Goal: Task Accomplishment & Management: Complete application form

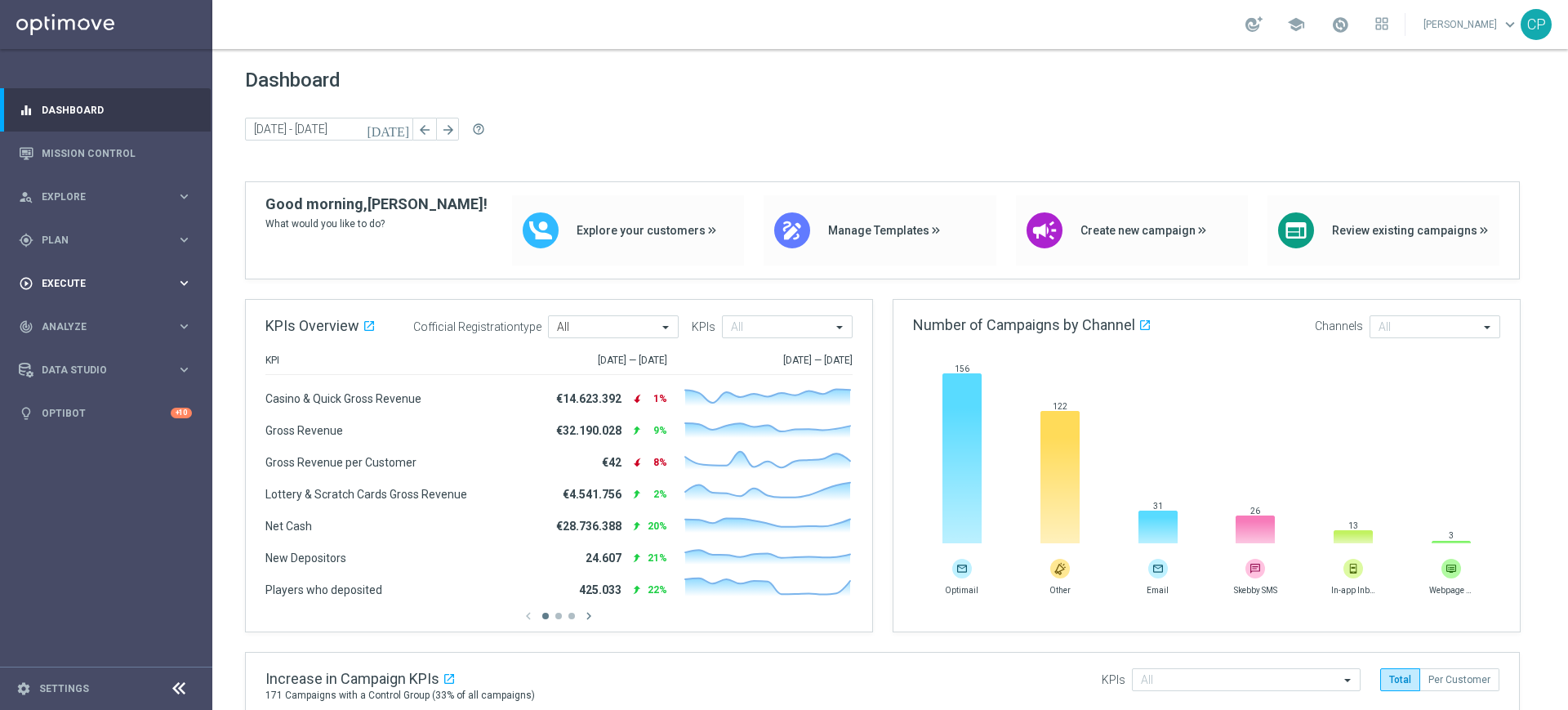
click at [181, 283] on icon "keyboard_arrow_right" at bounding box center [184, 283] width 15 height 15
click at [72, 320] on link "Campaign Builder" at bounding box center [106, 316] width 128 height 13
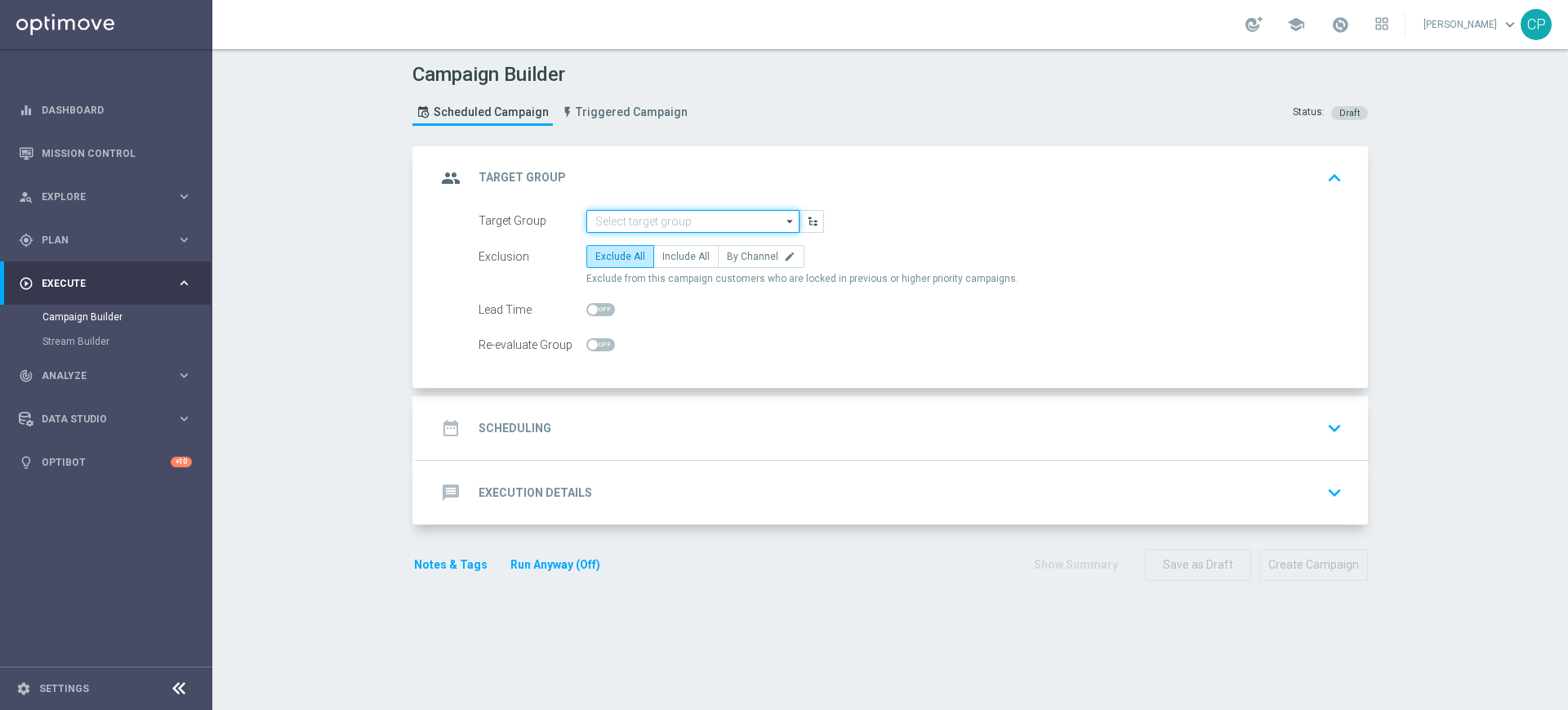
click at [607, 219] on input at bounding box center [693, 221] width 213 height 23
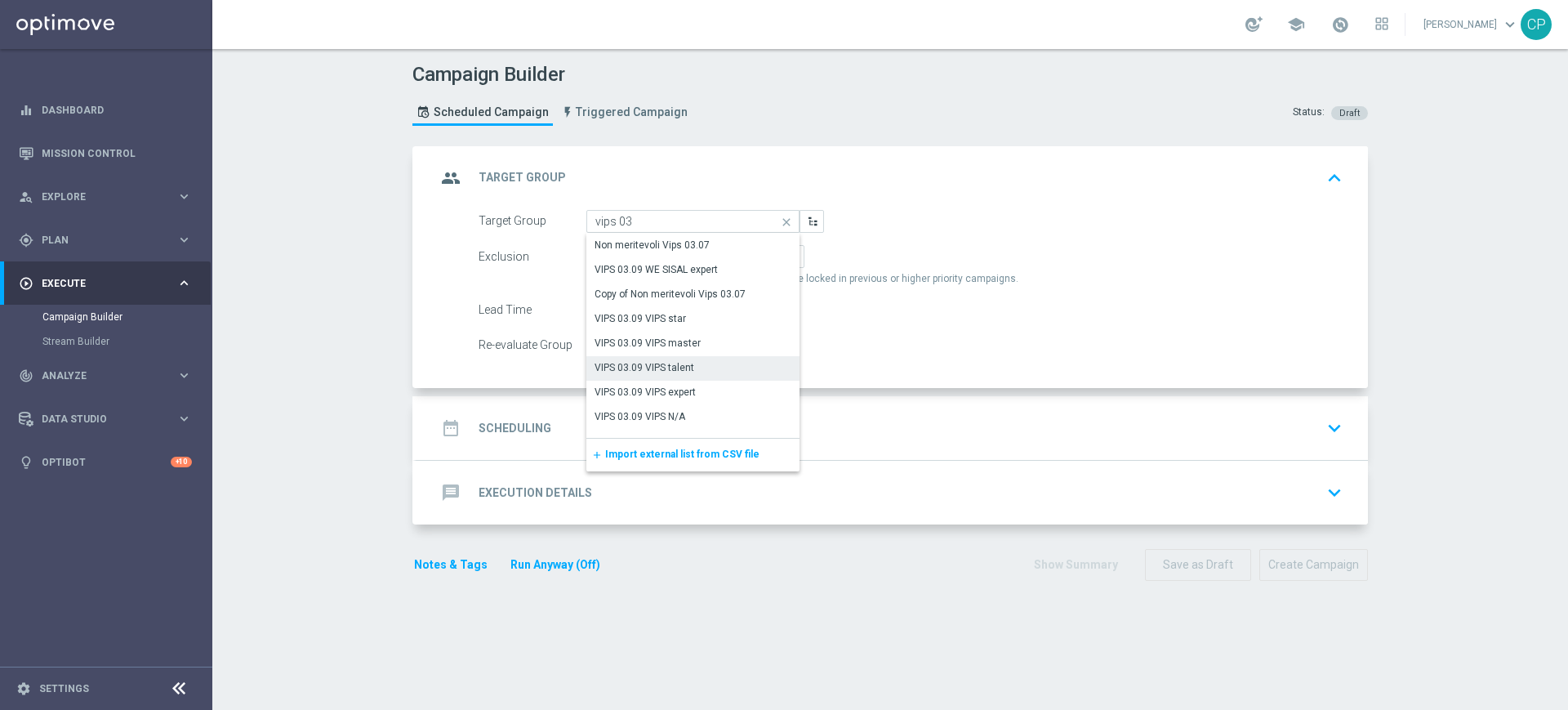
click at [690, 366] on div "VIPS 03.09 VIPS talent" at bounding box center [693, 367] width 213 height 23
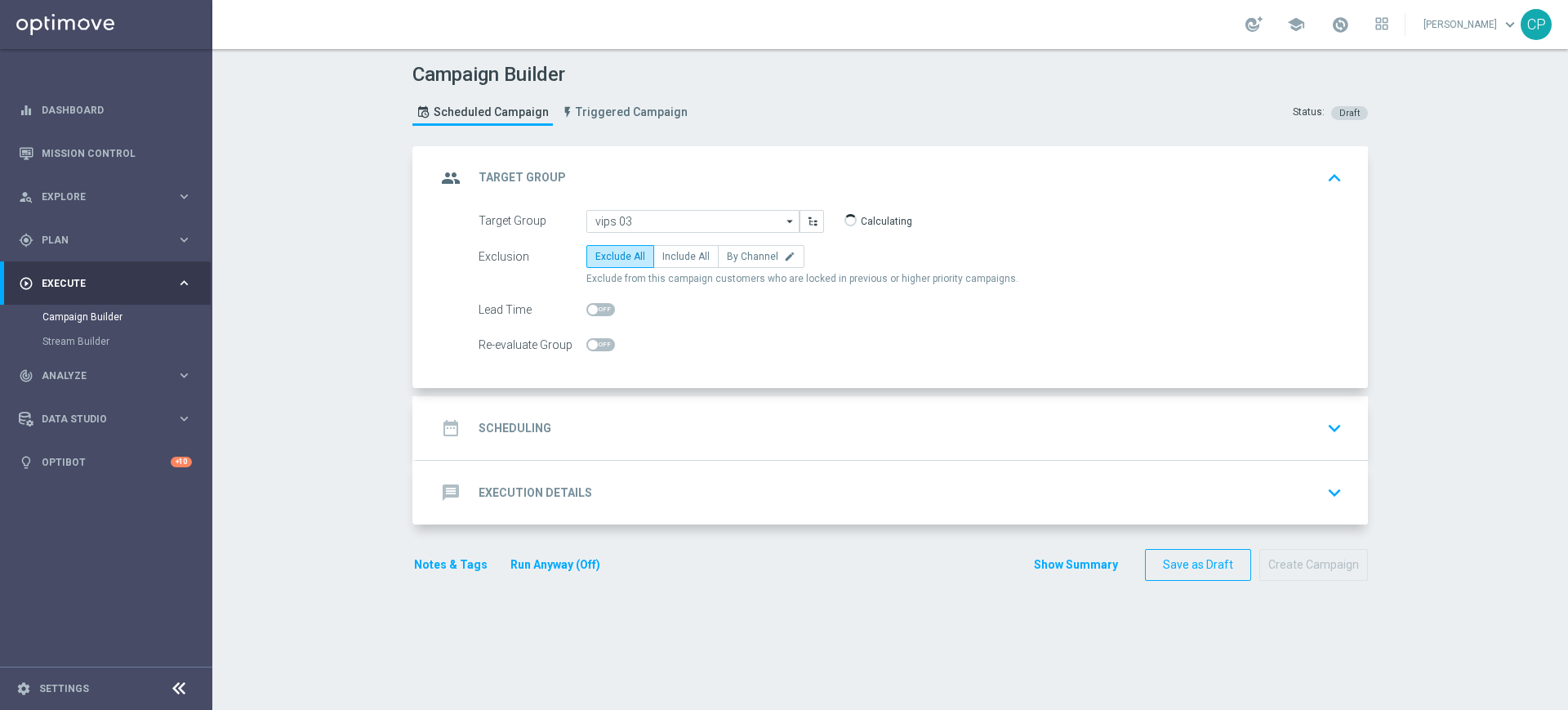
type input "VIPS 03.09 VIPS talent"
click at [664, 255] on span "Include All" at bounding box center [686, 257] width 47 height 12
click at [664, 255] on input "Include All" at bounding box center [668, 259] width 11 height 11
radio input "true"
click at [1349, 24] on span at bounding box center [1340, 24] width 18 height 18
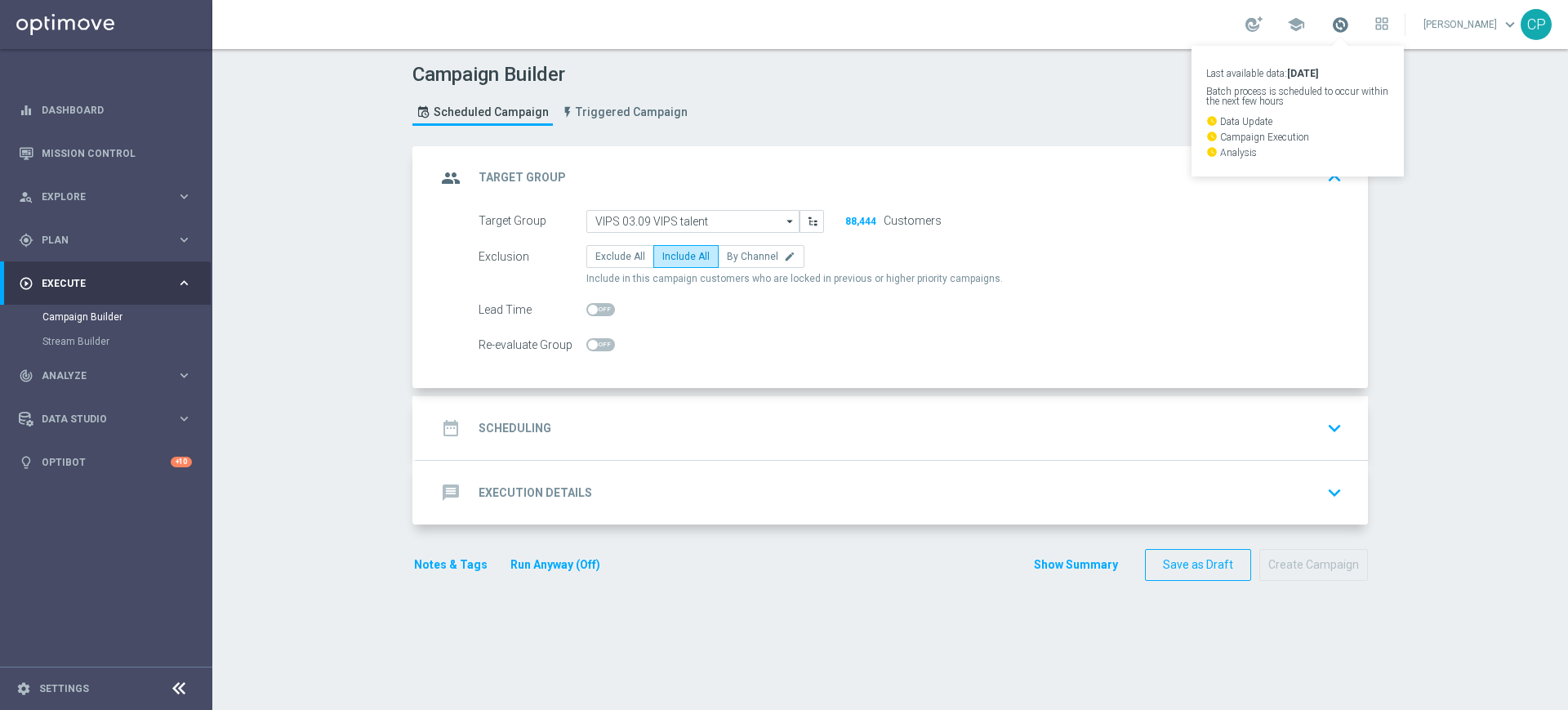
click at [1349, 24] on span at bounding box center [1340, 24] width 18 height 18
click at [590, 304] on span at bounding box center [601, 309] width 29 height 13
click at [590, 304] on input "checkbox" at bounding box center [601, 309] width 29 height 13
checkbox input "true"
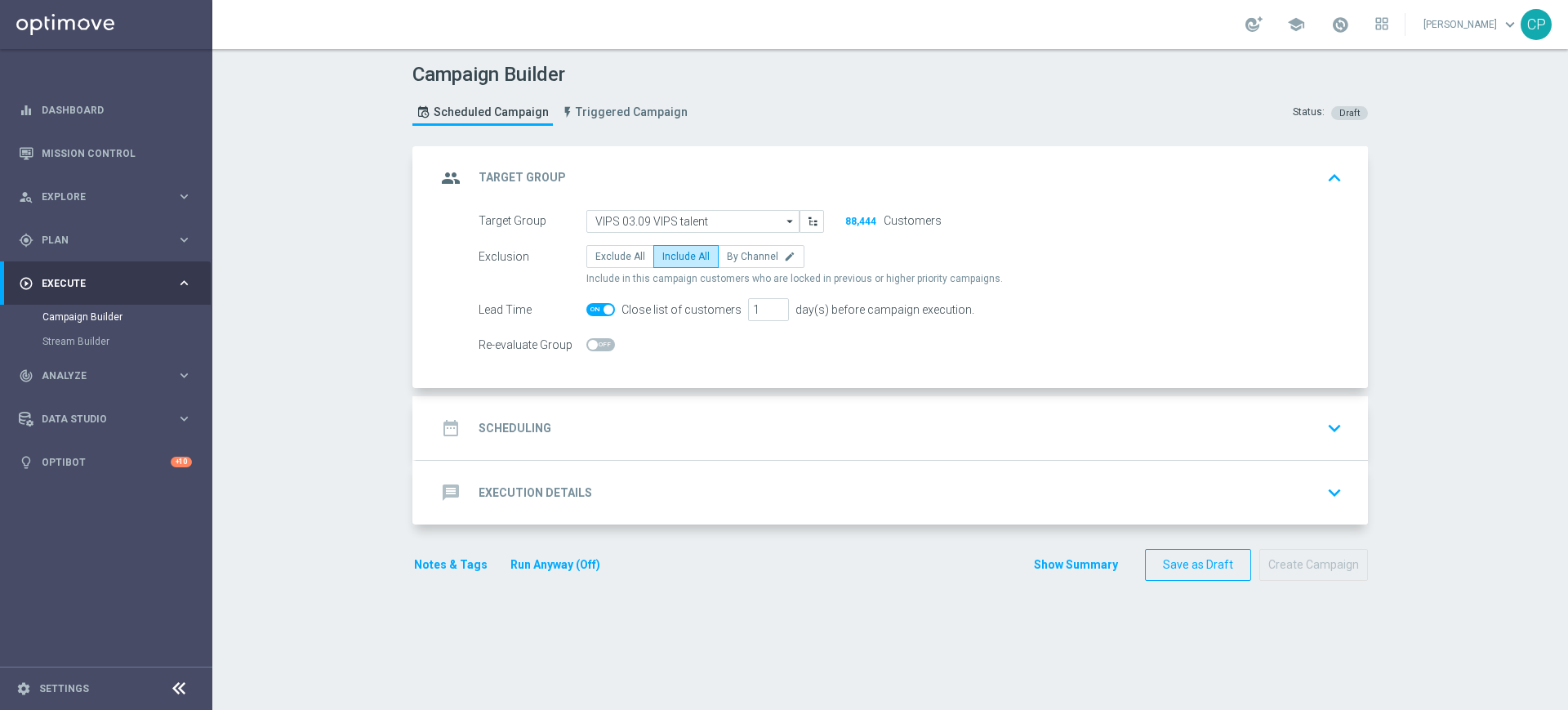
click at [970, 336] on div "Re-evaluate Group" at bounding box center [910, 344] width 888 height 23
click at [629, 423] on div "date_range Scheduling keyboard_arrow_down" at bounding box center [892, 428] width 912 height 31
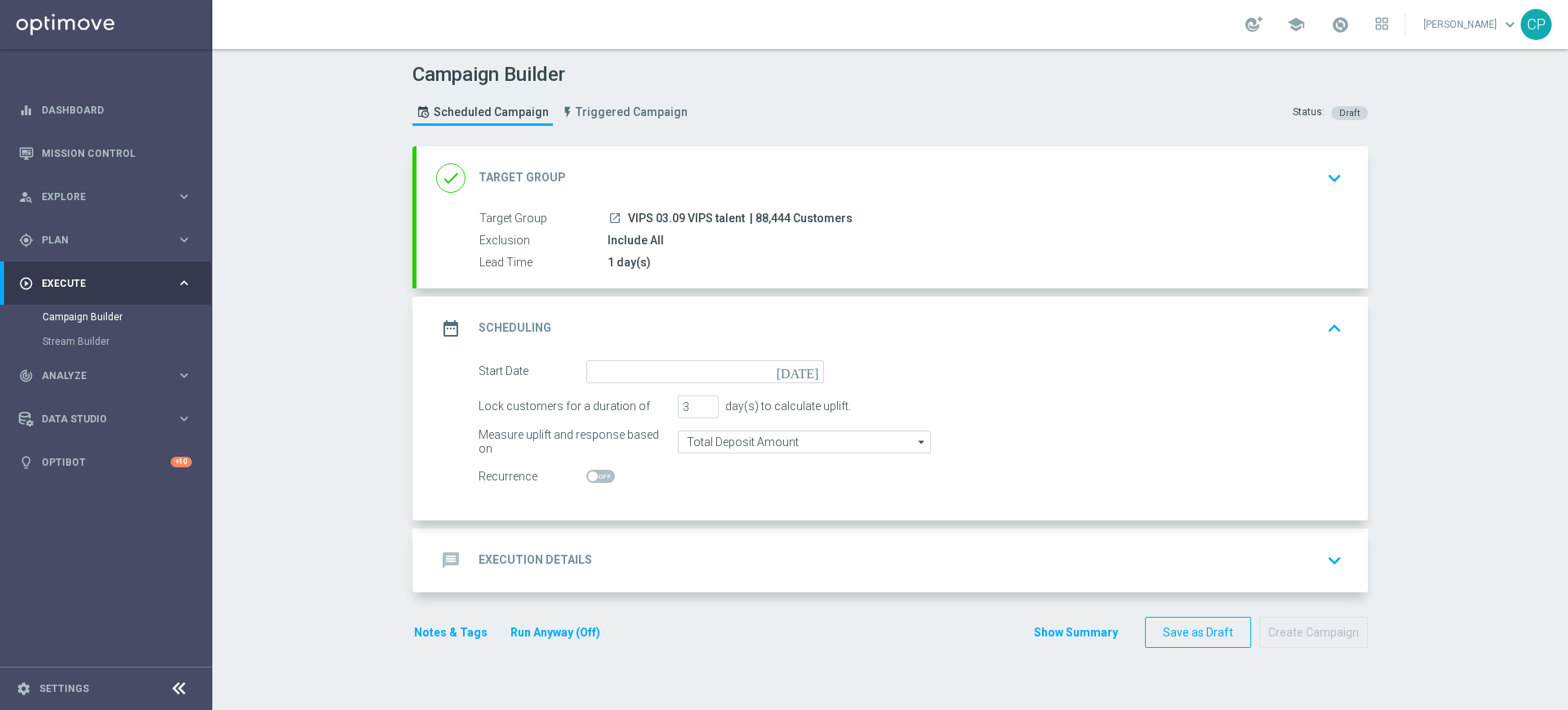
click at [797, 376] on icon "[DATE]" at bounding box center [800, 369] width 48 height 18
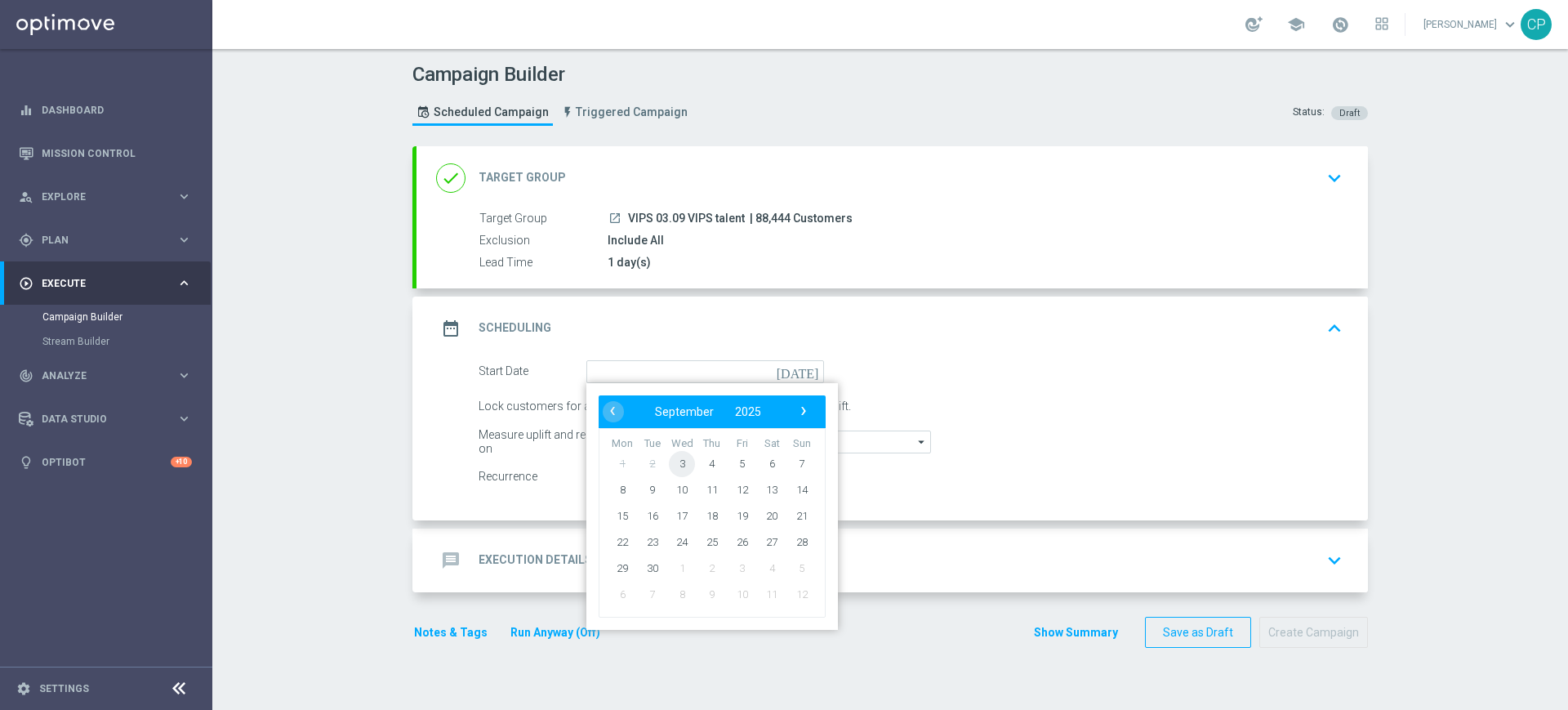
click at [672, 462] on span "3" at bounding box center [681, 462] width 26 height 26
type input "[DATE]"
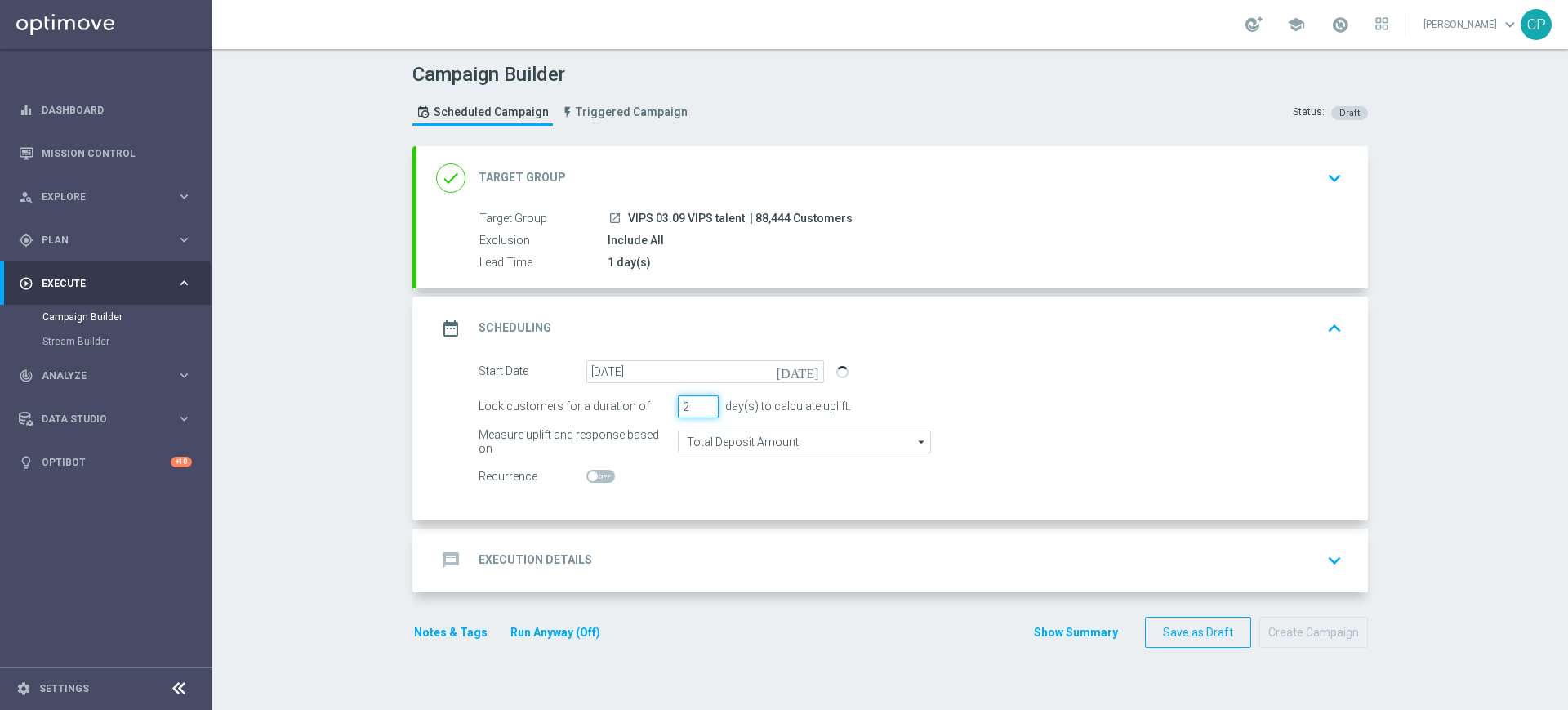
click at [699, 409] on input "2" at bounding box center [698, 407] width 41 height 23
type input "1"
click at [699, 409] on input "1" at bounding box center [698, 407] width 41 height 23
click at [620, 425] on form "Start Date 03 Sep 2025 today Lock customers for a duration of 1 day(s) to calcu…" at bounding box center [910, 424] width 864 height 128
click at [664, 565] on div "message Execution Details keyboard_arrow_down" at bounding box center [892, 560] width 912 height 31
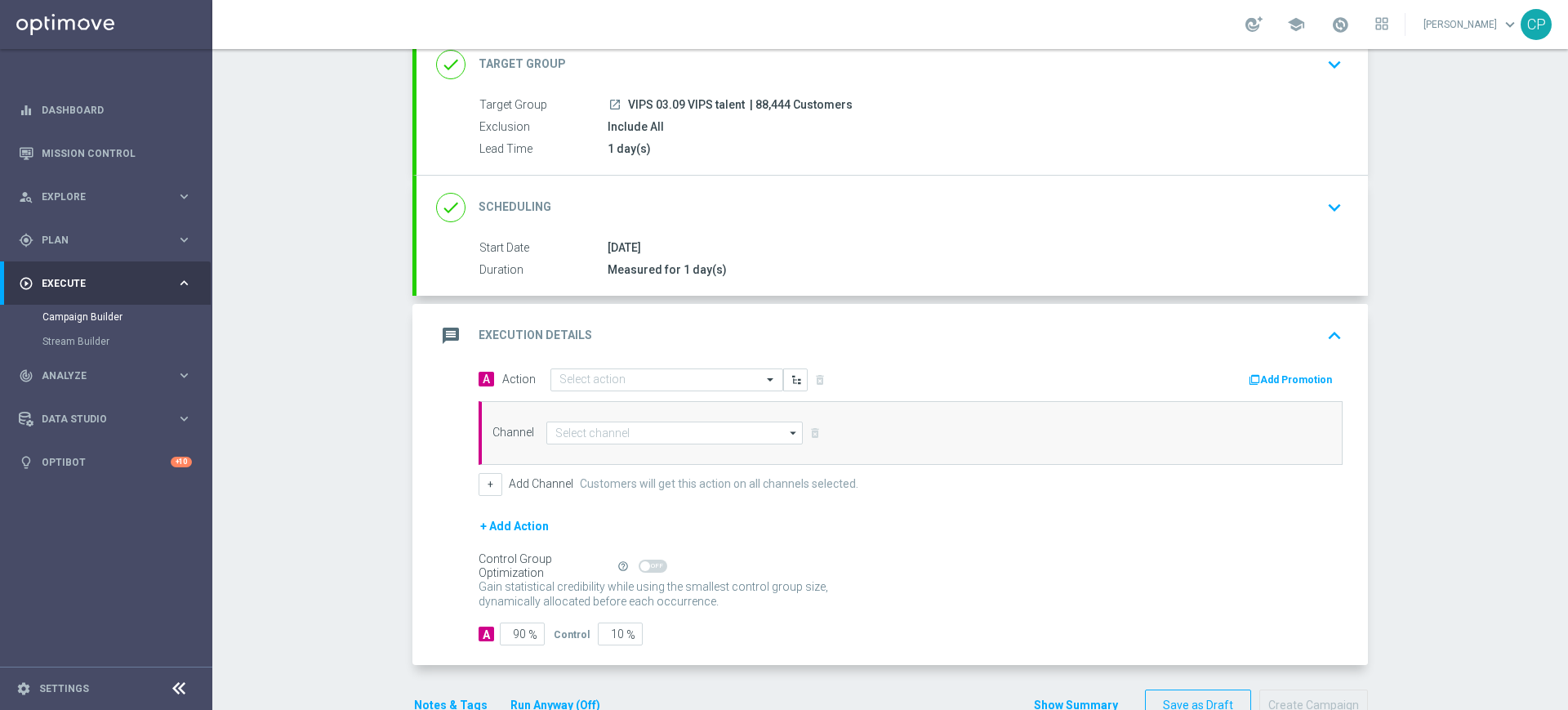
scroll to position [158, 0]
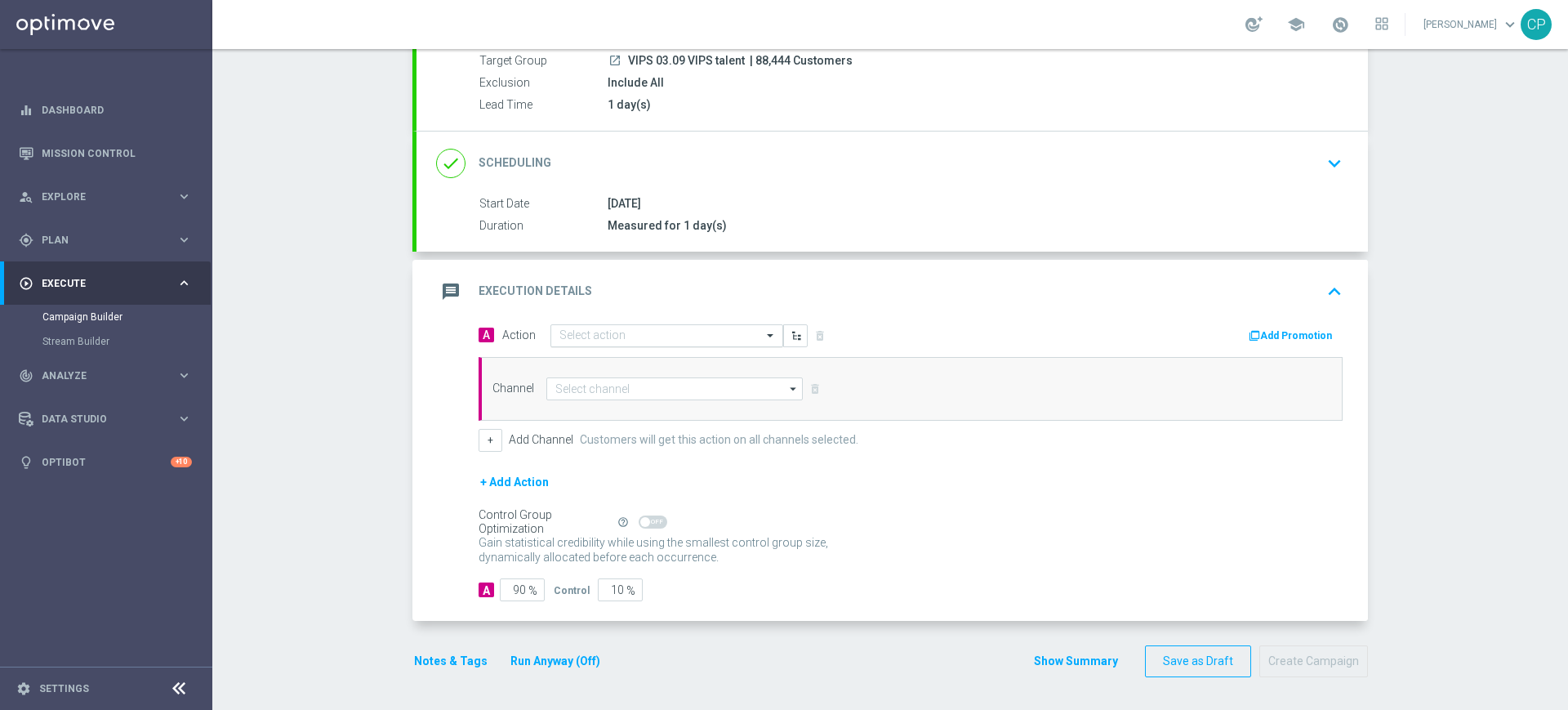
click at [672, 336] on input "text" at bounding box center [650, 336] width 182 height 14
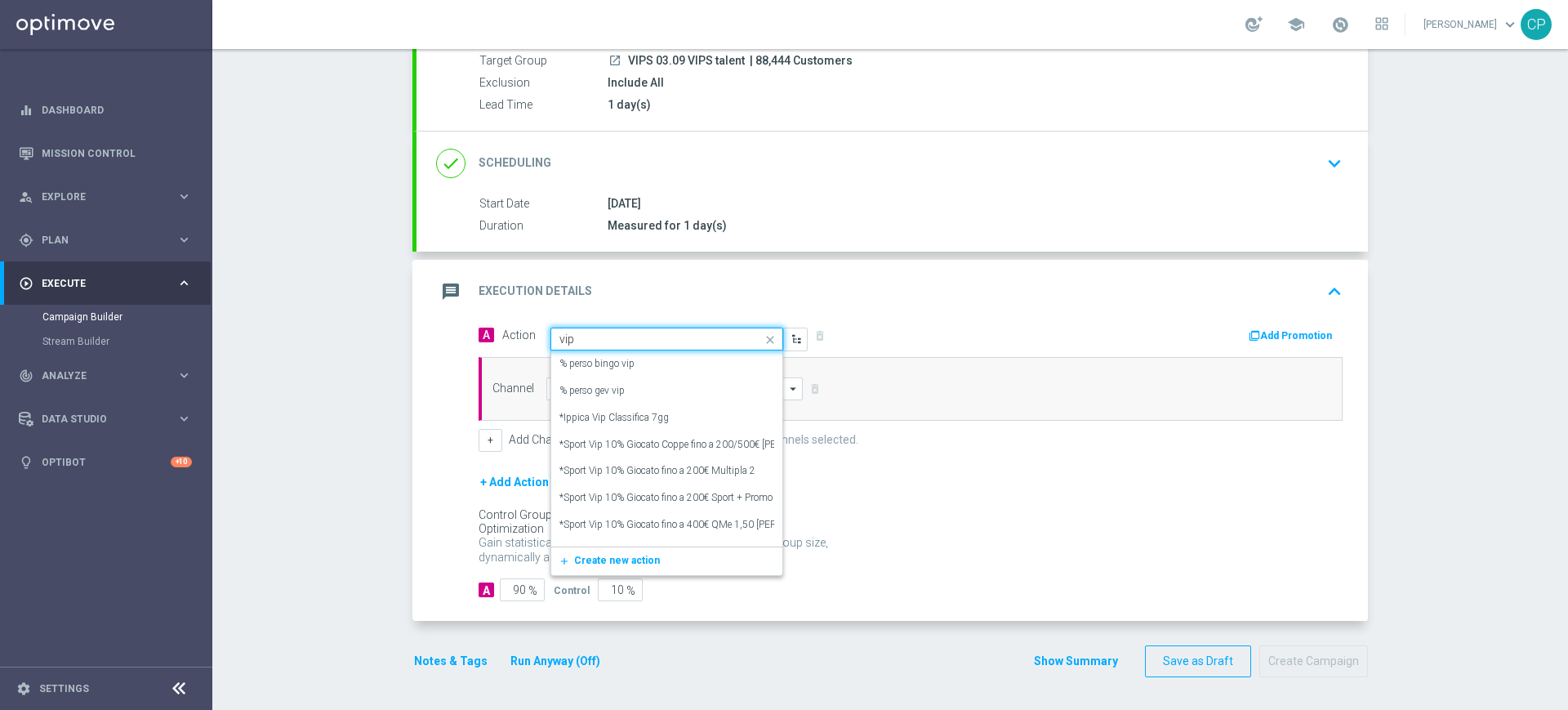
type input "vips"
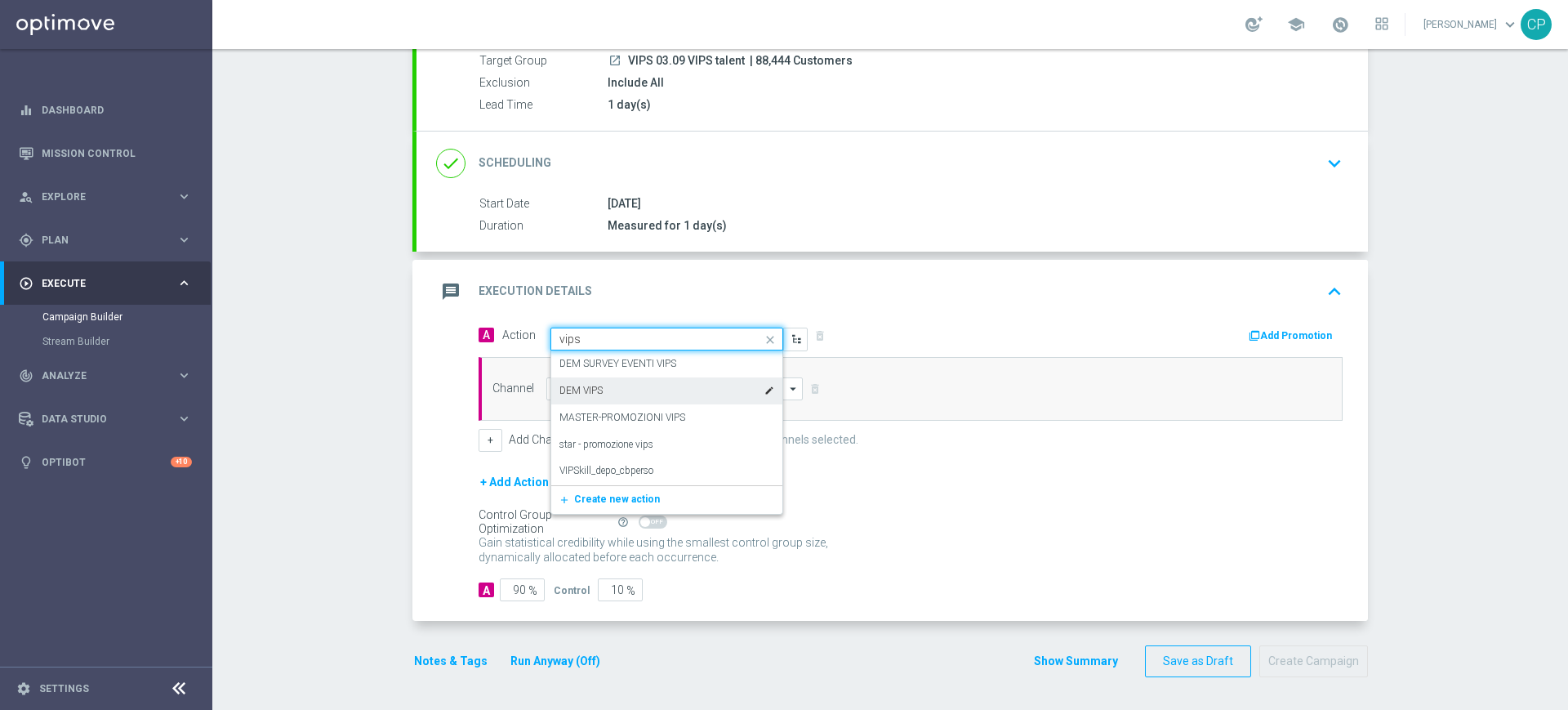
click at [566, 386] on label "DEM VIPS" at bounding box center [581, 390] width 43 height 14
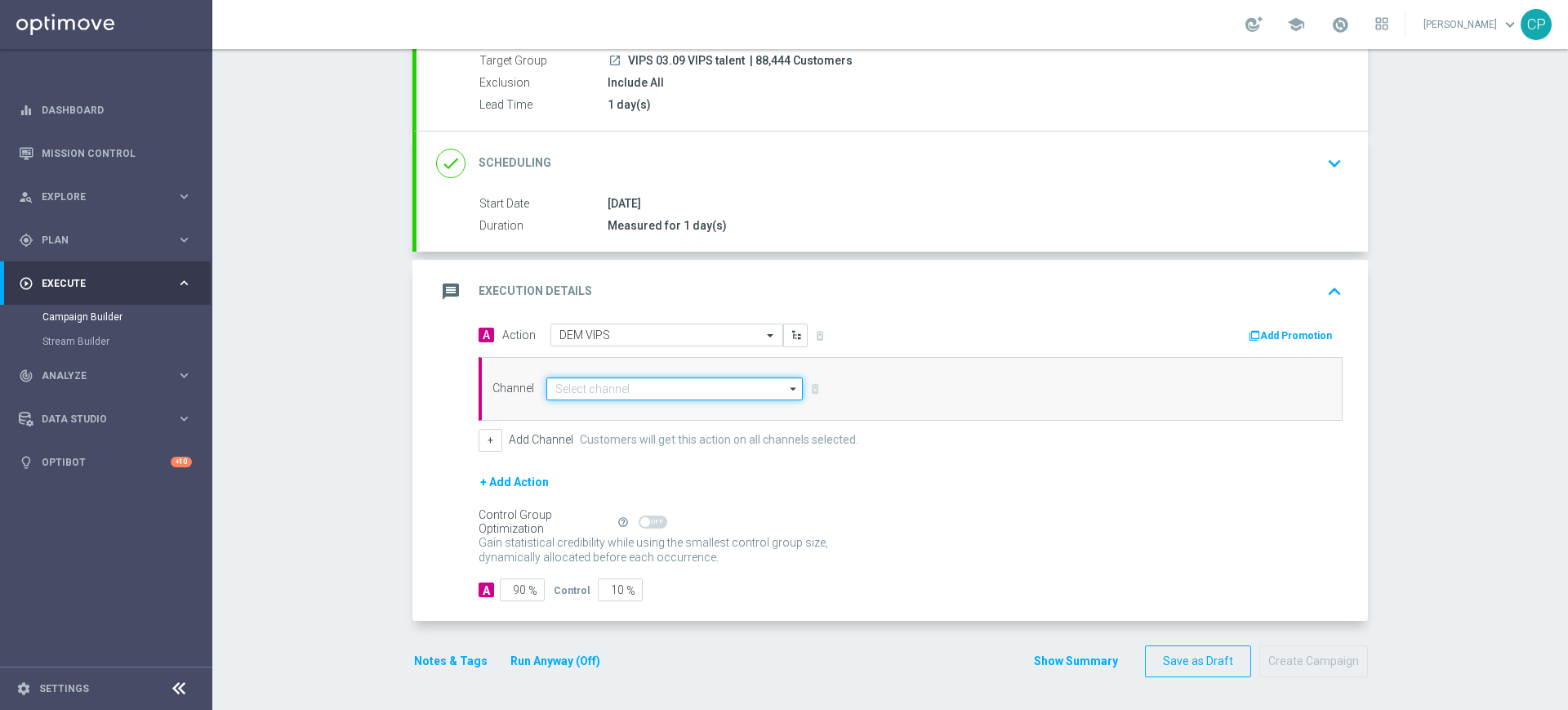
click at [646, 385] on input at bounding box center [674, 388] width 256 height 23
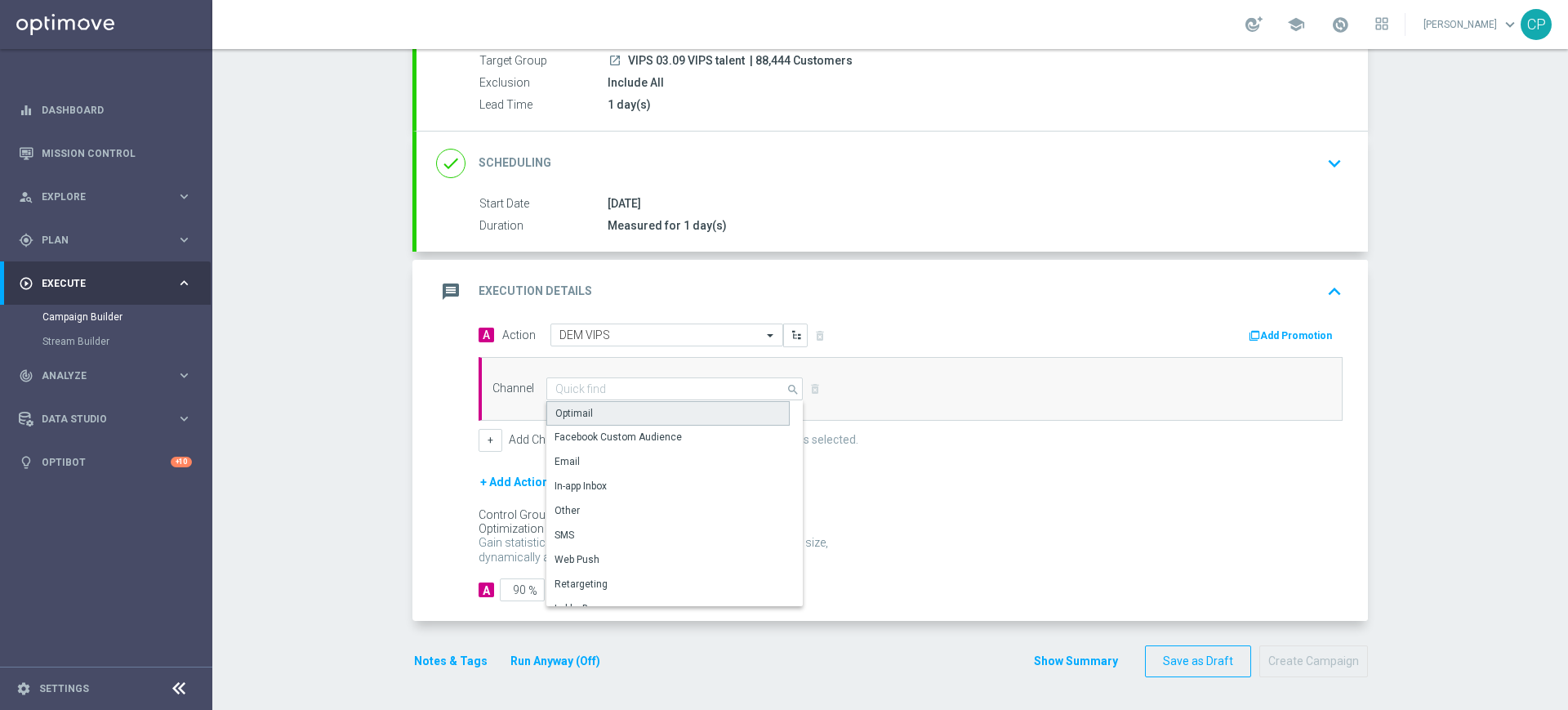
click at [606, 416] on div "Optimail" at bounding box center [668, 412] width 243 height 25
type input "Optimail"
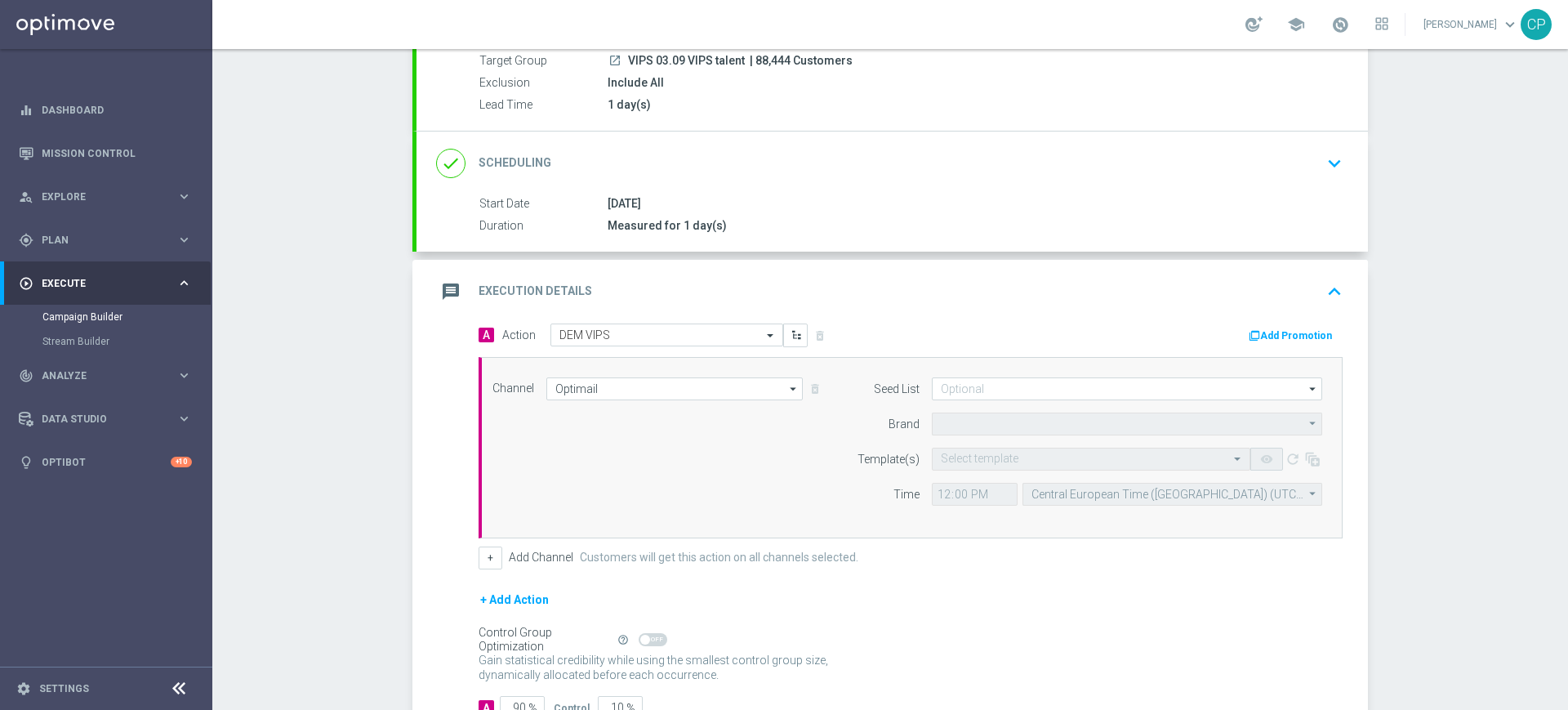
type input "Sisal Marketing"
click at [959, 461] on input "text" at bounding box center [1074, 459] width 268 height 14
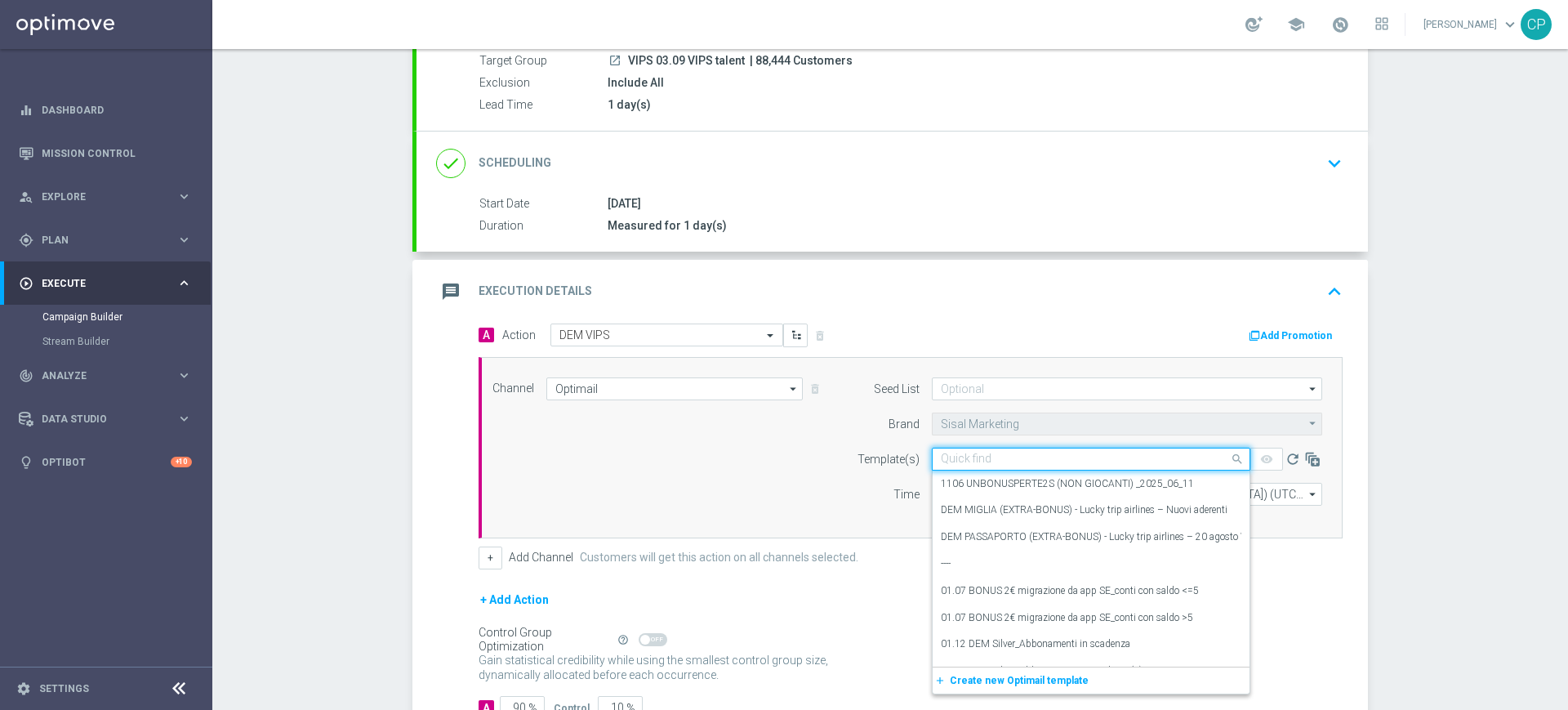
click at [959, 461] on input "text" at bounding box center [1074, 459] width 268 height 14
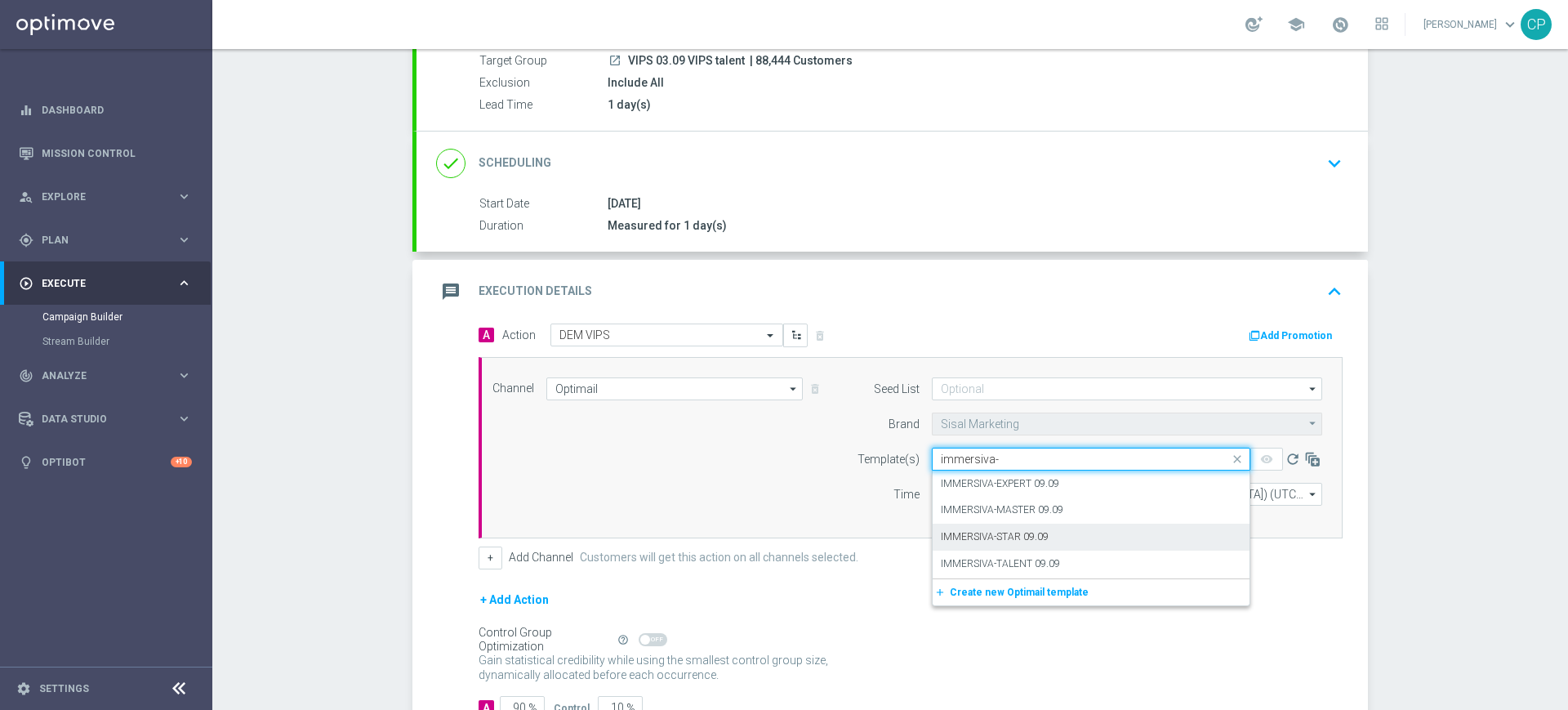
scroll to position [231, 0]
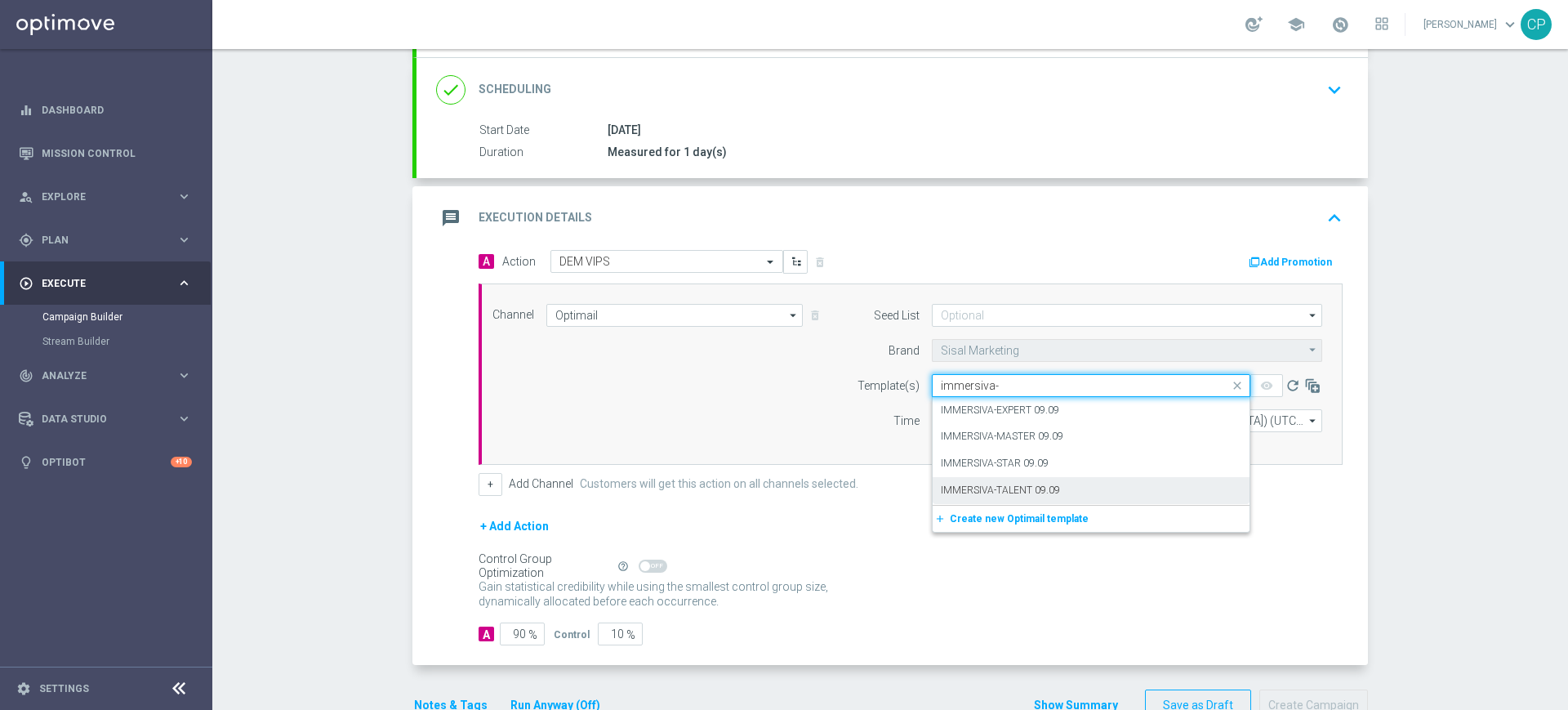
click at [1012, 490] on label "IMMERSIVA-TALENT 09.09" at bounding box center [1000, 490] width 119 height 14
type input "immersiva-"
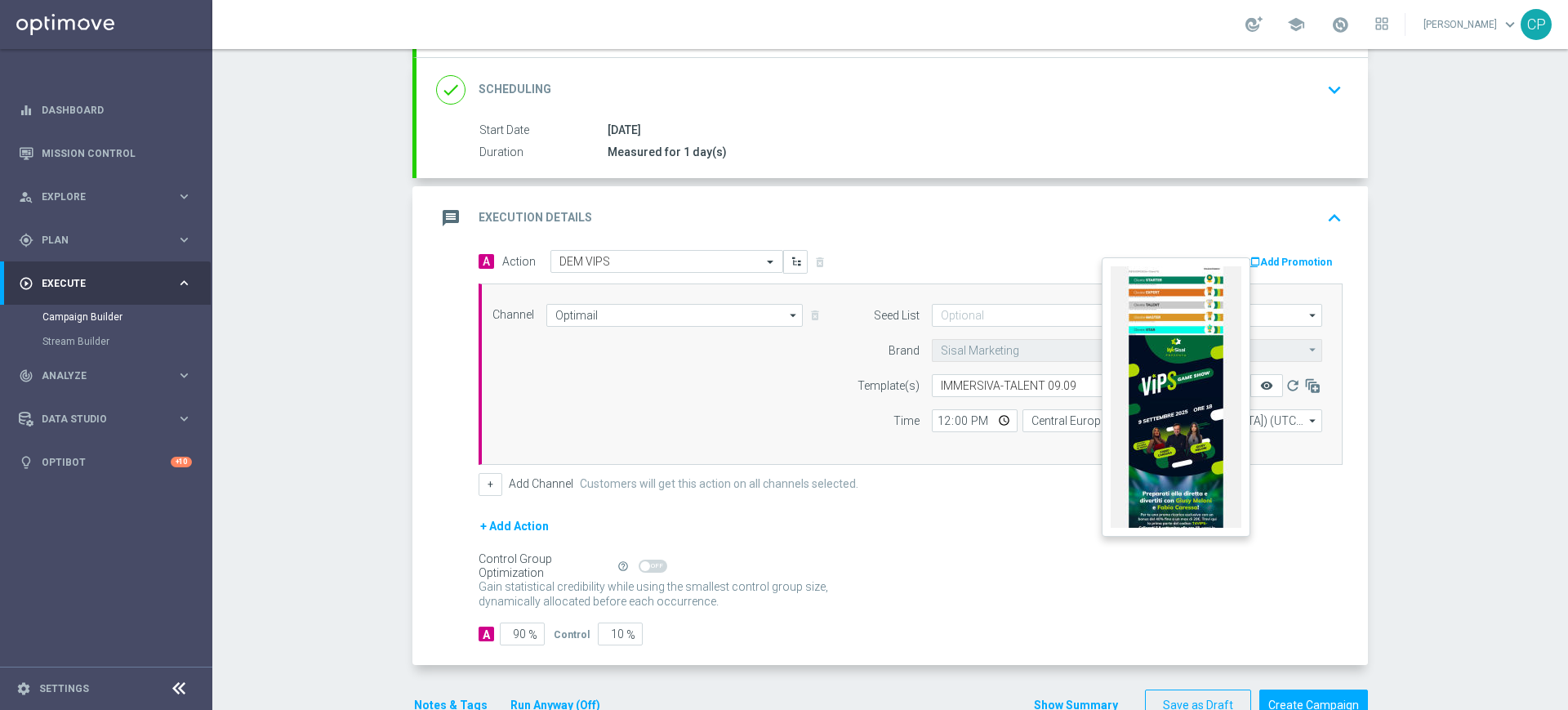
click at [1260, 383] on icon "remove_red_eye" at bounding box center [1266, 385] width 13 height 13
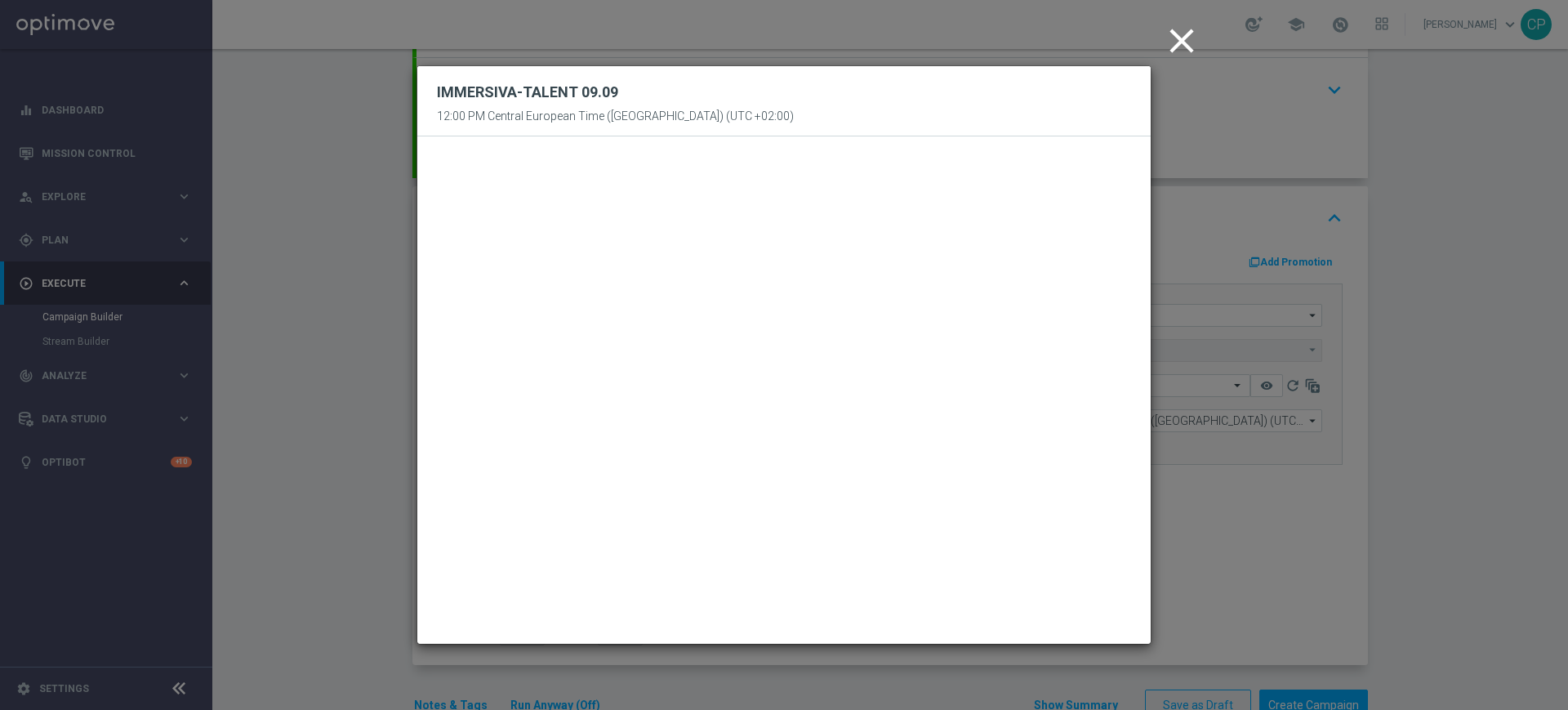
click at [1182, 31] on icon "close" at bounding box center [1182, 41] width 41 height 41
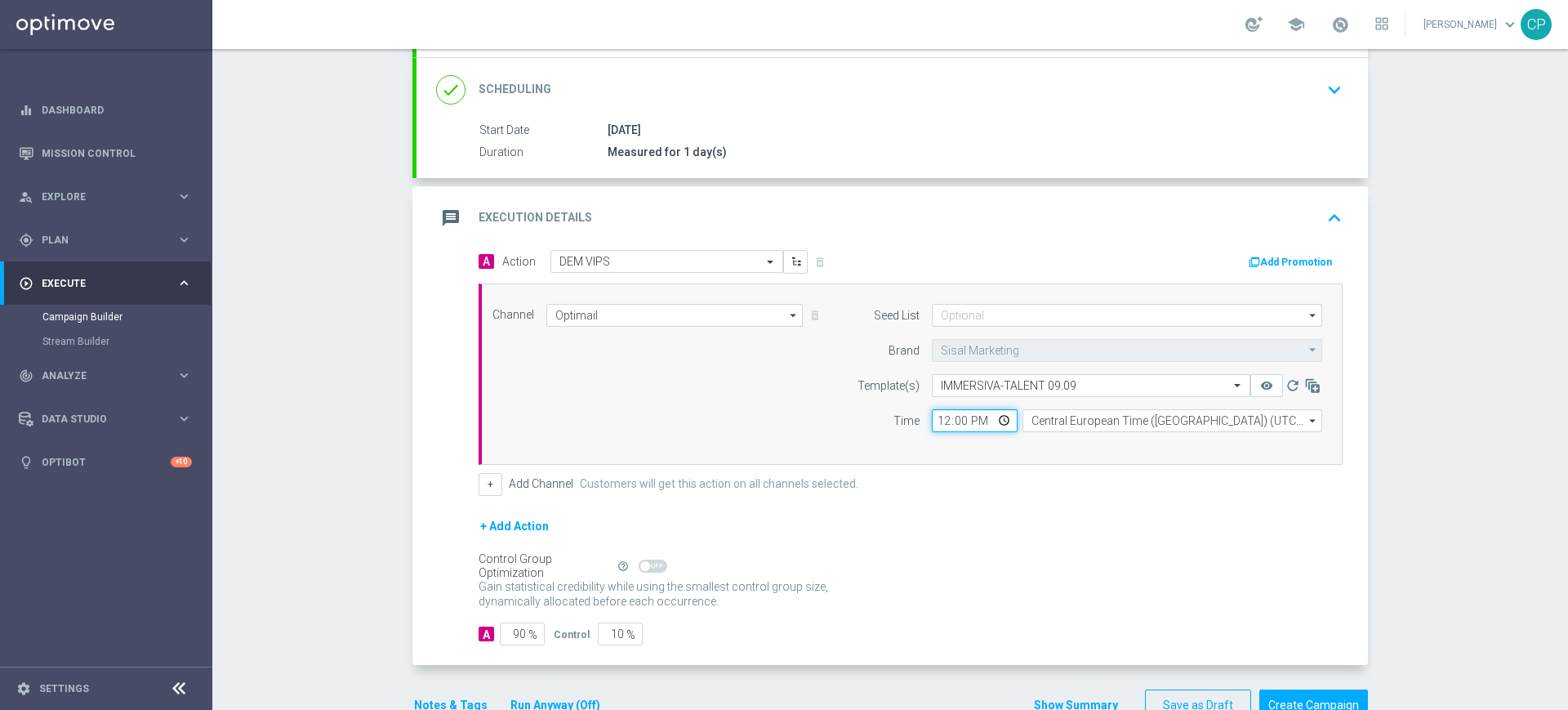
click at [933, 422] on input "12:00" at bounding box center [975, 420] width 85 height 23
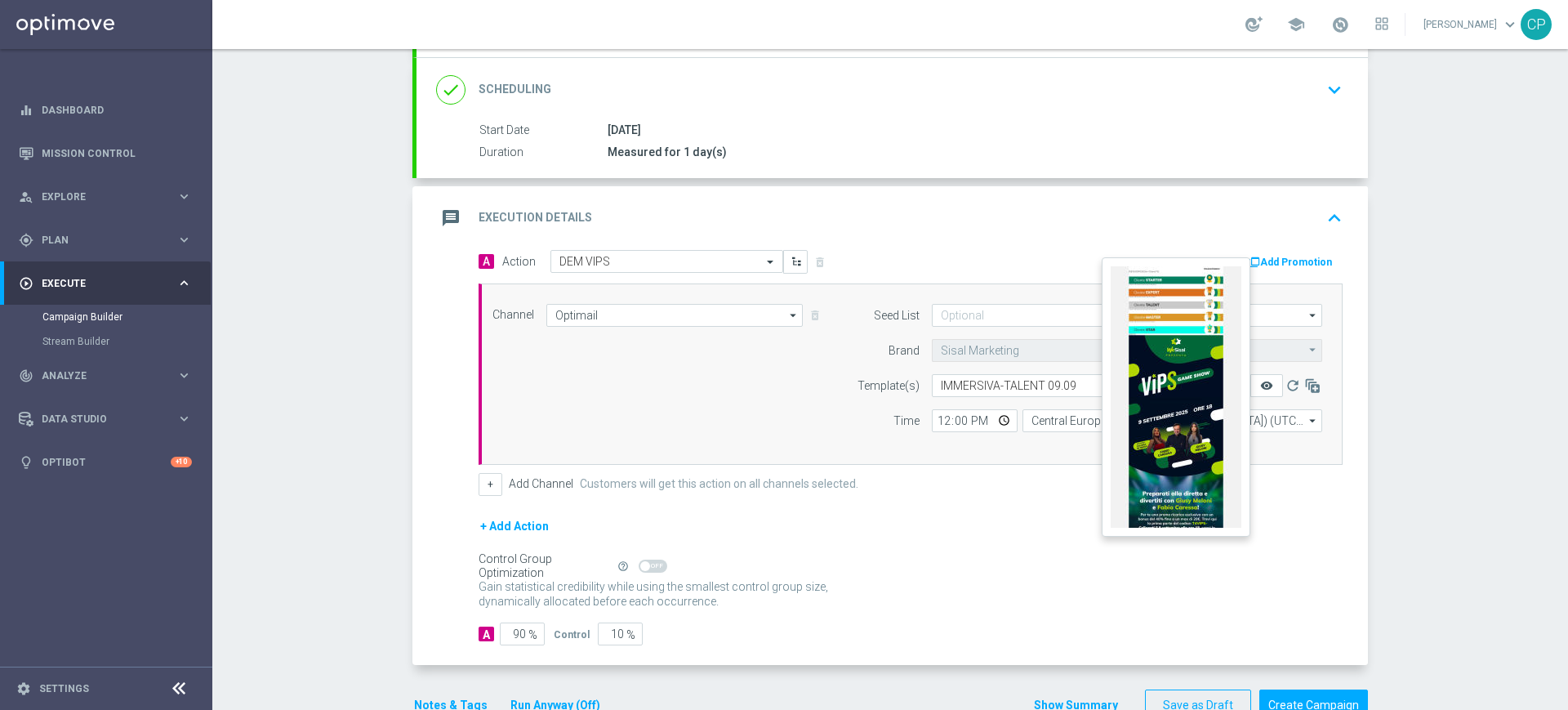
click at [1260, 383] on icon "remove_red_eye" at bounding box center [1266, 385] width 13 height 13
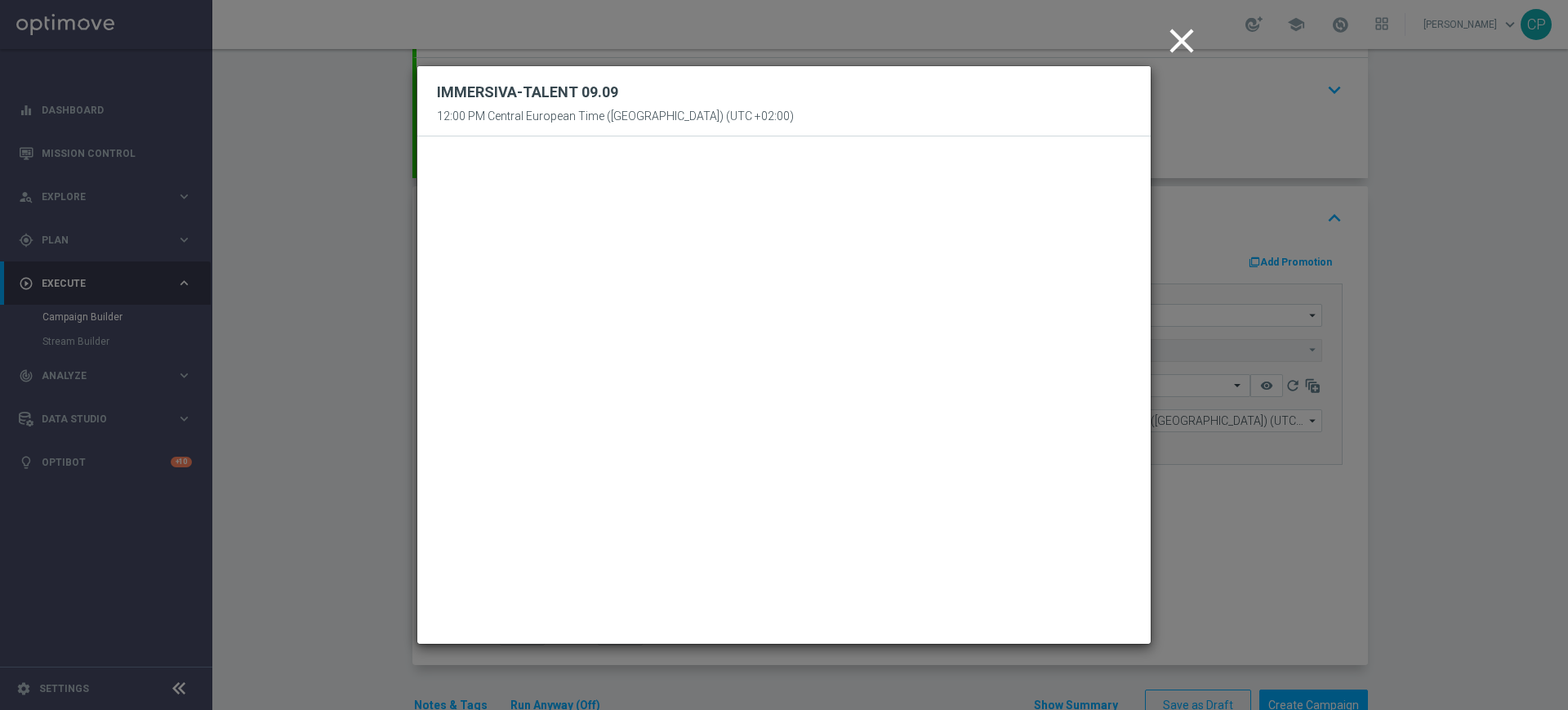
click at [1171, 30] on icon "close" at bounding box center [1182, 41] width 41 height 41
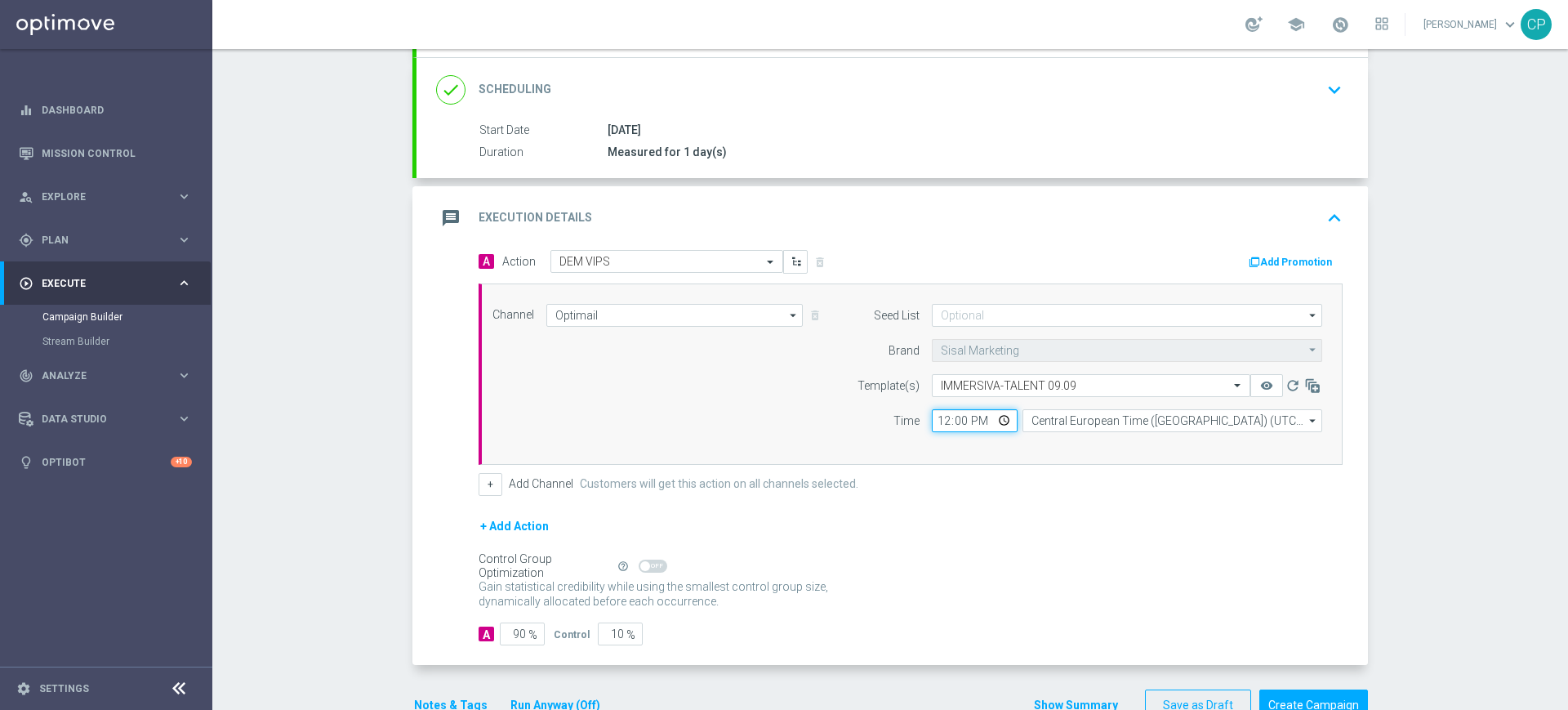
click at [938, 419] on input "12:00" at bounding box center [975, 420] width 85 height 23
type input "20:30"
click at [961, 498] on form "A Action Select action DEM VIPS delete_forever Add Promotion Channel Optimail O…" at bounding box center [910, 448] width 864 height 396
click at [604, 633] on input "10" at bounding box center [620, 633] width 45 height 23
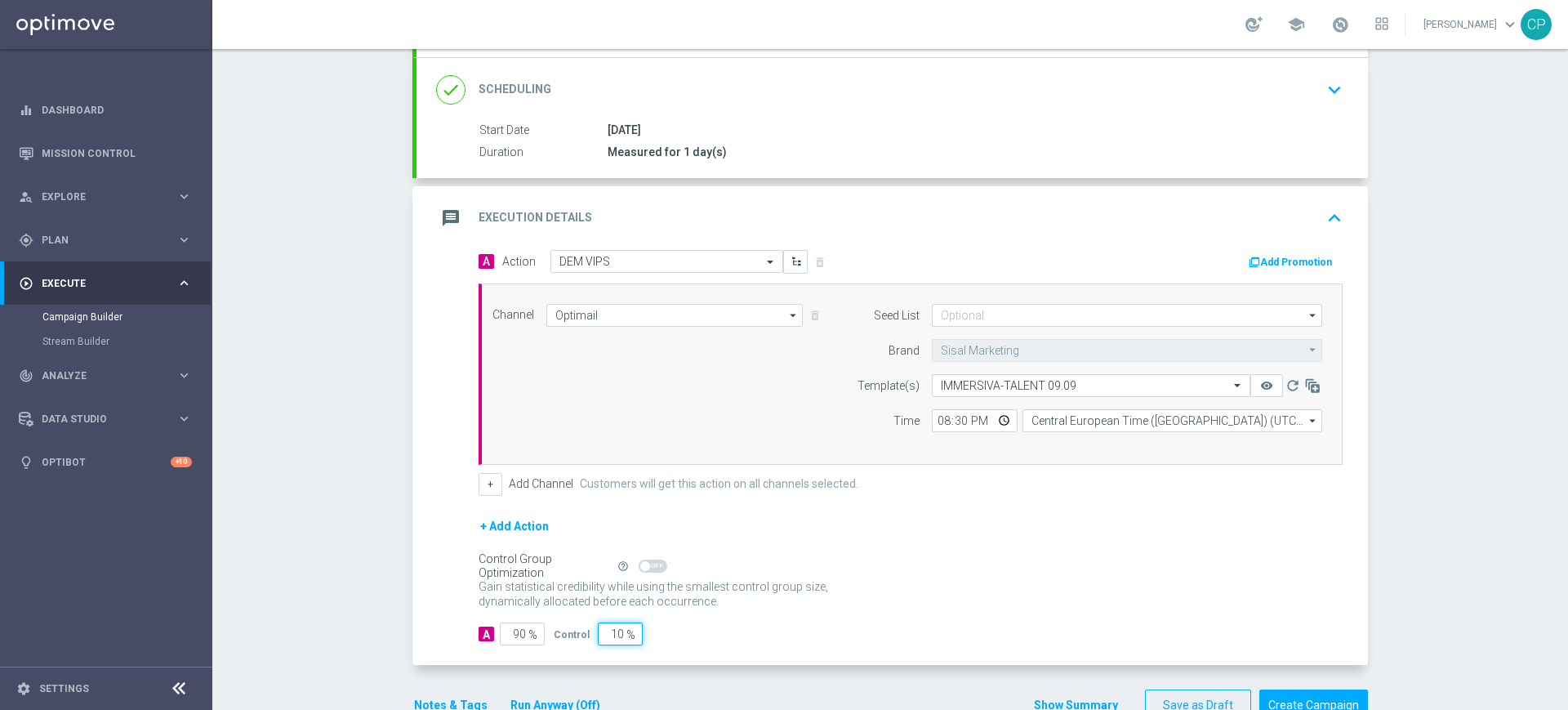
type input "0"
type input "100"
type input "0"
click at [703, 644] on div "A 100 % Control 0 %" at bounding box center [910, 633] width 864 height 23
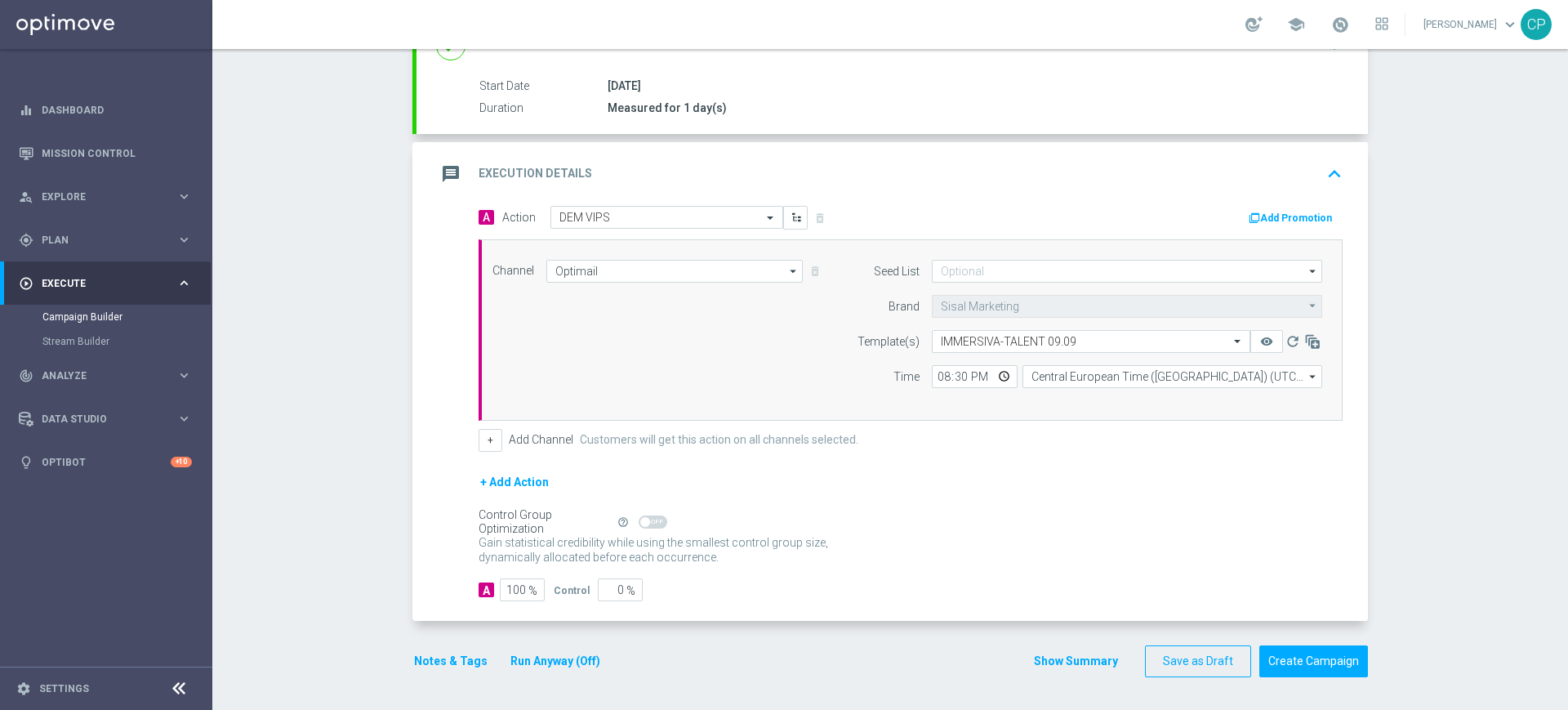
scroll to position [275, 0]
click at [439, 659] on button "Notes & Tags" at bounding box center [451, 662] width 77 height 20
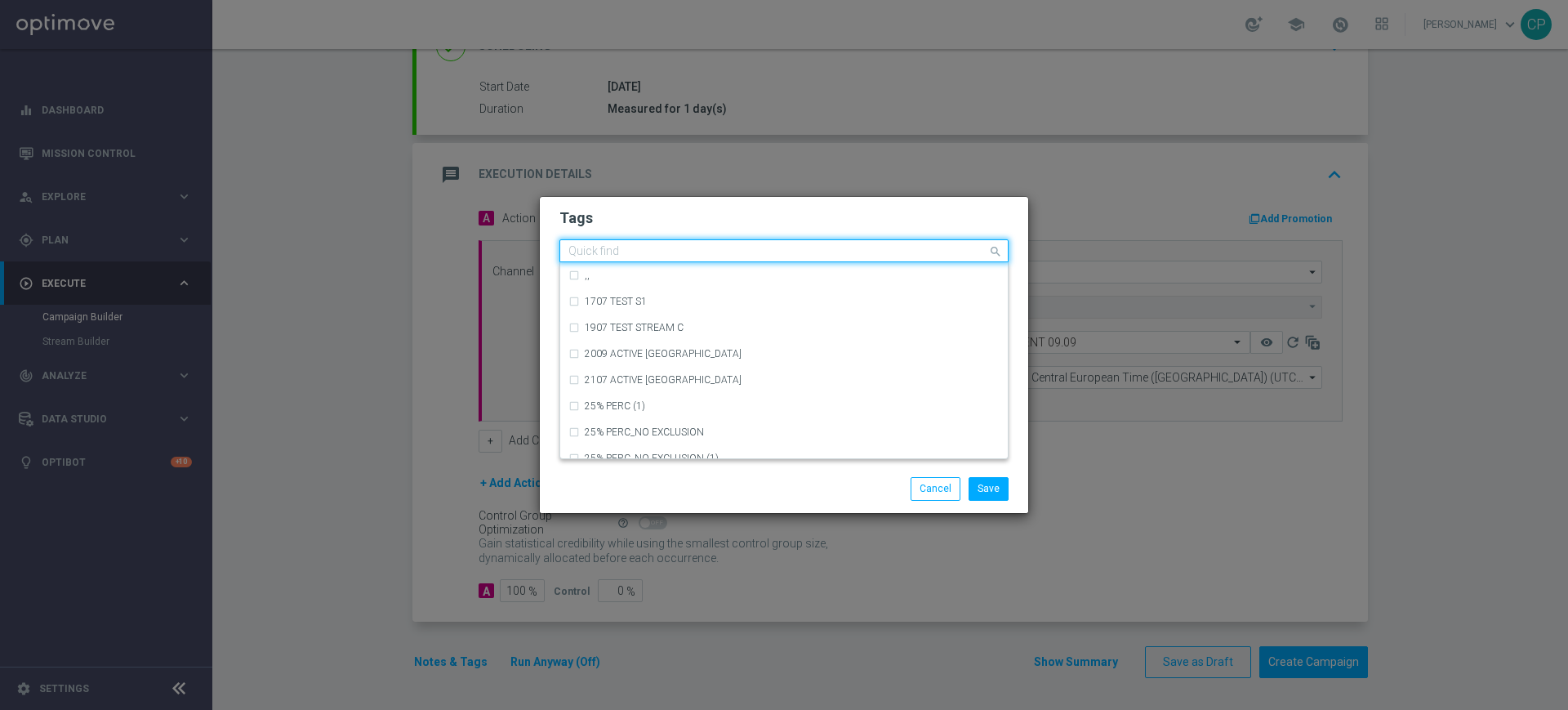
click at [615, 242] on div "Quick find" at bounding box center [773, 251] width 427 height 20
click at [590, 254] on input "text" at bounding box center [779, 252] width 419 height 14
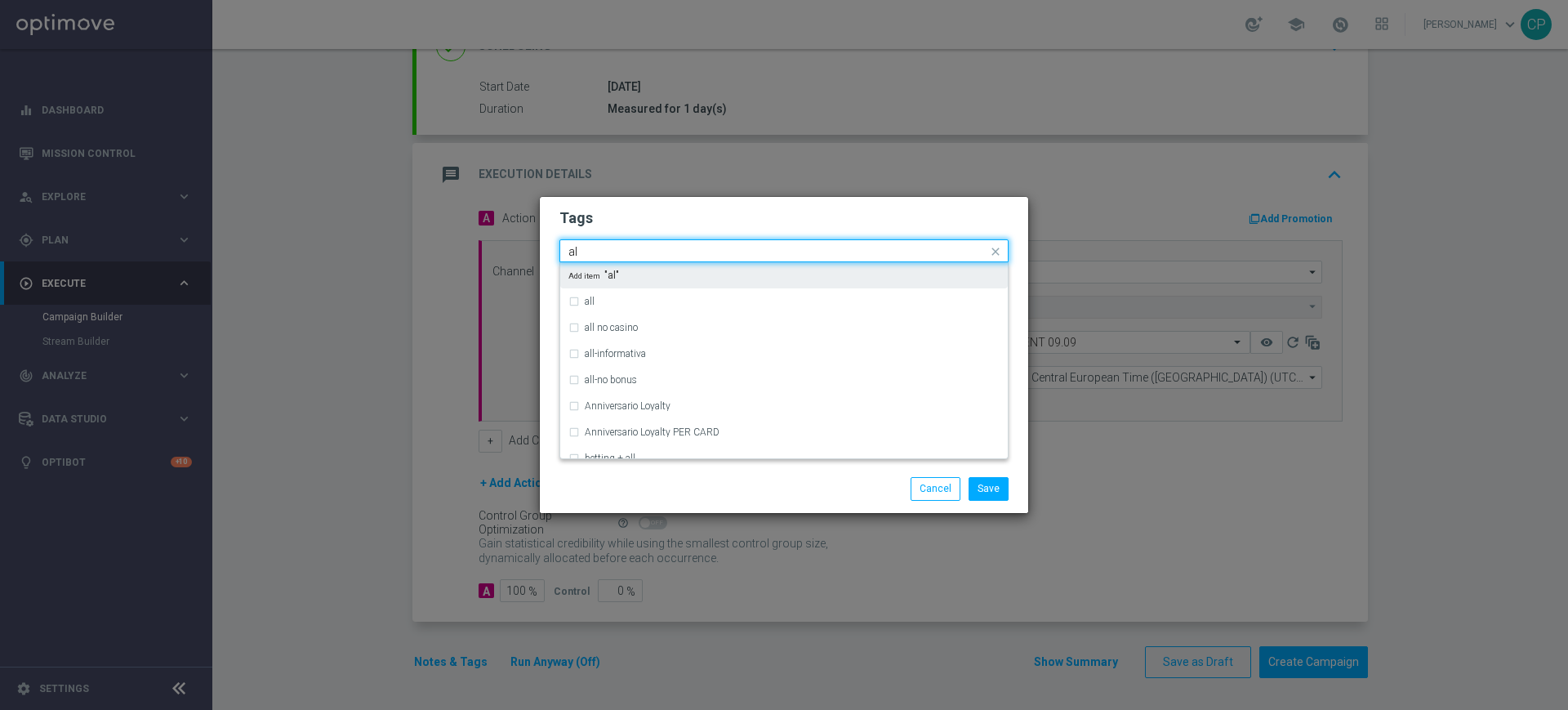
type input "a"
click at [576, 277] on div "talent" at bounding box center [784, 275] width 431 height 26
type input "talent"
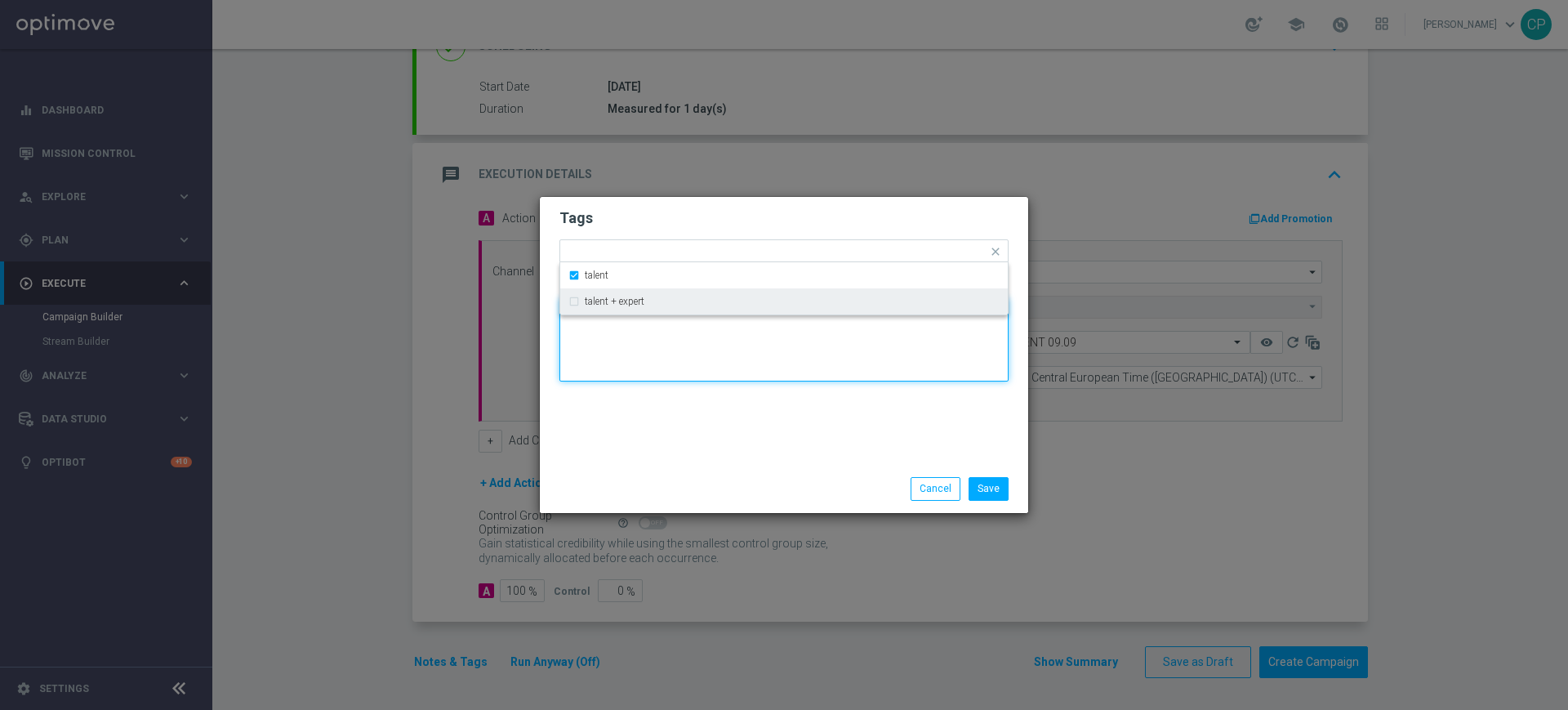
click at [615, 367] on textarea at bounding box center [784, 340] width 449 height 84
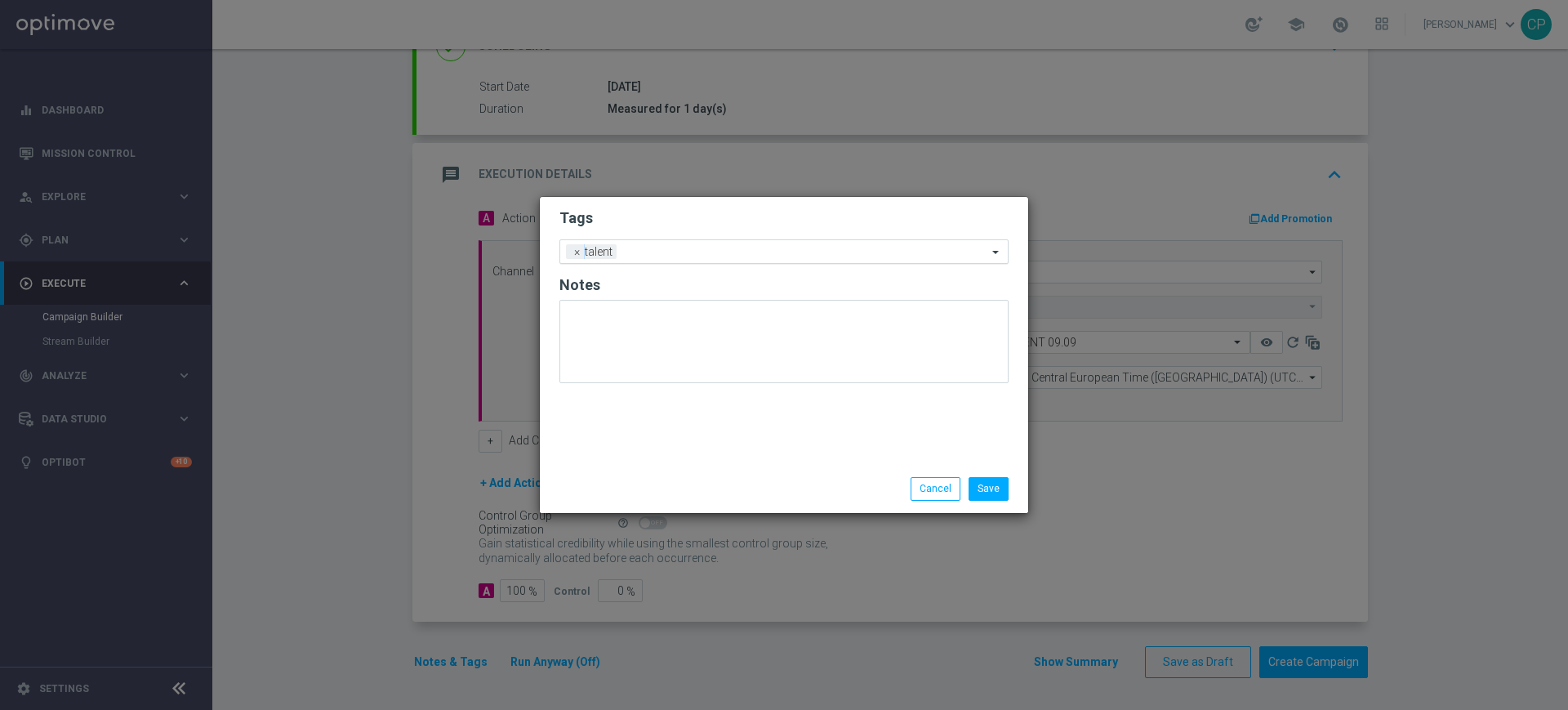
click at [657, 254] on input "text" at bounding box center [805, 253] width 364 height 14
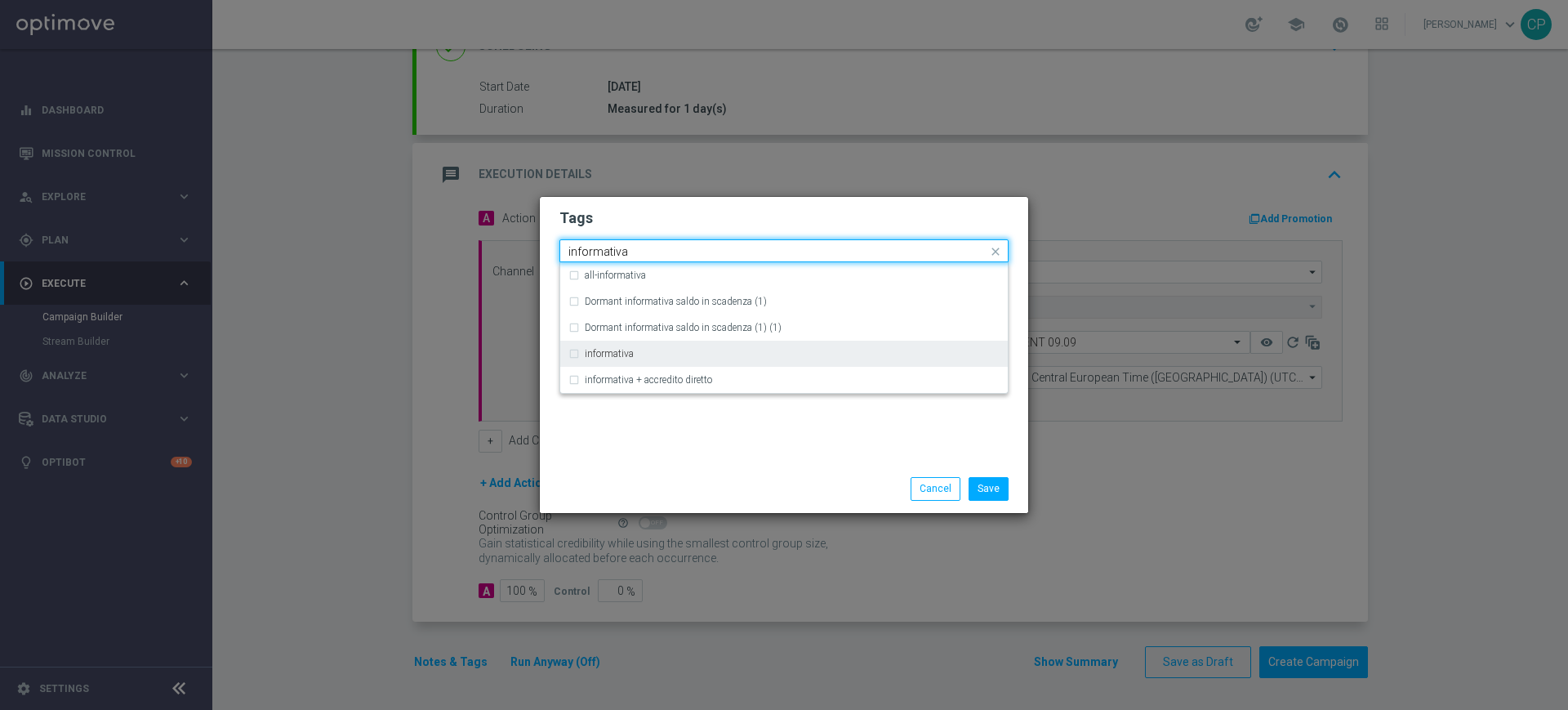
click at [602, 352] on label "informativa" at bounding box center [609, 354] width 49 height 10
type input "informativa"
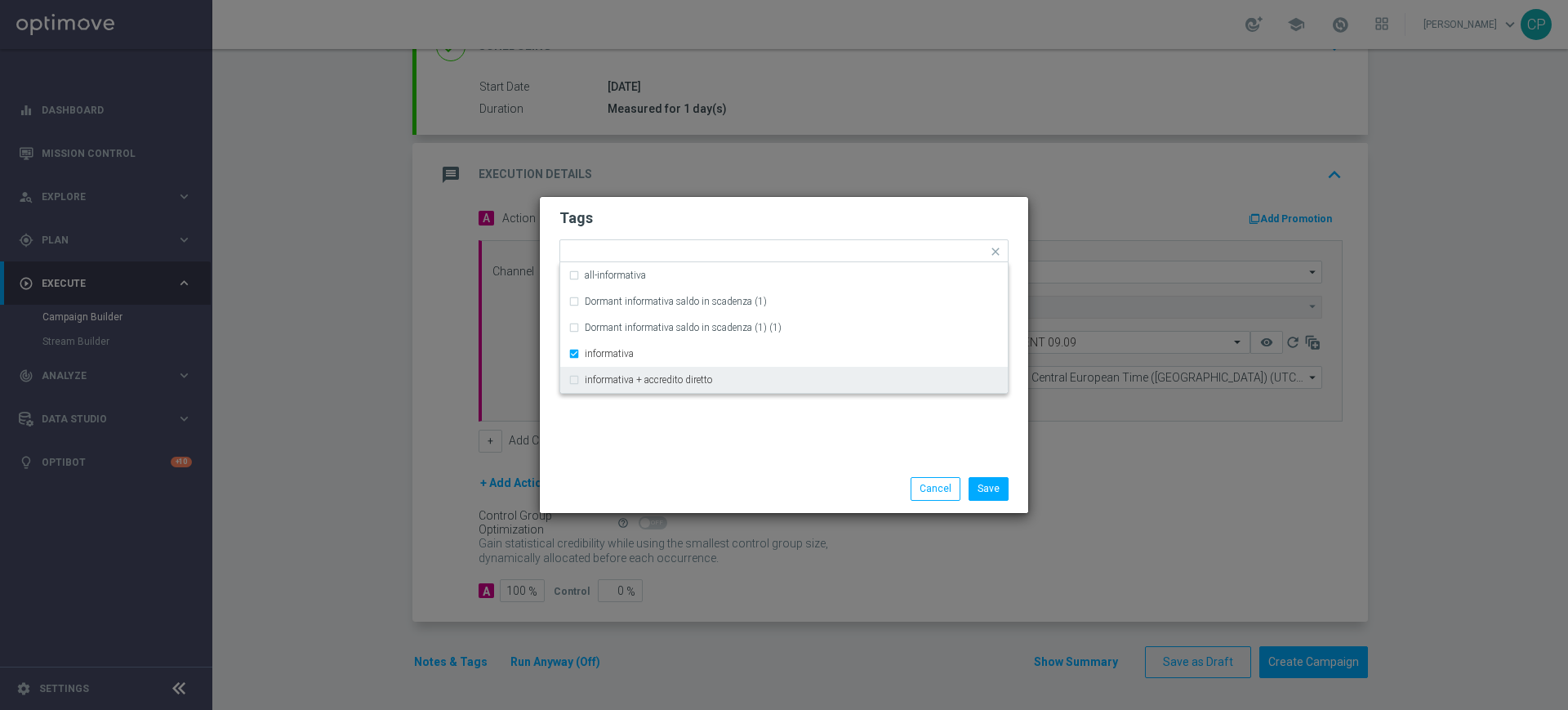
click at [657, 440] on div "Tags Quick find × talent × informativa all-informativa Dormant informativa sald…" at bounding box center [784, 330] width 489 height 268
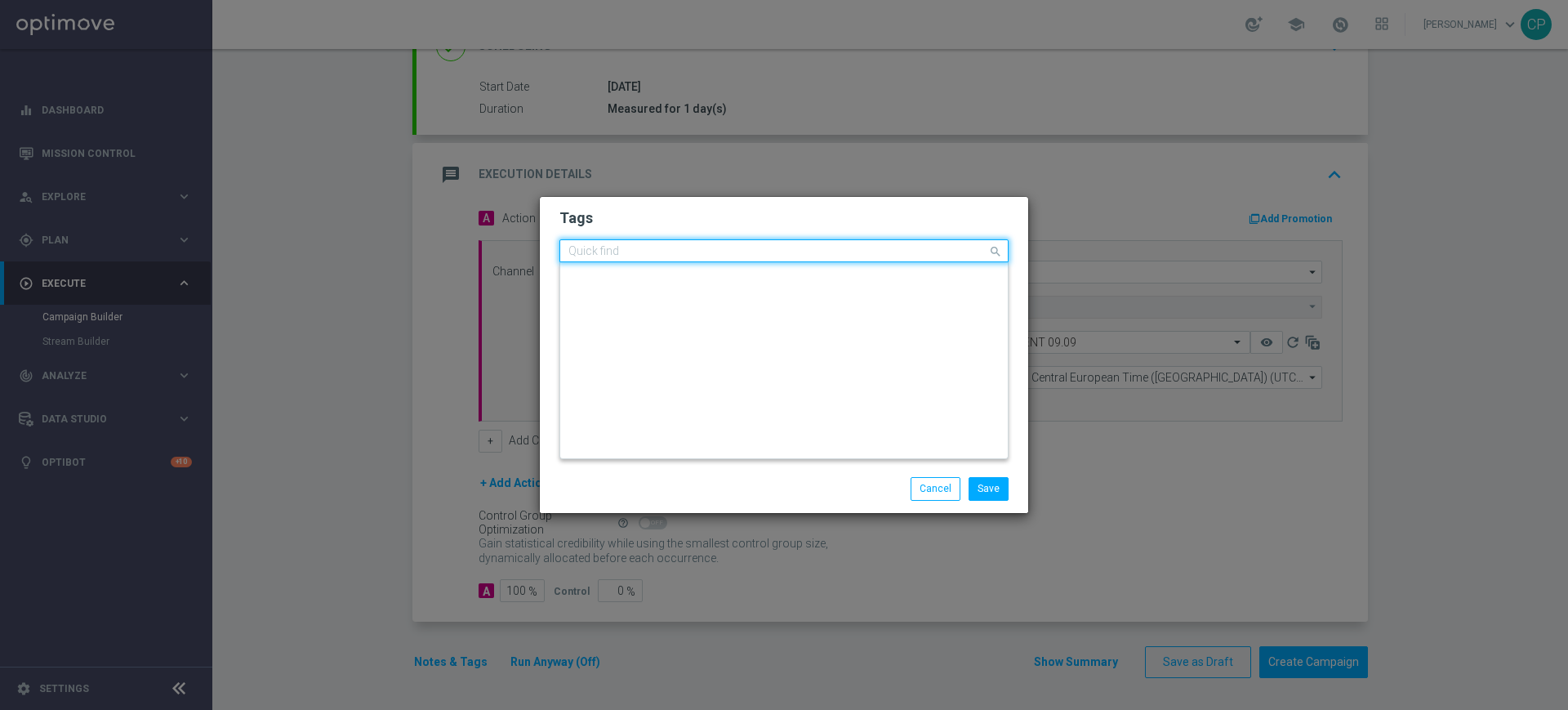
click at [751, 255] on input "text" at bounding box center [779, 252] width 419 height 14
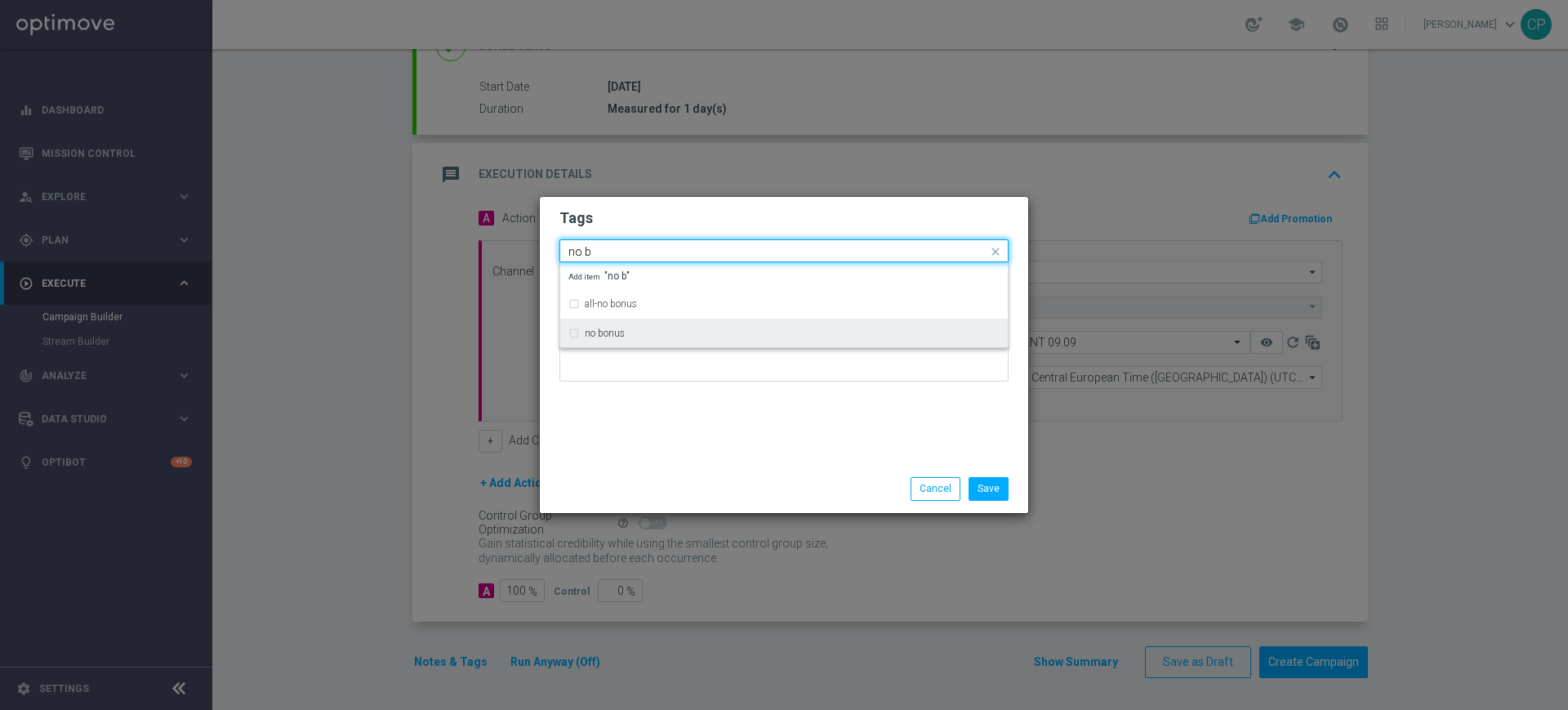
click at [632, 327] on div "no bonus" at bounding box center [784, 333] width 431 height 26
type input "no b"
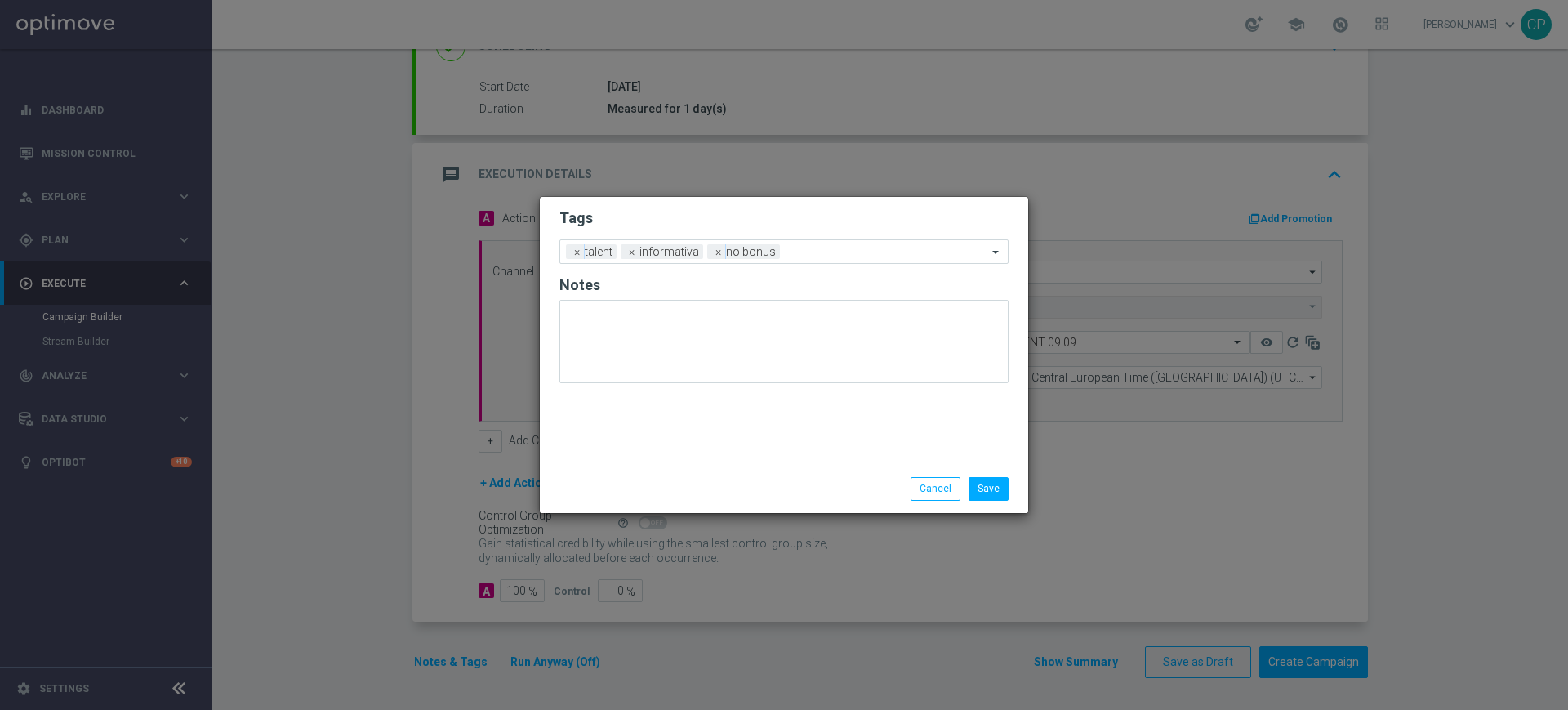
click at [601, 389] on div at bounding box center [784, 347] width 449 height 96
click at [993, 489] on button "Save" at bounding box center [988, 488] width 40 height 23
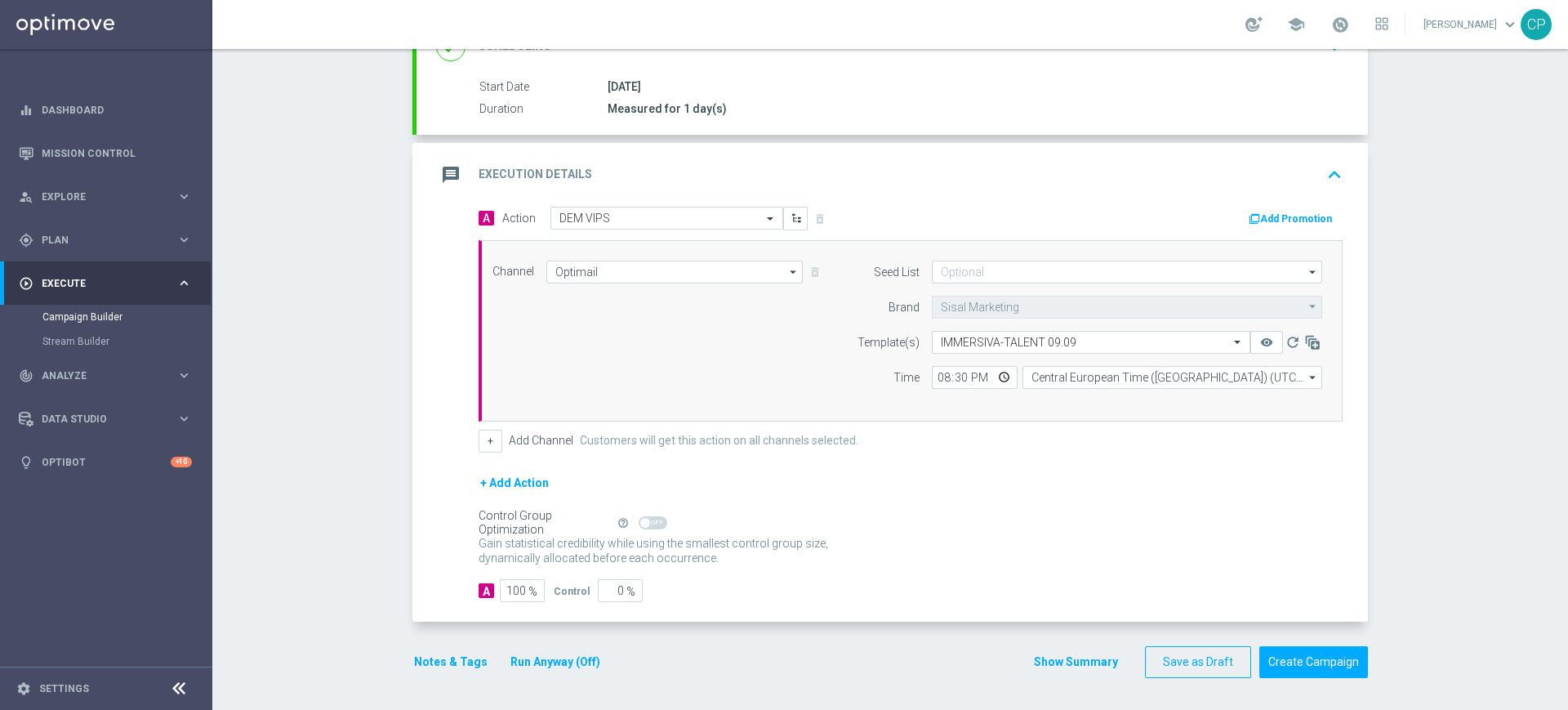
click at [565, 658] on button "Run Anyway (Off)" at bounding box center [555, 662] width 93 height 20
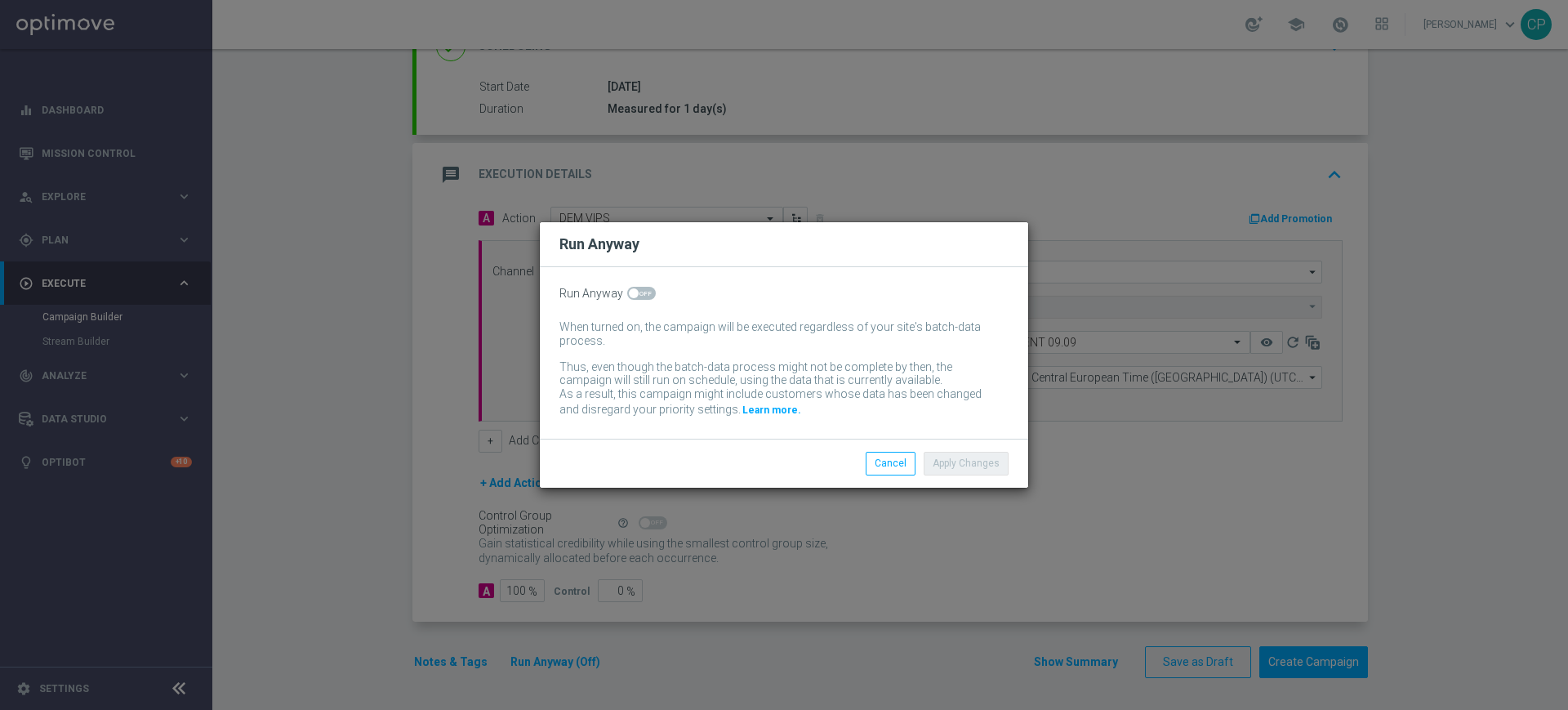
click at [640, 294] on span at bounding box center [642, 292] width 29 height 13
click at [640, 294] on input "checkbox" at bounding box center [642, 292] width 29 height 13
checkbox input "true"
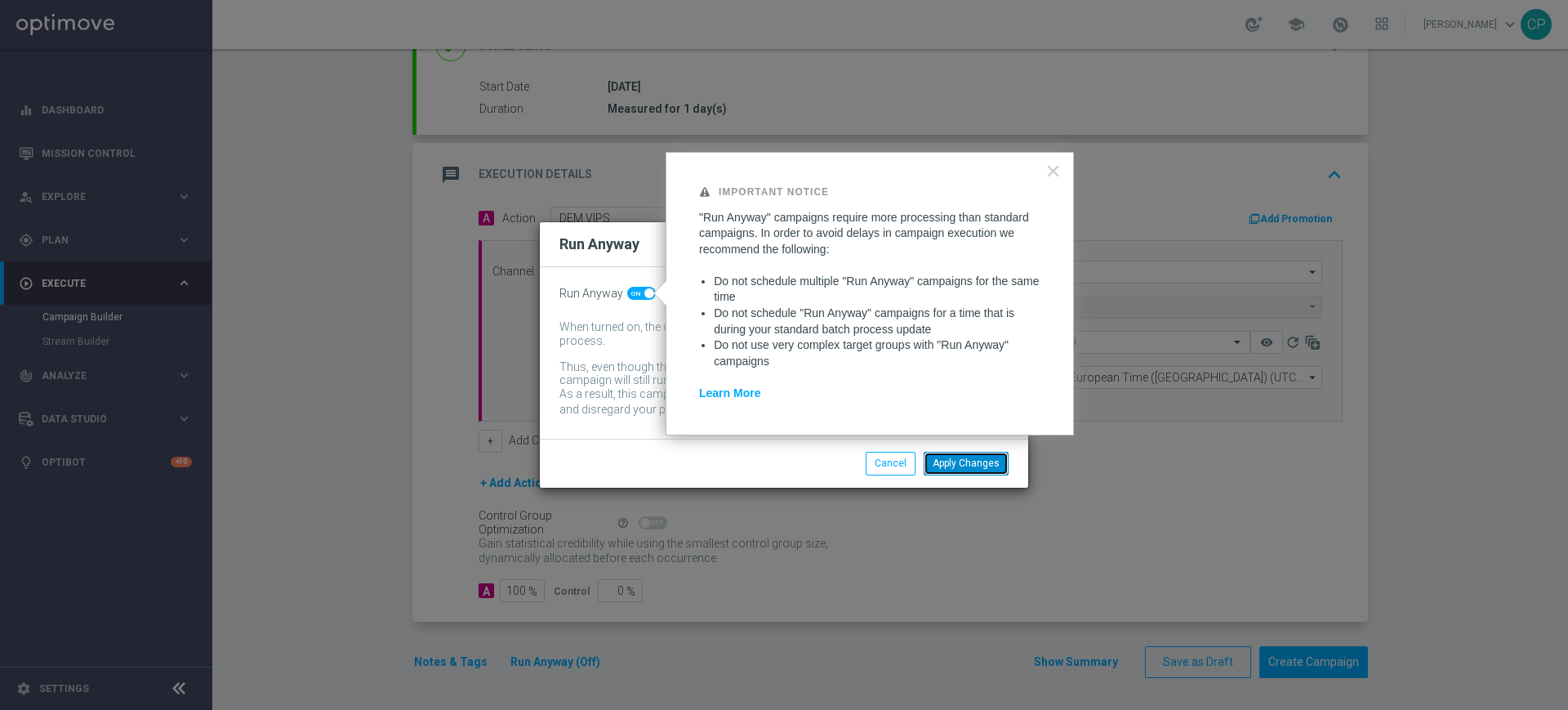
click at [965, 461] on button "Apply Changes" at bounding box center [966, 462] width 85 height 23
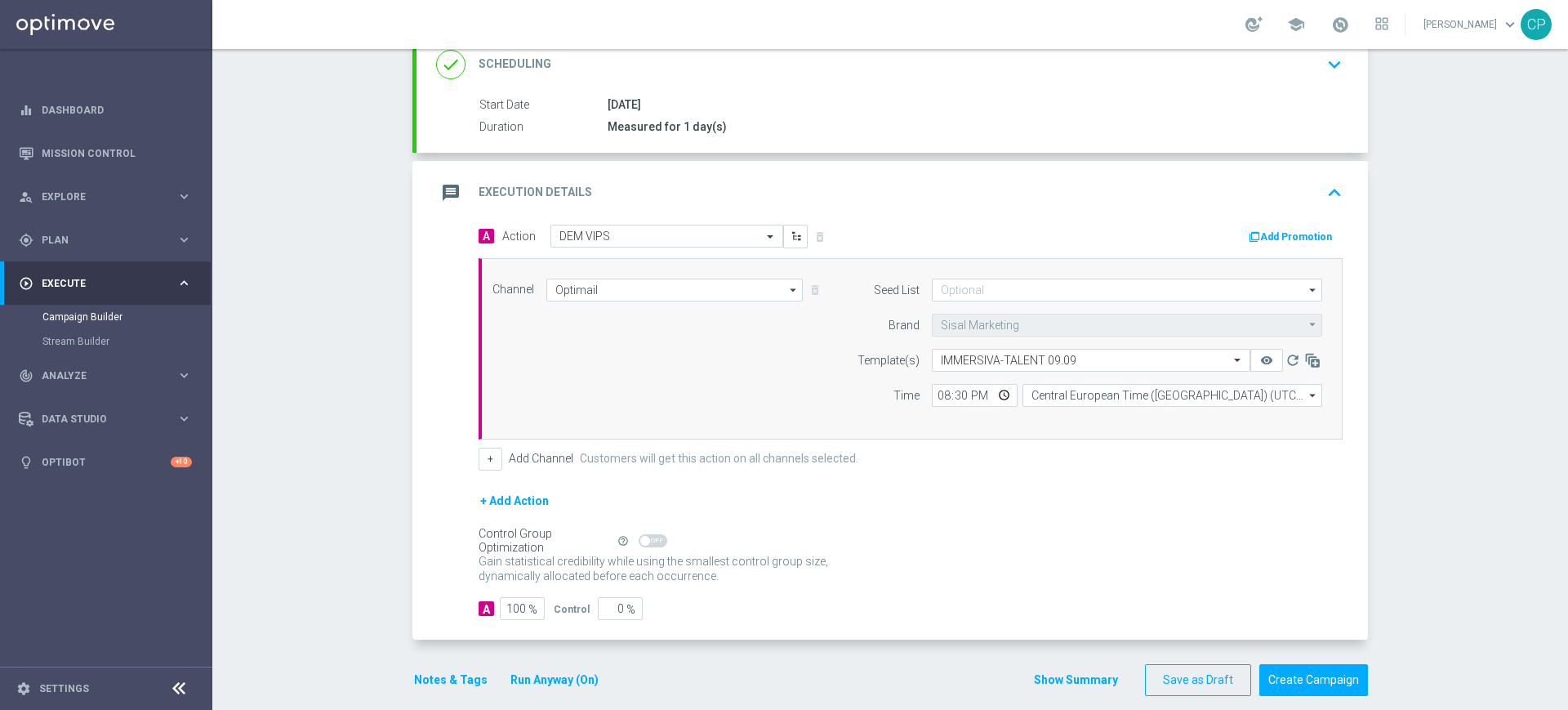
scroll to position [276, 0]
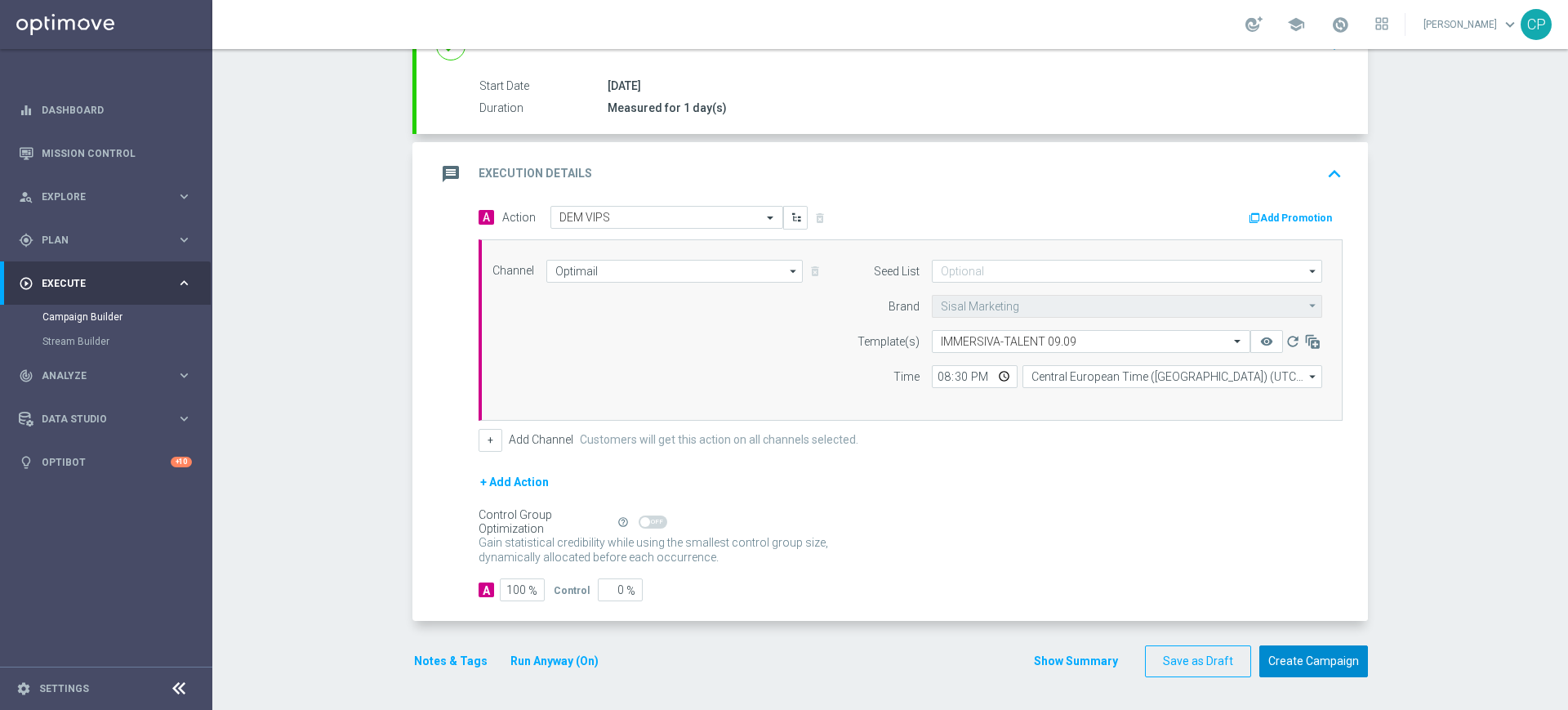
click at [1308, 656] on button "Create Campaign" at bounding box center [1314, 661] width 109 height 32
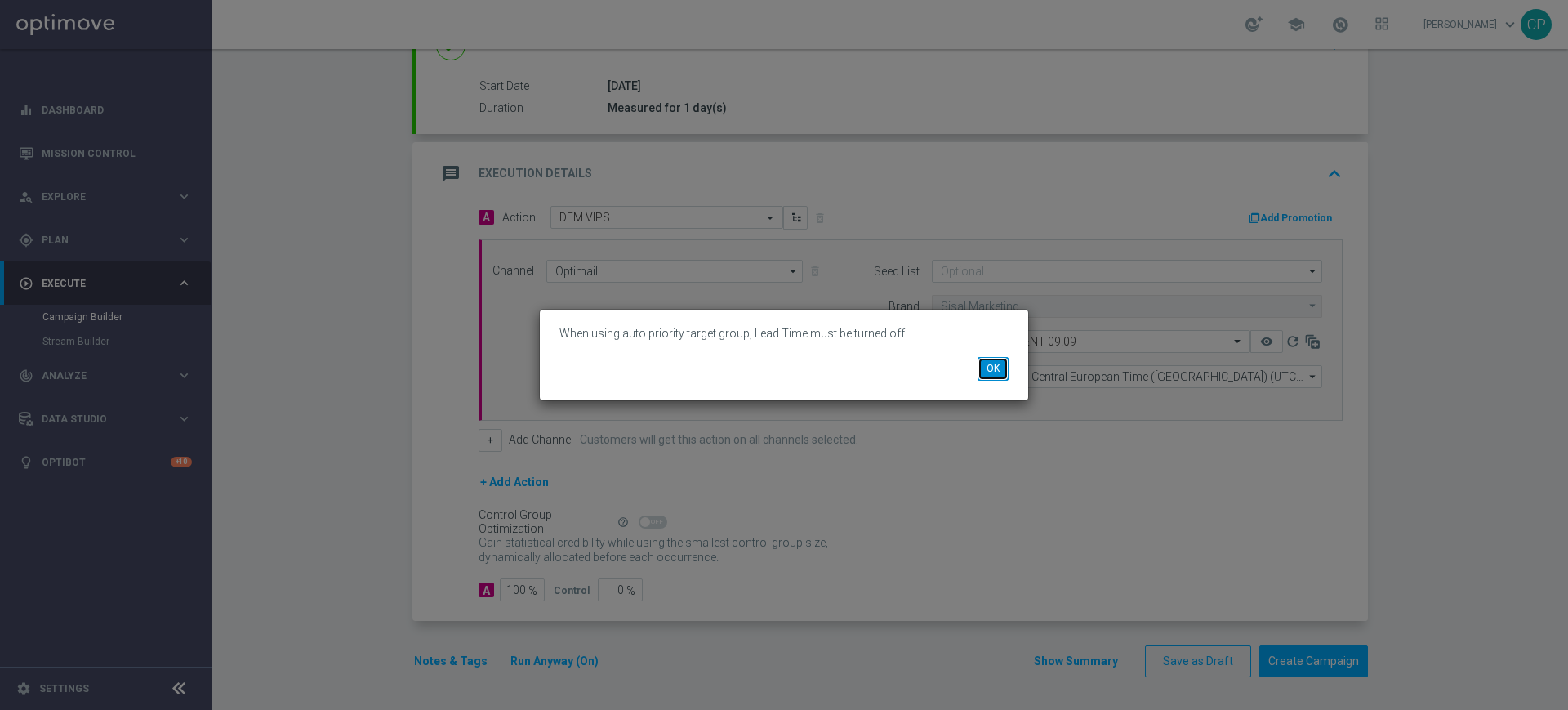
click at [991, 359] on button "OK" at bounding box center [993, 368] width 31 height 23
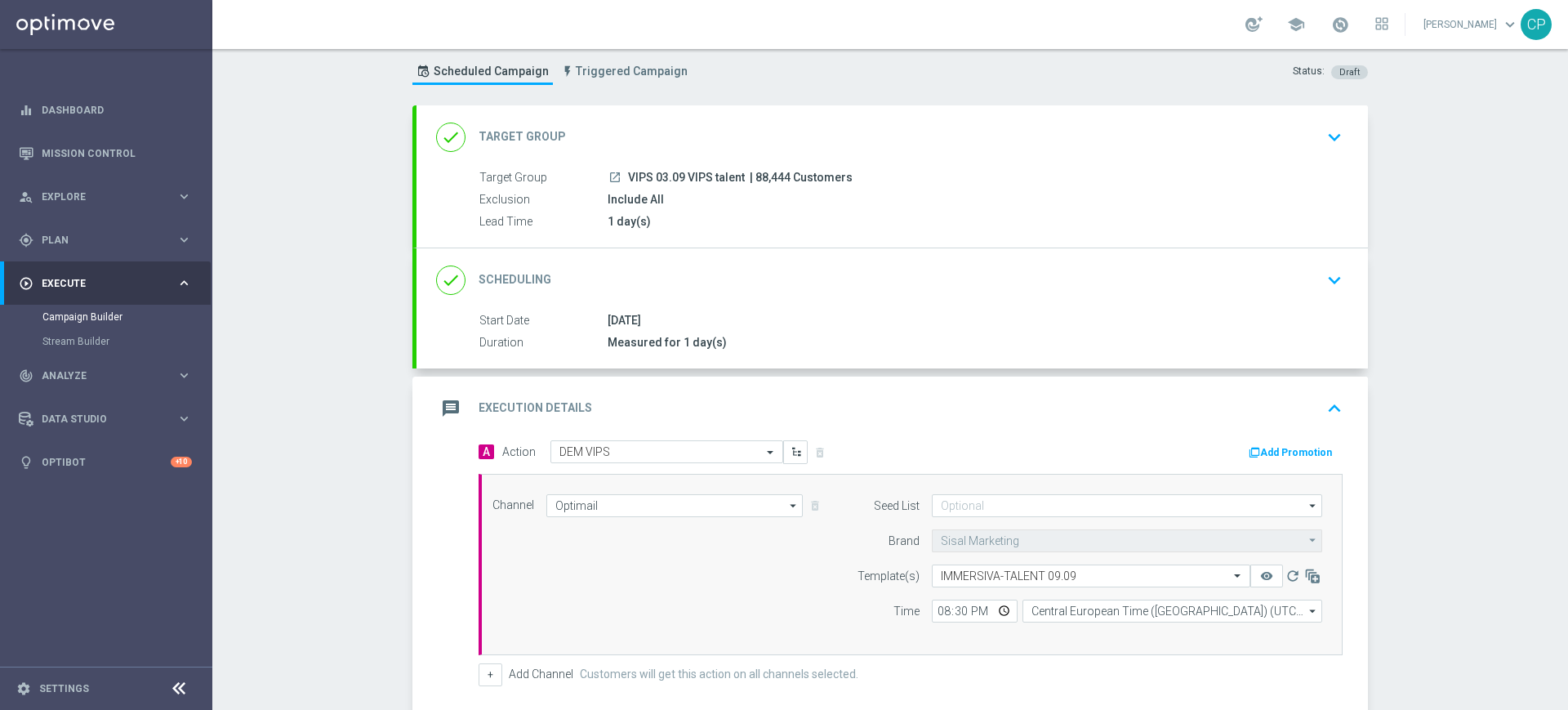
scroll to position [41, 0]
click at [968, 188] on div "Target Group launch VIPS 03.09 VIPS talent | 88,444 Customers Exclusion Include…" at bounding box center [893, 199] width 952 height 62
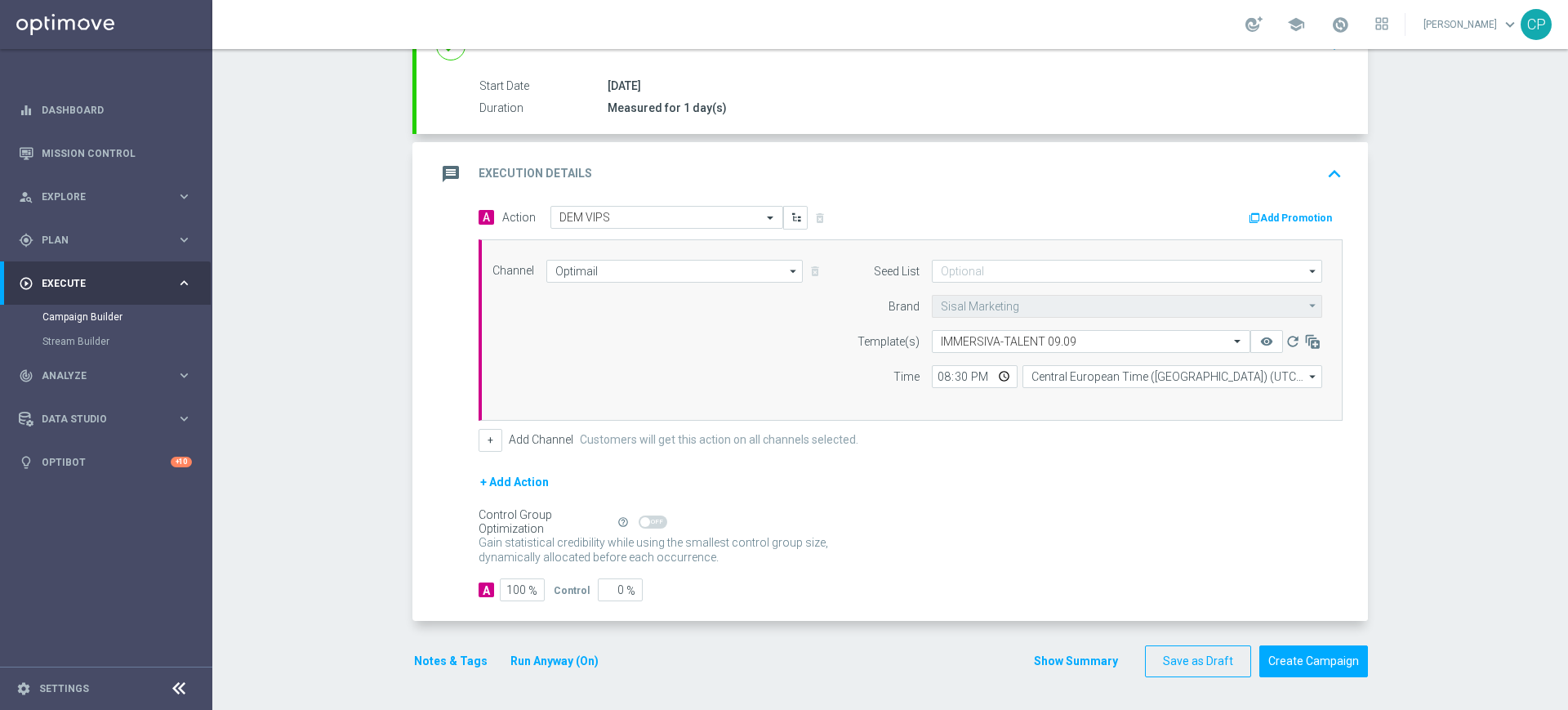
scroll to position [0, 0]
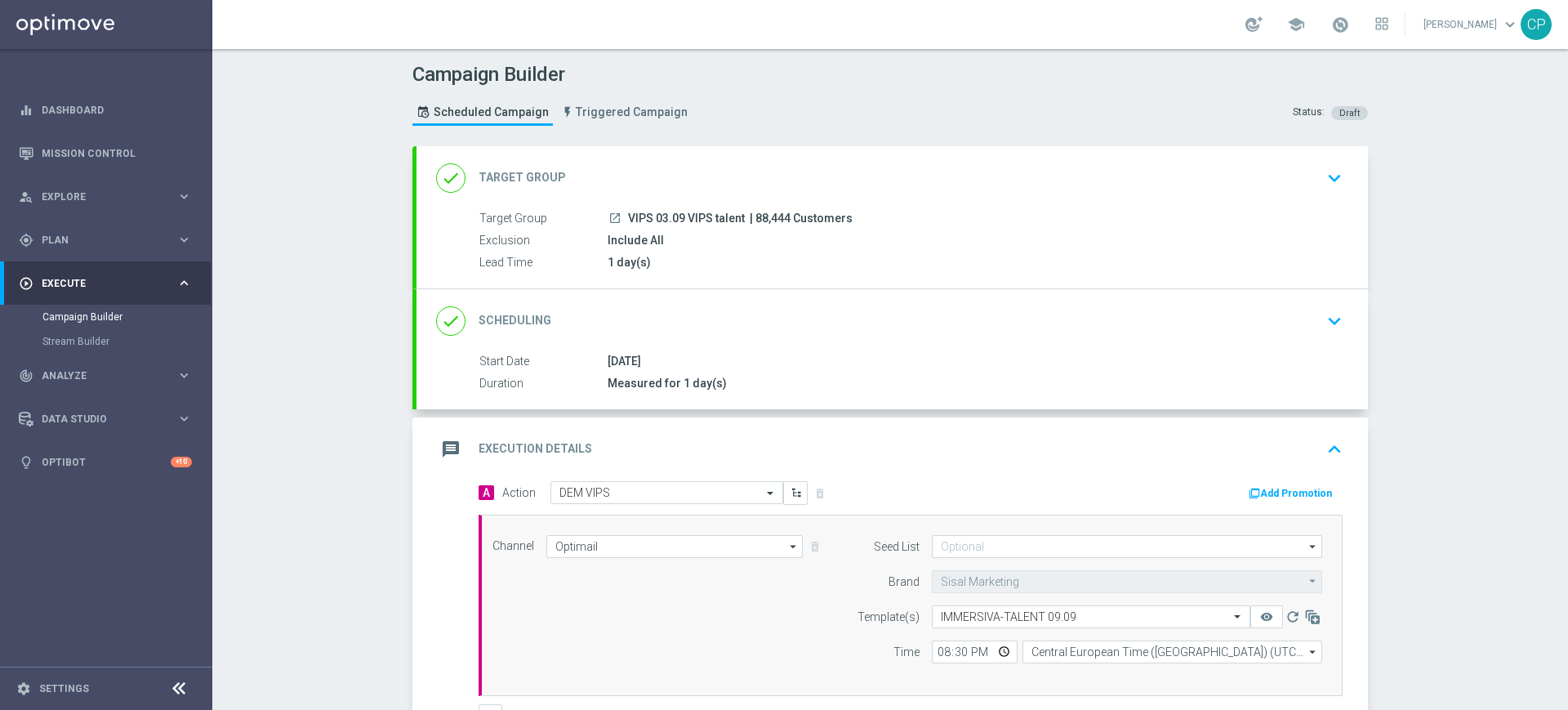
click at [1329, 172] on icon "keyboard_arrow_down" at bounding box center [1335, 178] width 25 height 25
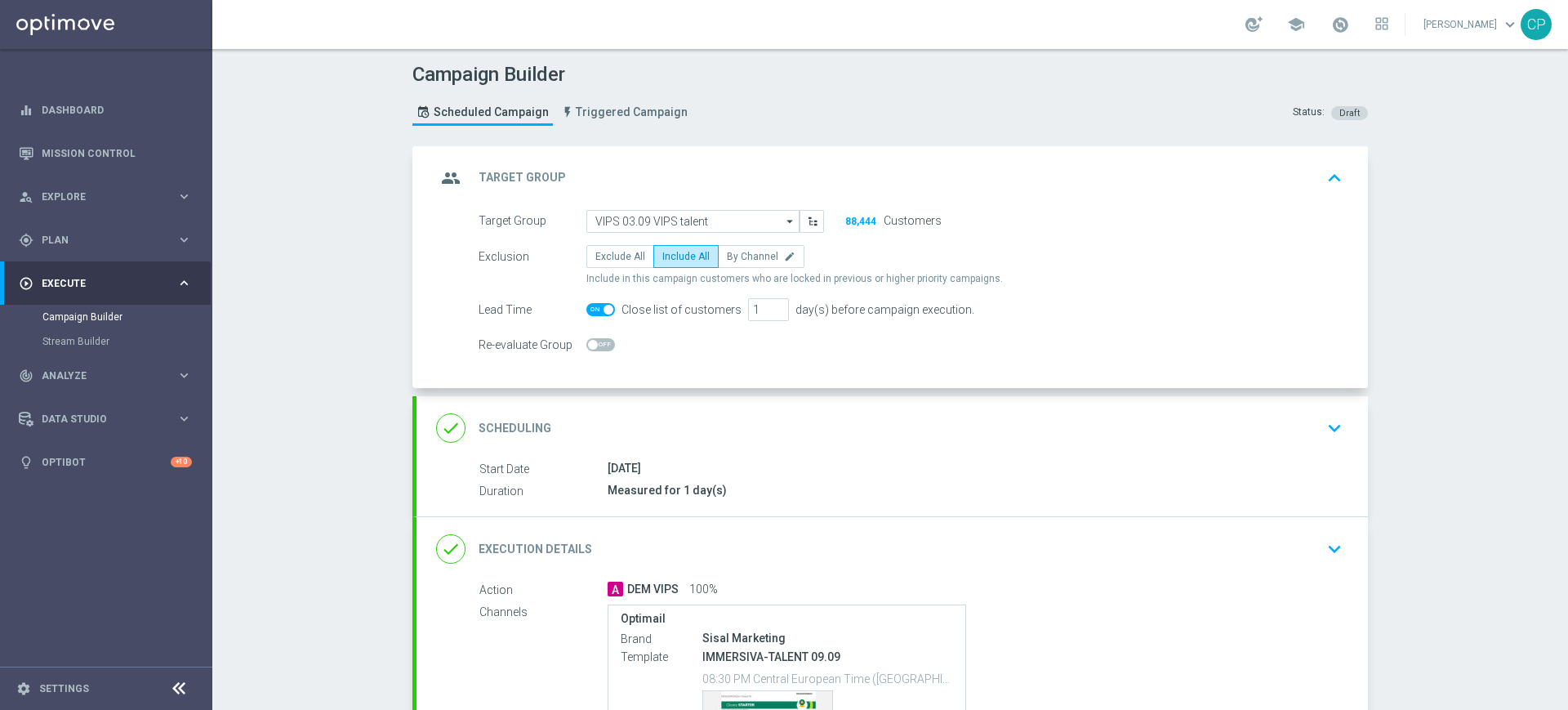
drag, startPoint x: 645, startPoint y: 307, endPoint x: 718, endPoint y: 306, distance: 73.0
click at [718, 306] on div "Close list of customers" at bounding box center [679, 310] width 127 height 14
click at [587, 307] on span at bounding box center [601, 309] width 29 height 13
click at [587, 307] on input "checkbox" at bounding box center [601, 309] width 29 height 13
checkbox input "false"
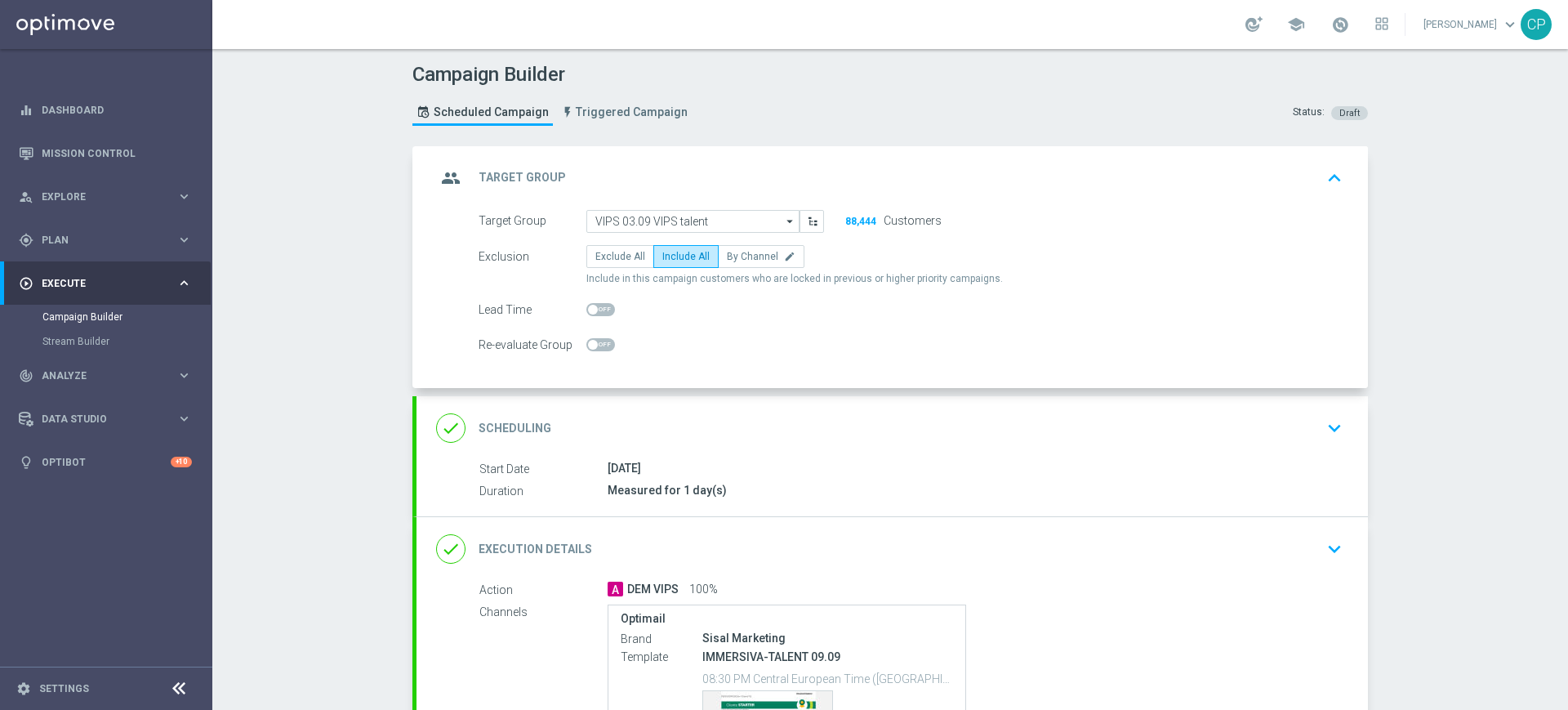
scroll to position [217, 0]
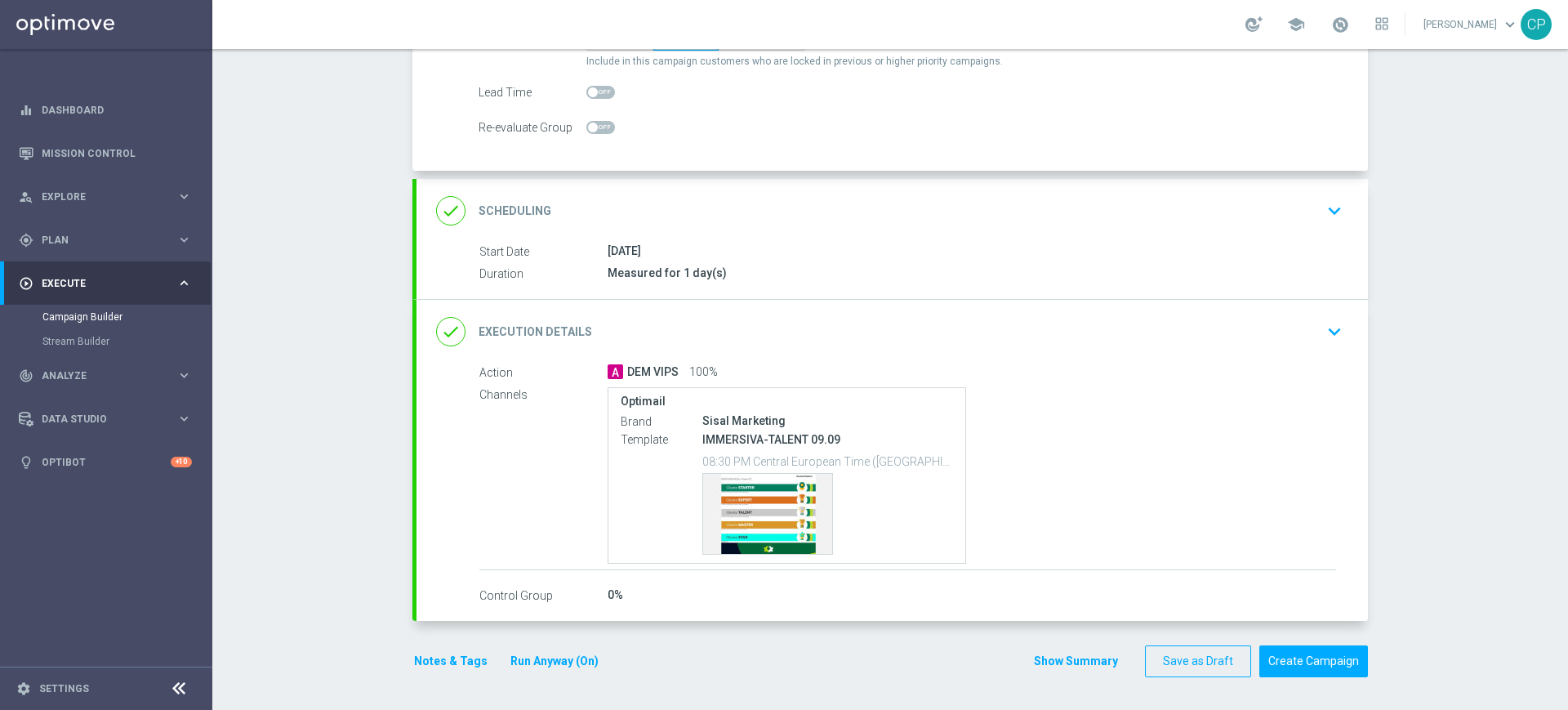
click at [1323, 205] on icon "keyboard_arrow_down" at bounding box center [1335, 210] width 25 height 25
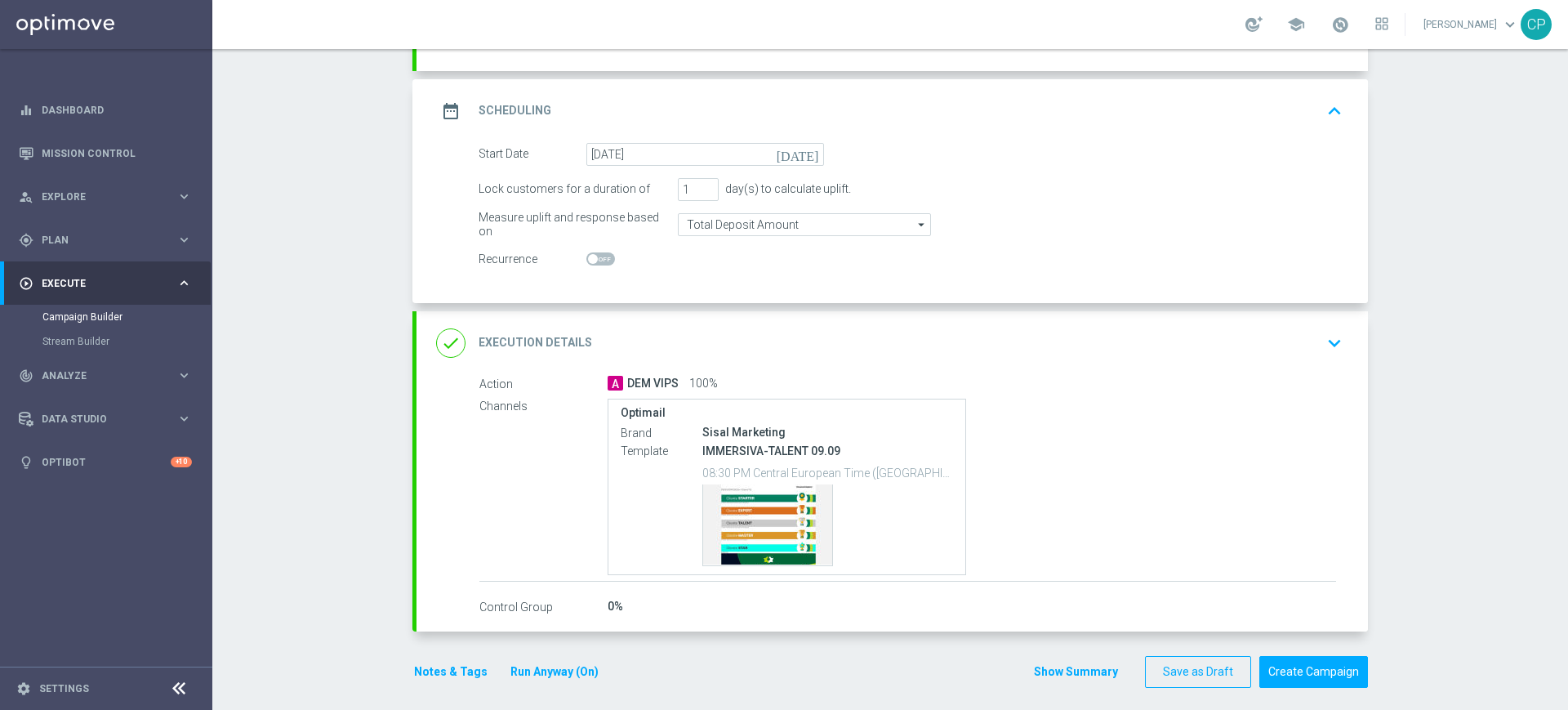
scroll to position [199, 0]
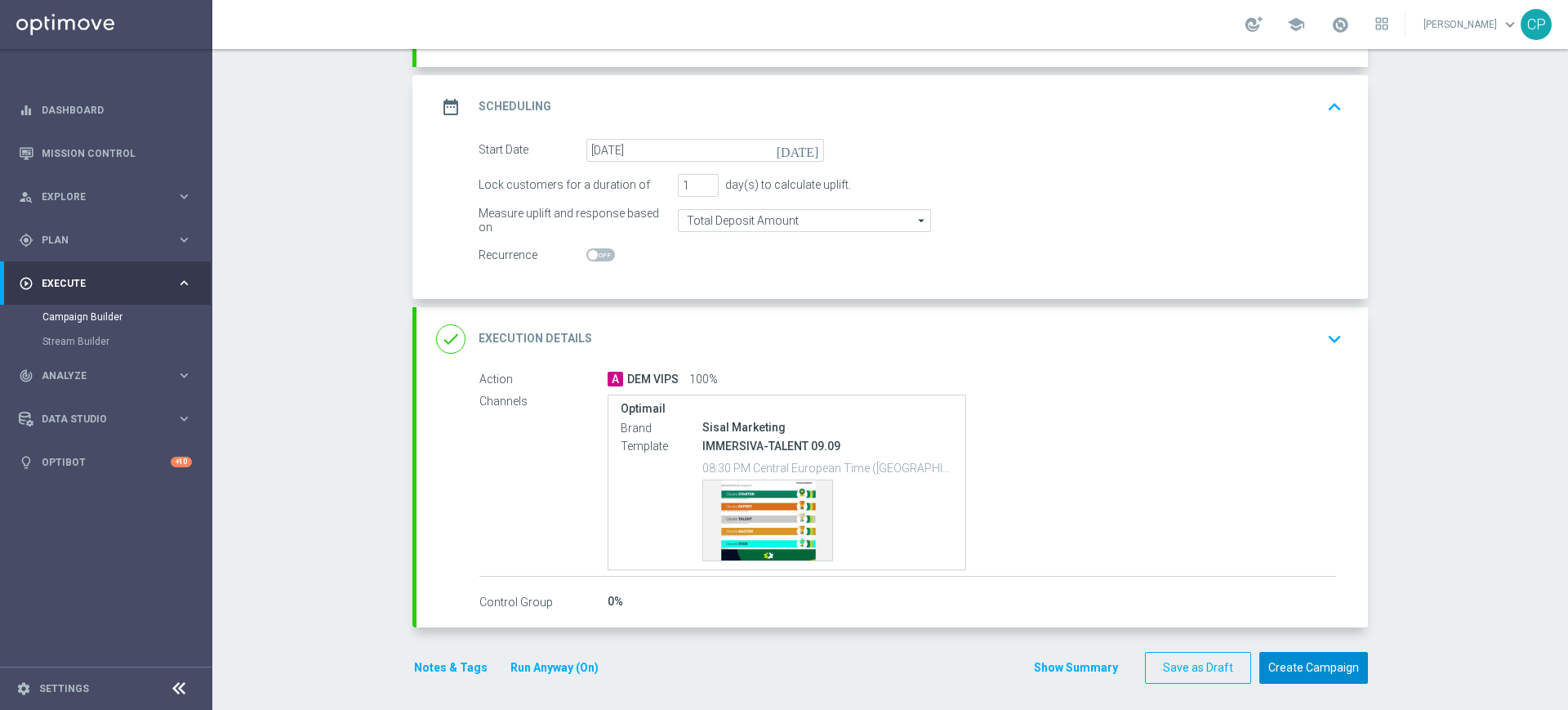
click at [1306, 667] on button "Create Campaign" at bounding box center [1314, 668] width 109 height 32
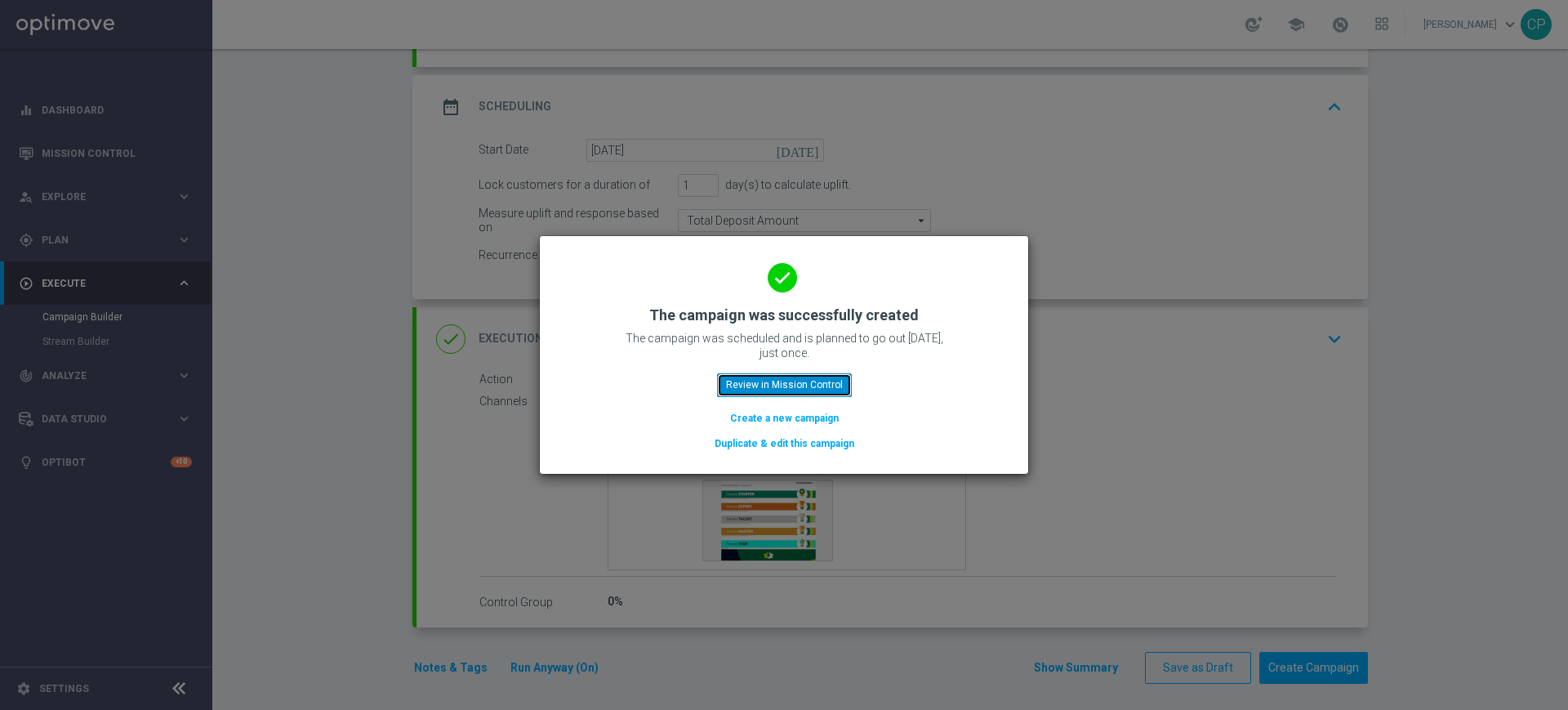
click at [736, 380] on button "Review in Mission Control" at bounding box center [784, 385] width 134 height 23
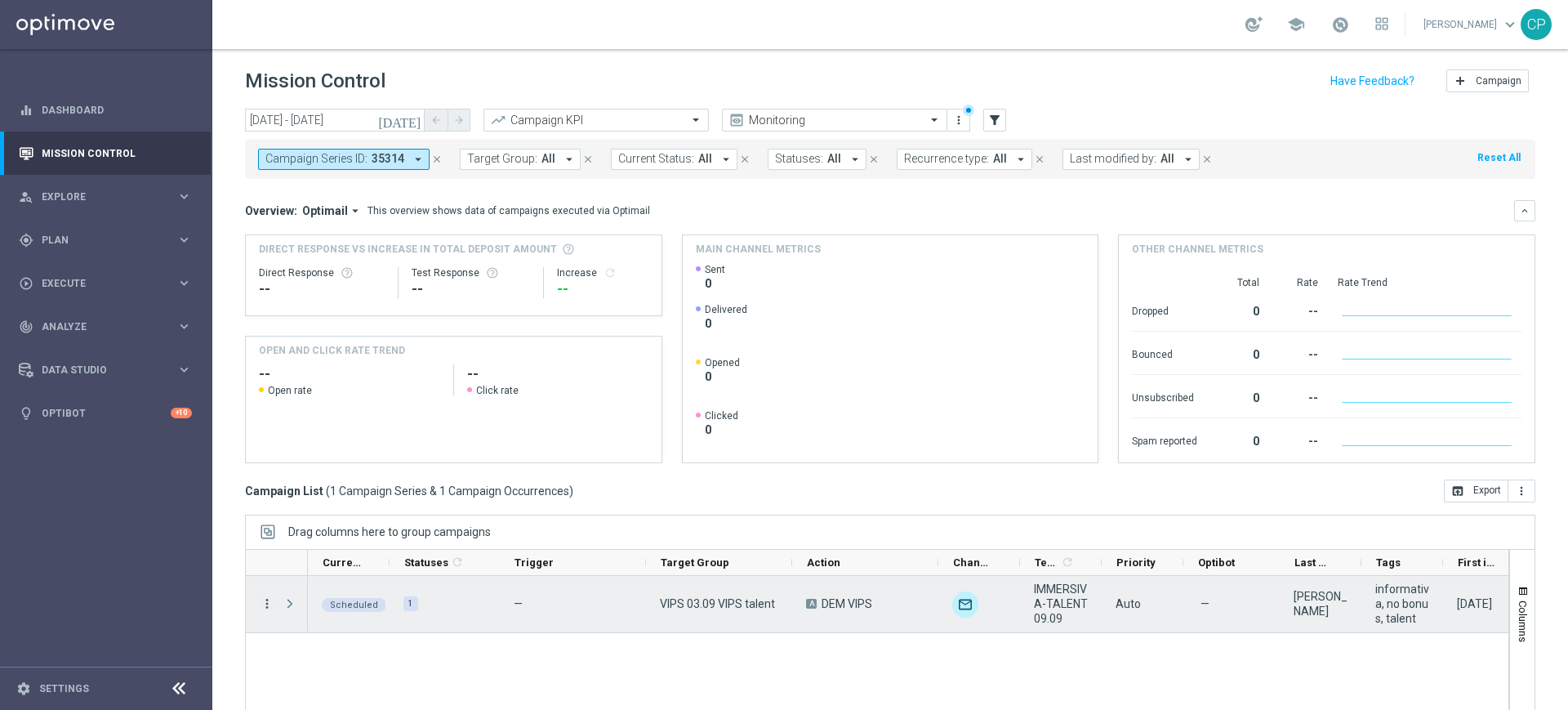
click at [266, 602] on icon "more_vert" at bounding box center [266, 603] width 14 height 14
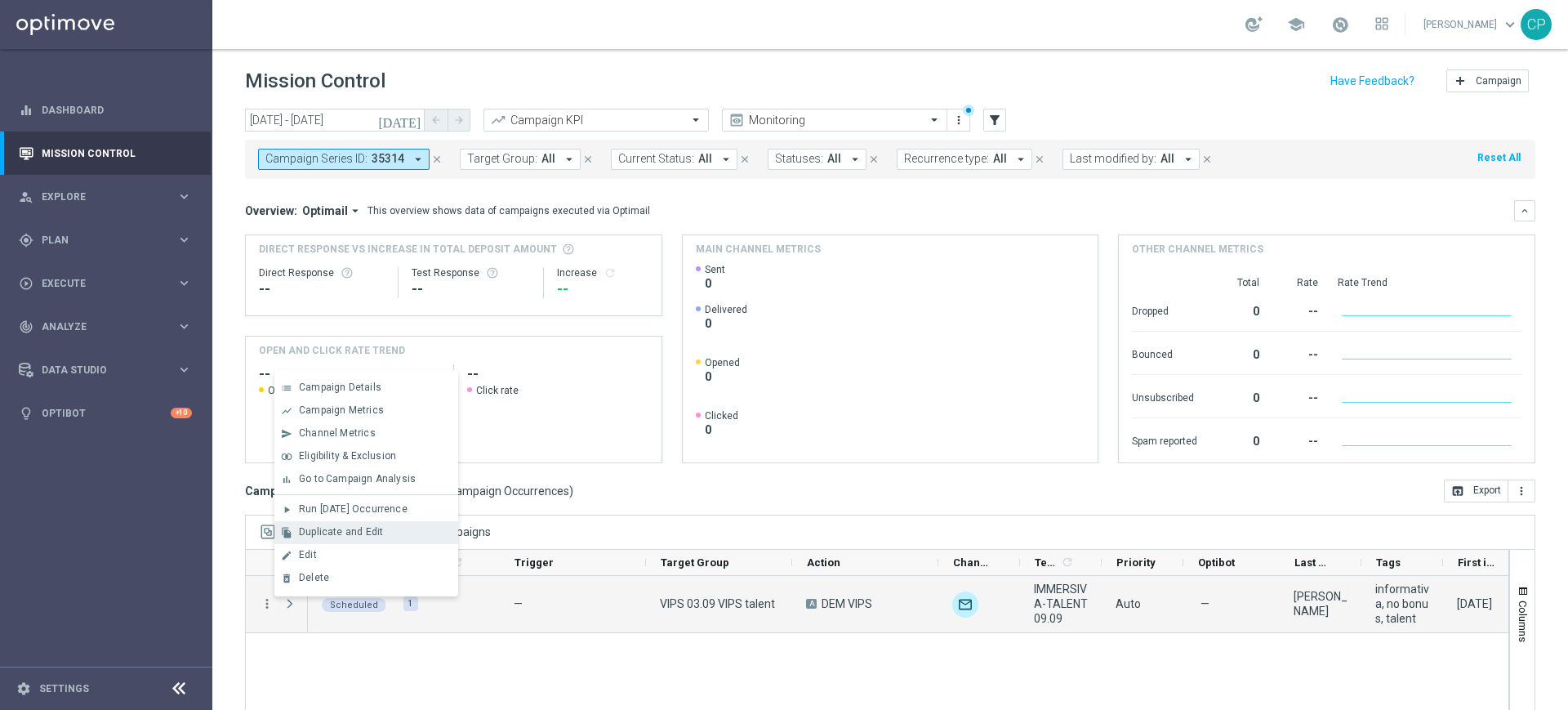
click at [326, 533] on span "Duplicate and Edit" at bounding box center [341, 532] width 85 height 12
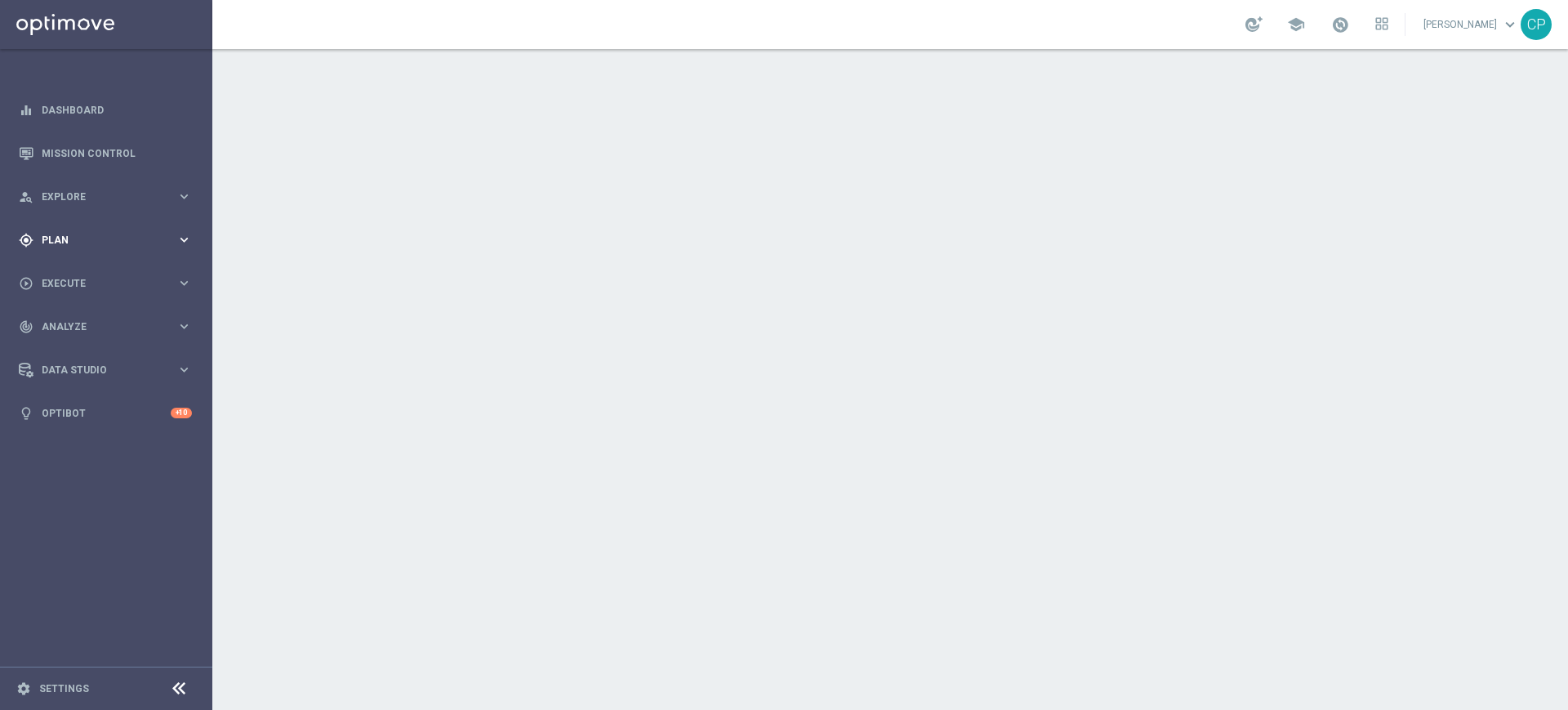
click at [188, 236] on icon "keyboard_arrow_right" at bounding box center [184, 239] width 15 height 15
click at [70, 322] on span "Templates" at bounding box center [101, 323] width 117 height 10
click at [74, 344] on link "Optimail" at bounding box center [110, 347] width 119 height 13
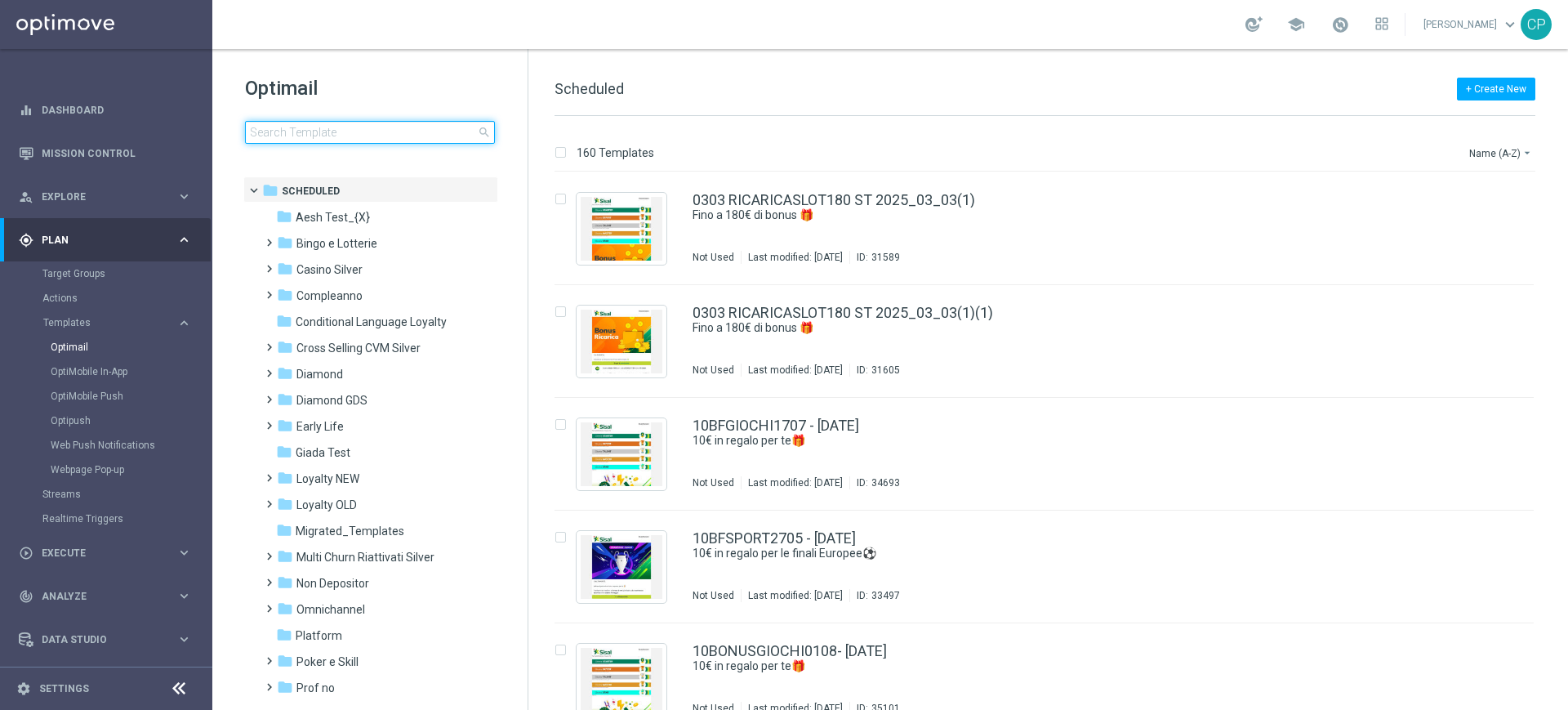
click at [333, 134] on input at bounding box center [370, 132] width 250 height 23
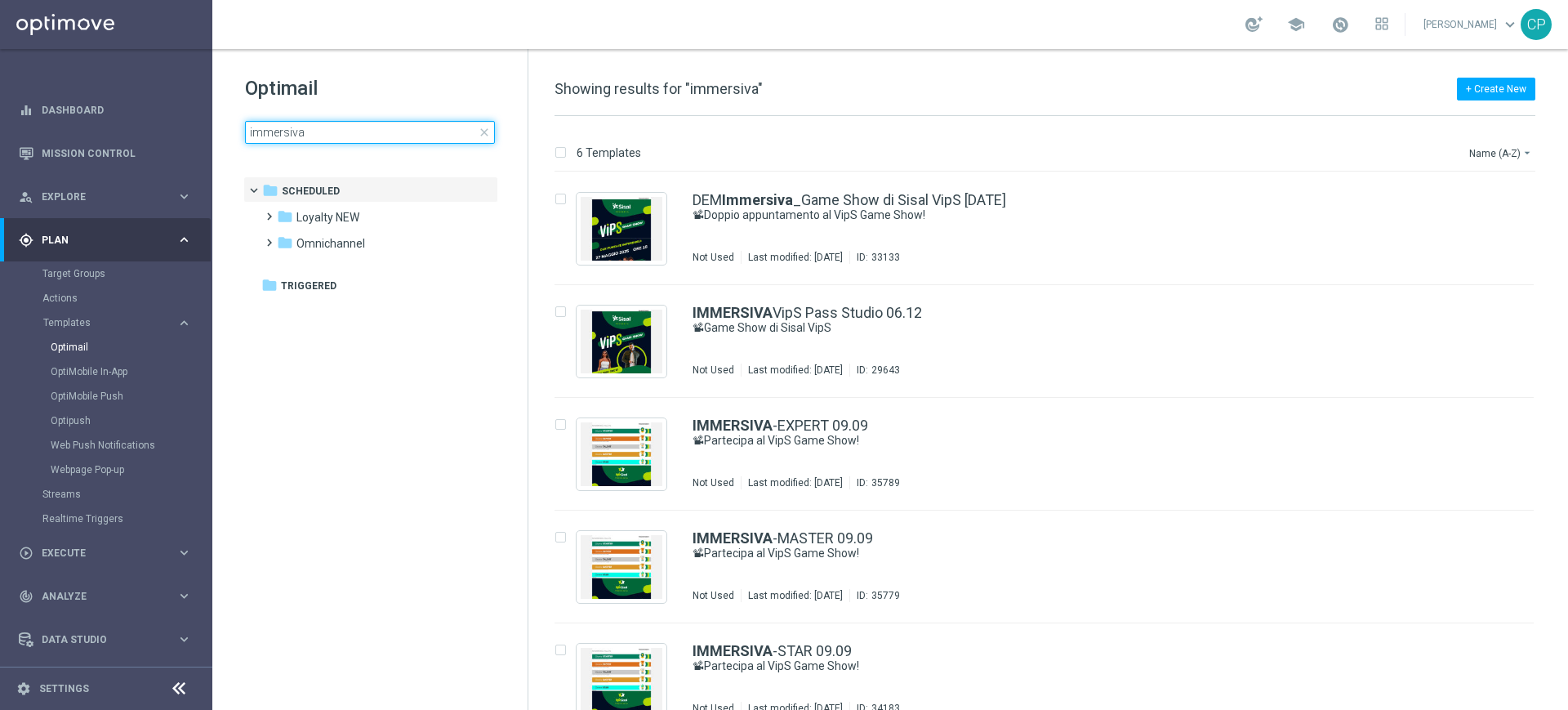
type input "immersiva-"
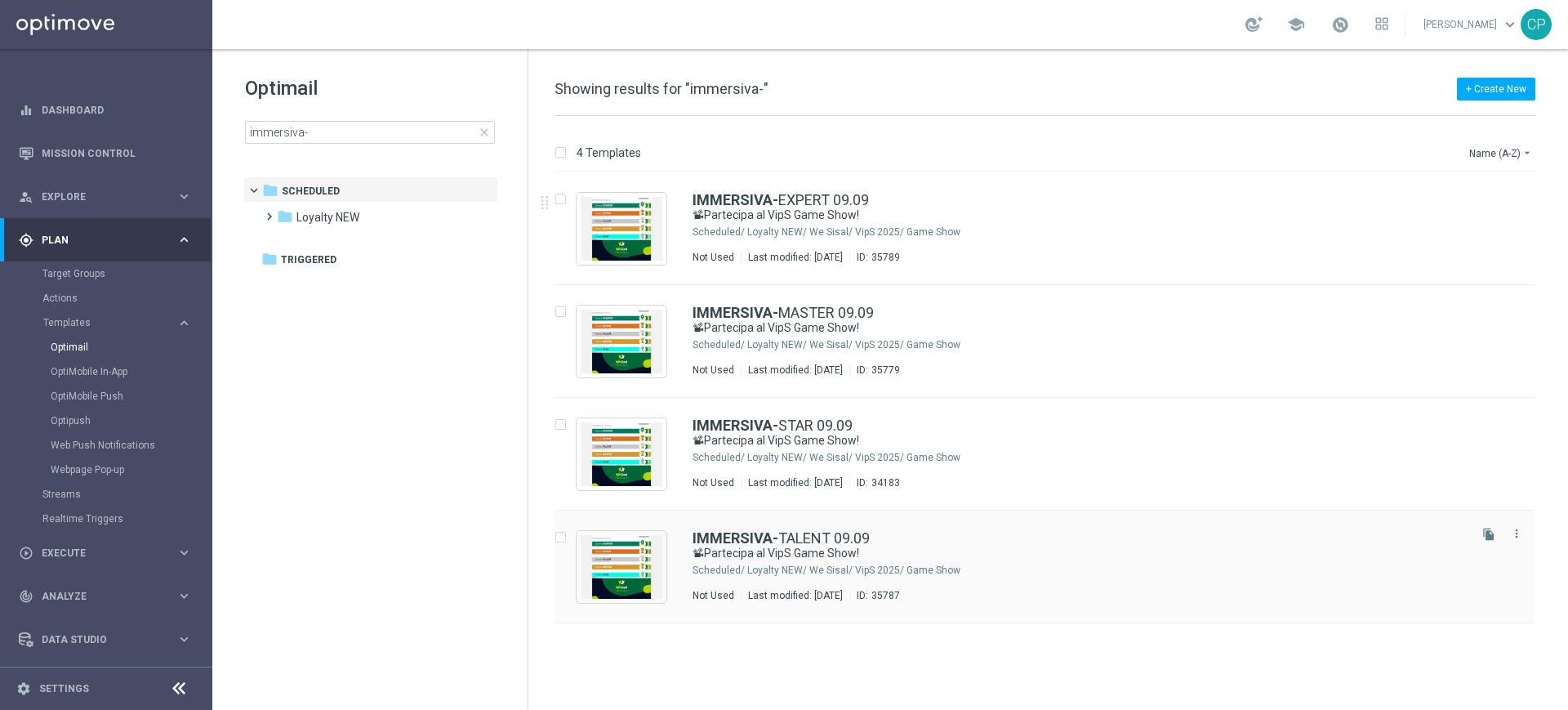
click at [776, 562] on div "IMMERSIVA- TALENT 09.09 📽Partecipa al VipS Game Show! Scheduled/ Loyalty NEW/ W…" at bounding box center [1079, 566] width 773 height 71
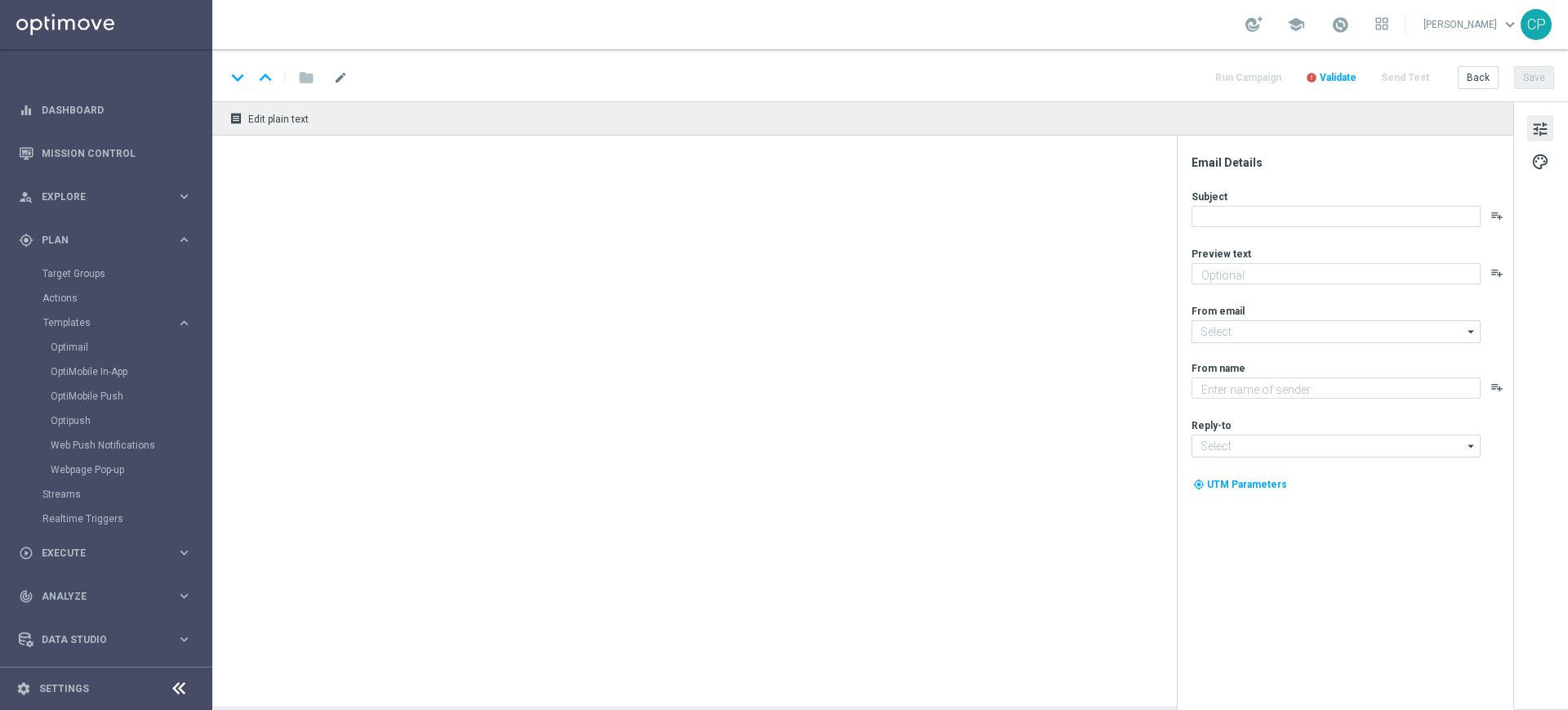
type textarea "Meloni e Caressa ti aspettano live"
type input "newsletter@comunicazioni.sisal.it"
type textarea "Sisal"
type input "info@sisal.it"
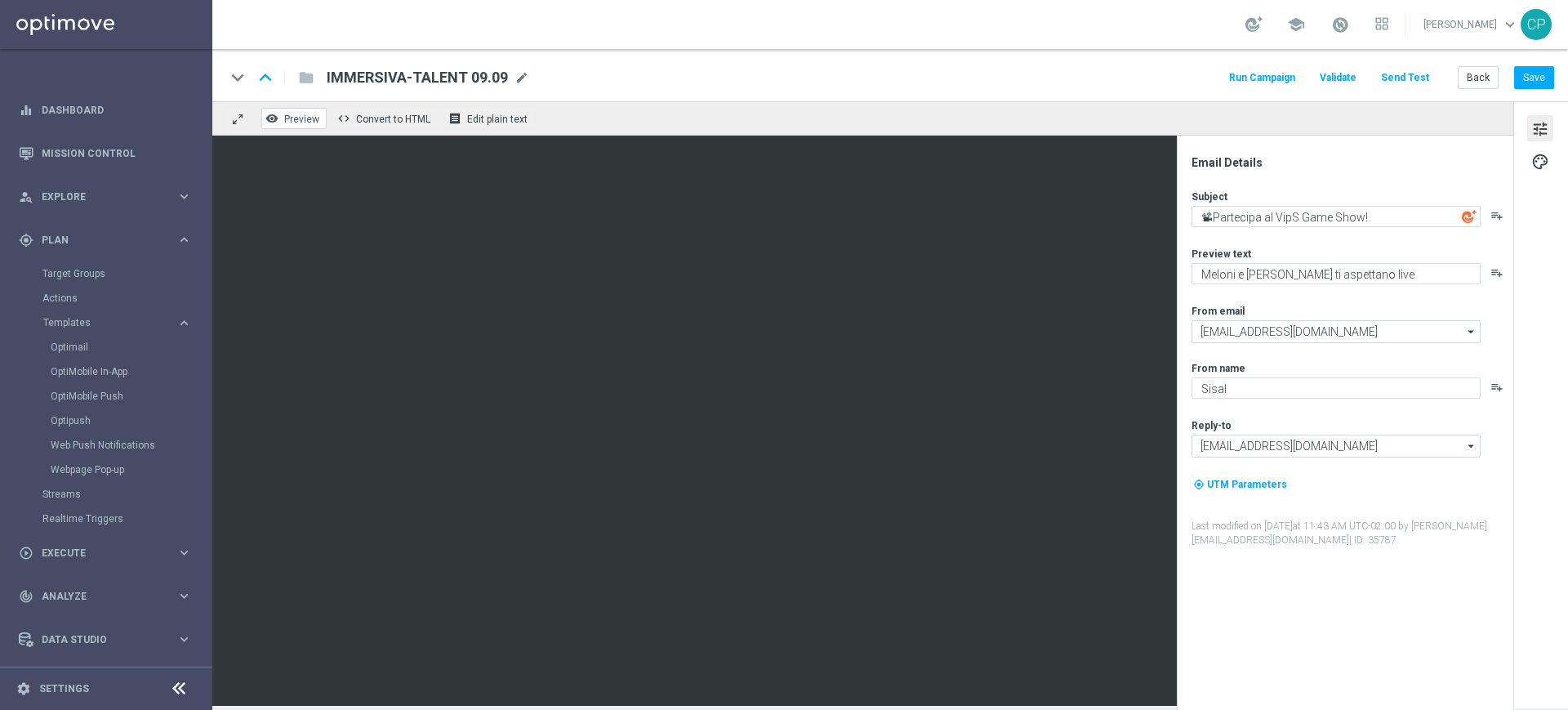
click at [303, 115] on span "Preview" at bounding box center [302, 119] width 36 height 12
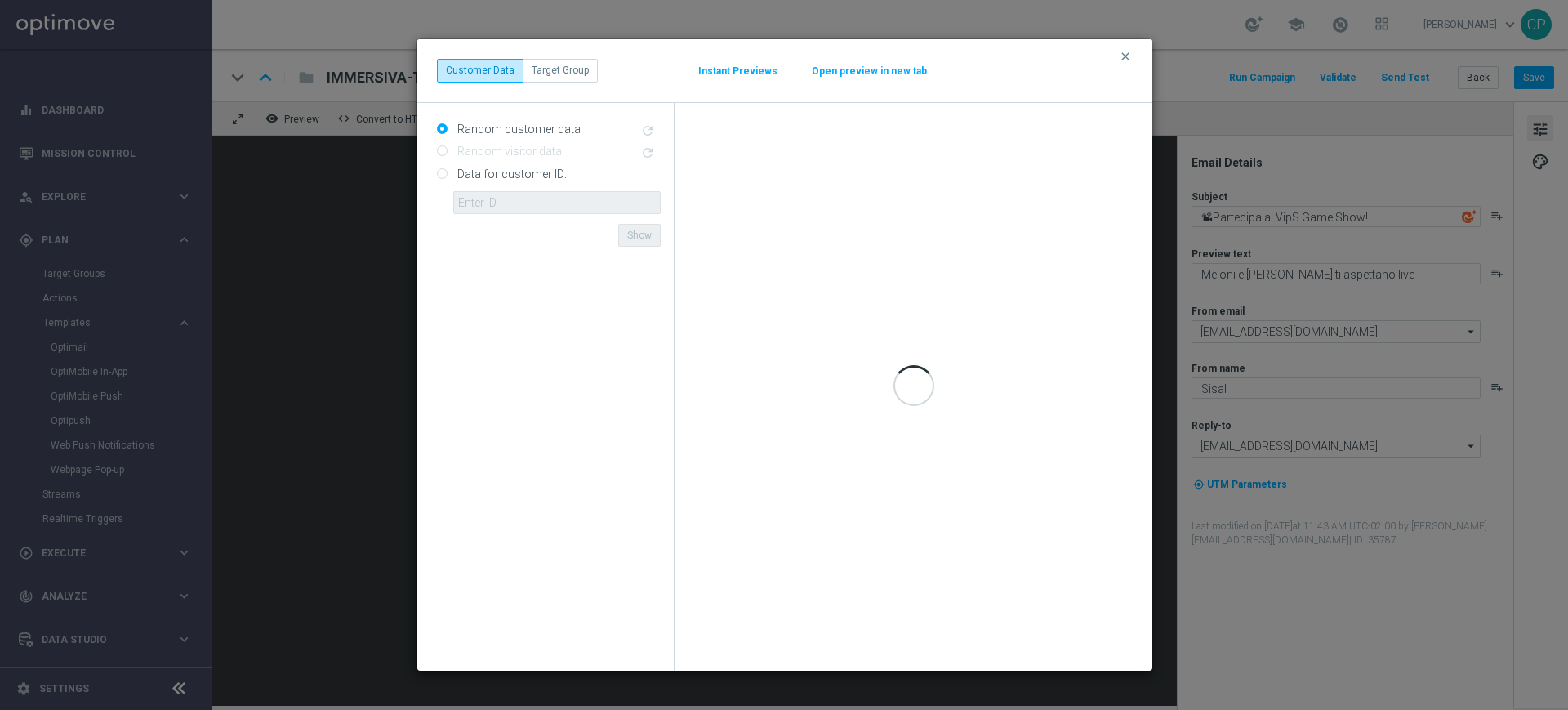
click at [908, 195] on div at bounding box center [913, 387] width 478 height 568
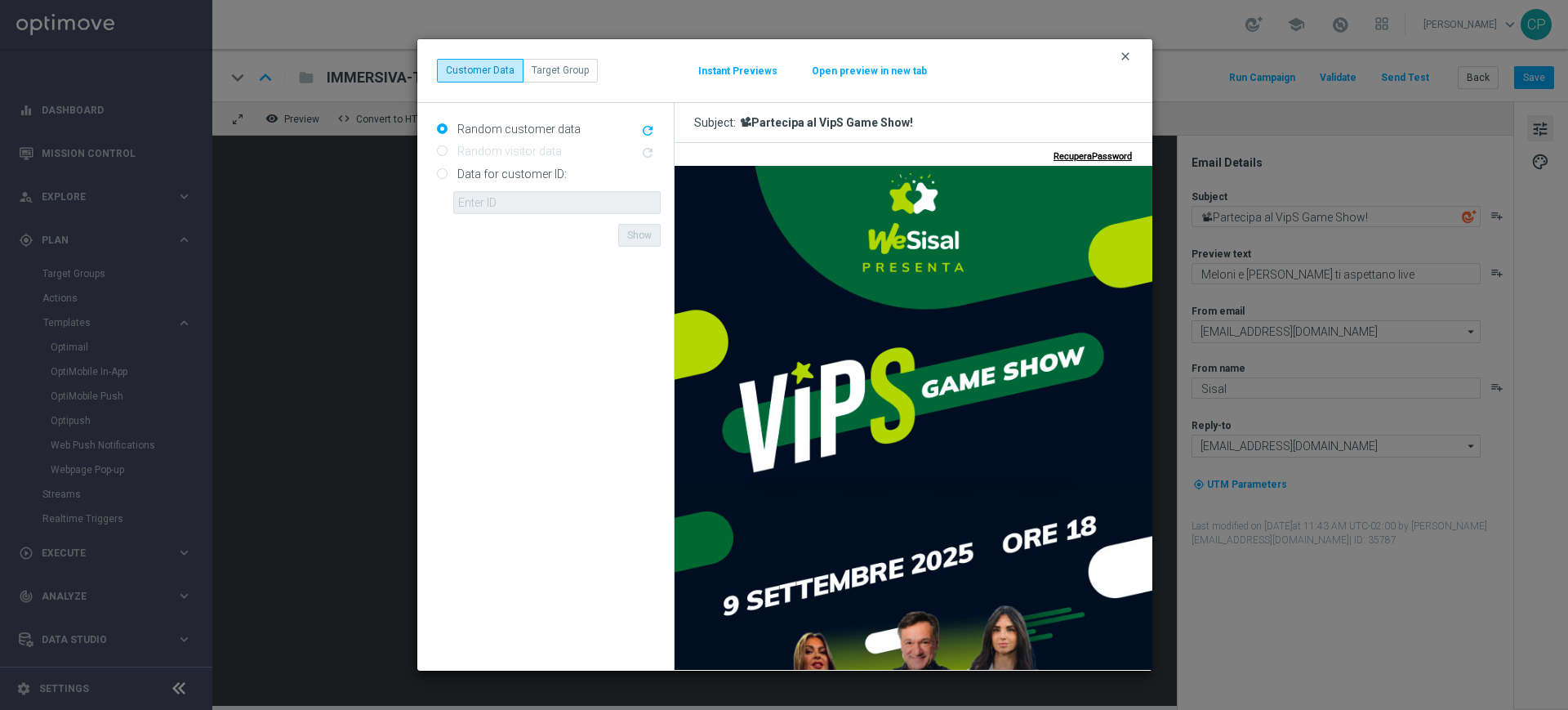
click at [1126, 56] on icon "clear" at bounding box center [1125, 56] width 13 height 13
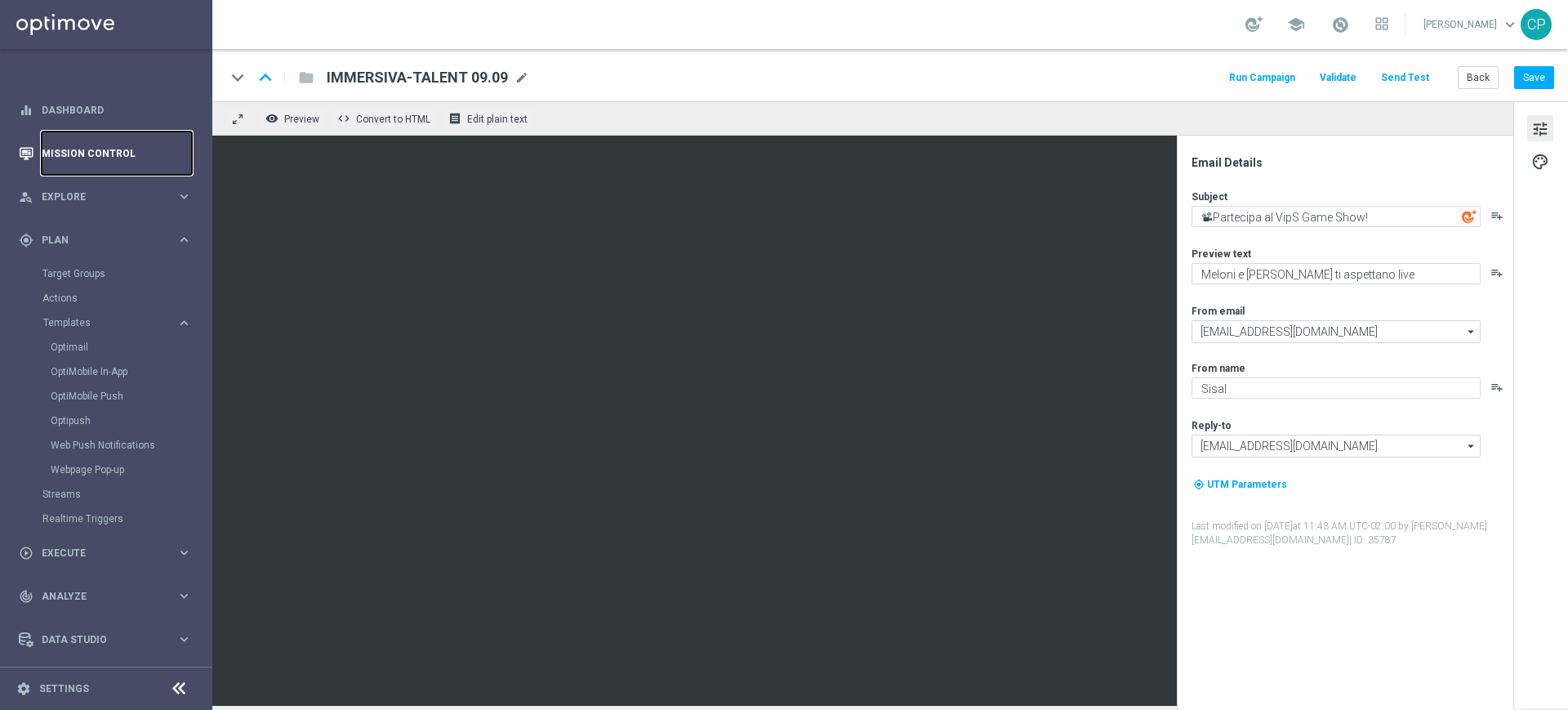
click at [112, 150] on link "Mission Control" at bounding box center [117, 153] width 150 height 43
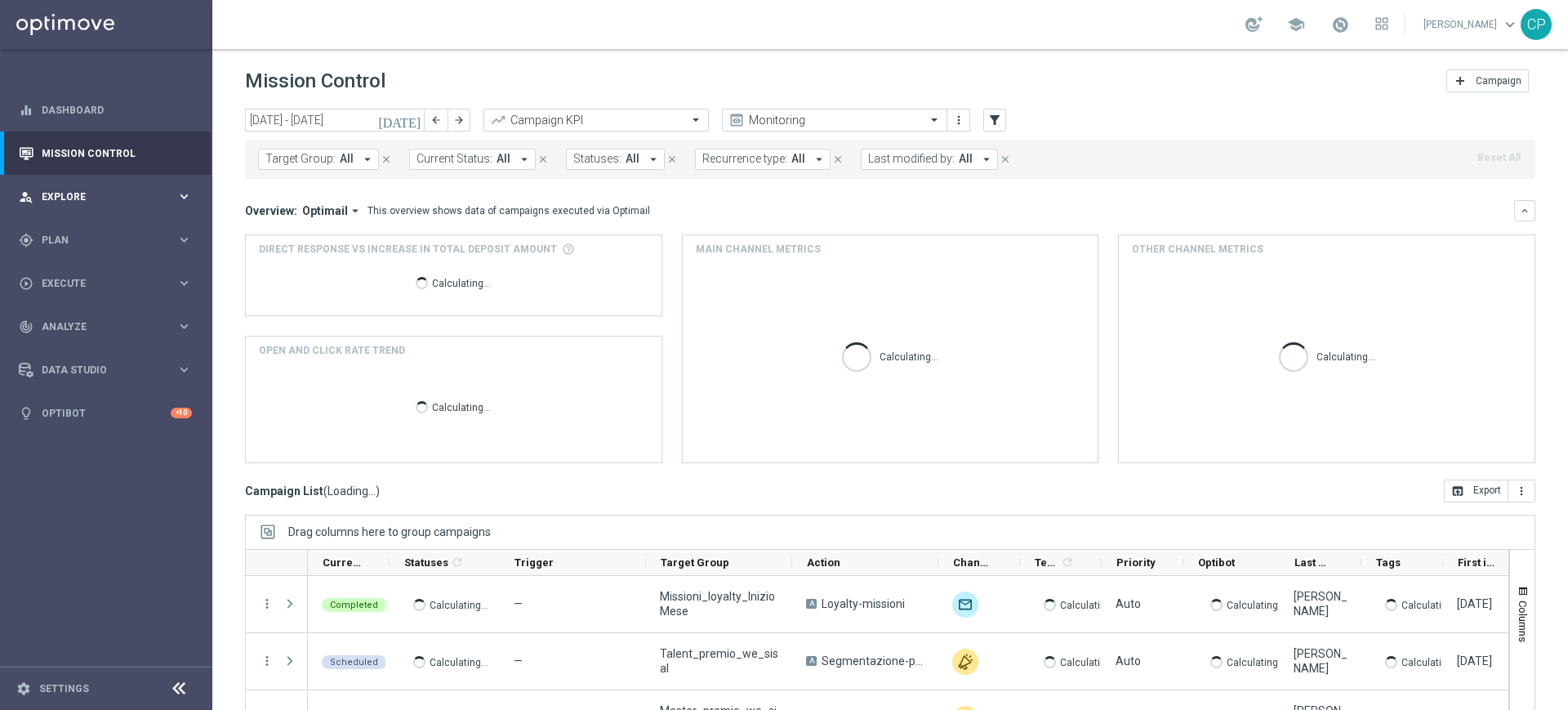
click at [180, 193] on icon "keyboard_arrow_right" at bounding box center [184, 196] width 15 height 15
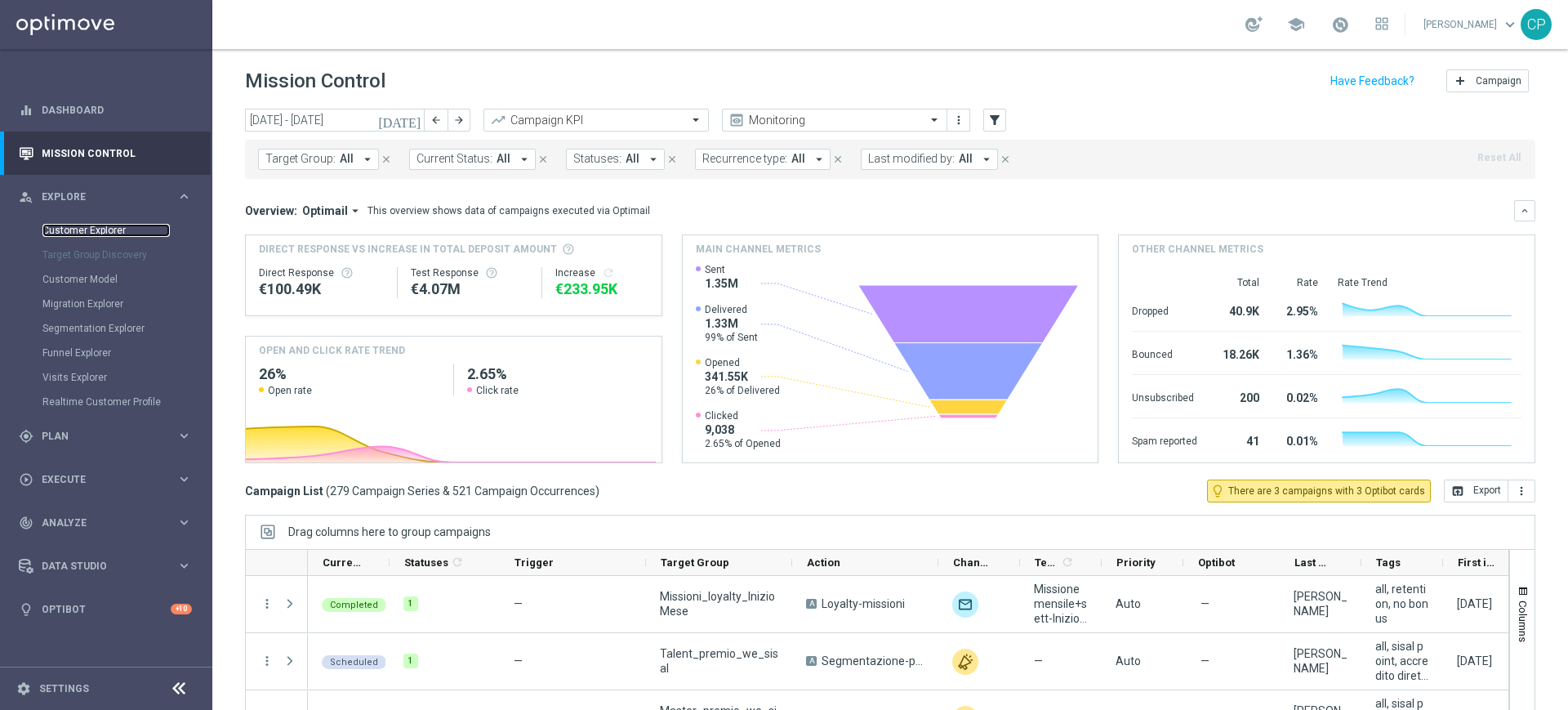
click at [90, 227] on link "Customer Explorer" at bounding box center [106, 230] width 128 height 13
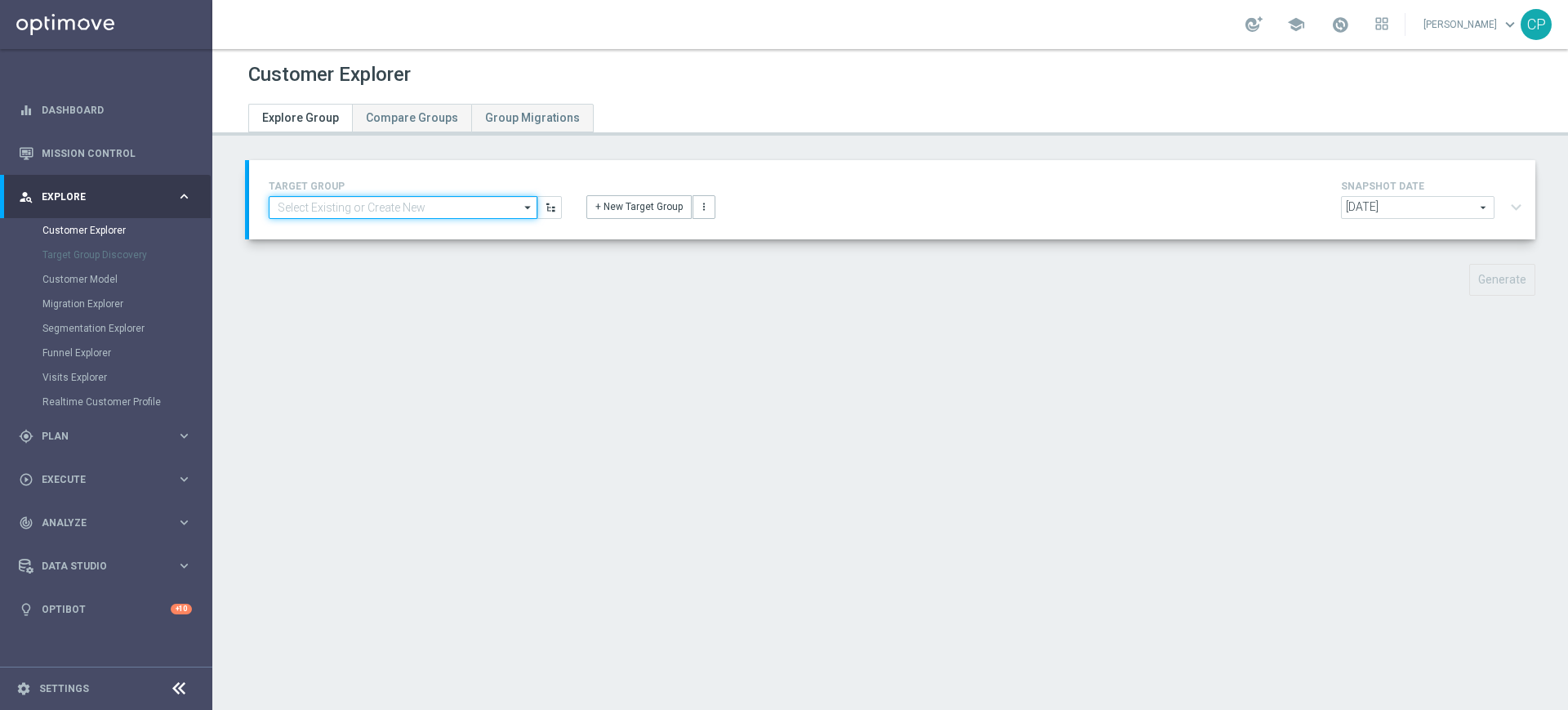
click at [351, 207] on input at bounding box center [403, 207] width 269 height 23
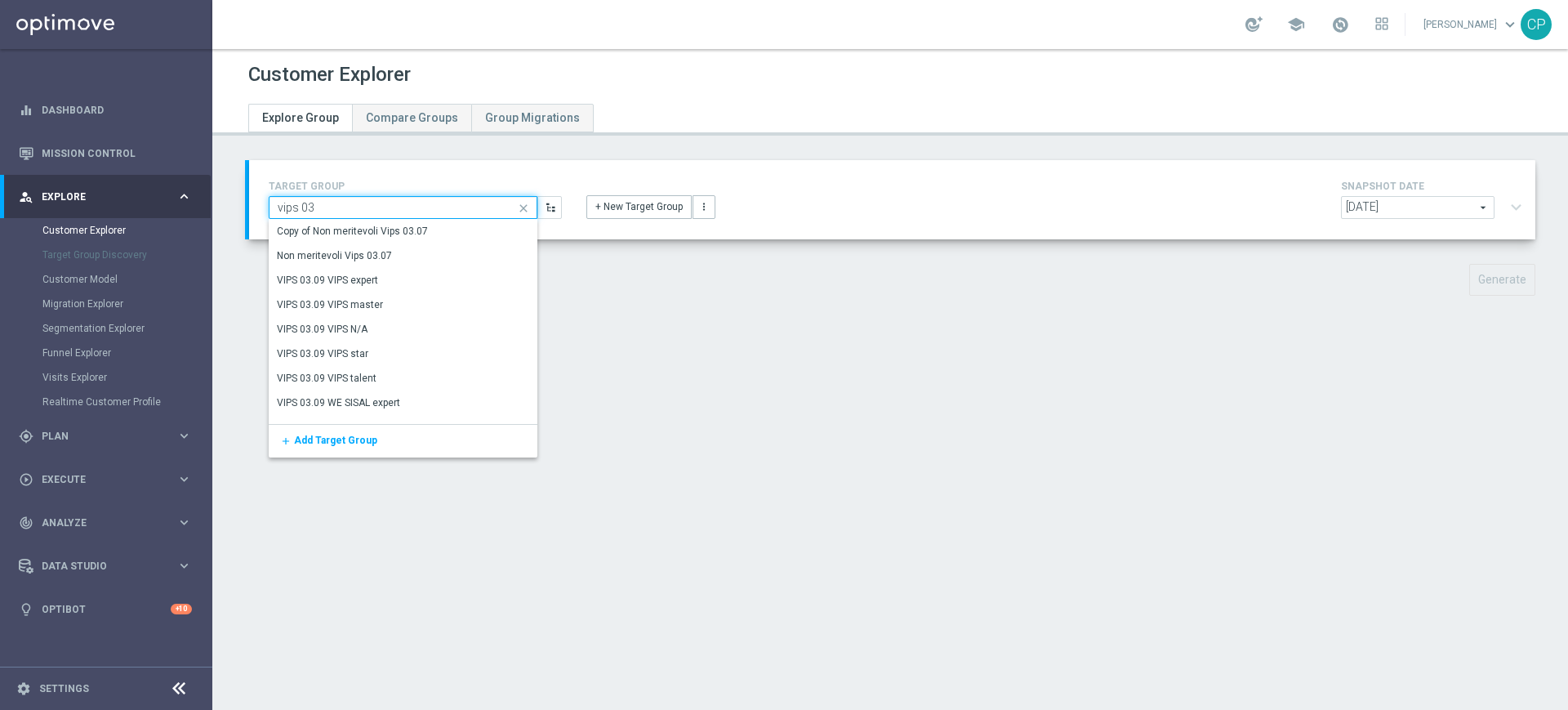
type input "vips 03"
click at [396, 177] on div "TARGET GROUP vips 03 close Drag here to set row groups Drag here to set column …" at bounding box center [415, 198] width 318 height 42
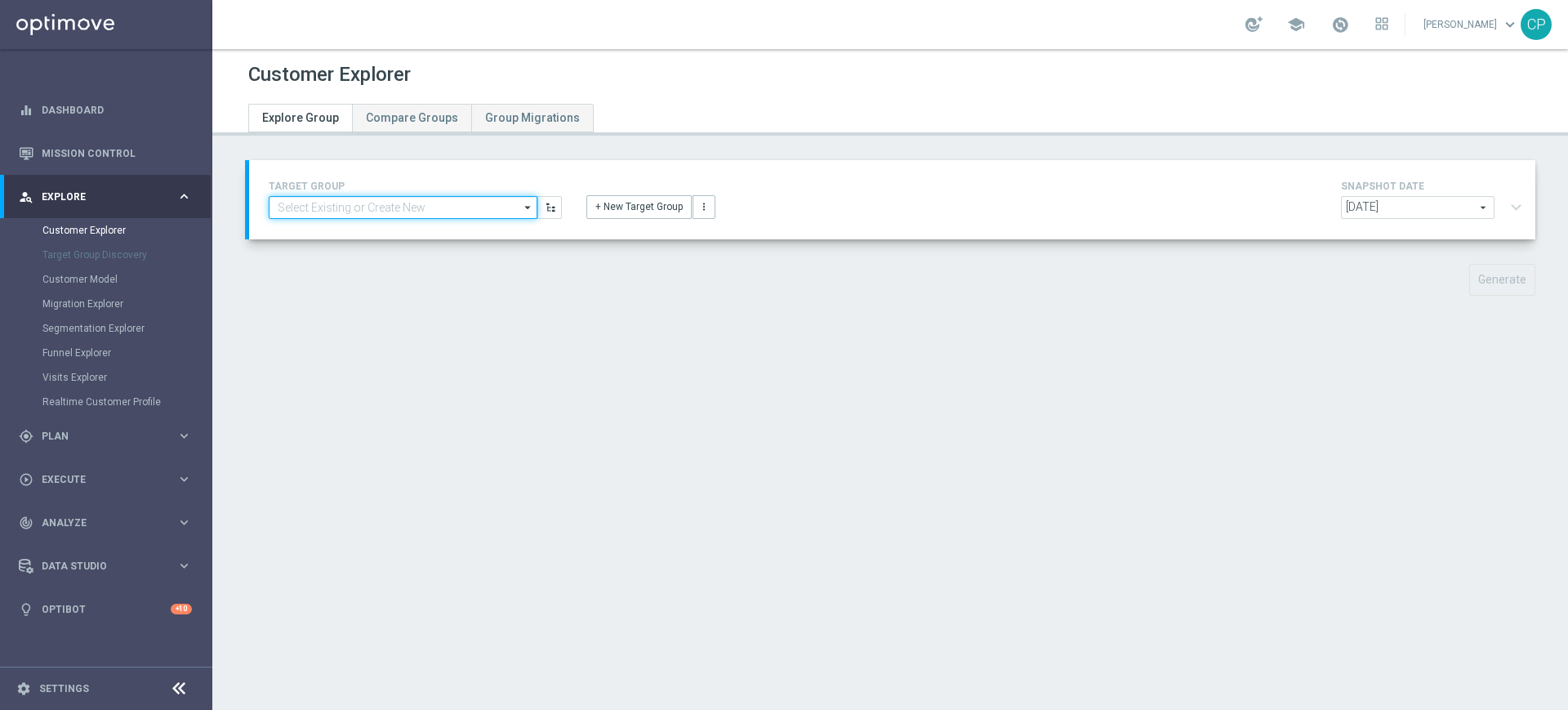
click at [316, 210] on input at bounding box center [403, 207] width 269 height 23
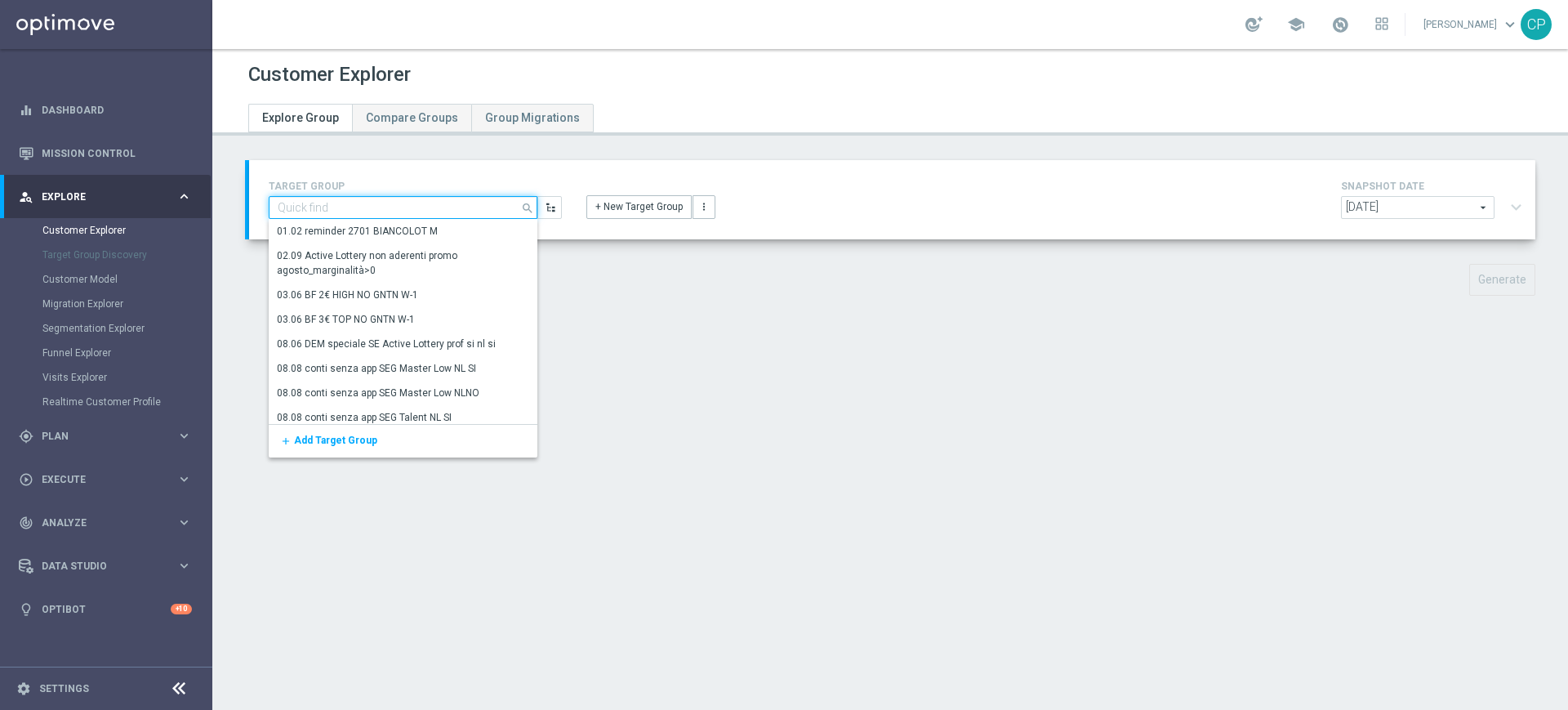
click at [316, 210] on input at bounding box center [403, 207] width 269 height 23
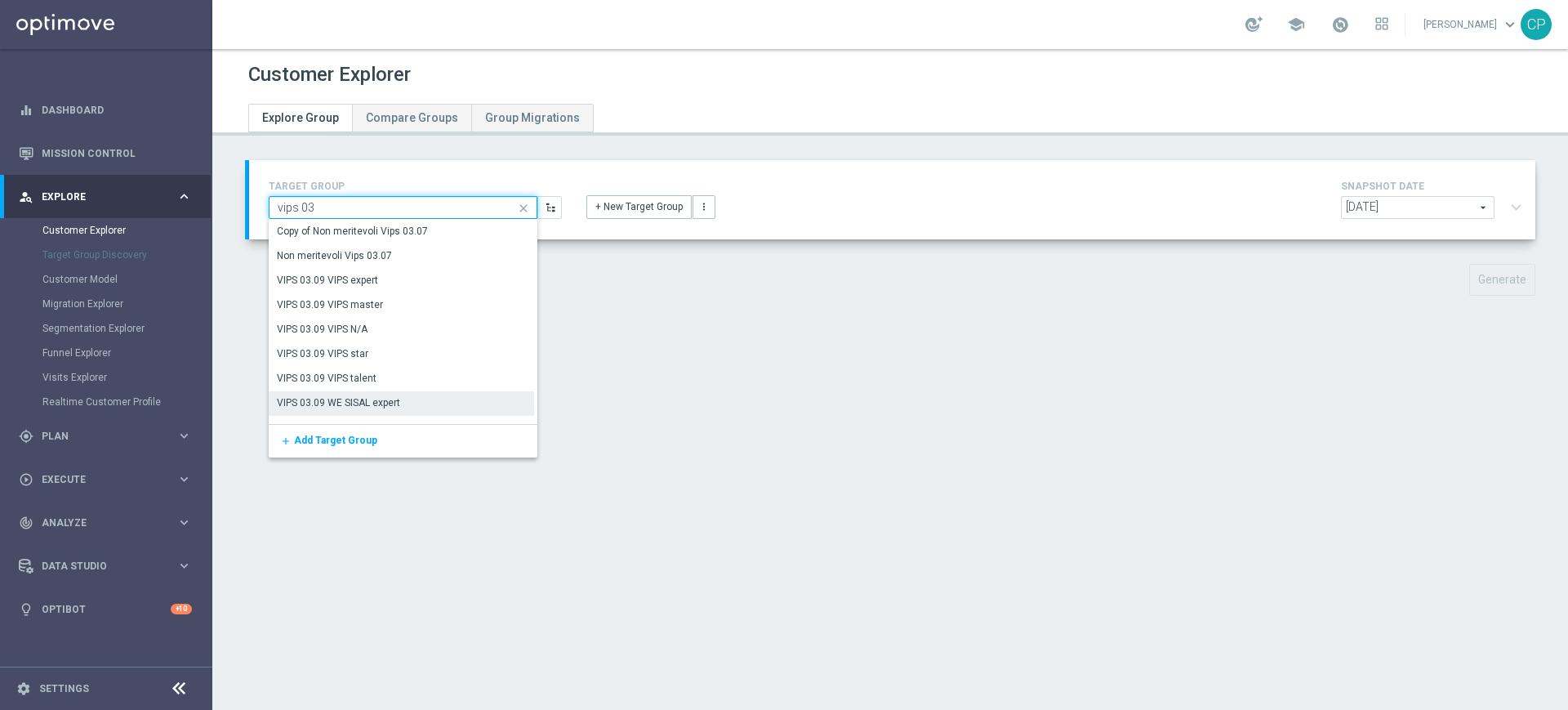
type input "vips 03"
click at [361, 401] on div "VIPS 03.09 WE SISAL expert" at bounding box center [339, 402] width 123 height 14
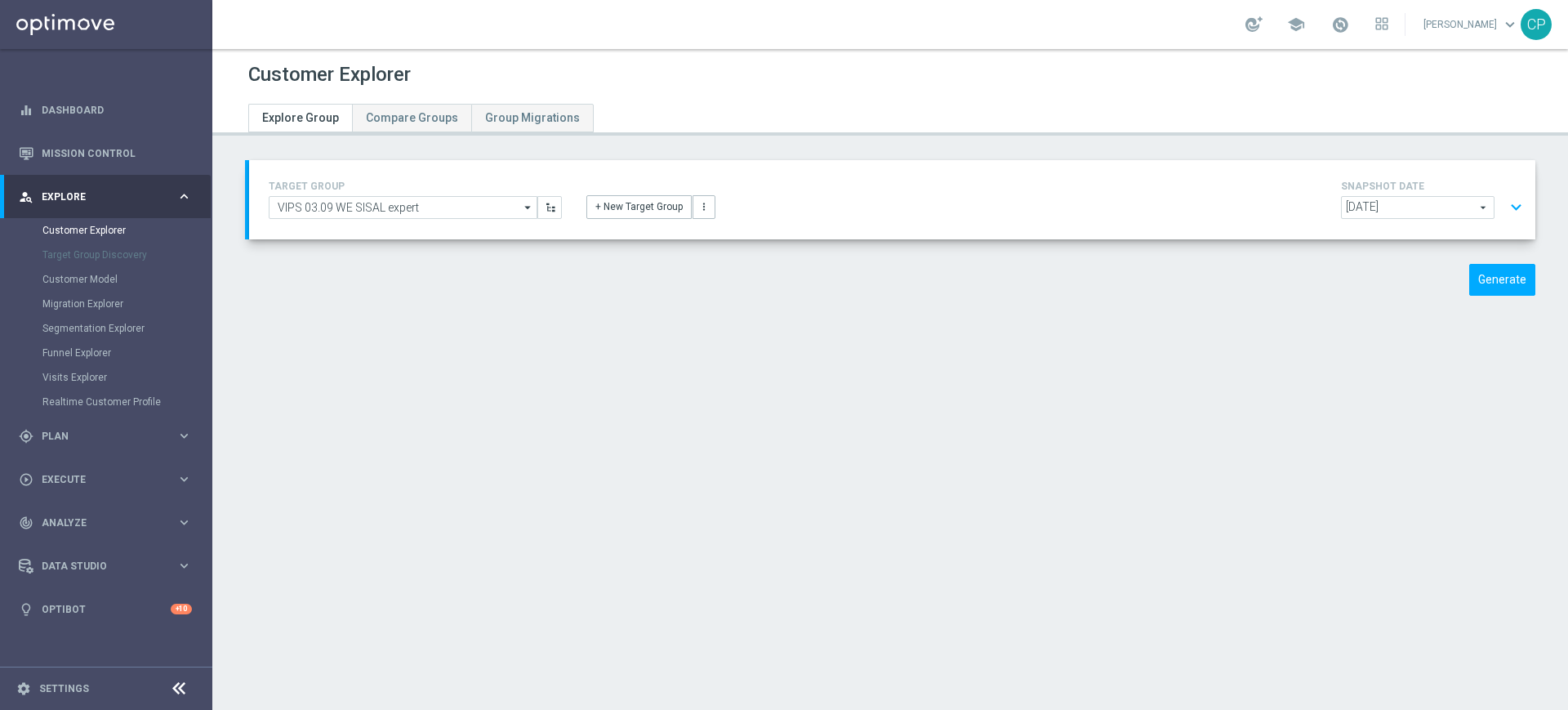
click at [859, 513] on div "Customer Explorer Explore Group Compare Groups Group Migrations TARGET GROUP VI…" at bounding box center [890, 380] width 1356 height 661
click at [1484, 281] on button "Generate" at bounding box center [1502, 280] width 66 height 32
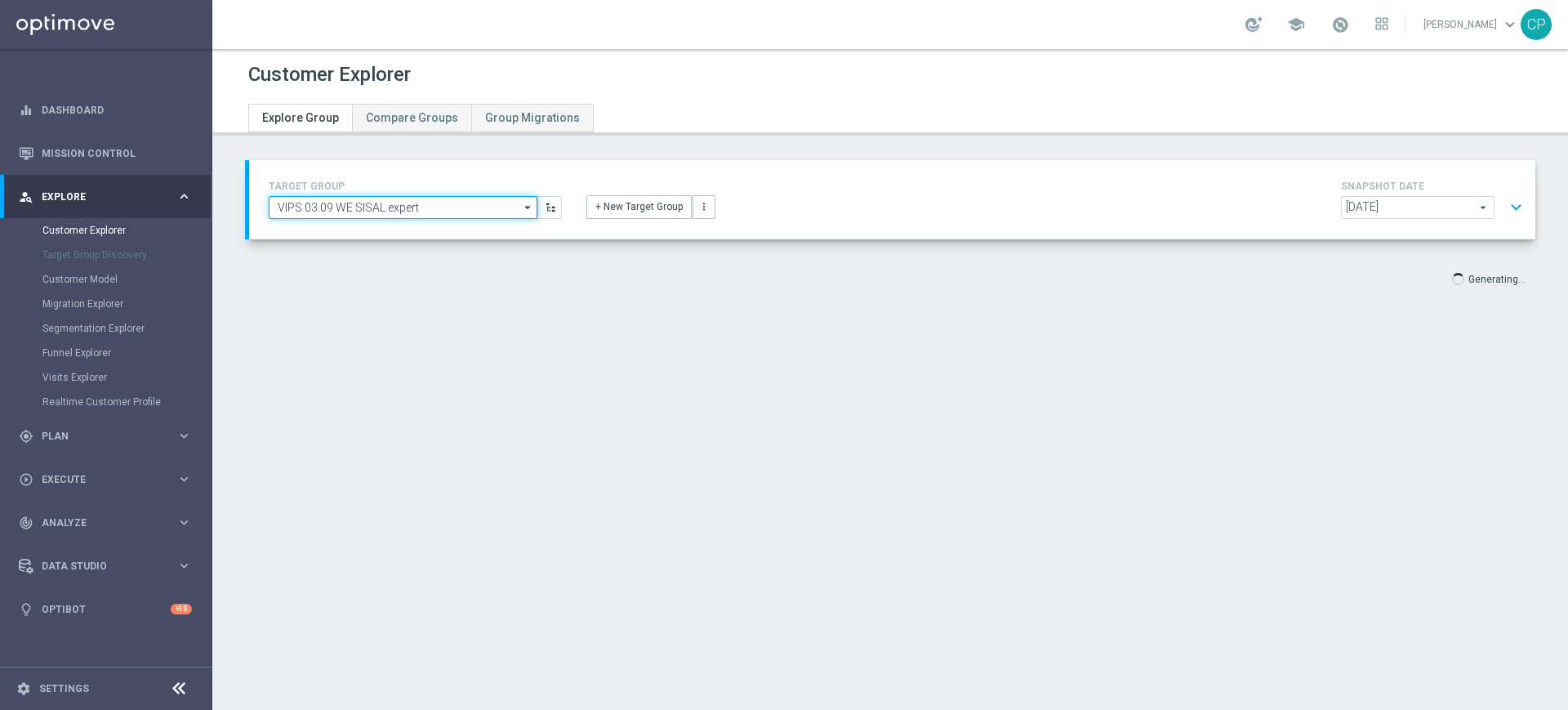
click at [430, 211] on input "VIPS 03.09 WE SISAL expert" at bounding box center [403, 207] width 269 height 23
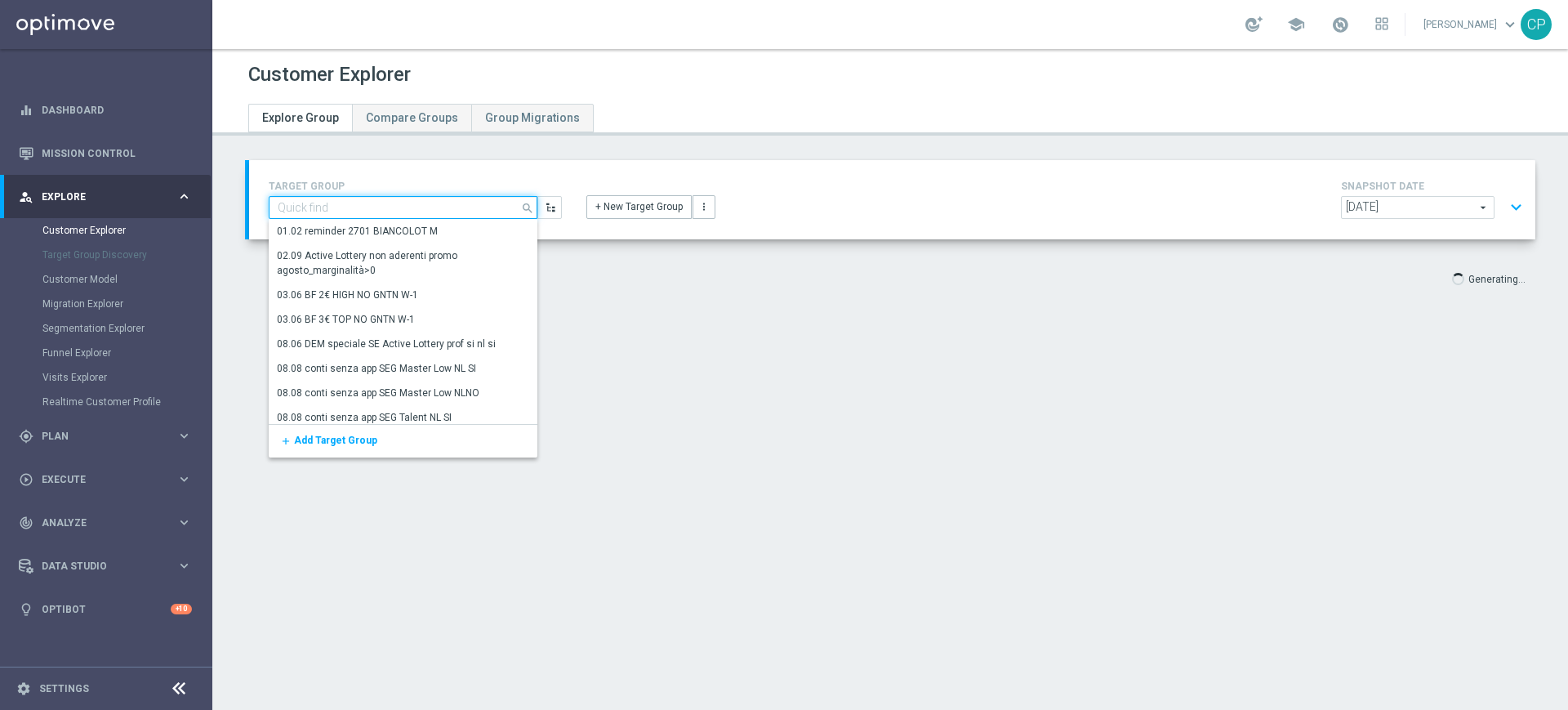
click at [309, 205] on input at bounding box center [403, 207] width 269 height 23
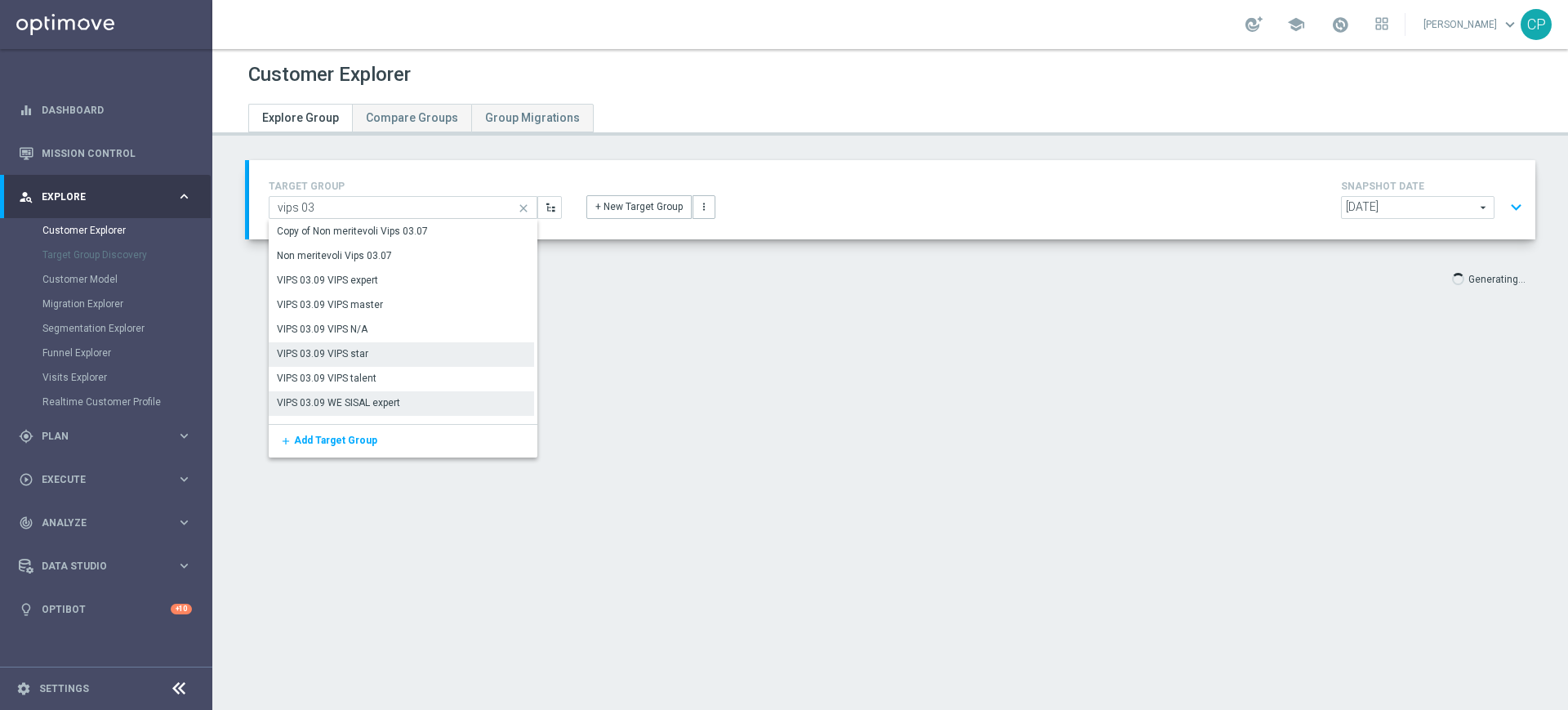
click at [313, 352] on div "VIPS 03.09 VIPS star" at bounding box center [323, 353] width 91 height 14
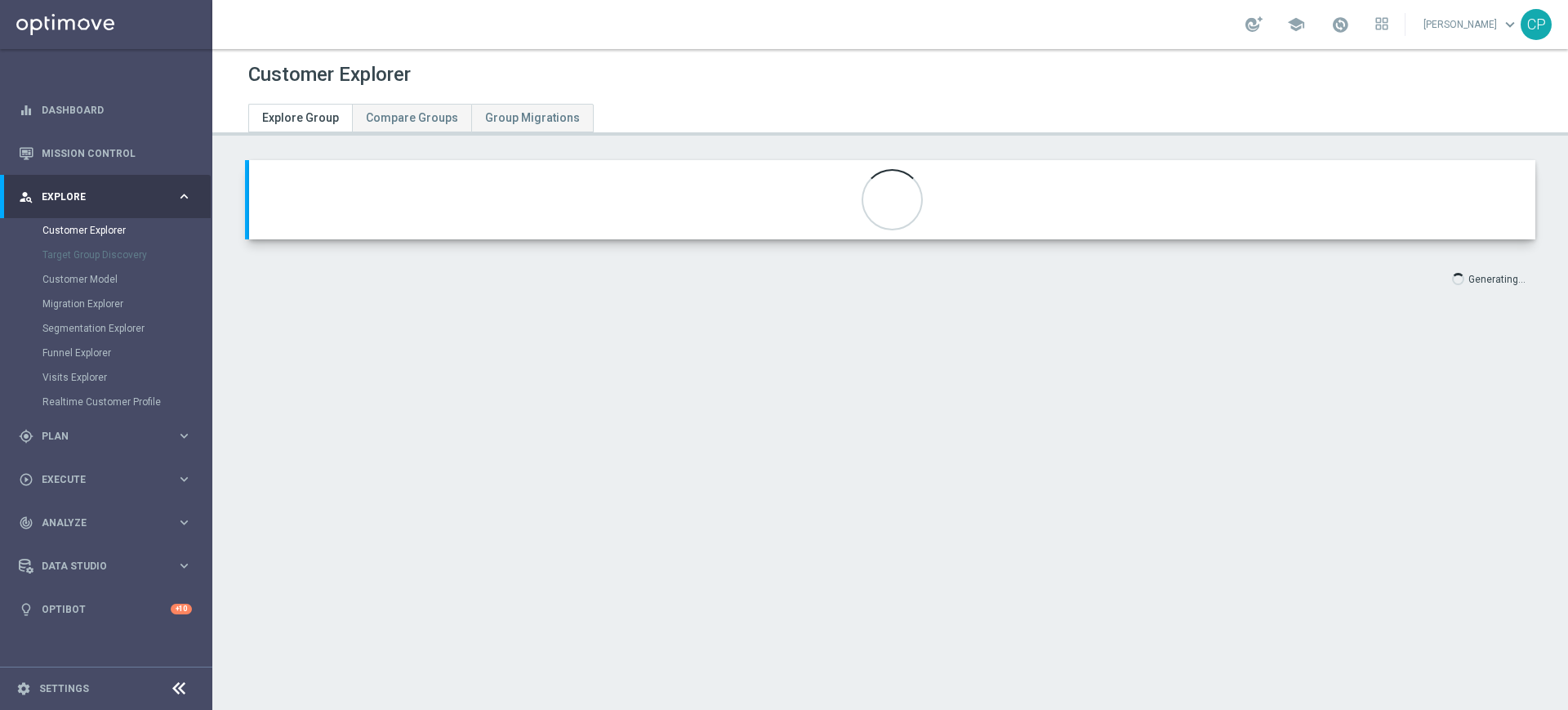
type input "VIPS 03.09 VIPS star"
type textarea "(1 and 2 and 3 and 4 and 5 and 6 and 7 and 8 and 9 and 10 and 11 and 12 ) and (…"
click at [1349, 24] on span at bounding box center [1340, 24] width 18 height 18
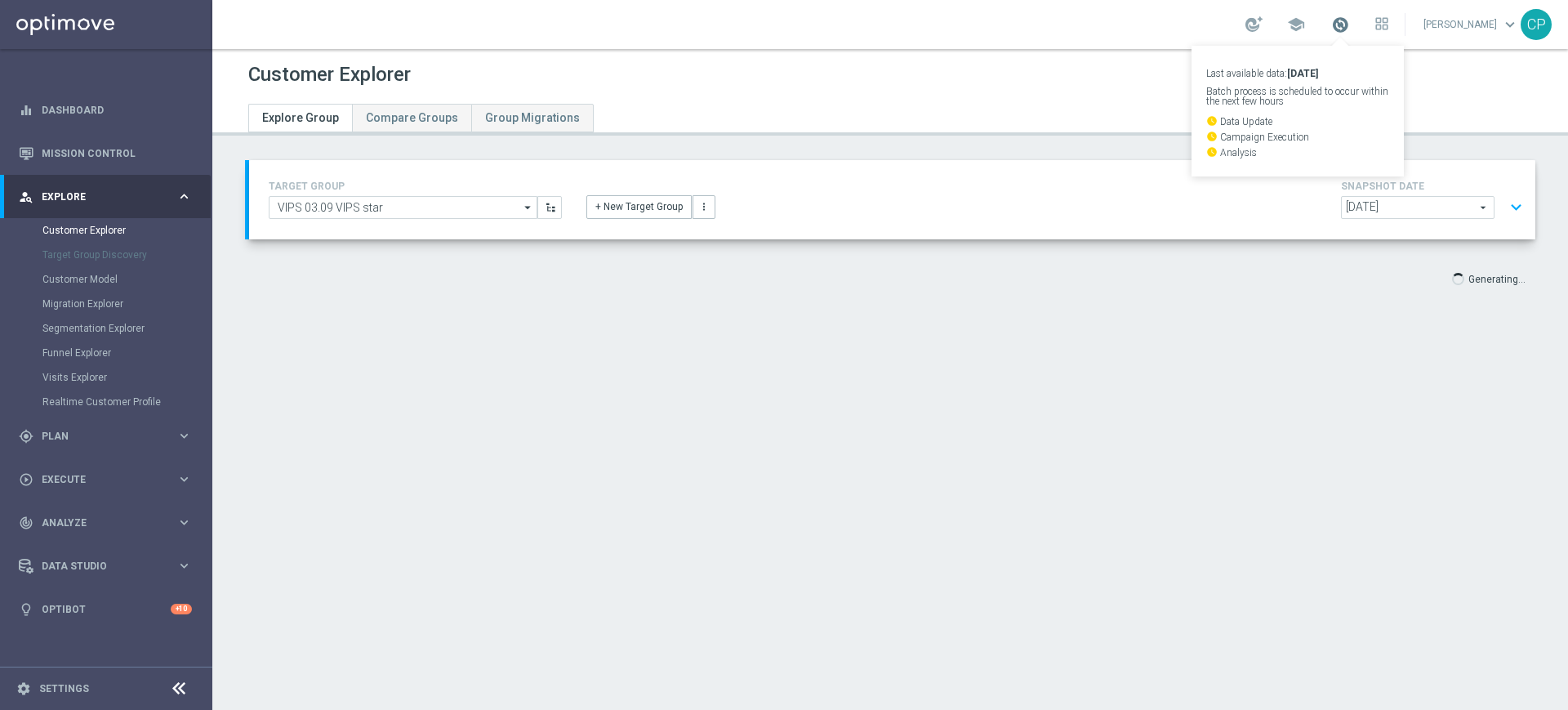
click at [1349, 24] on span at bounding box center [1340, 24] width 18 height 18
click at [148, 434] on span "Plan" at bounding box center [108, 436] width 134 height 10
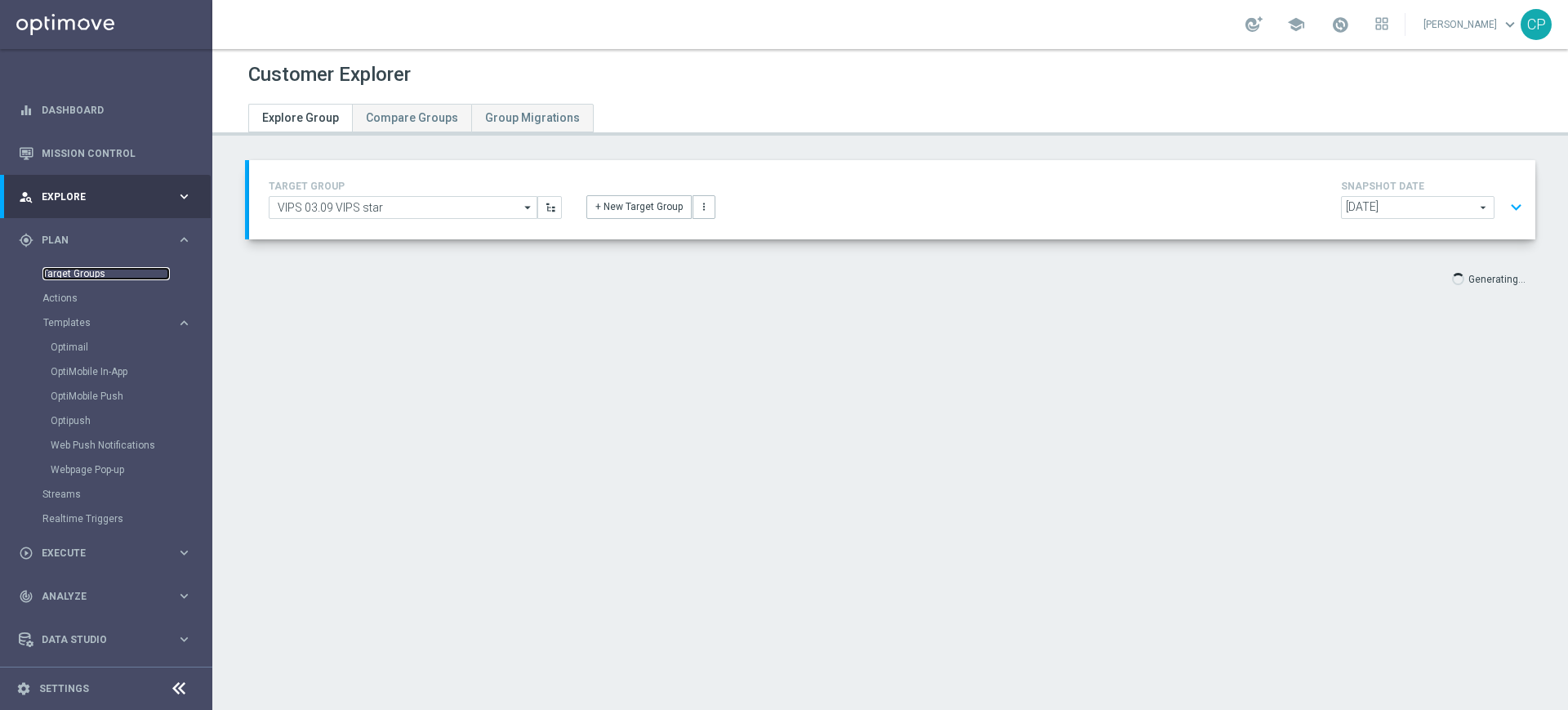
click at [62, 271] on link "Target Groups" at bounding box center [106, 273] width 128 height 13
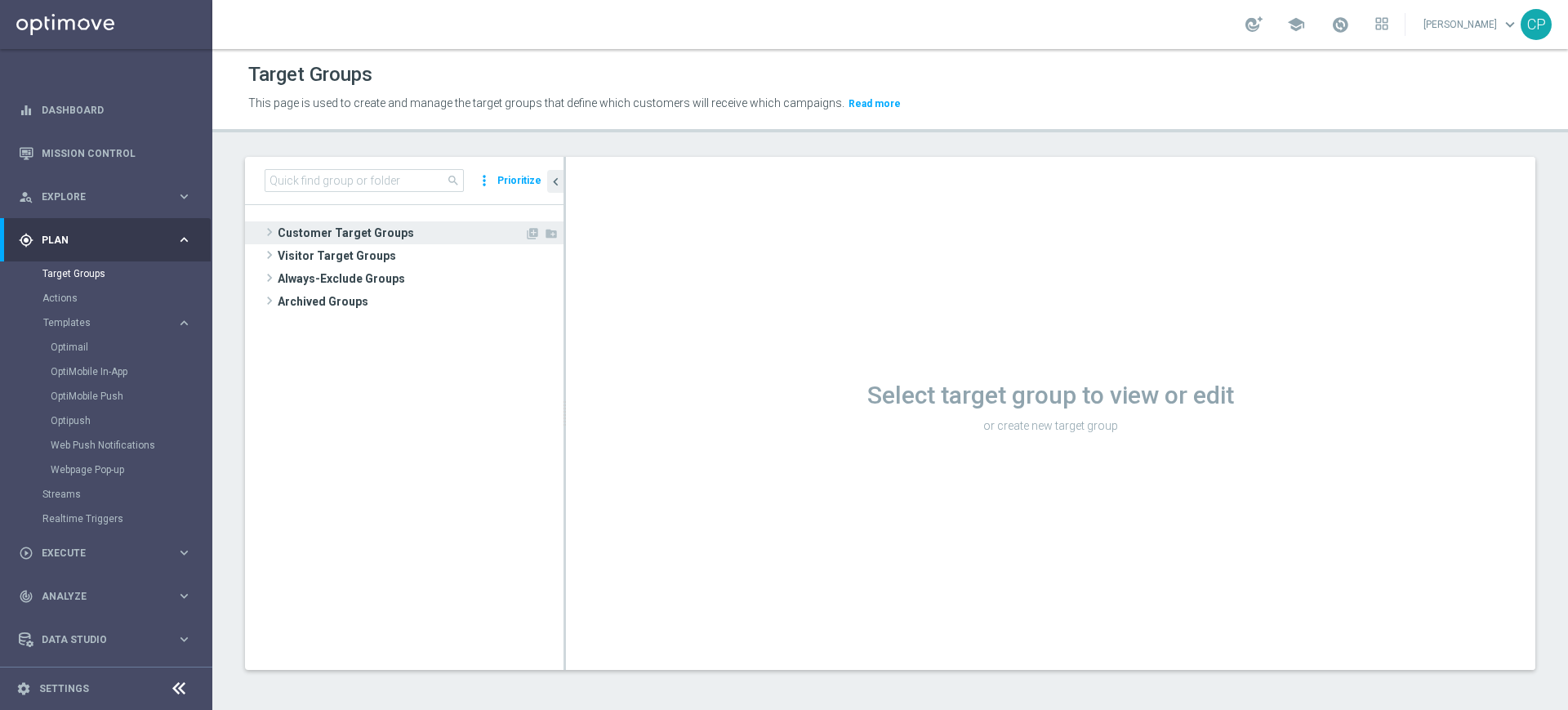
click at [341, 227] on span "Customer Target Groups" at bounding box center [402, 232] width 247 height 23
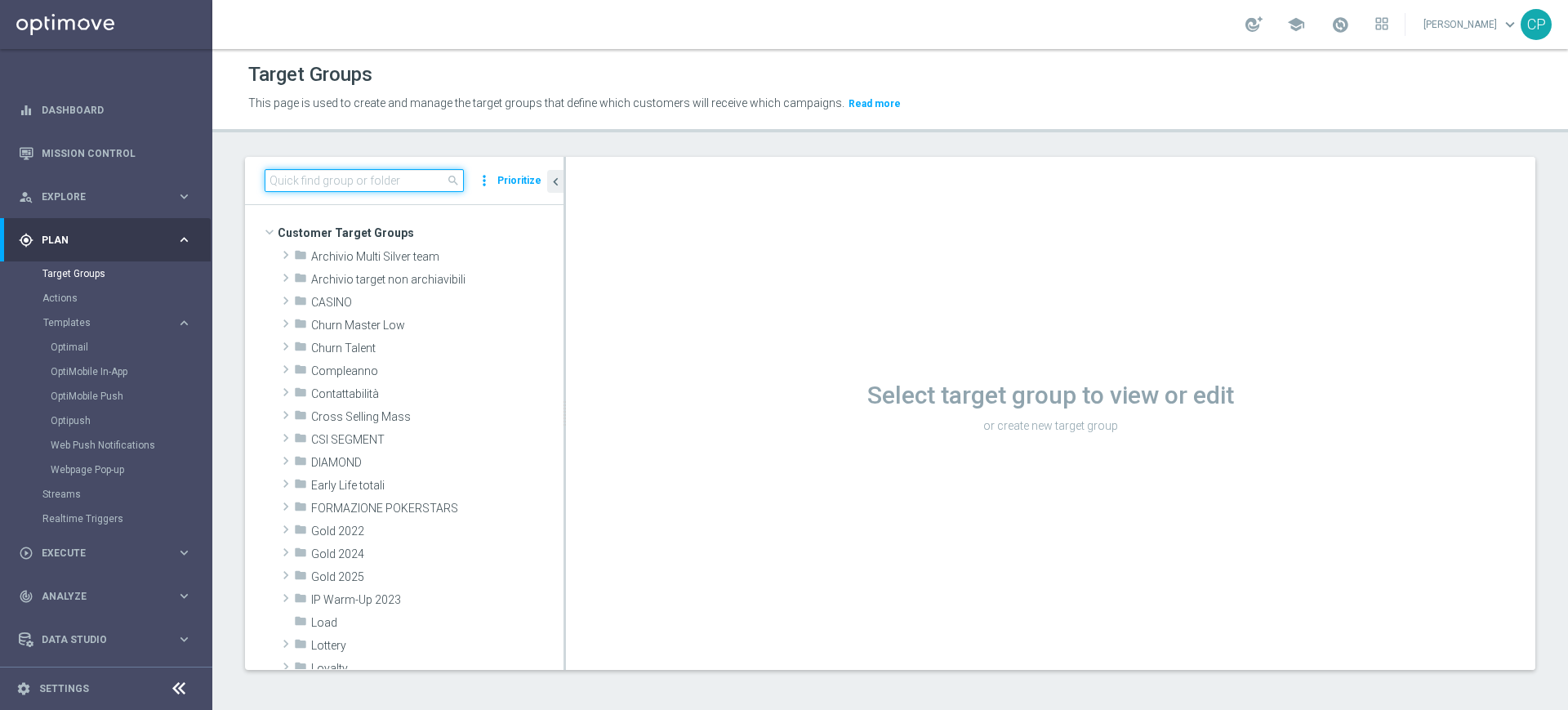
click at [367, 188] on input at bounding box center [364, 180] width 199 height 23
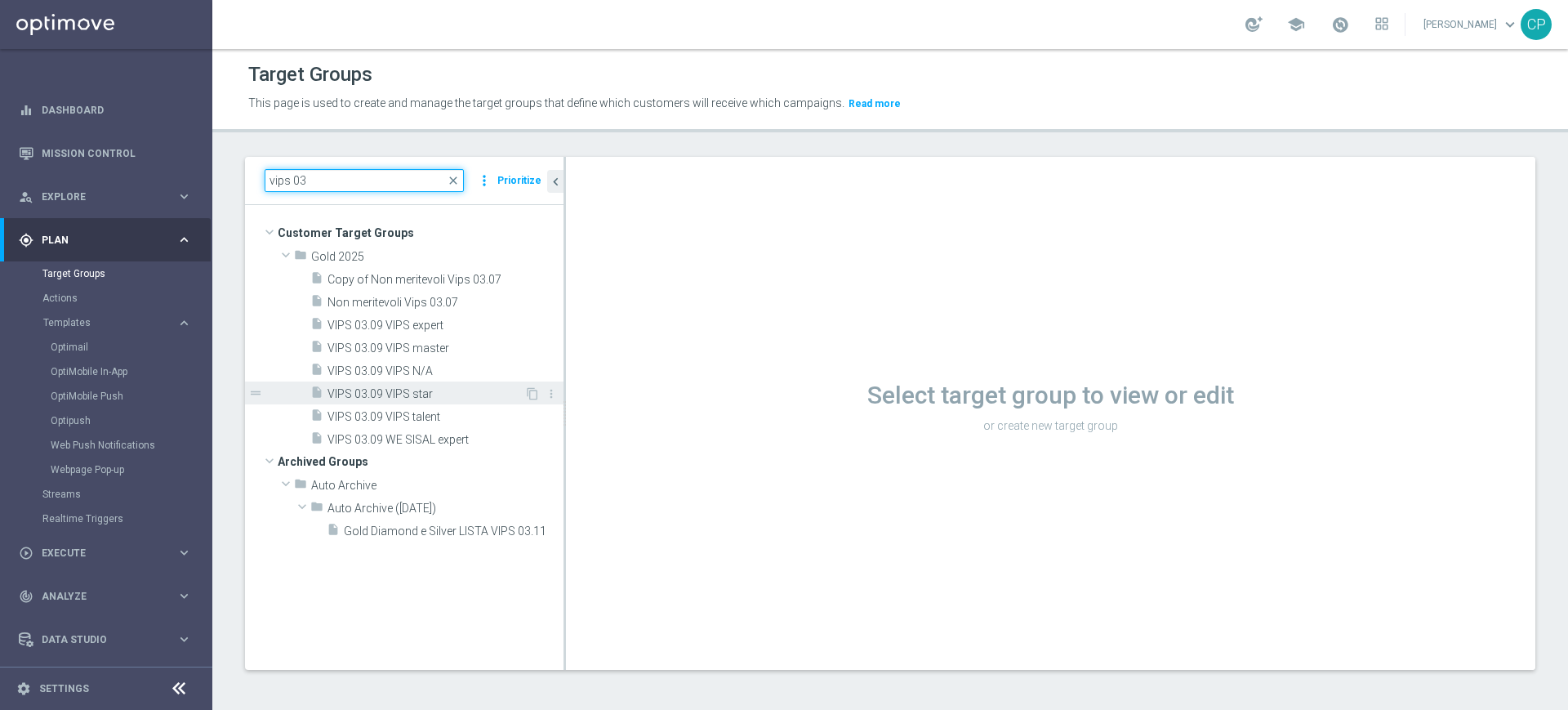
type input "vips 03"
click at [362, 390] on span "VIPS 03.09 VIPS star" at bounding box center [426, 394] width 197 height 14
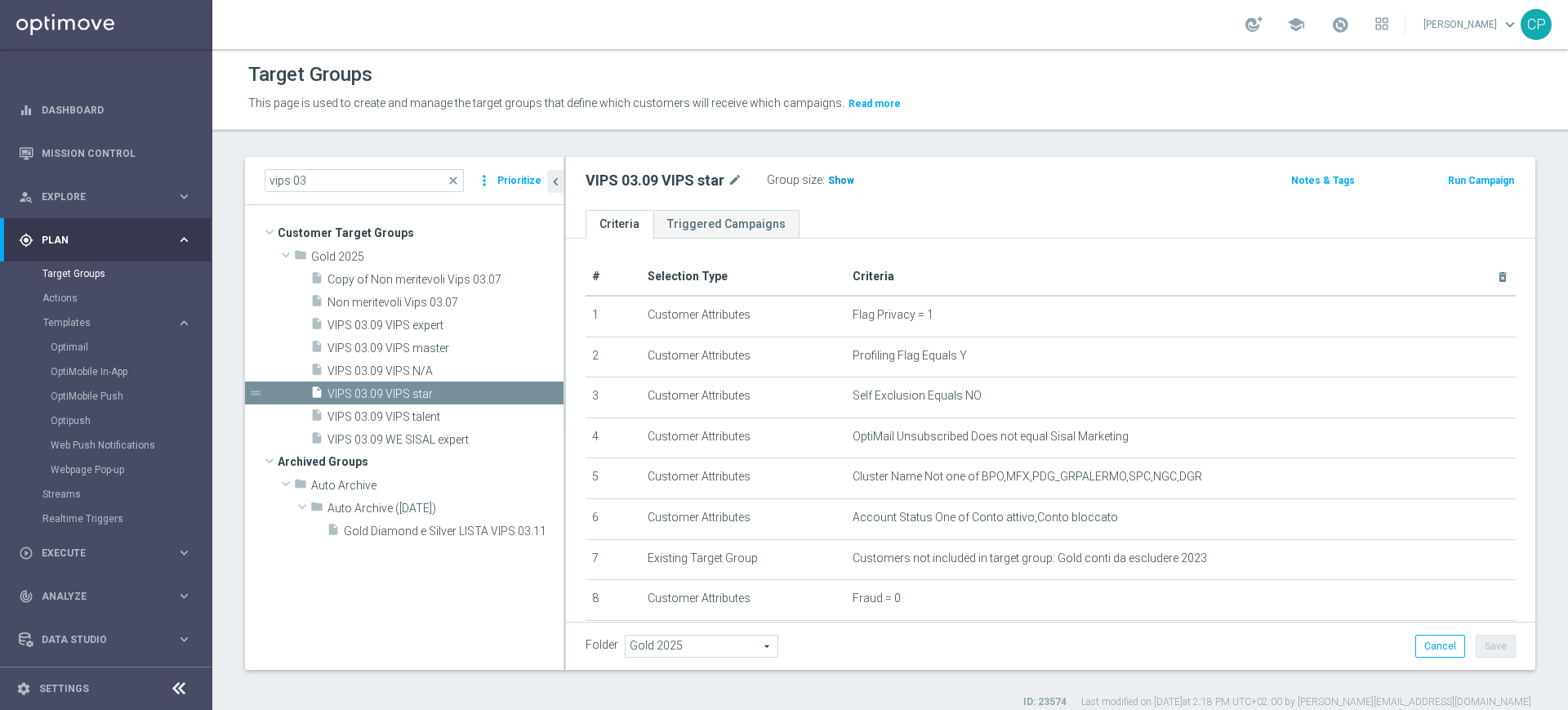
click at [840, 175] on span "Show" at bounding box center [841, 181] width 26 height 12
click at [844, 180] on span "2,243" at bounding box center [844, 183] width 29 height 15
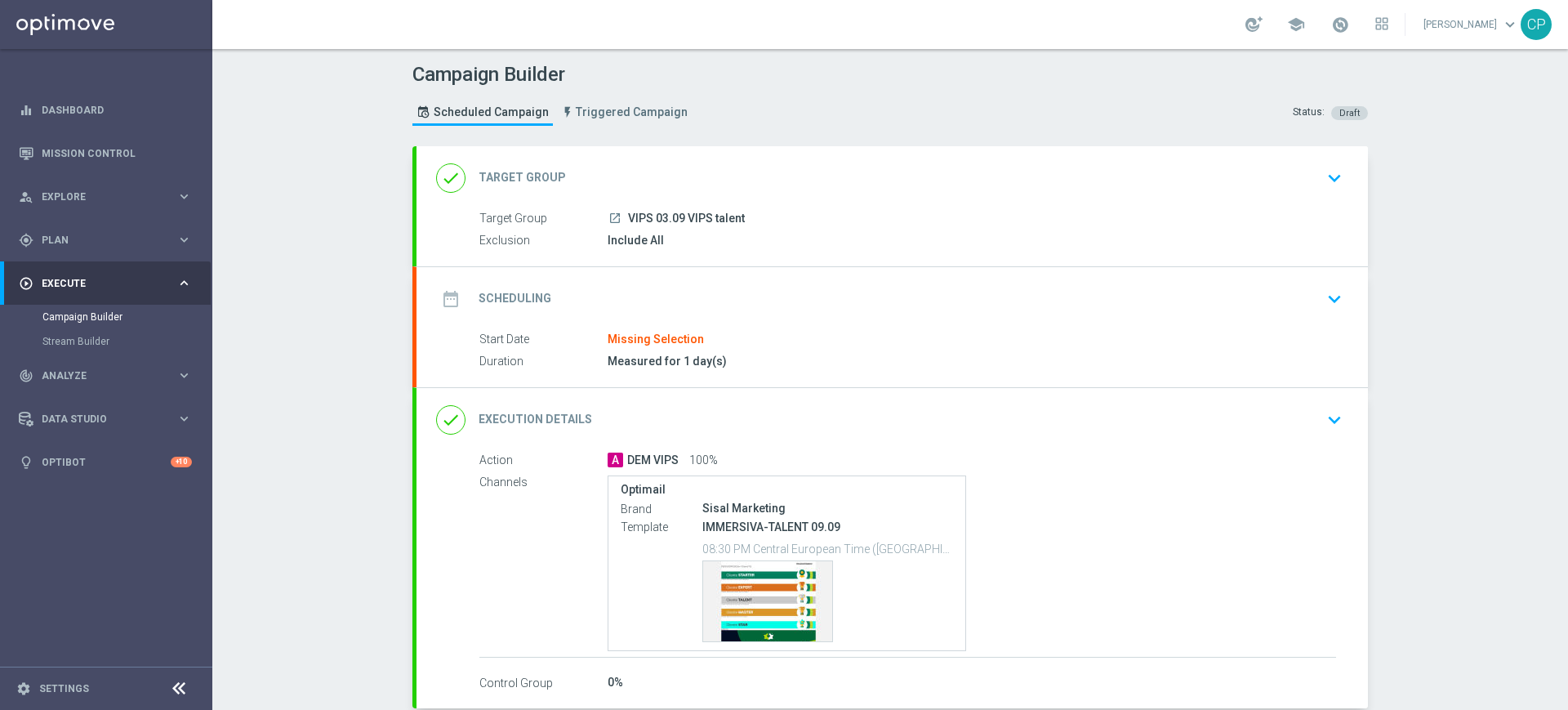
click at [1336, 173] on icon "keyboard_arrow_down" at bounding box center [1335, 178] width 25 height 25
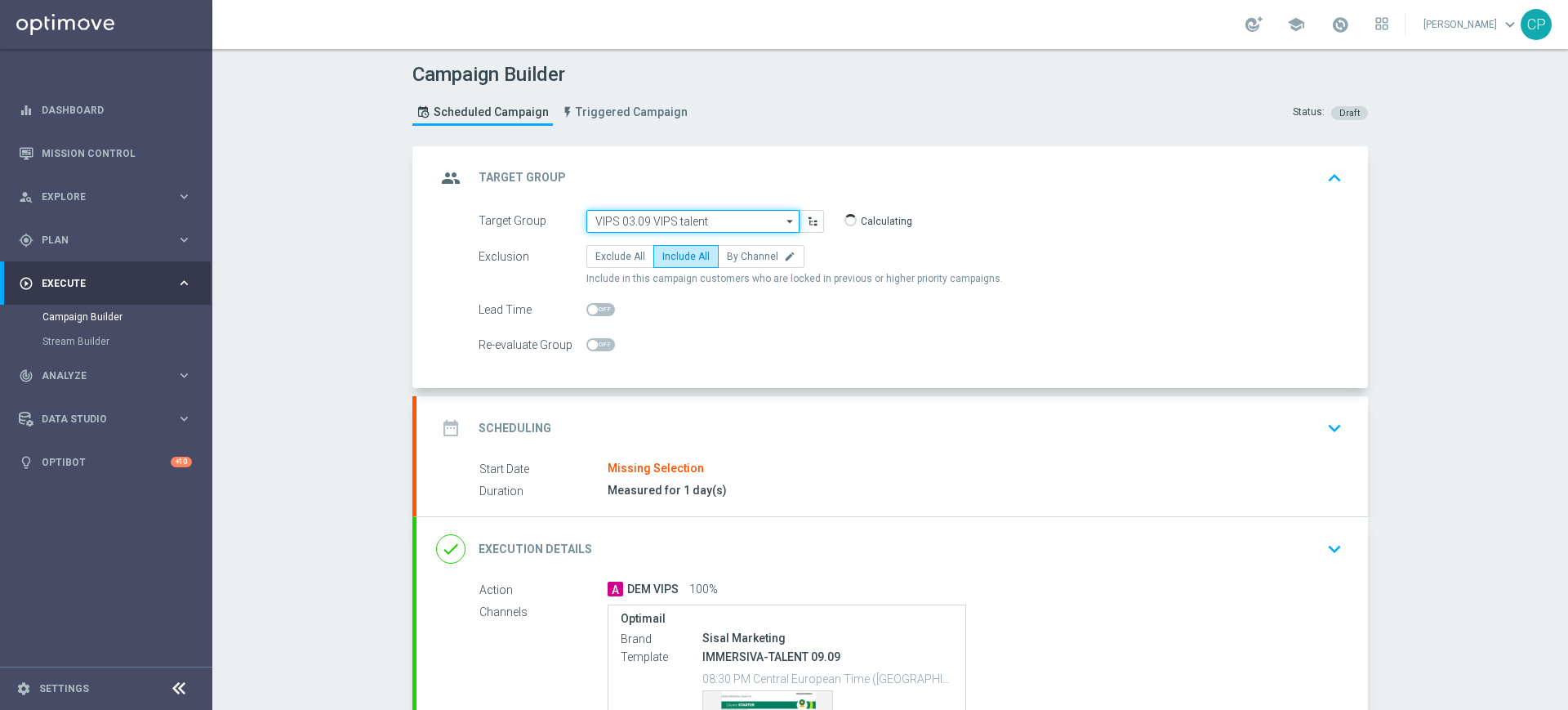
click at [727, 223] on input "VIPS 03.09 VIPS talent" at bounding box center [693, 221] width 213 height 23
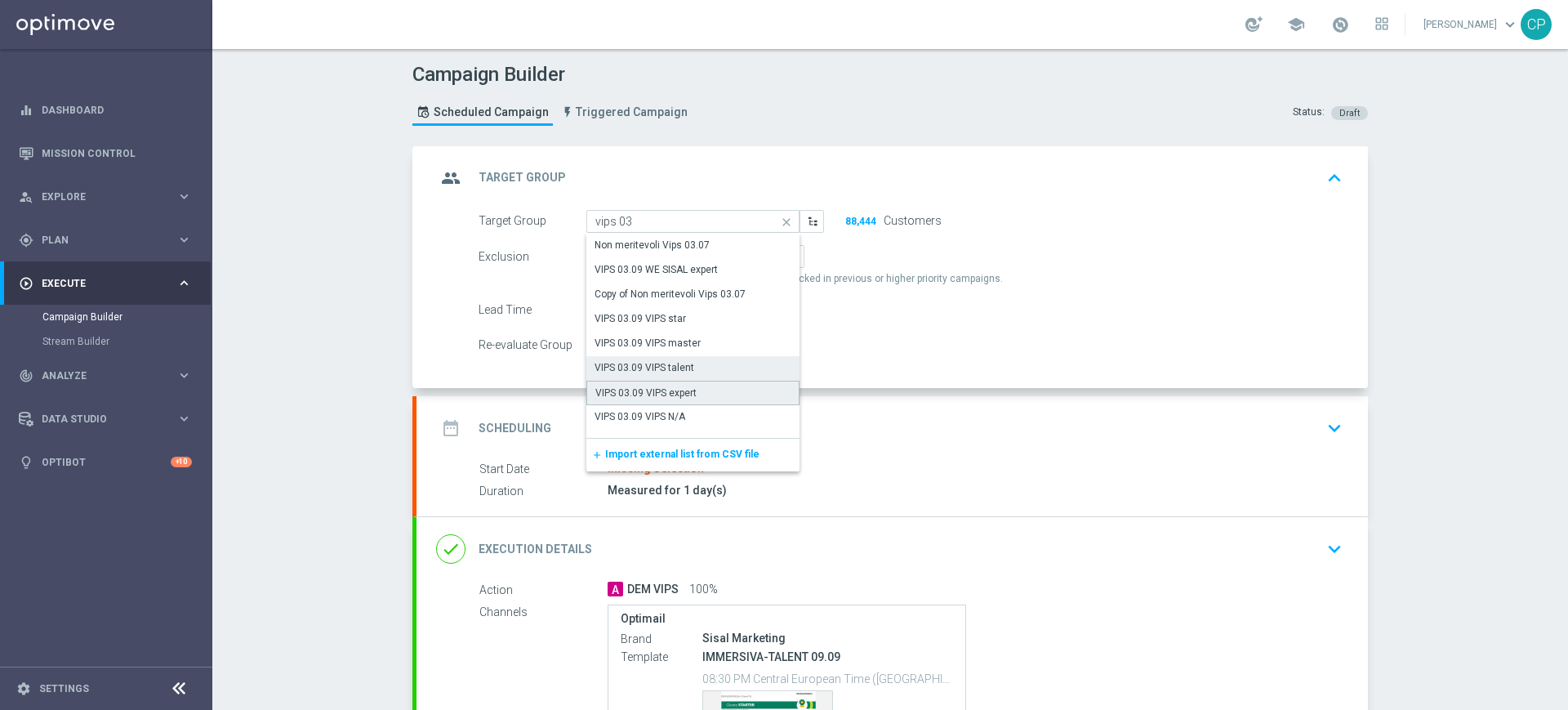
click at [673, 389] on div "VIPS 03.09 VIPS expert" at bounding box center [646, 392] width 101 height 14
type input "VIPS 03.09 VIPS expert"
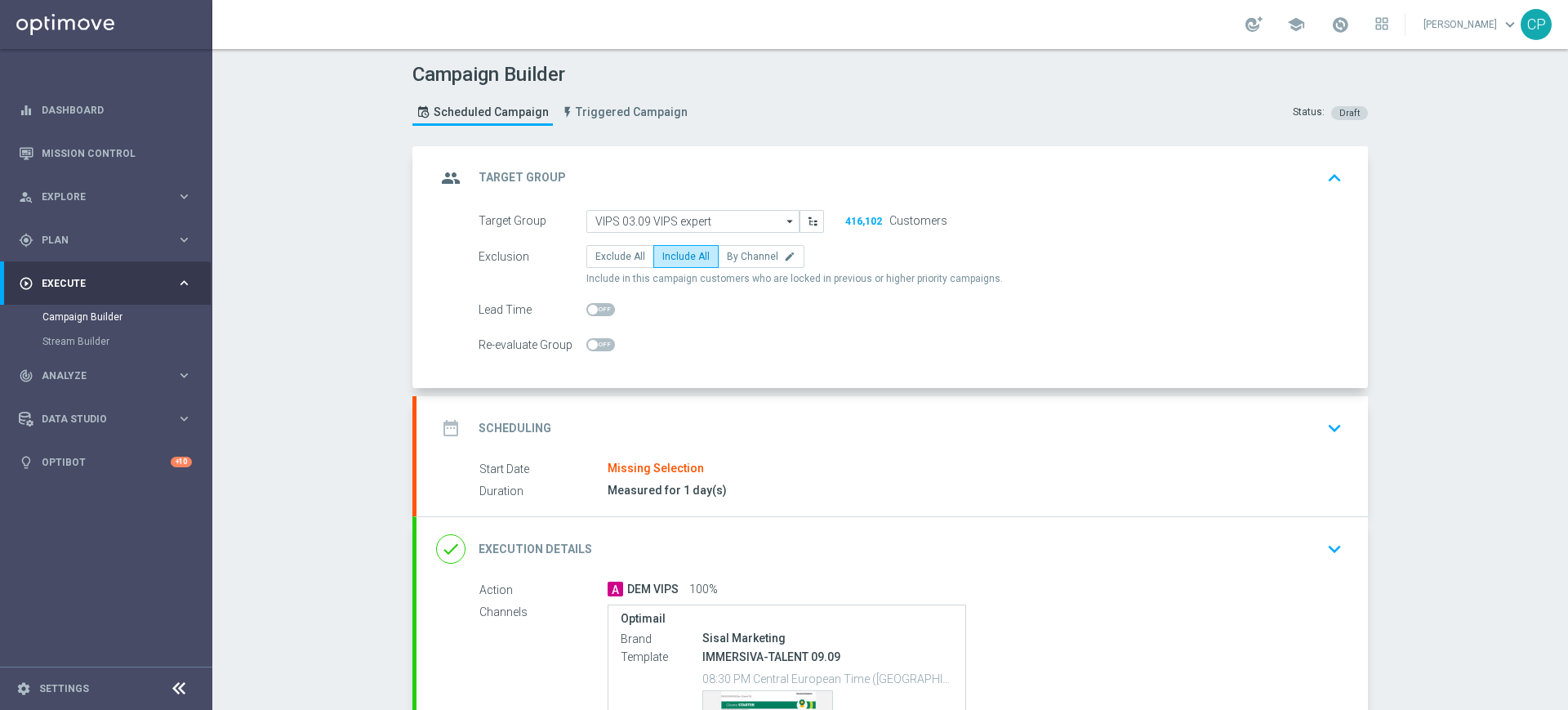
click at [642, 363] on div "Target Group VIPS 03.09 VIPS expert VIPS 03.09 VIPS expert arrow_drop_down Show…" at bounding box center [893, 299] width 952 height 179
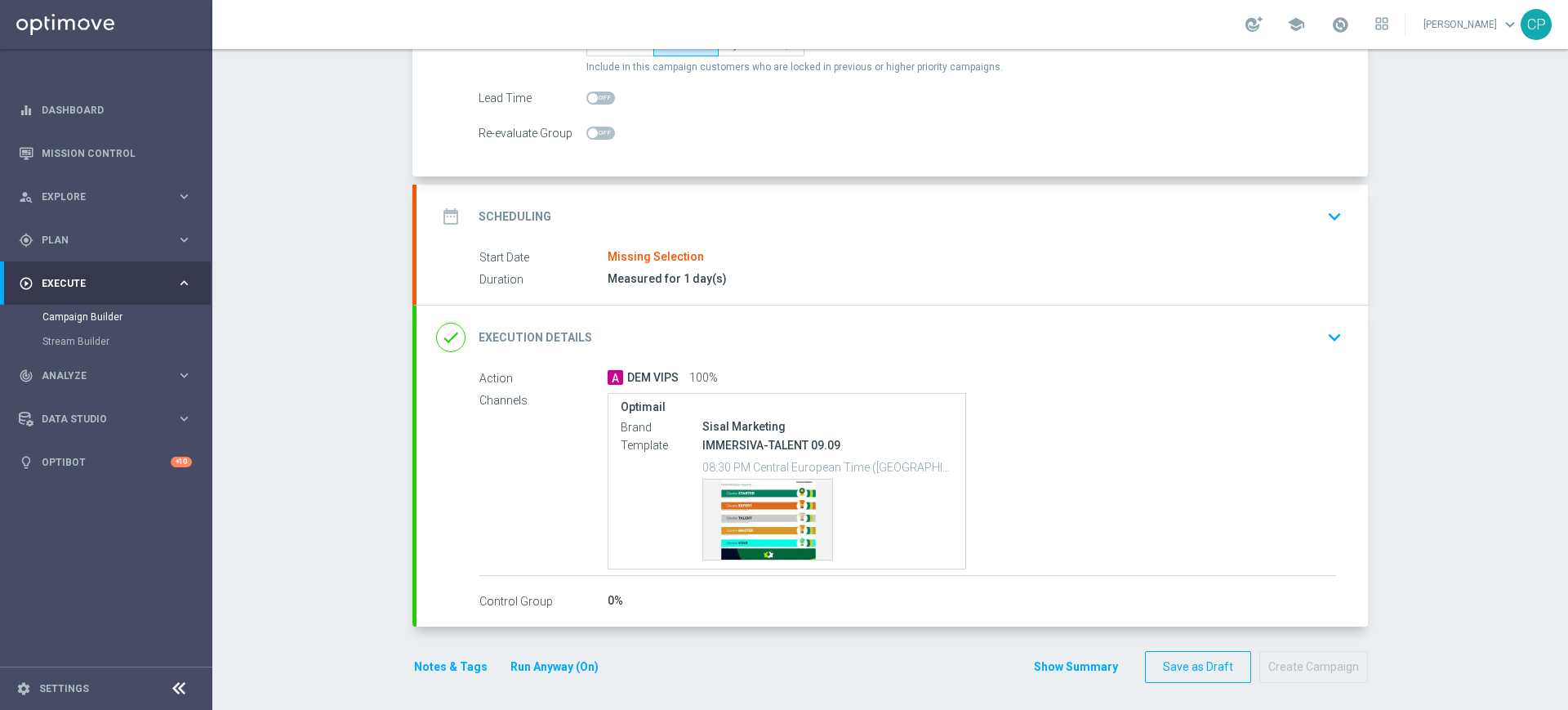
scroll to position [212, 0]
click at [936, 268] on div "Start Date Missing Selection Duration Measured for 1 day(s)" at bounding box center [893, 267] width 952 height 40
click at [1323, 210] on icon "keyboard_arrow_down" at bounding box center [1335, 216] width 25 height 25
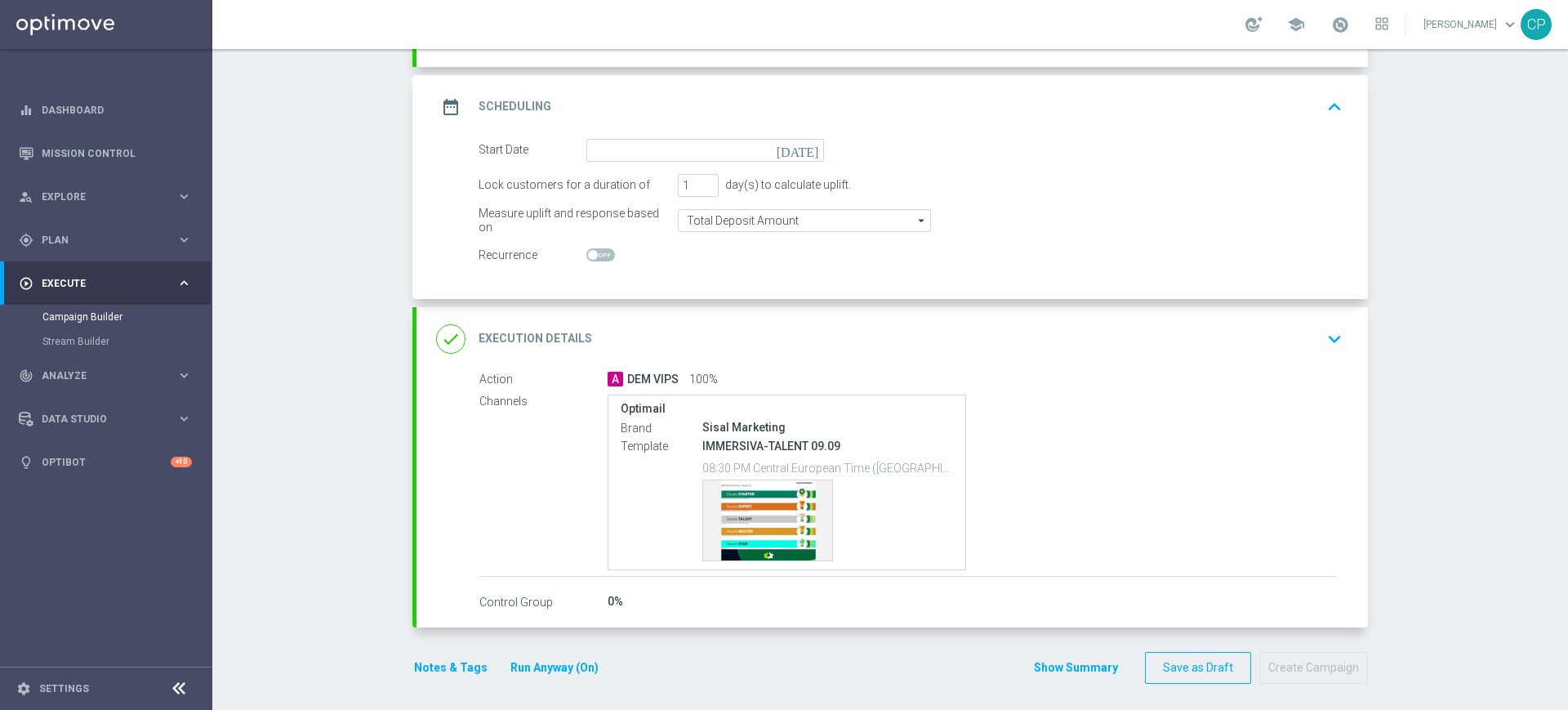
click at [813, 144] on icon "[DATE]" at bounding box center [800, 147] width 48 height 18
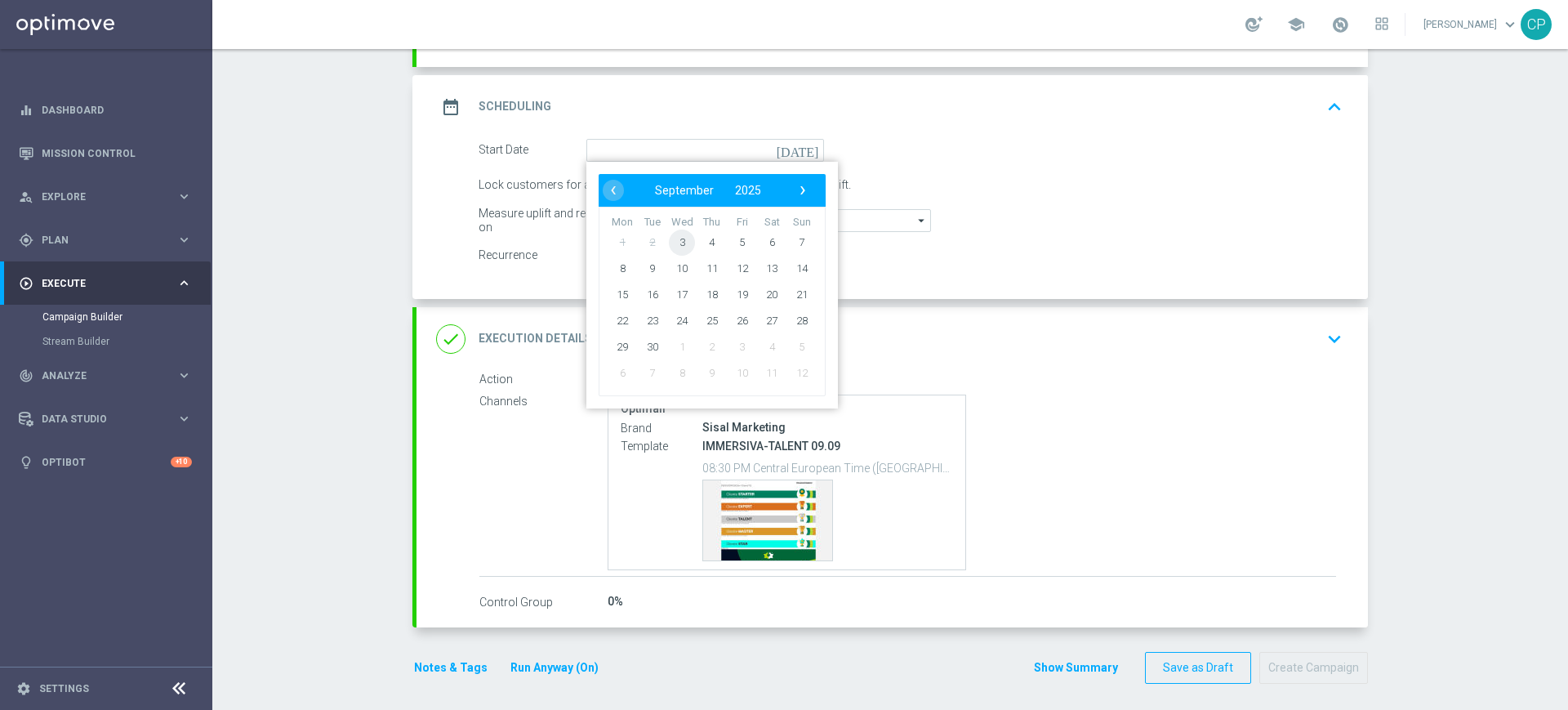
click at [675, 242] on span "3" at bounding box center [681, 242] width 26 height 26
type input "[DATE]"
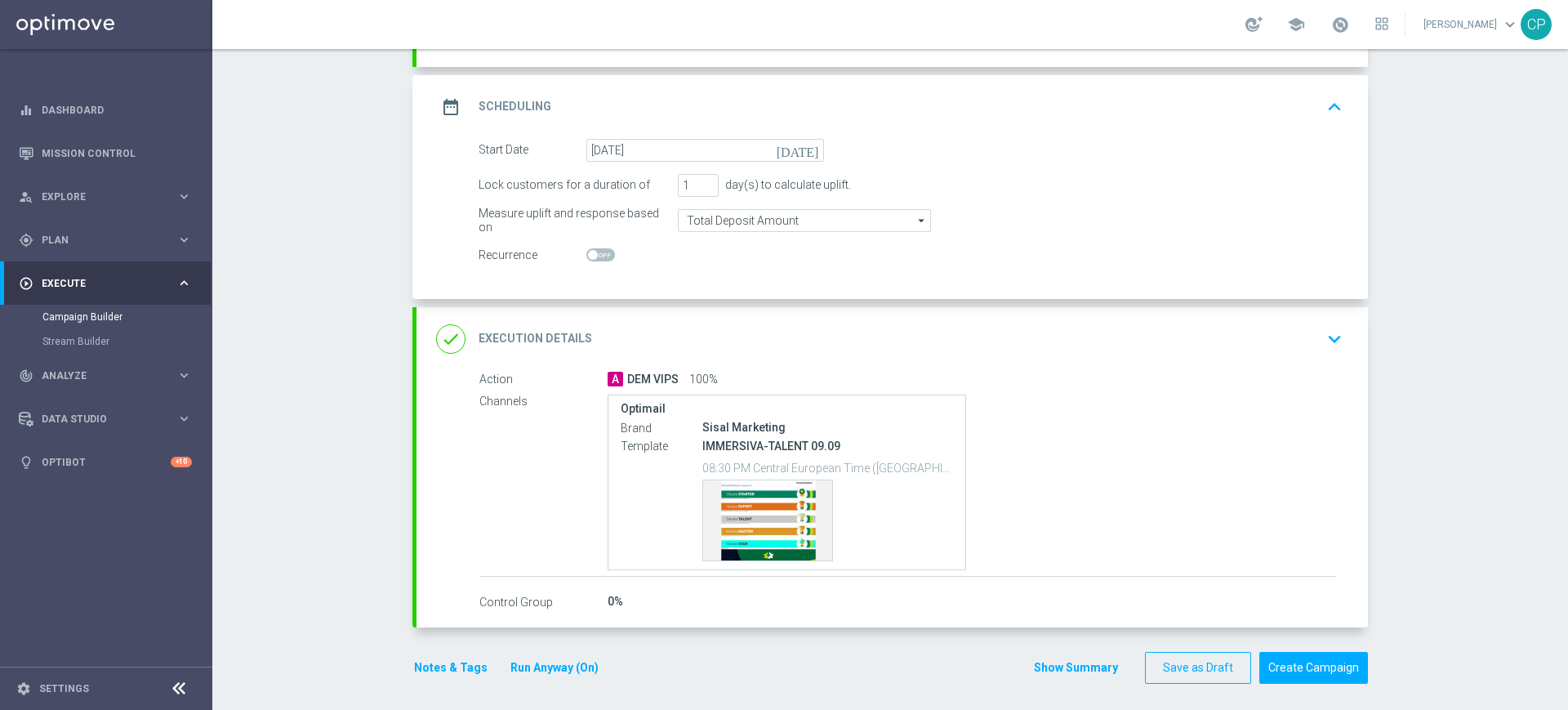
click at [806, 279] on div "Start Date 03 Sep 2025 today Lock customers for a duration of 1 day(s) to calcu…" at bounding box center [893, 218] width 952 height 160
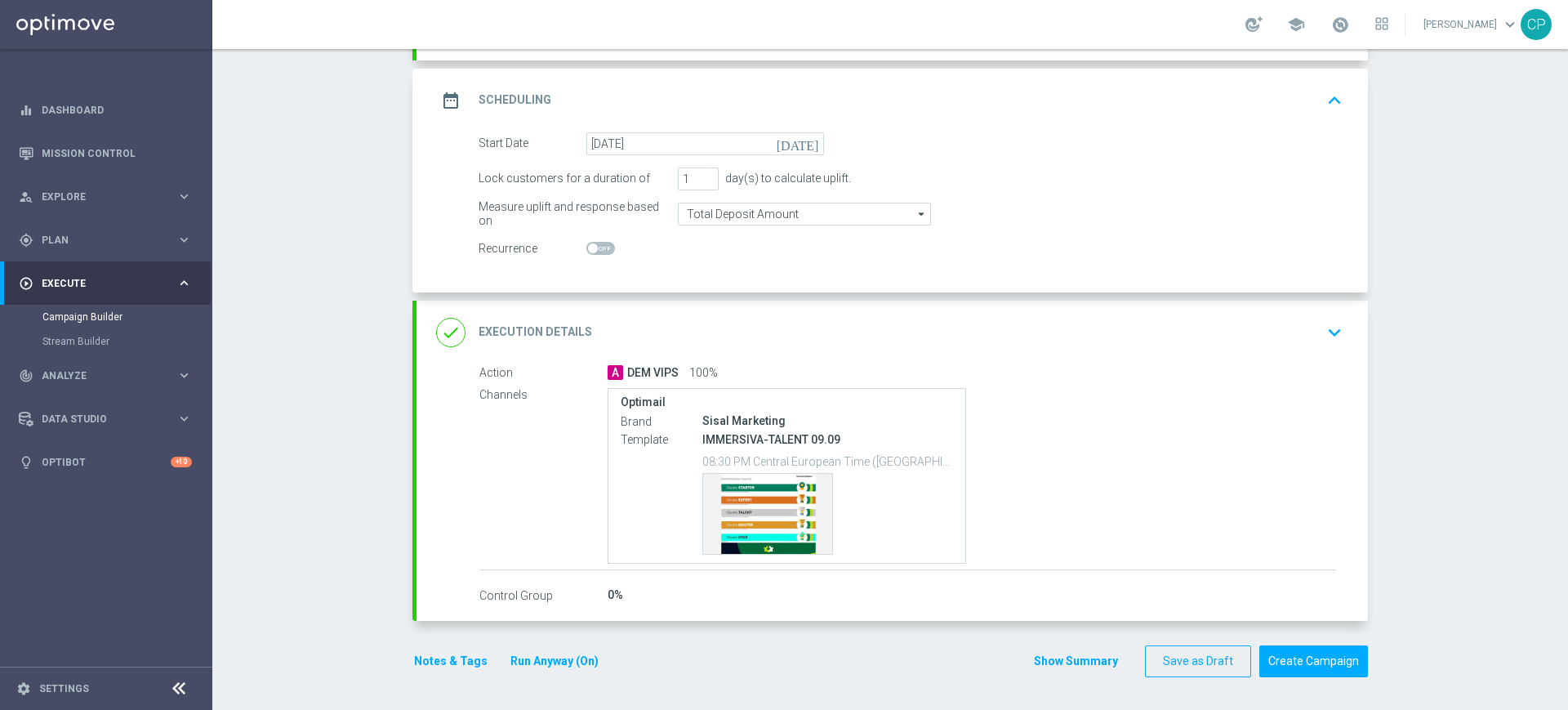
click at [1323, 330] on icon "keyboard_arrow_down" at bounding box center [1335, 332] width 25 height 25
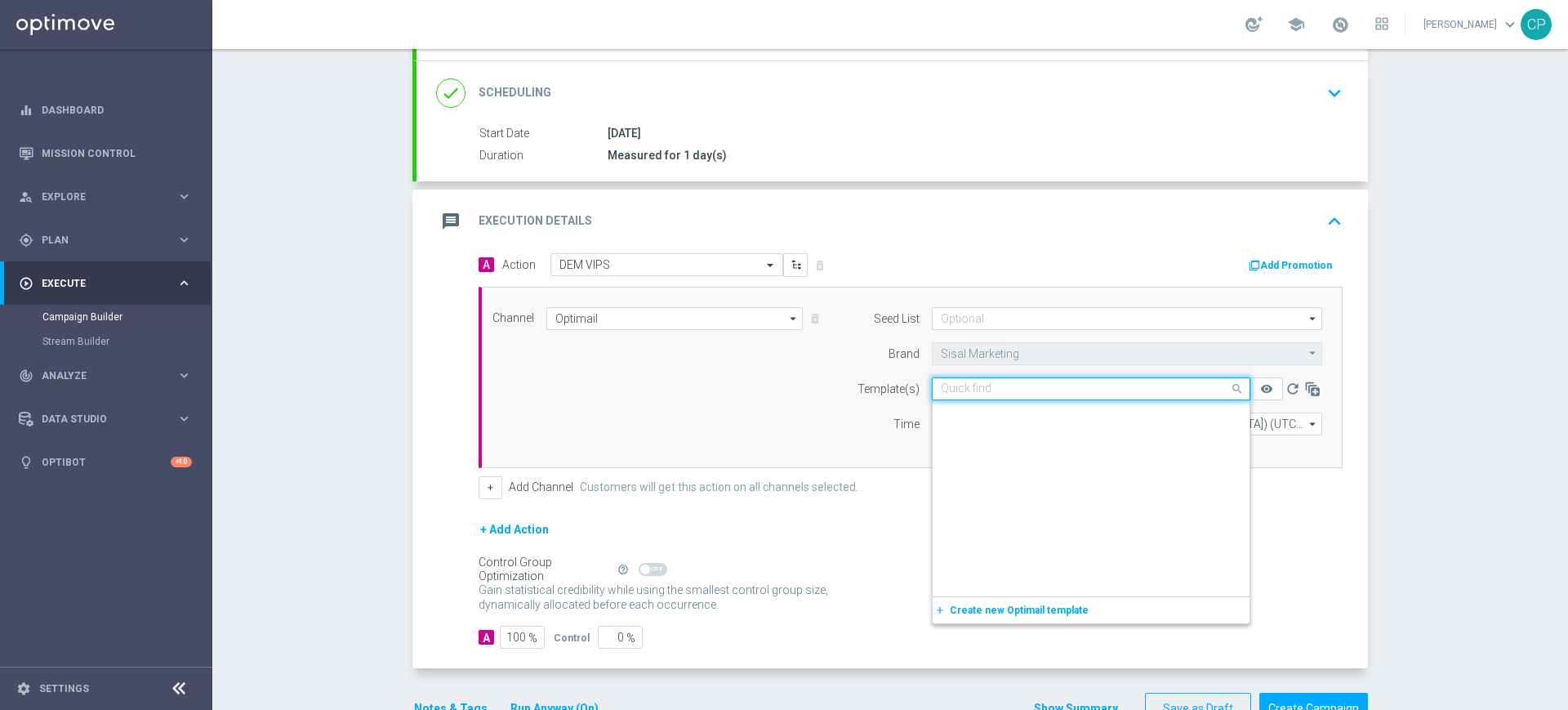
click at [1013, 389] on input "text" at bounding box center [1074, 389] width 268 height 14
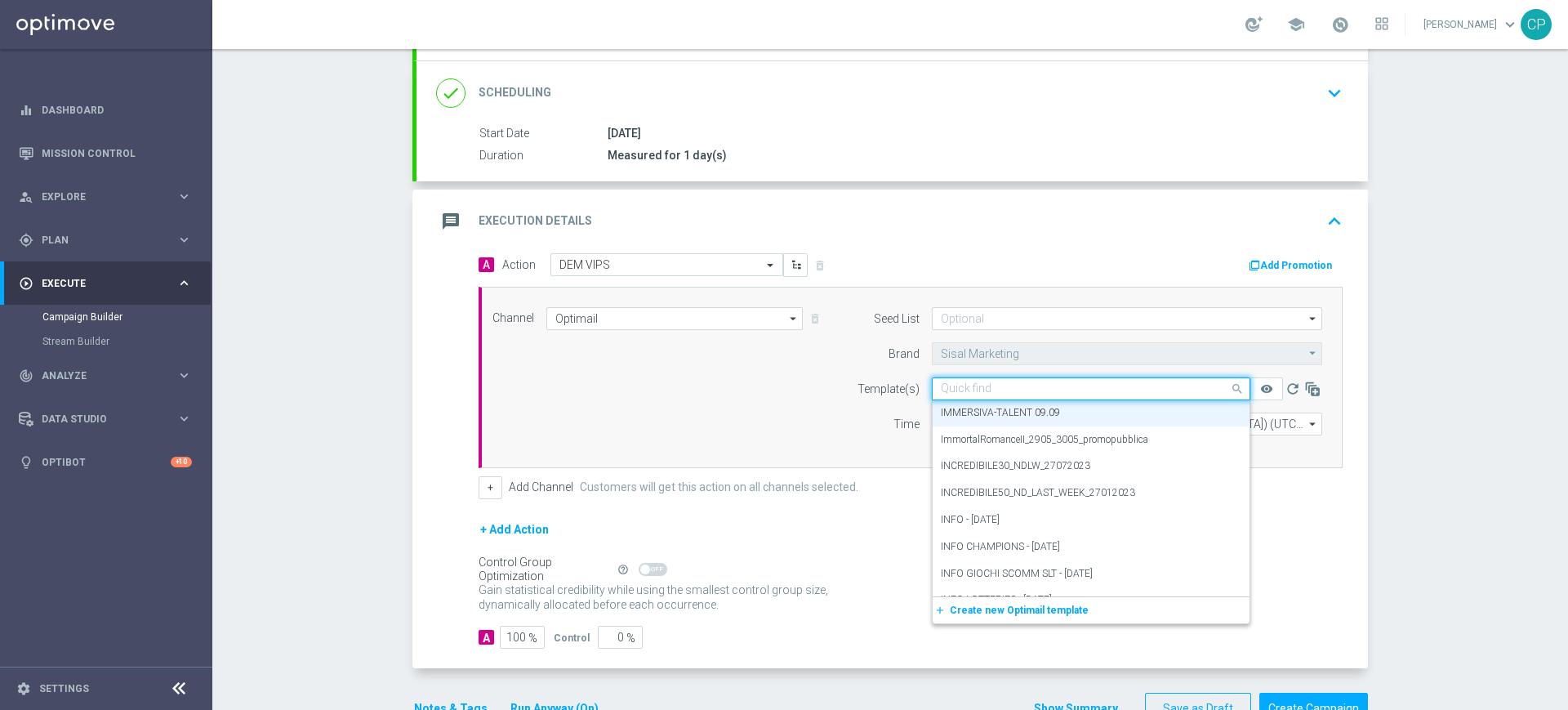
click at [1013, 389] on input "text" at bounding box center [1074, 389] width 268 height 14
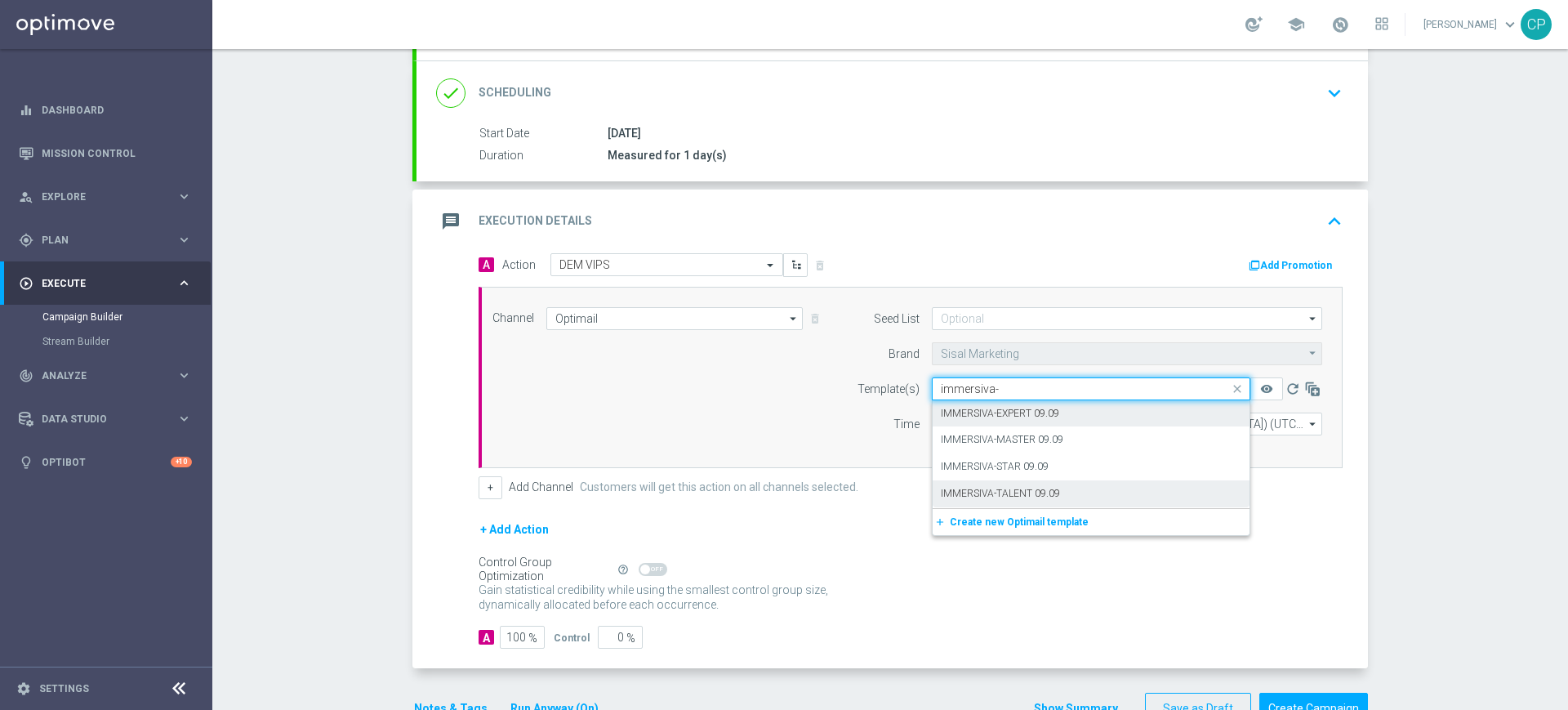
click at [1041, 412] on label "IMMERSIVA-EXPERT 09.09" at bounding box center [1000, 413] width 118 height 14
type input "immersiva-"
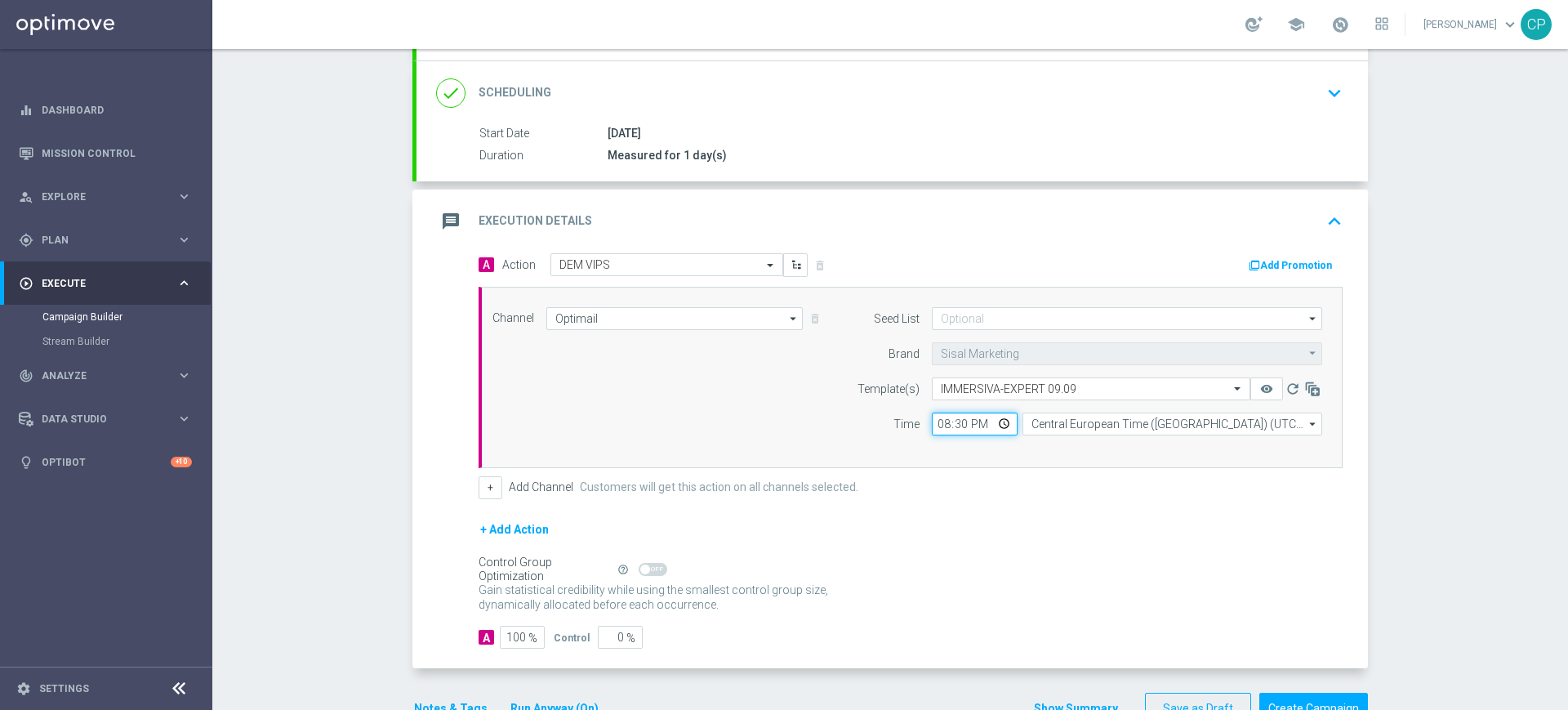
click at [954, 425] on input "20:30" at bounding box center [975, 423] width 85 height 23
type input "20:35"
type input "20:15"
click at [914, 494] on div "+ Add Channel Customers will get this action on all channels selected." at bounding box center [910, 487] width 864 height 23
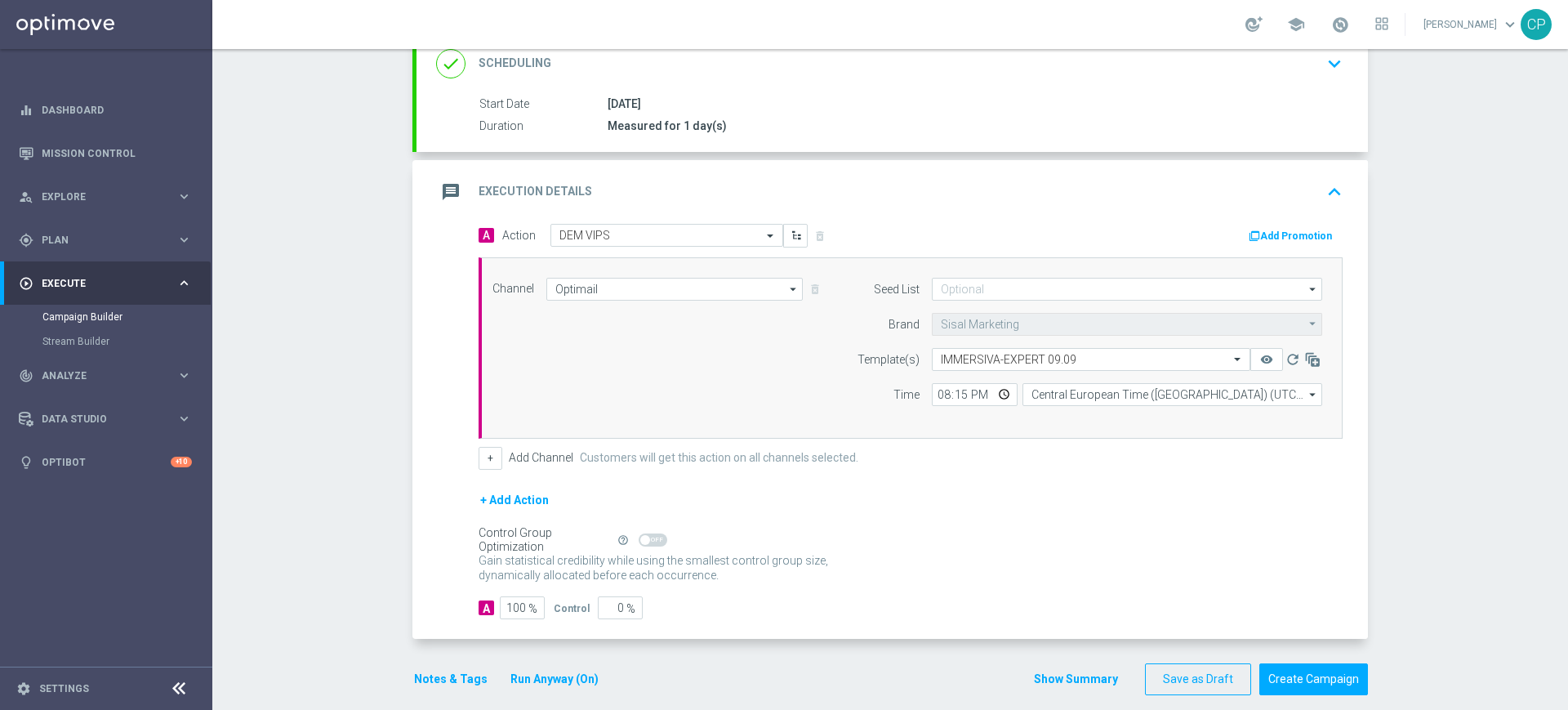
scroll to position [254, 0]
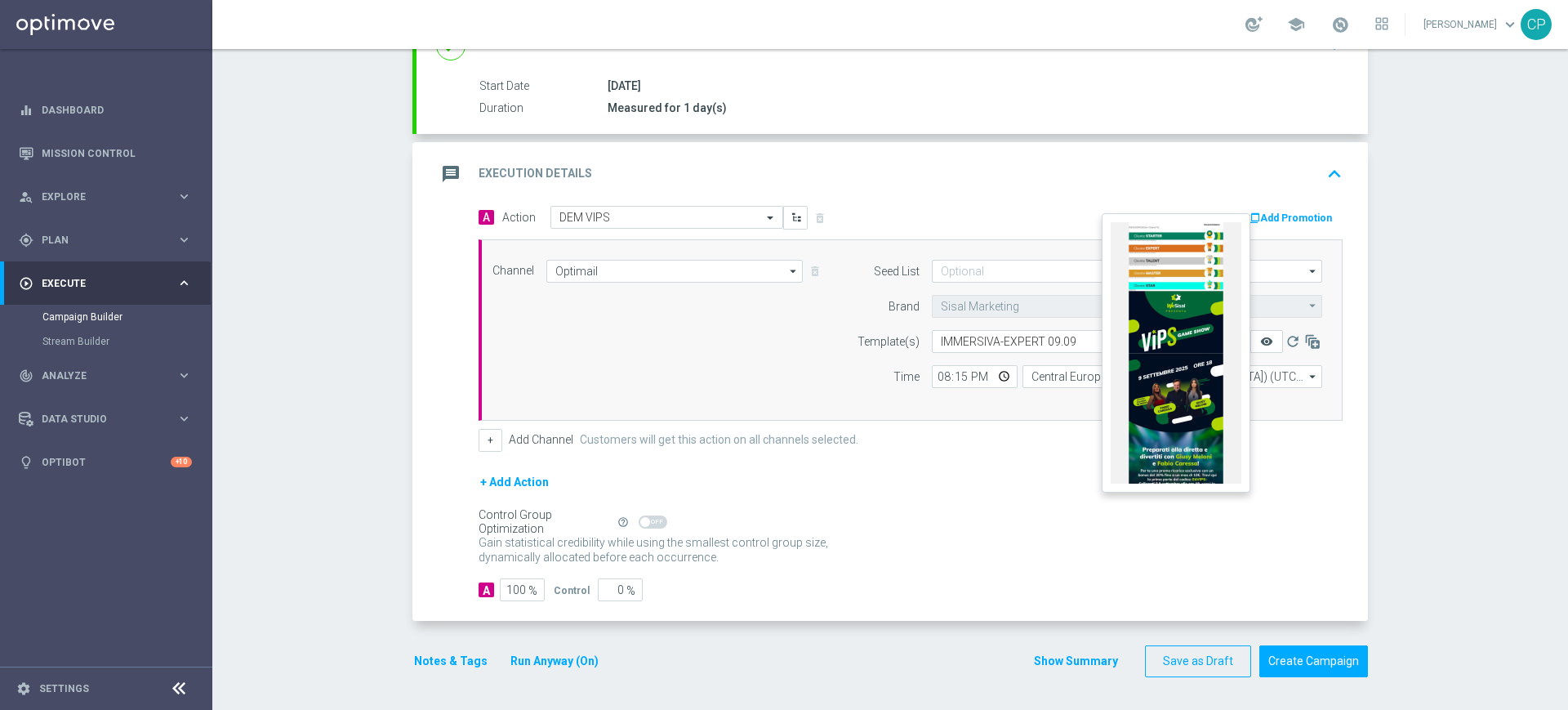
click at [1260, 335] on icon "remove_red_eye" at bounding box center [1266, 341] width 13 height 13
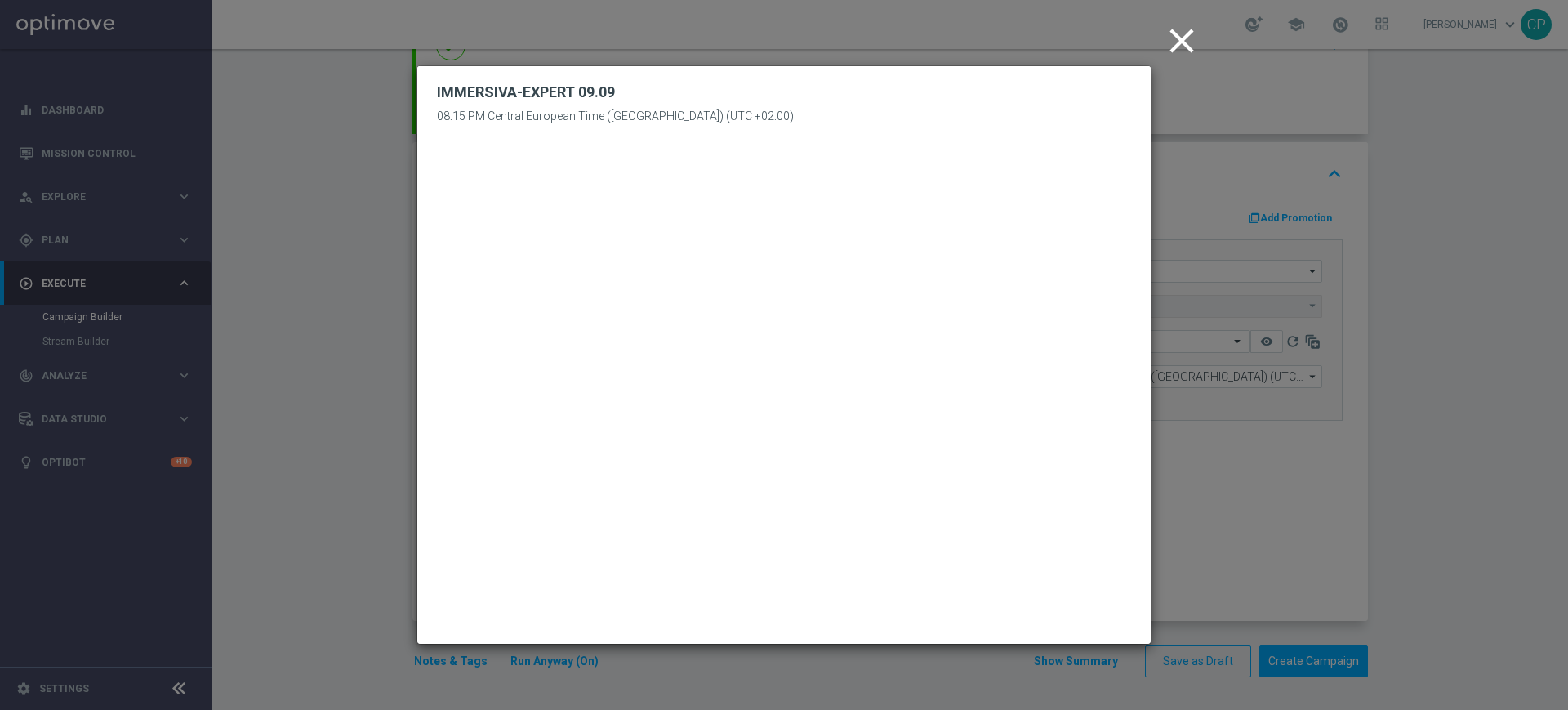
click at [1185, 37] on icon "close" at bounding box center [1182, 41] width 41 height 41
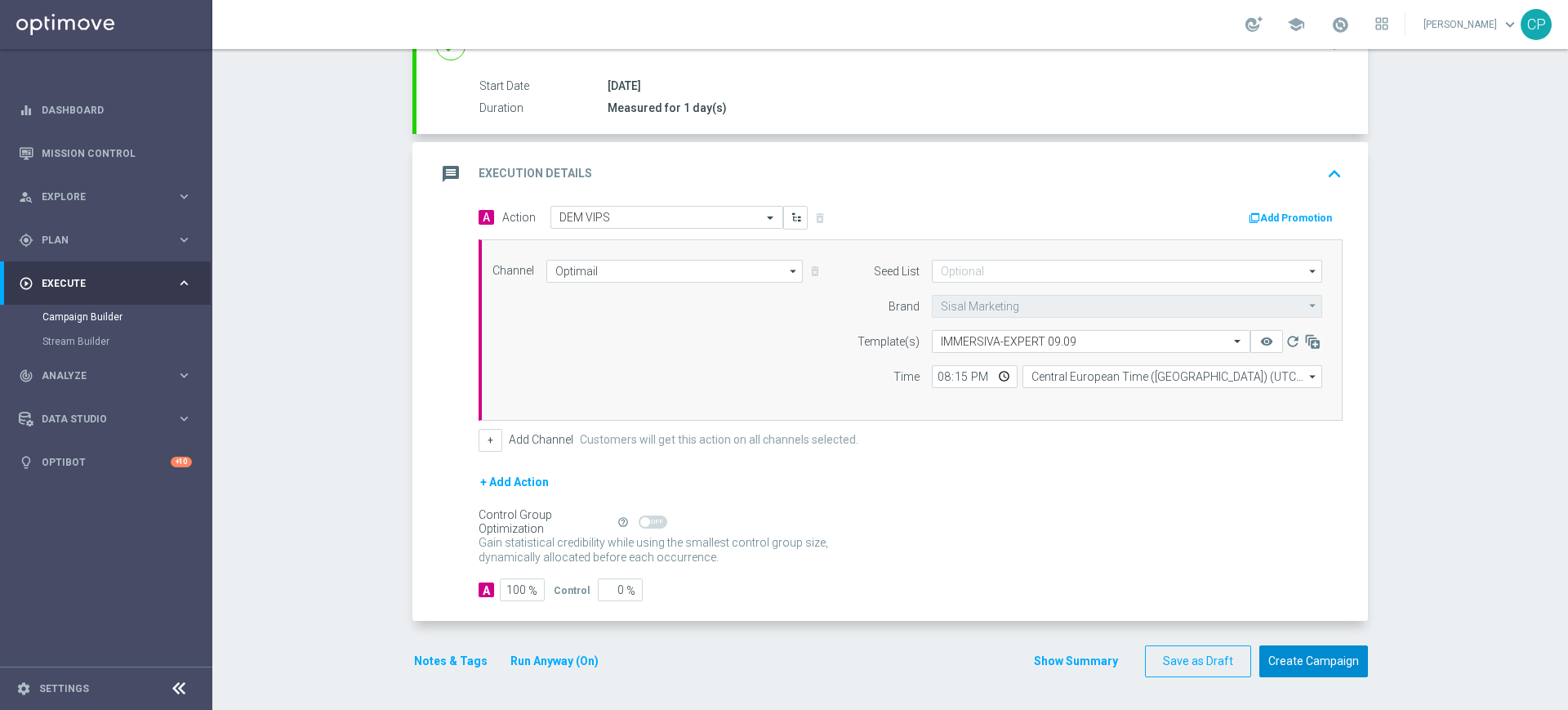
click at [1314, 662] on button "Create Campaign" at bounding box center [1314, 661] width 109 height 32
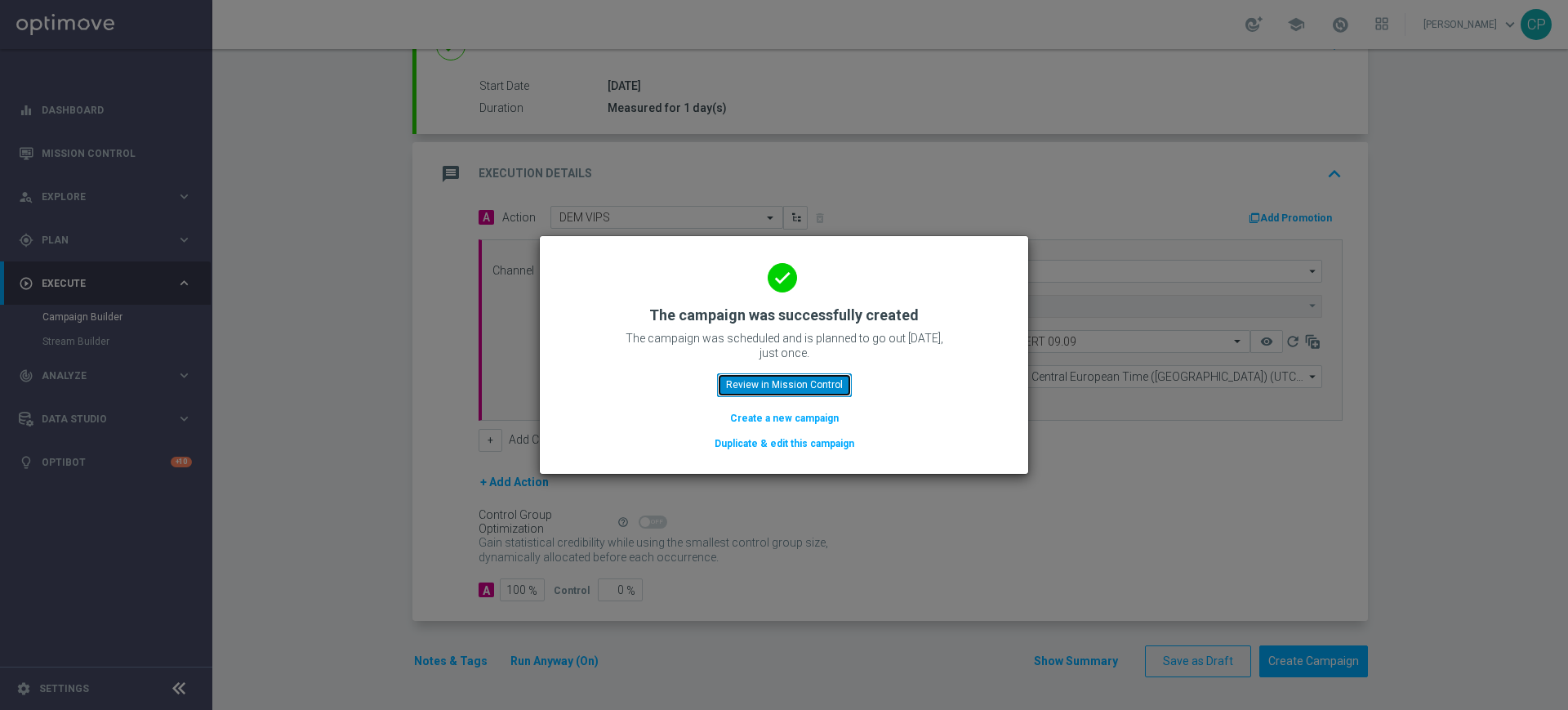
click at [814, 386] on button "Review in Mission Control" at bounding box center [784, 385] width 134 height 23
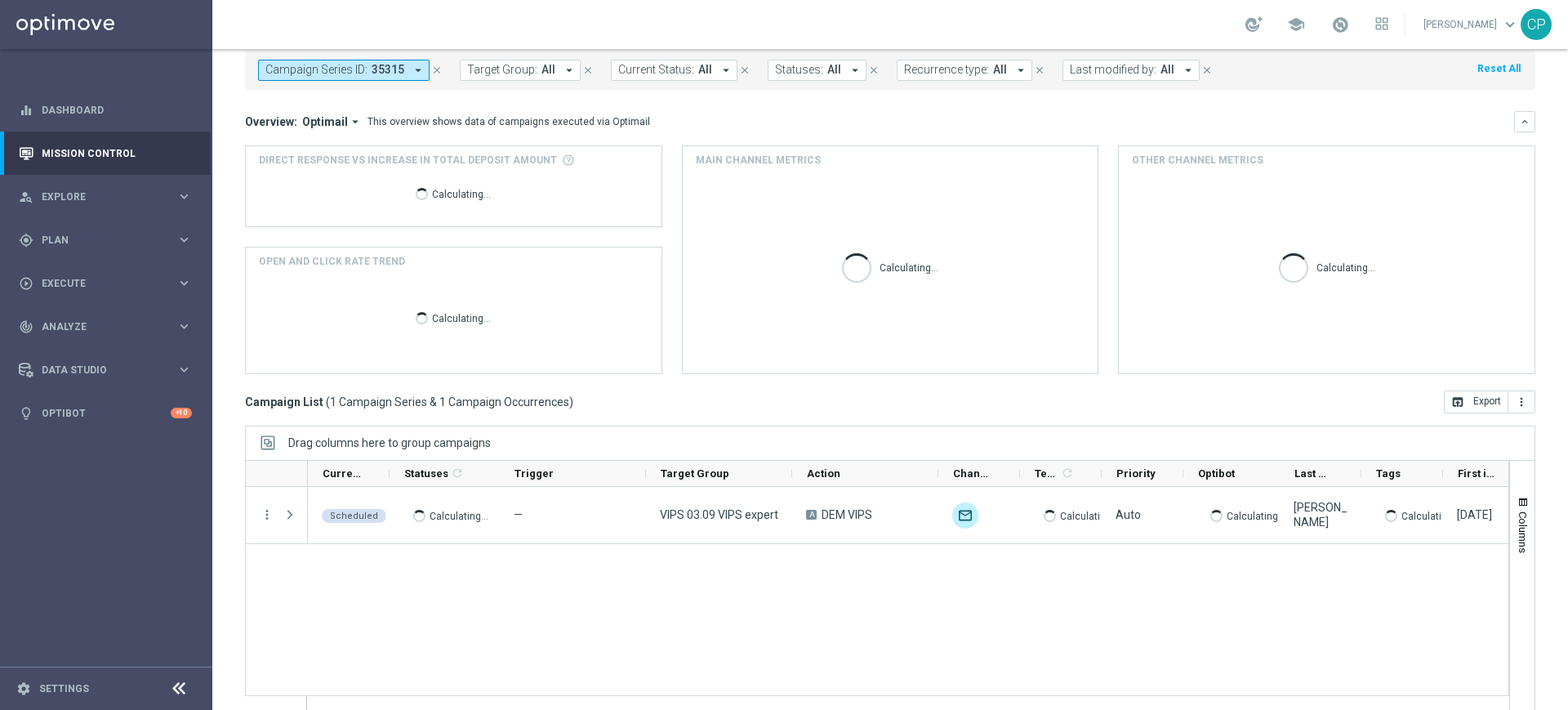
scroll to position [107, 0]
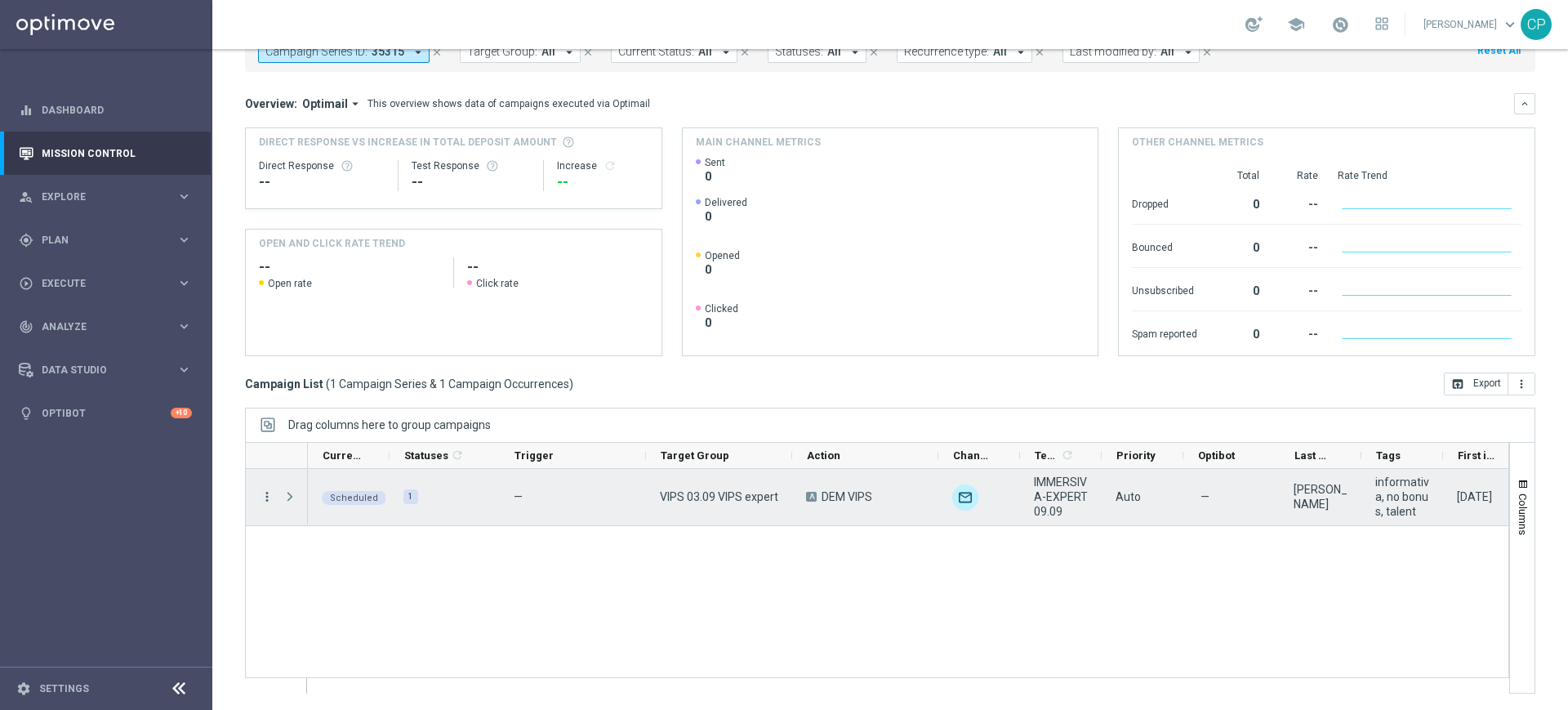
click at [265, 496] on icon "more_vert" at bounding box center [266, 496] width 14 height 14
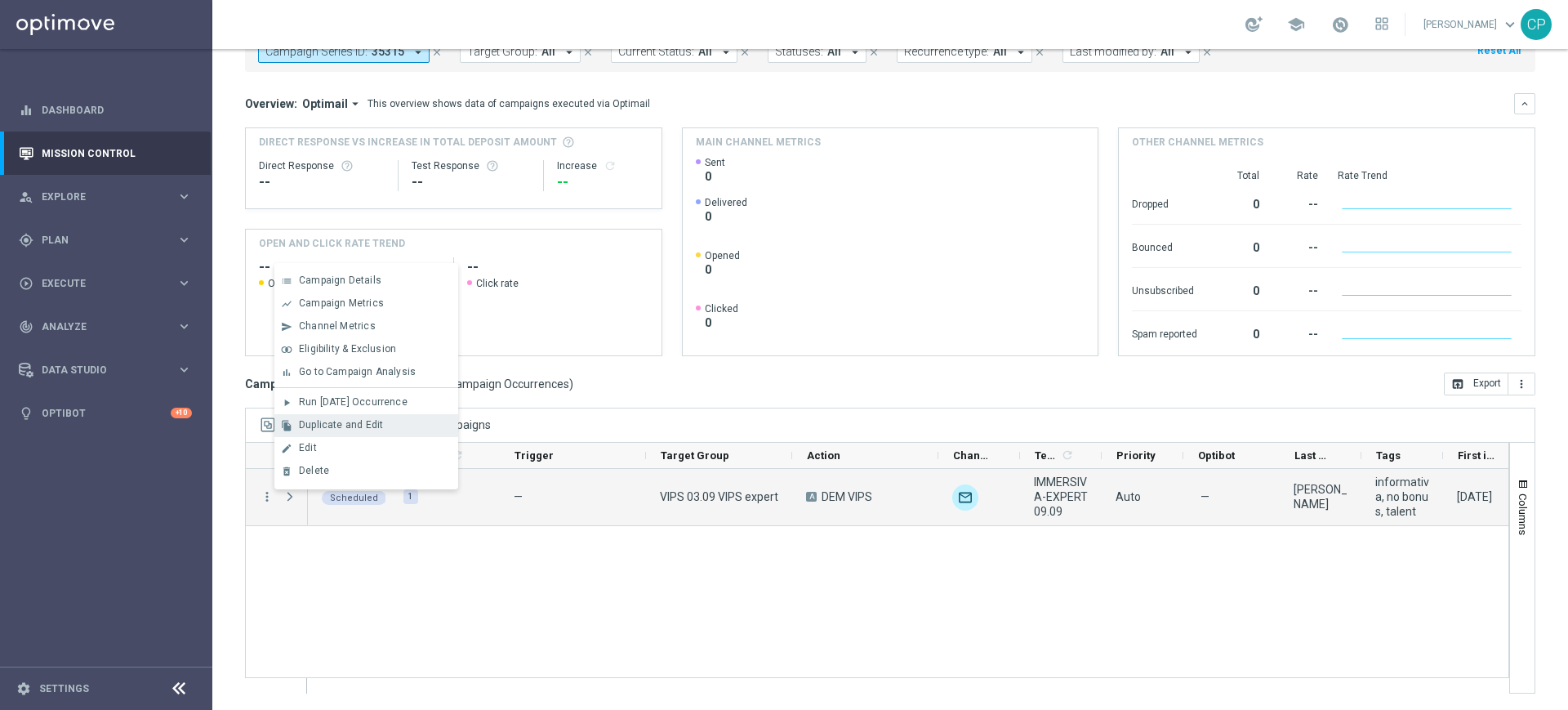
click at [336, 427] on span "Duplicate and Edit" at bounding box center [341, 425] width 85 height 12
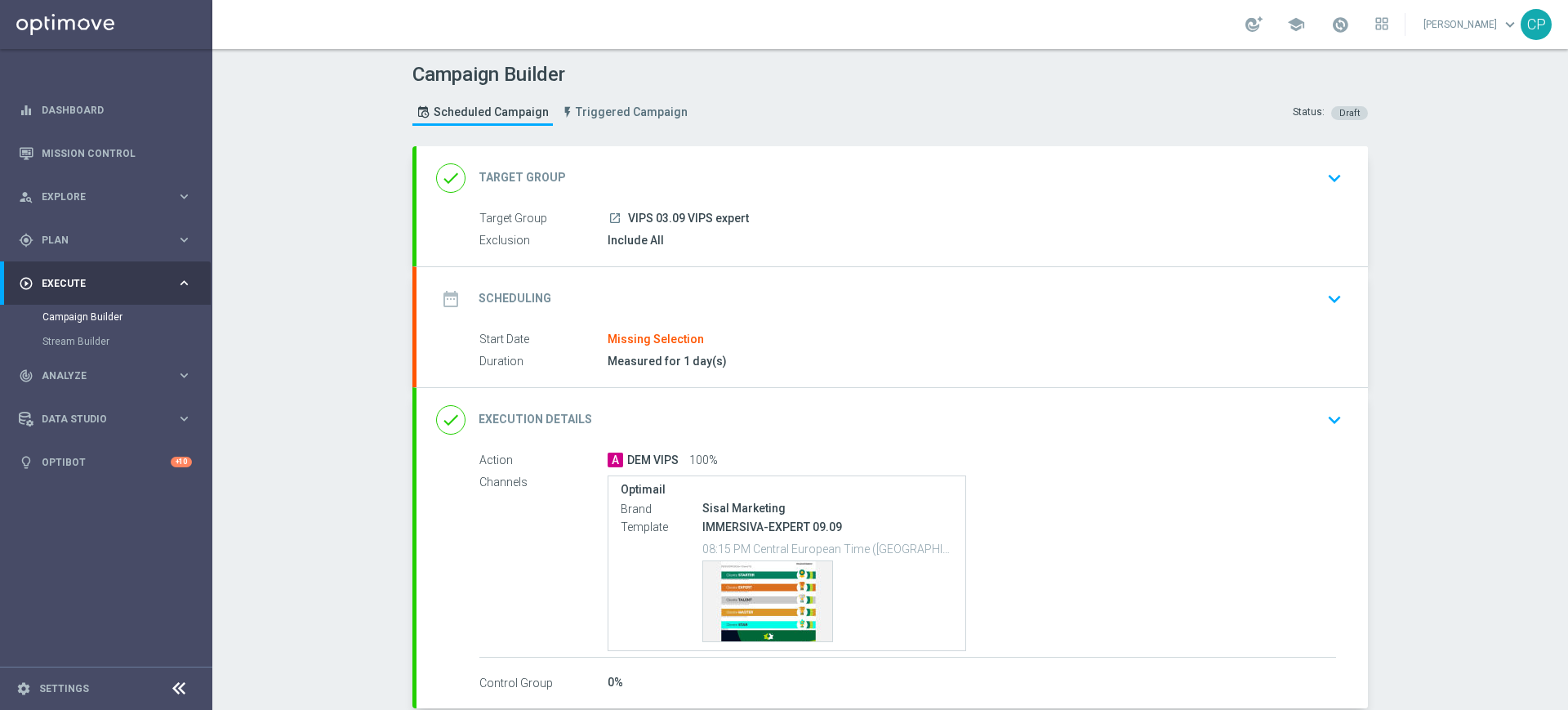
click at [1325, 175] on icon "keyboard_arrow_down" at bounding box center [1335, 178] width 25 height 25
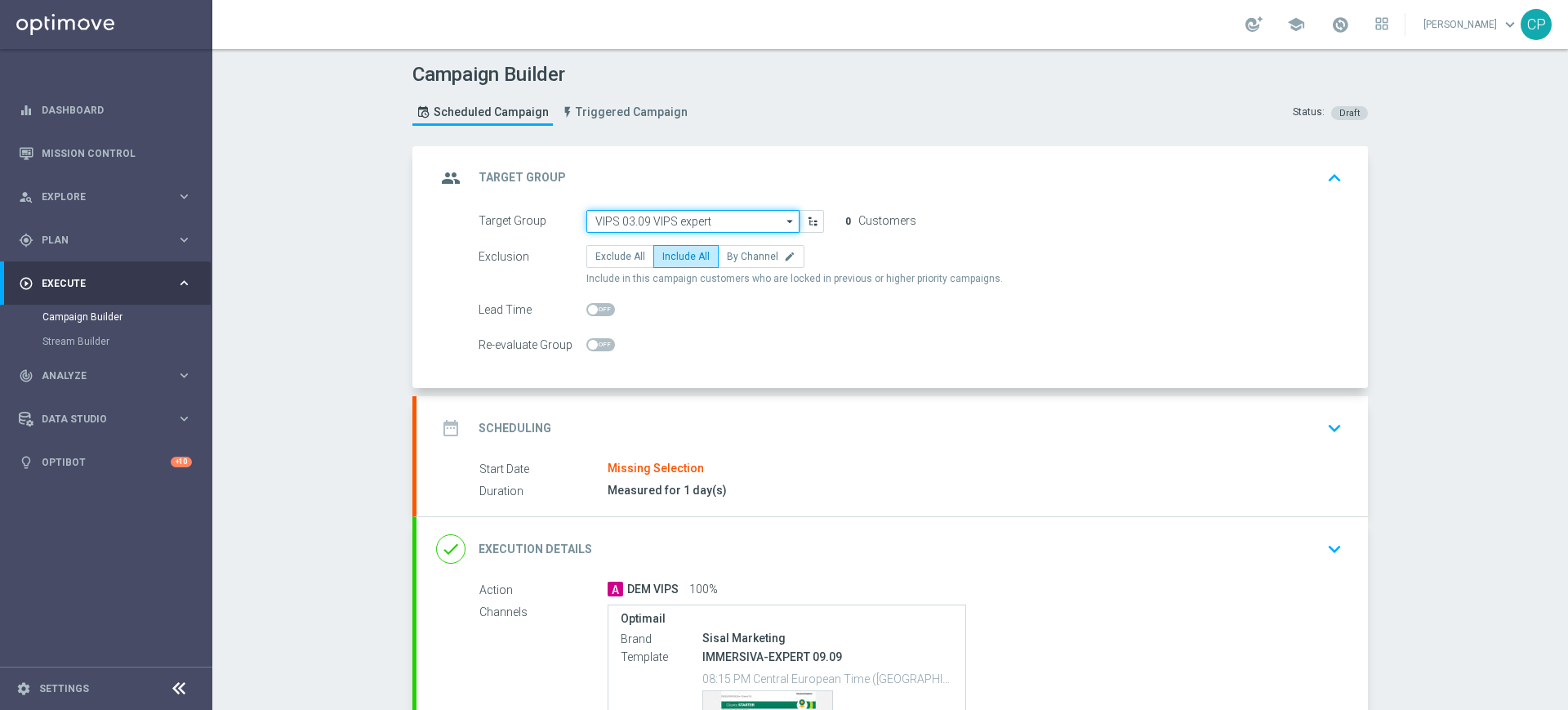
click at [746, 225] on input "VIPS 03.09 VIPS expert" at bounding box center [693, 221] width 213 height 23
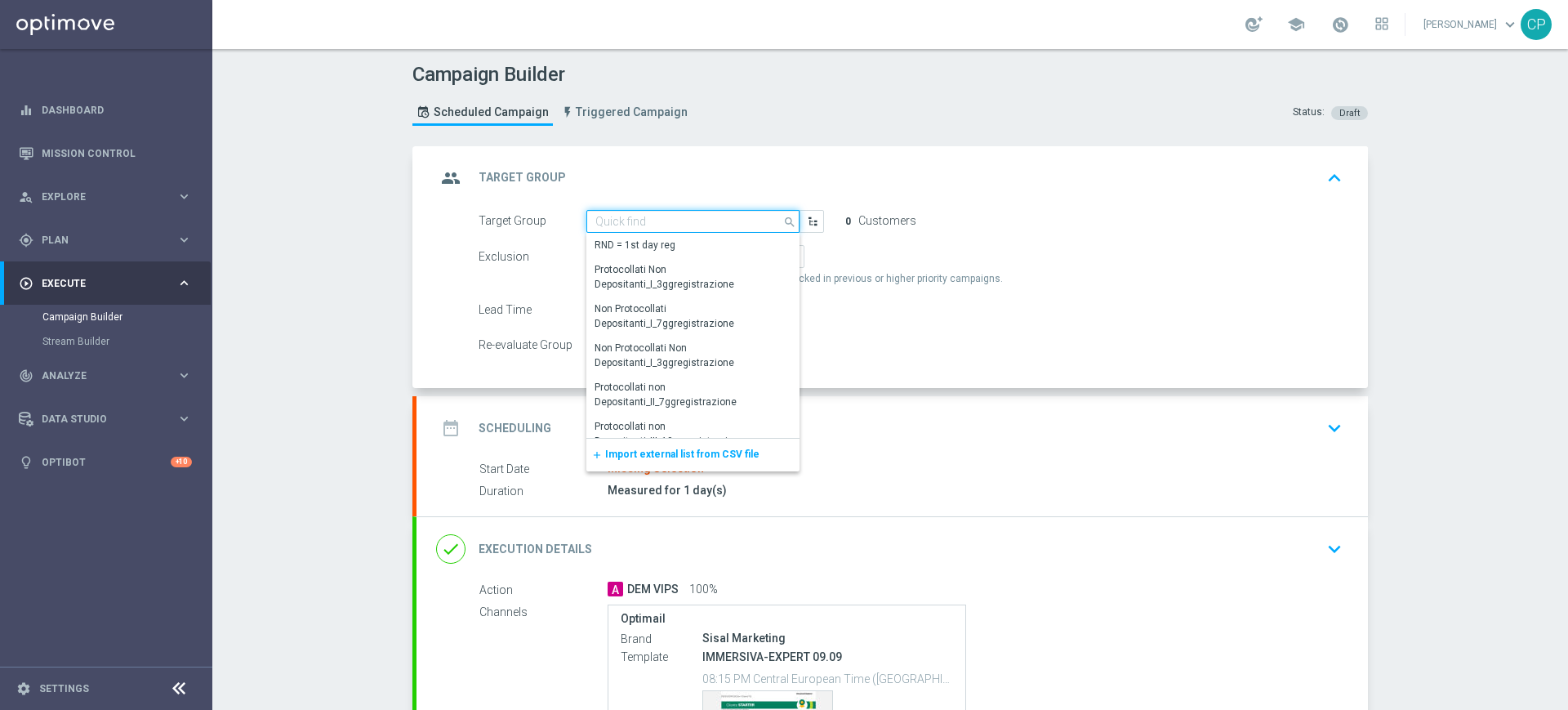
click at [650, 217] on input at bounding box center [693, 221] width 213 height 23
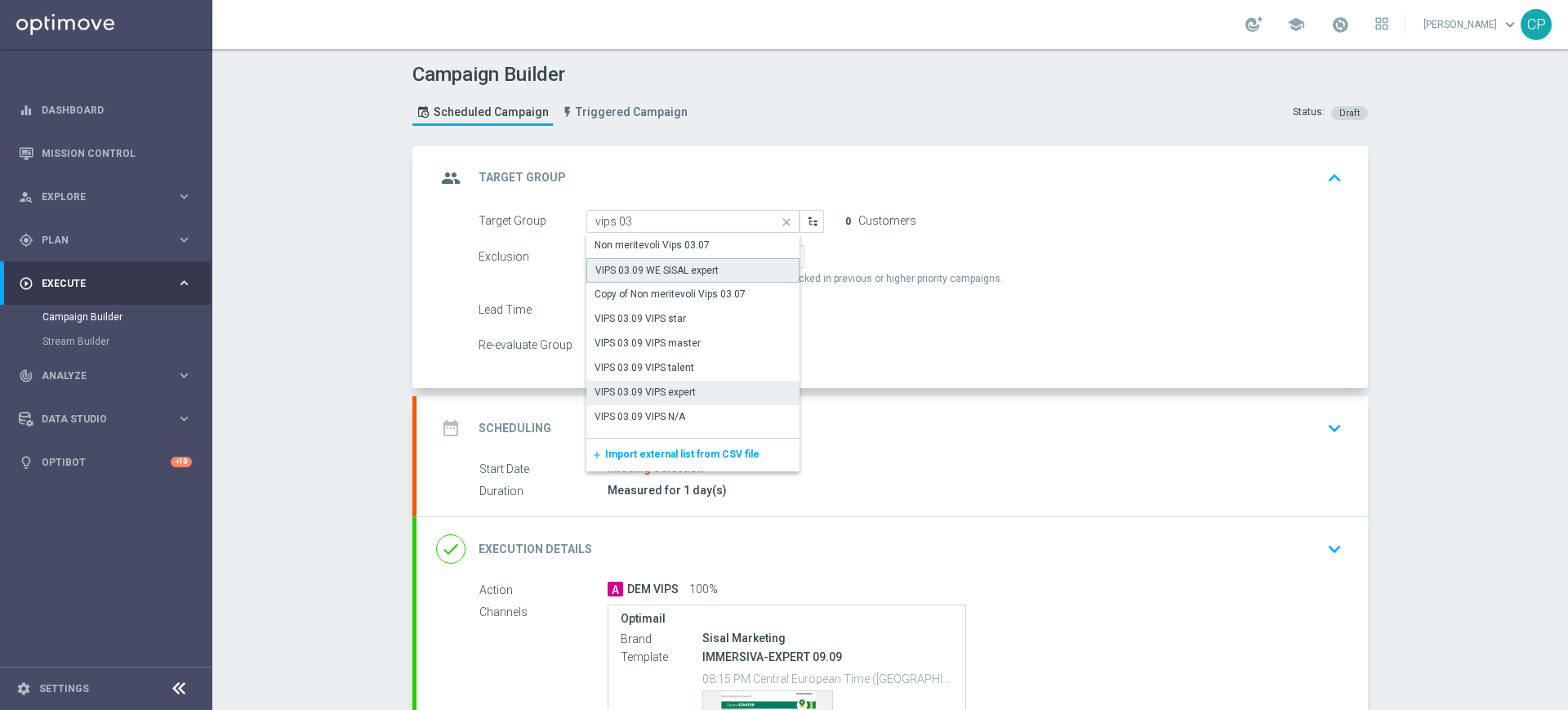
click at [658, 265] on div "VIPS 03.09 WE SISAL expert" at bounding box center [657, 270] width 123 height 14
type input "VIPS 03.09 WE SISAL expert"
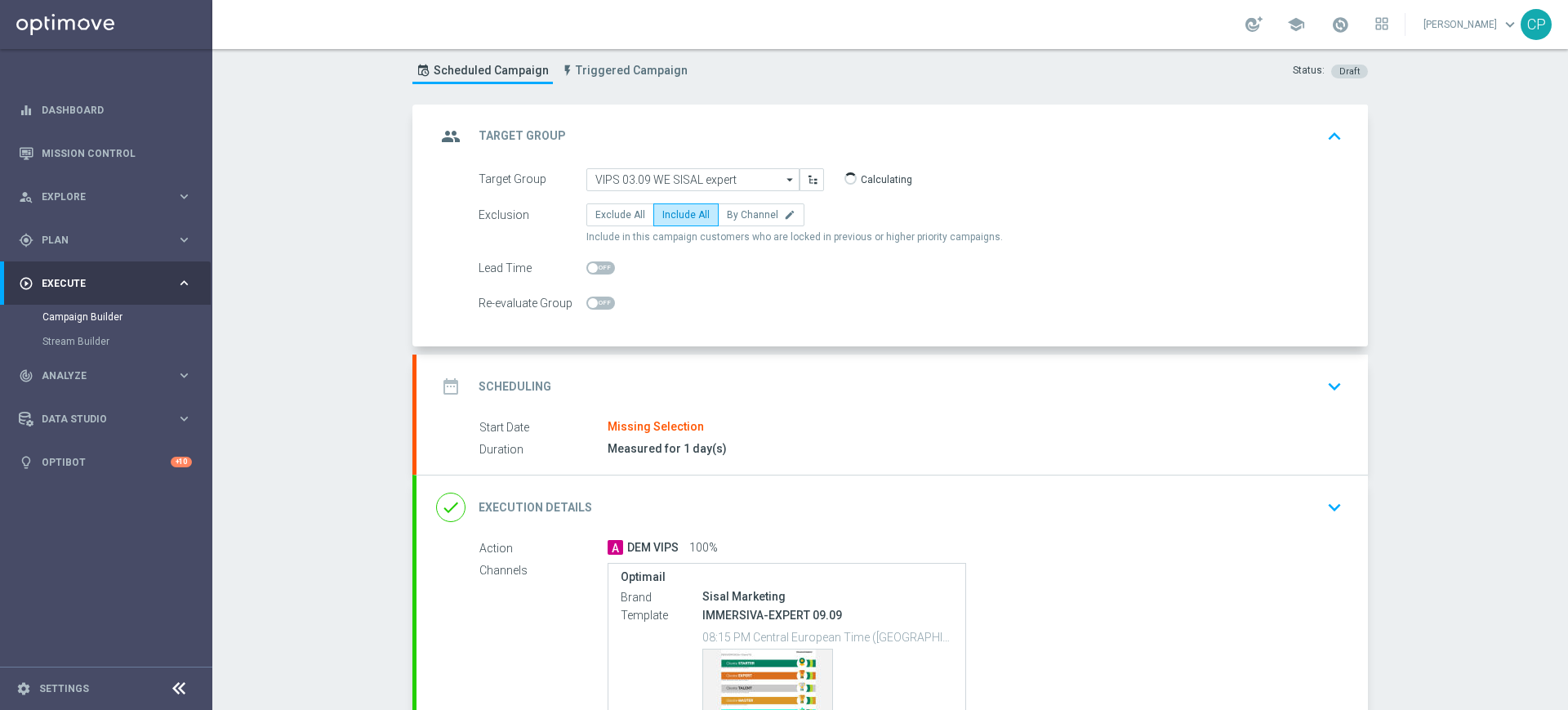
scroll to position [46, 0]
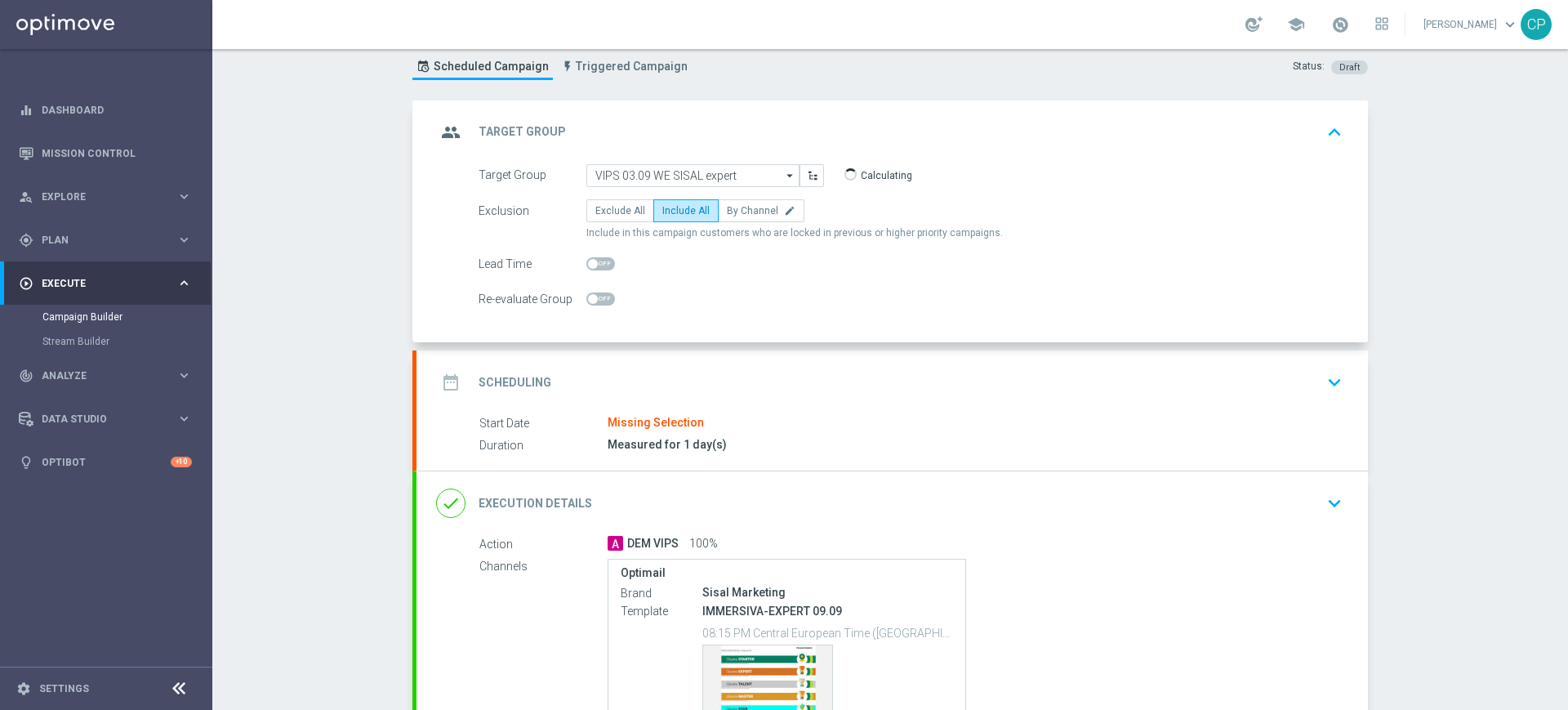
click at [888, 414] on div "Start Date Missing Selection" at bounding box center [908, 423] width 857 height 18
click at [1323, 376] on icon "keyboard_arrow_down" at bounding box center [1335, 382] width 25 height 25
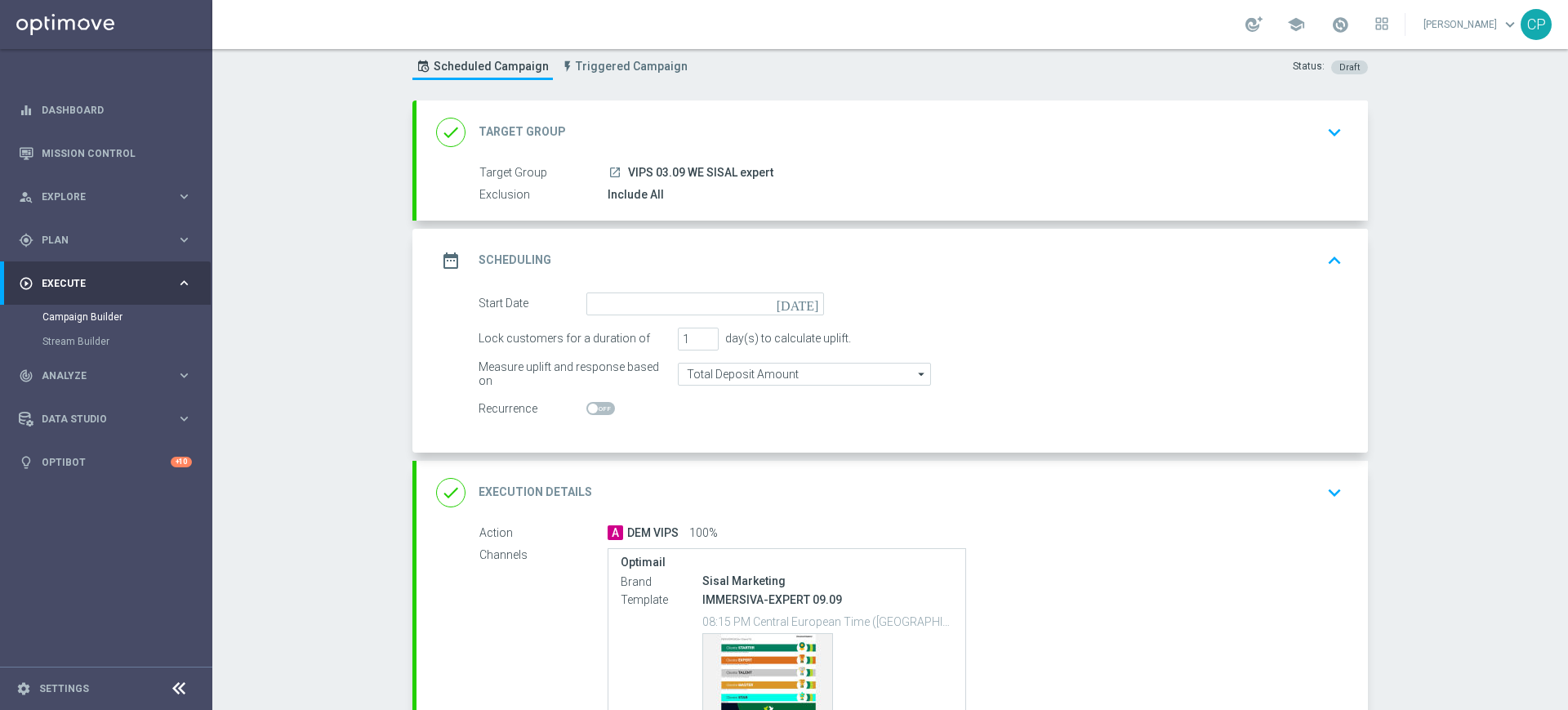
click at [806, 301] on icon "[DATE]" at bounding box center [800, 301] width 48 height 18
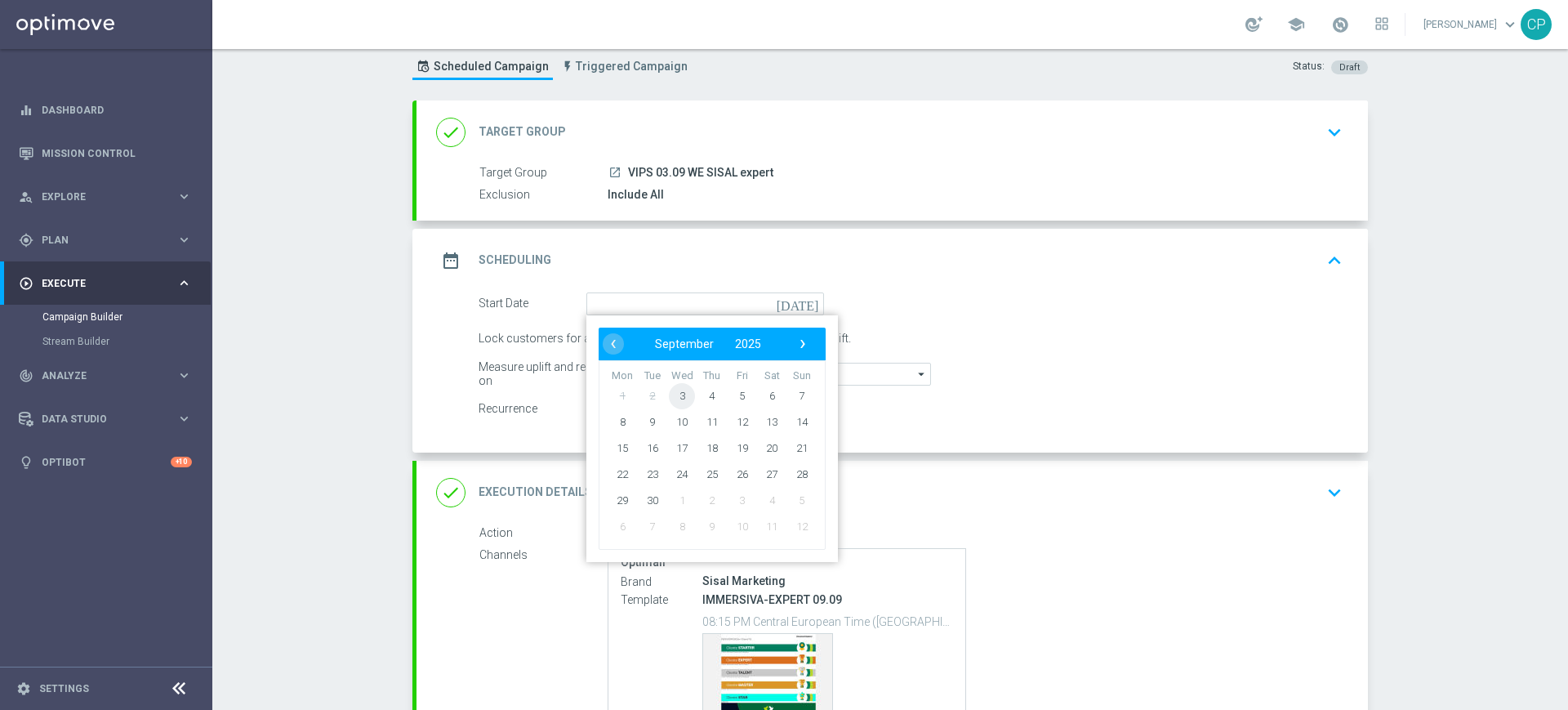
click at [669, 396] on span "3" at bounding box center [681, 395] width 26 height 26
type input "[DATE]"
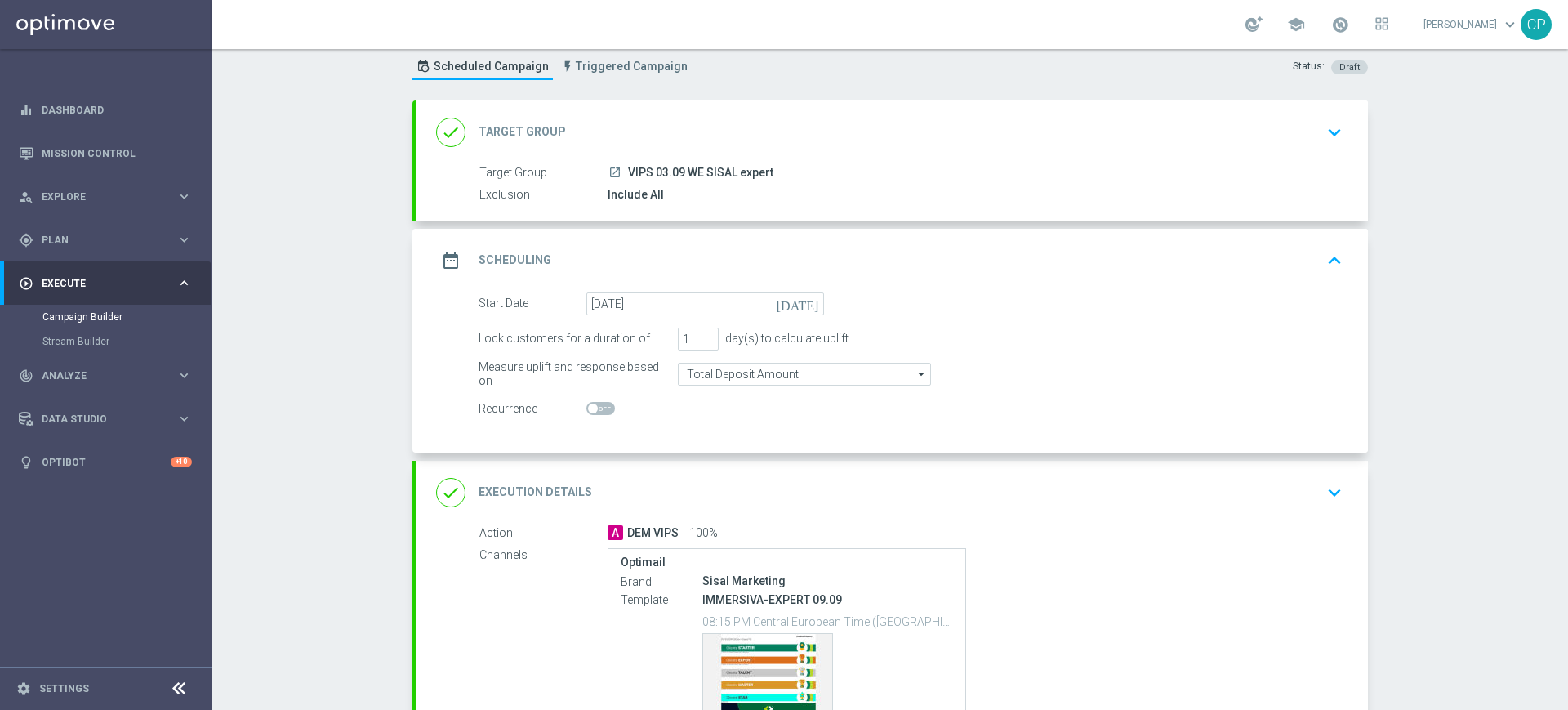
click at [647, 409] on switch at bounding box center [705, 408] width 238 height 14
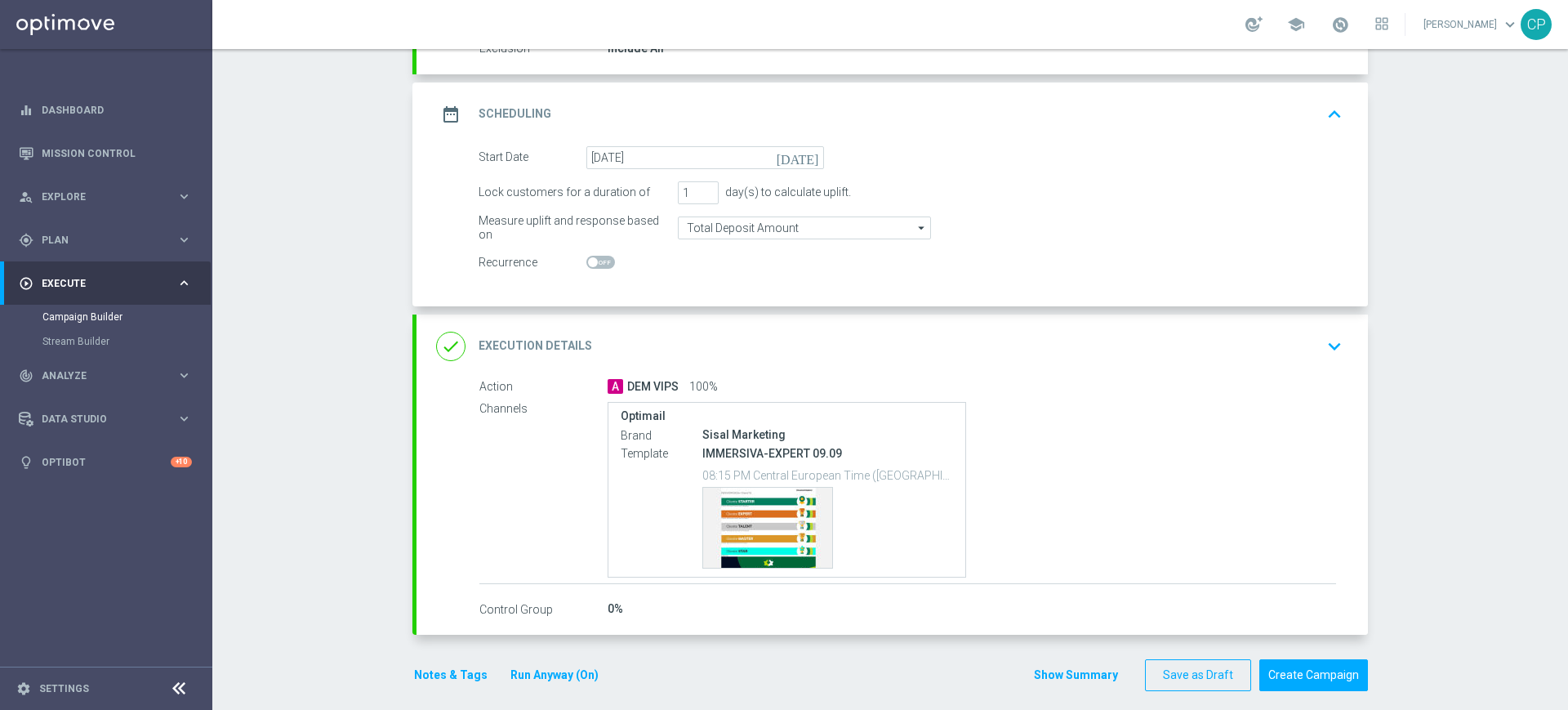
scroll to position [206, 0]
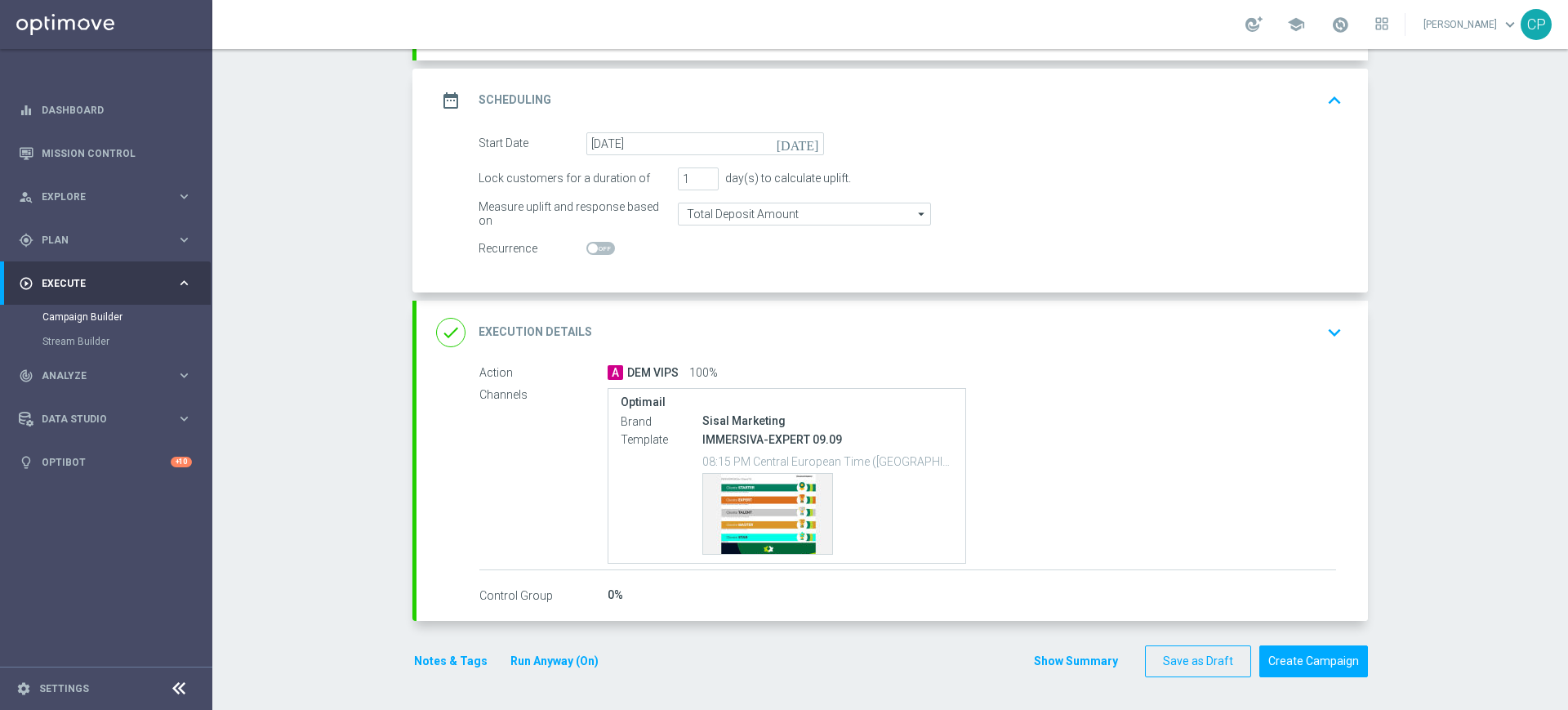
click at [1327, 330] on icon "keyboard_arrow_down" at bounding box center [1335, 332] width 25 height 25
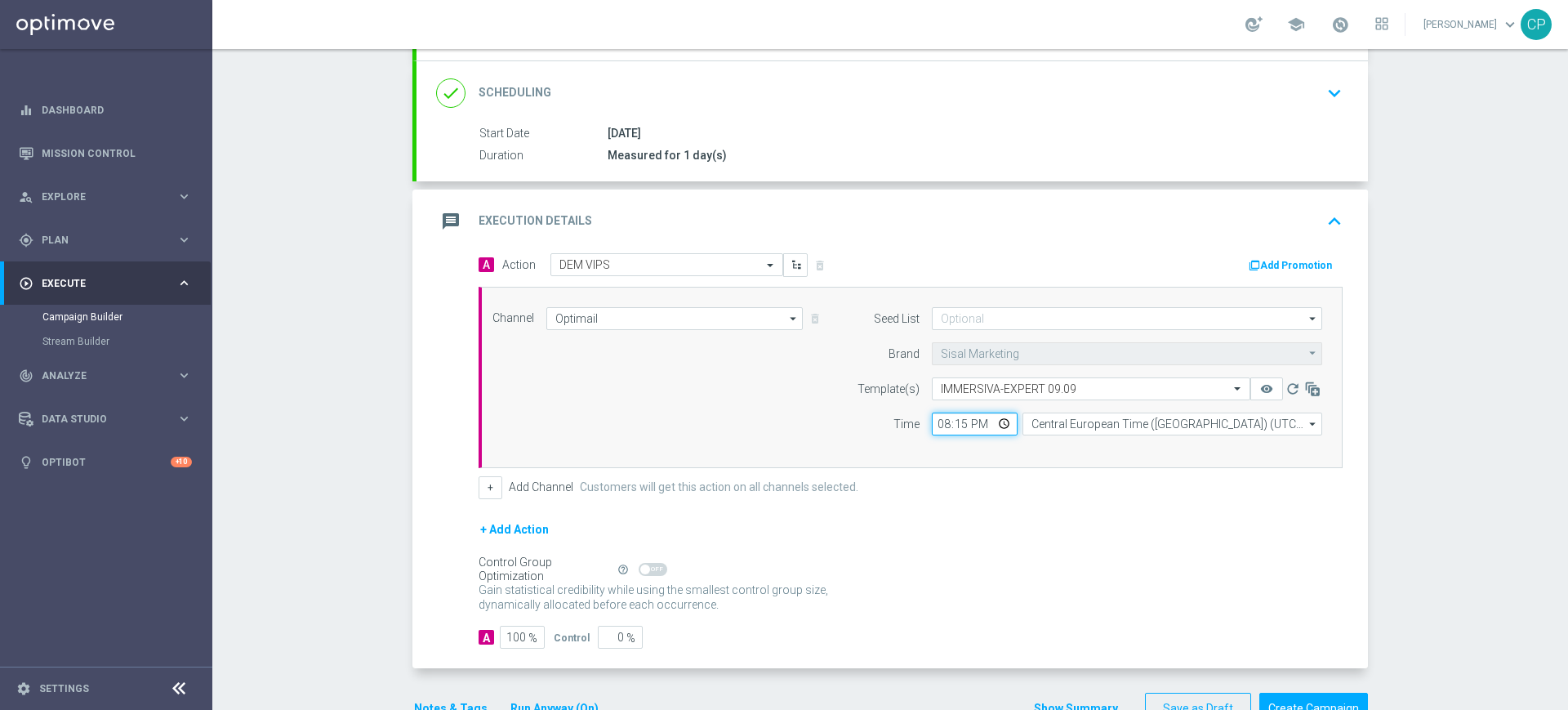
click at [954, 425] on input "20:15" at bounding box center [975, 423] width 85 height 23
type input "20:35"
click at [1003, 450] on div "Channel Optimail Optimail arrow_drop_down Show Selected 1 of 20 Optimail" at bounding box center [910, 377] width 864 height 182
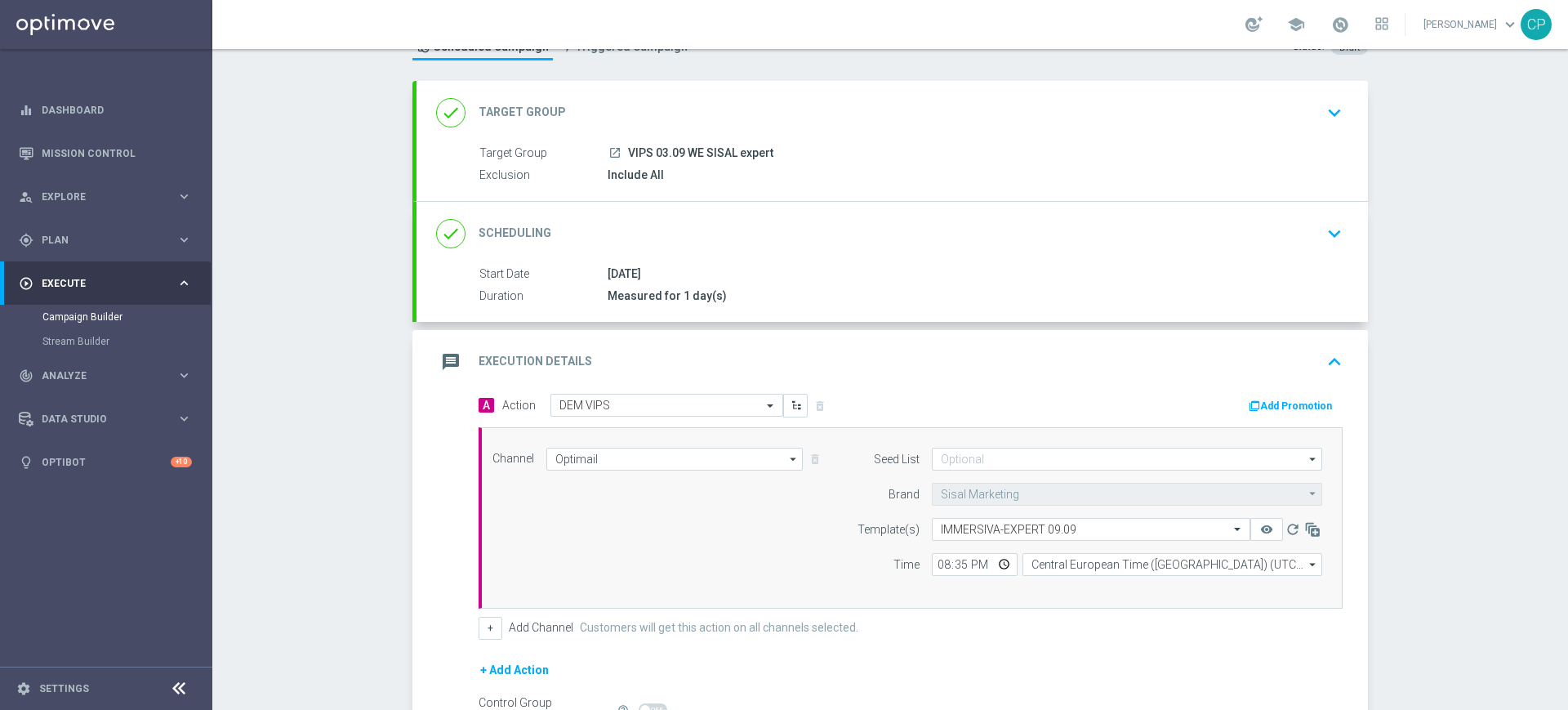
scroll to position [0, 0]
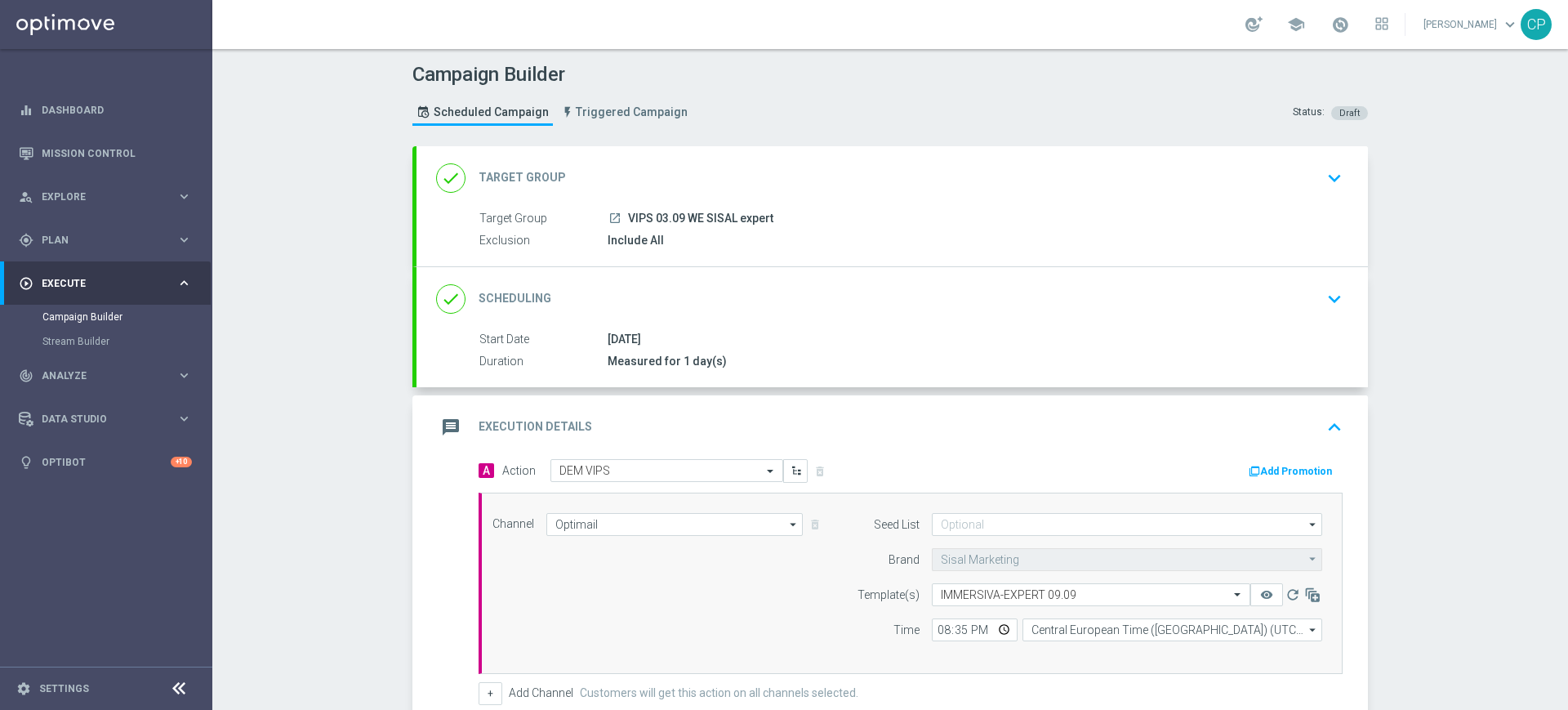
click at [1325, 173] on icon "keyboard_arrow_down" at bounding box center [1335, 178] width 25 height 25
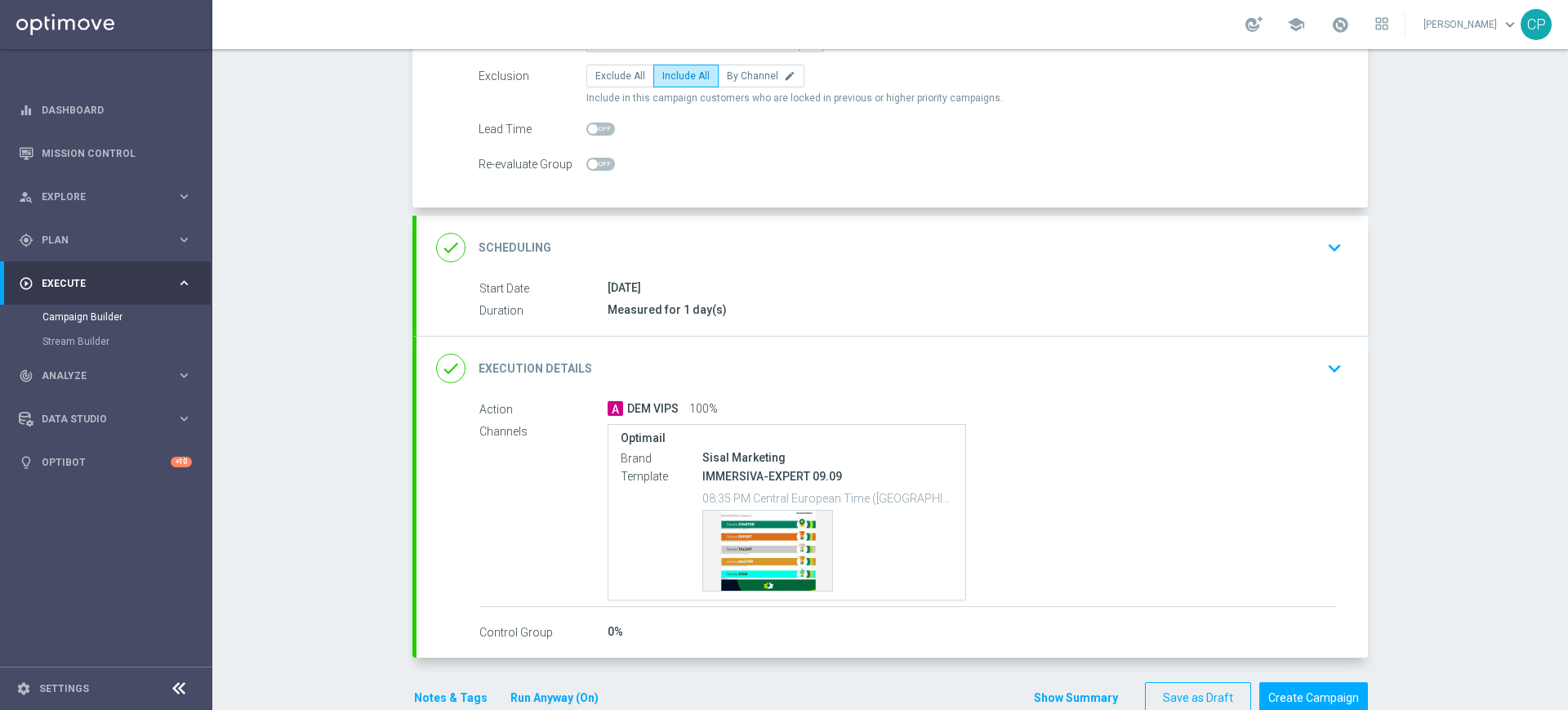
scroll to position [217, 0]
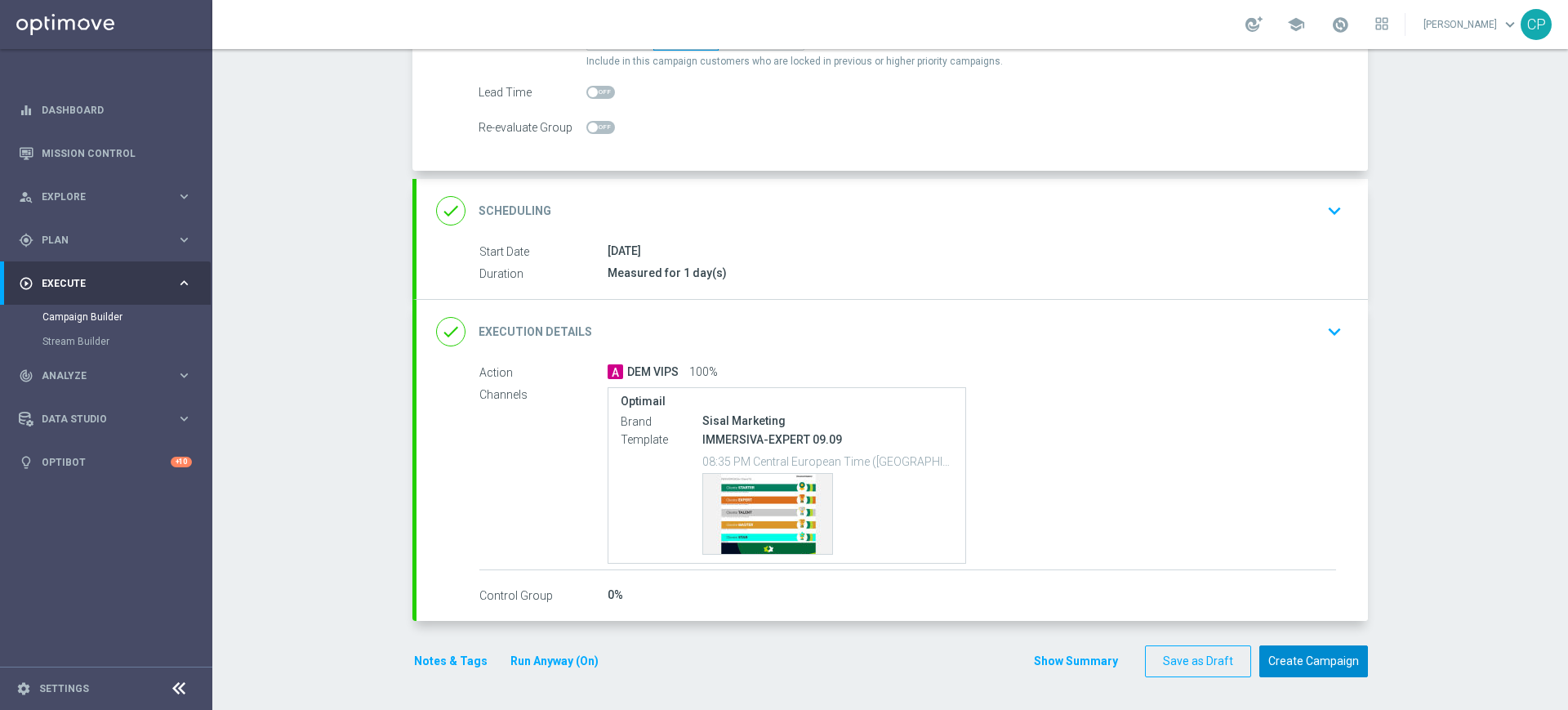
click at [1295, 657] on button "Create Campaign" at bounding box center [1314, 661] width 109 height 32
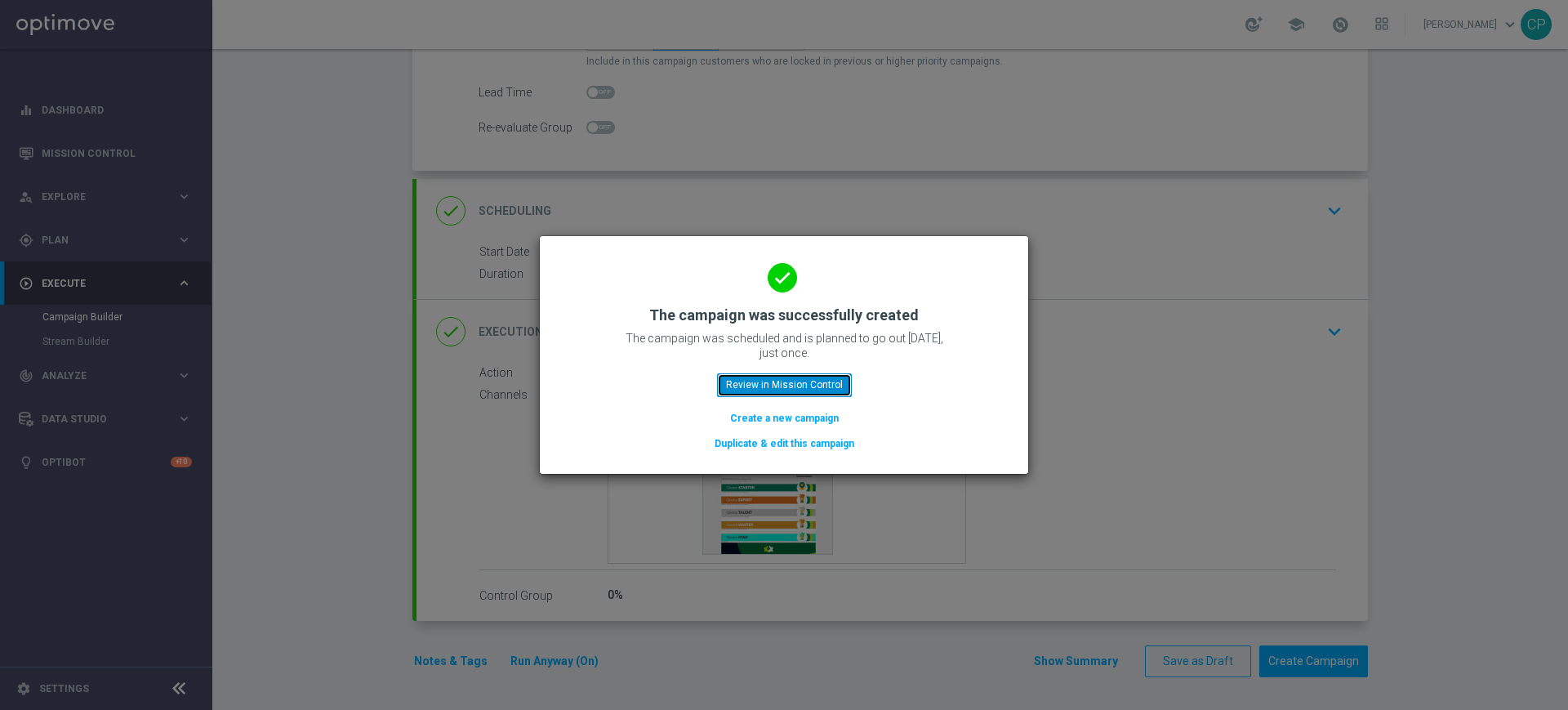
click at [811, 383] on button "Review in Mission Control" at bounding box center [784, 385] width 134 height 23
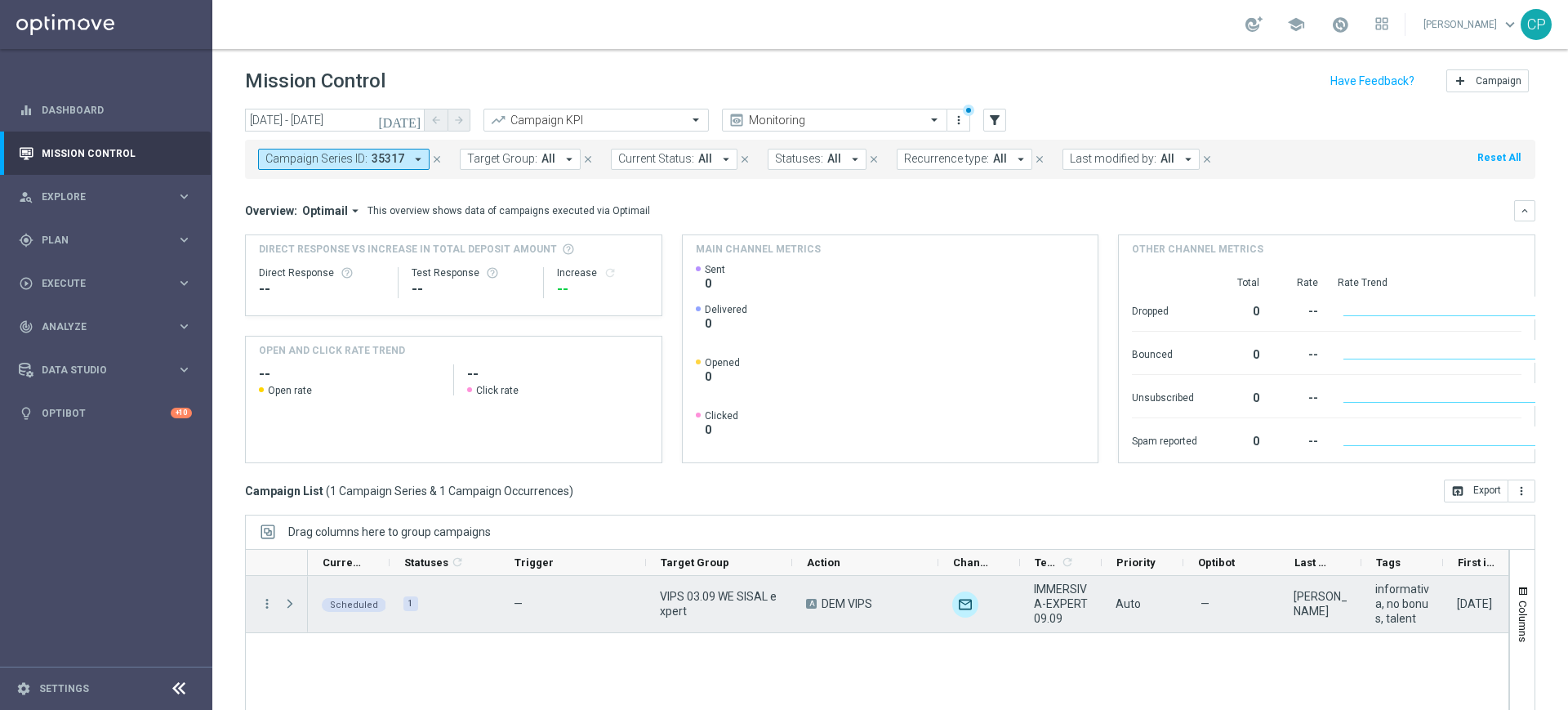
scroll to position [107, 0]
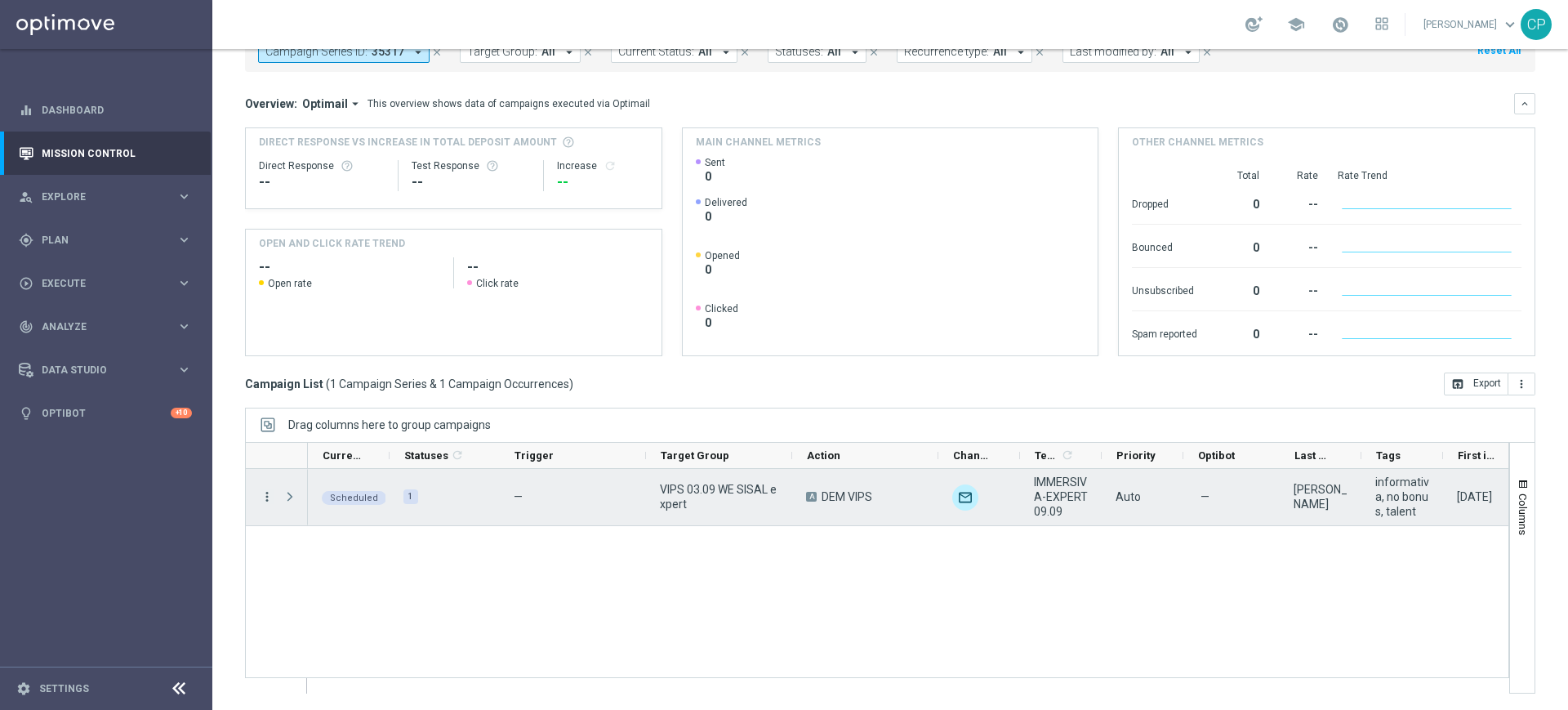
click at [272, 499] on icon "more_vert" at bounding box center [266, 496] width 14 height 14
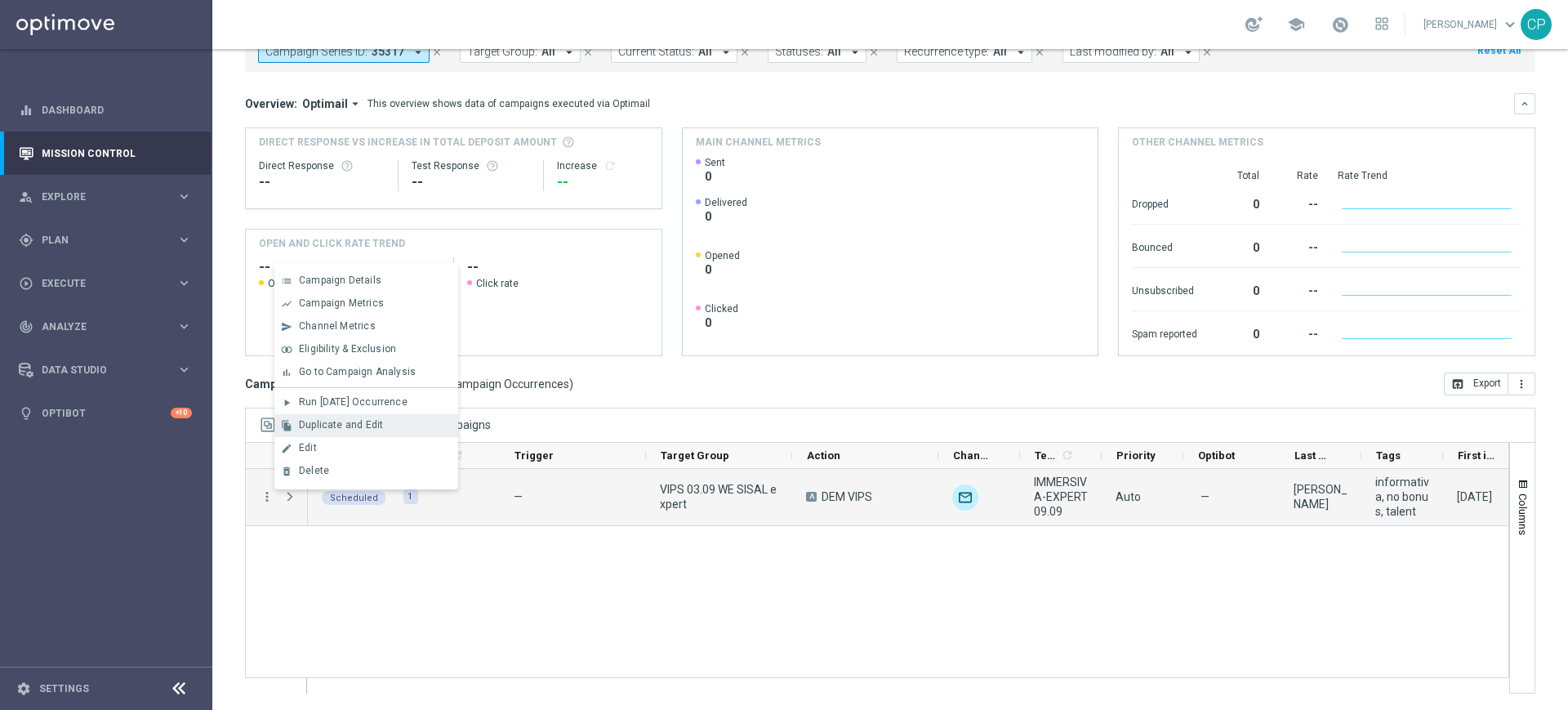
click at [336, 423] on span "Duplicate and Edit" at bounding box center [341, 425] width 85 height 12
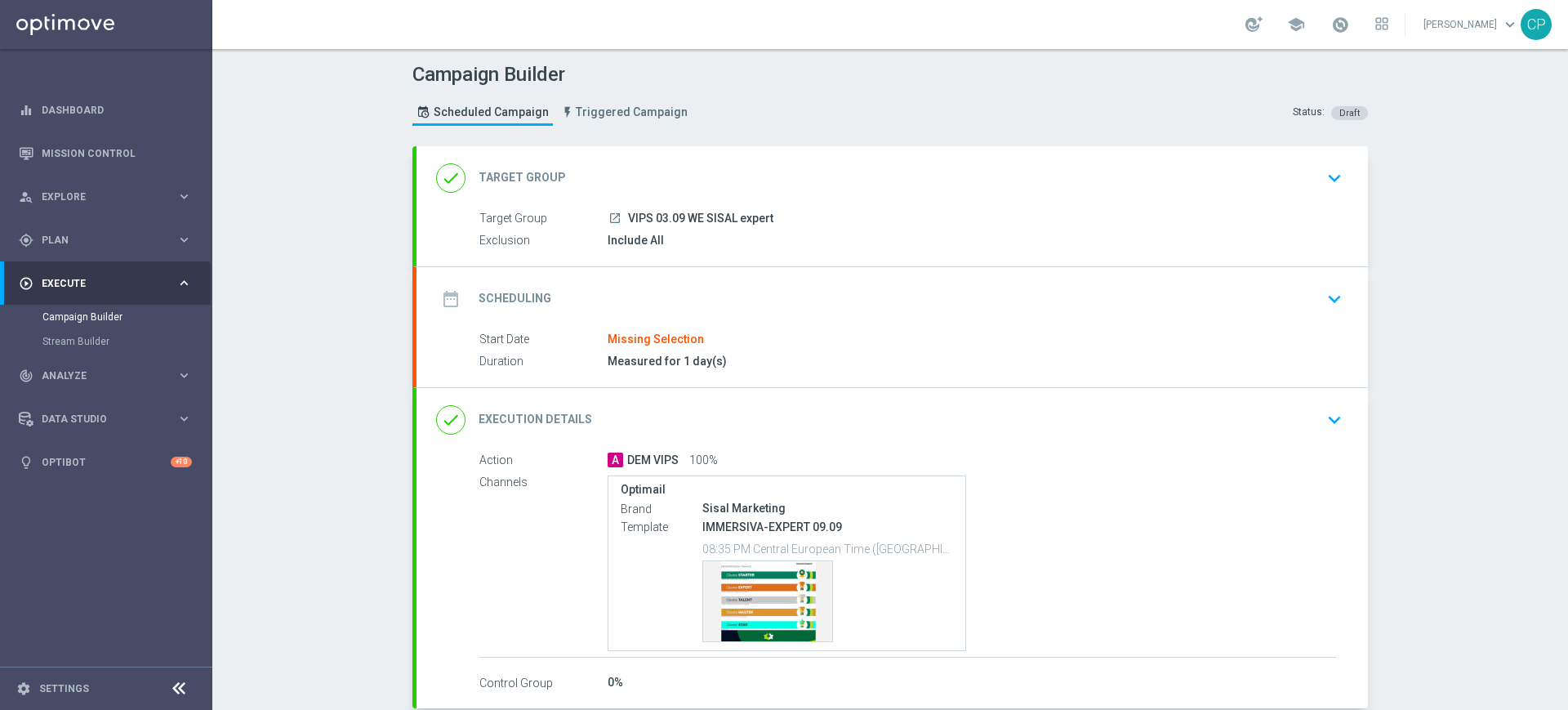
click at [931, 219] on div "launch VIPS 03.09 WE SISAL expert" at bounding box center [972, 217] width 729 height 16
click at [1323, 178] on icon "keyboard_arrow_down" at bounding box center [1335, 178] width 25 height 25
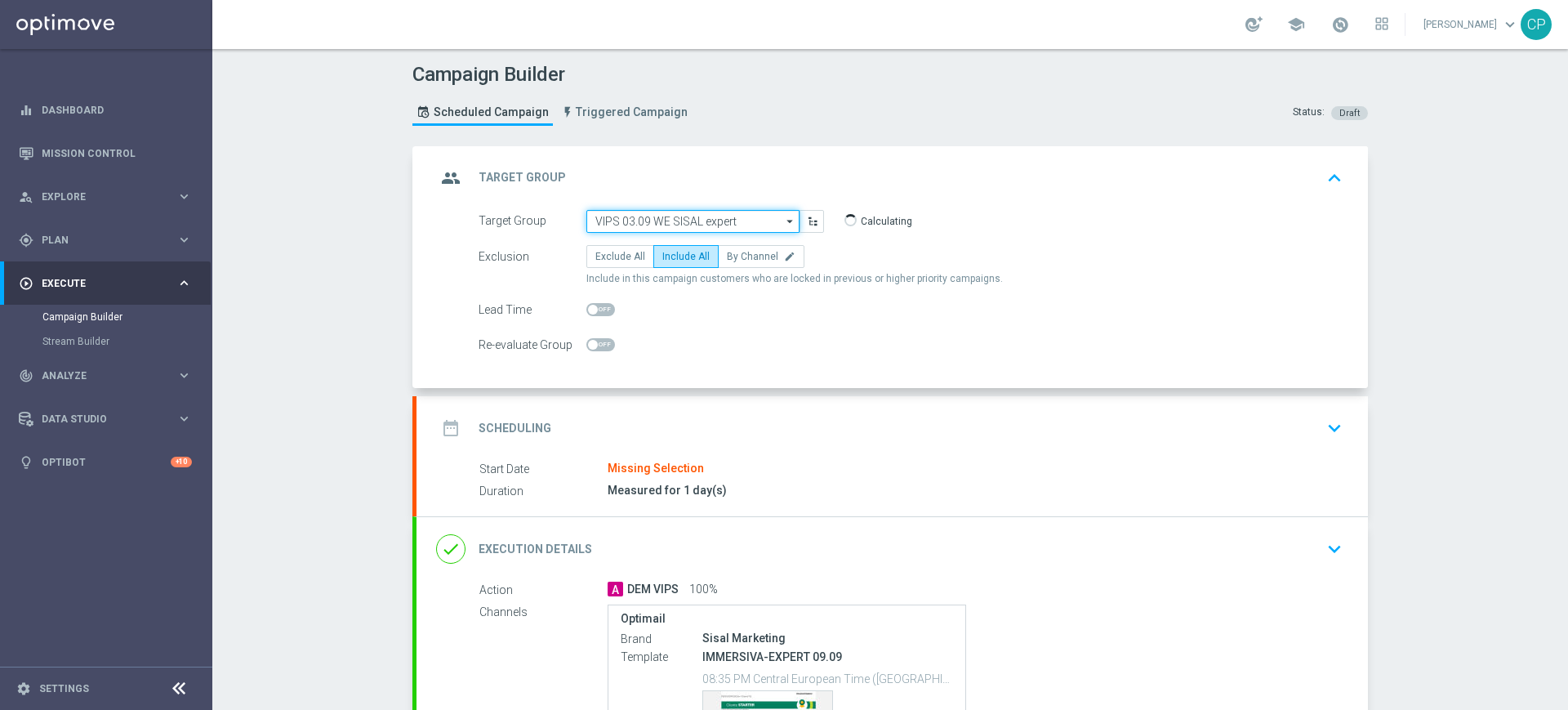
click at [761, 221] on input "VIPS 03.09 WE SISAL expert" at bounding box center [693, 221] width 213 height 23
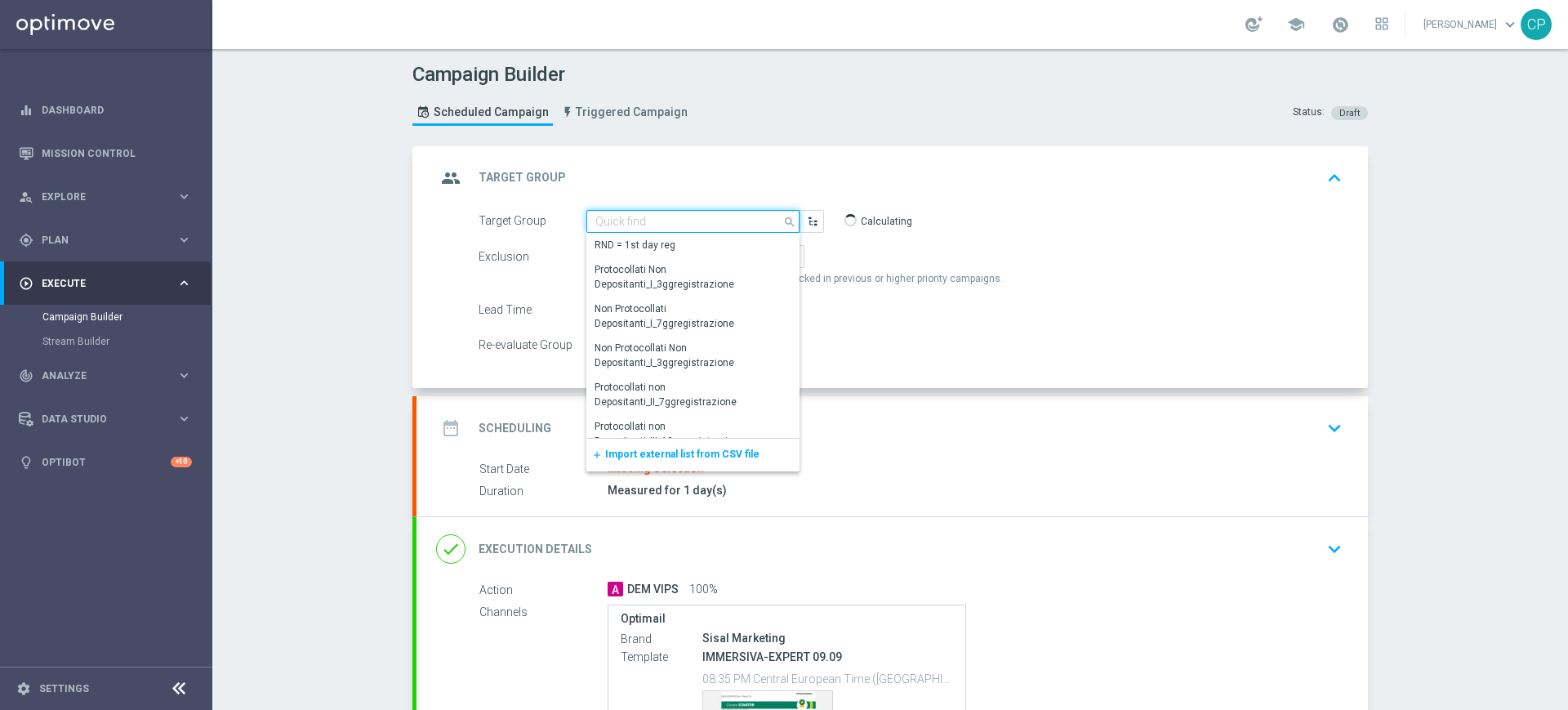
click at [691, 216] on input at bounding box center [693, 221] width 213 height 23
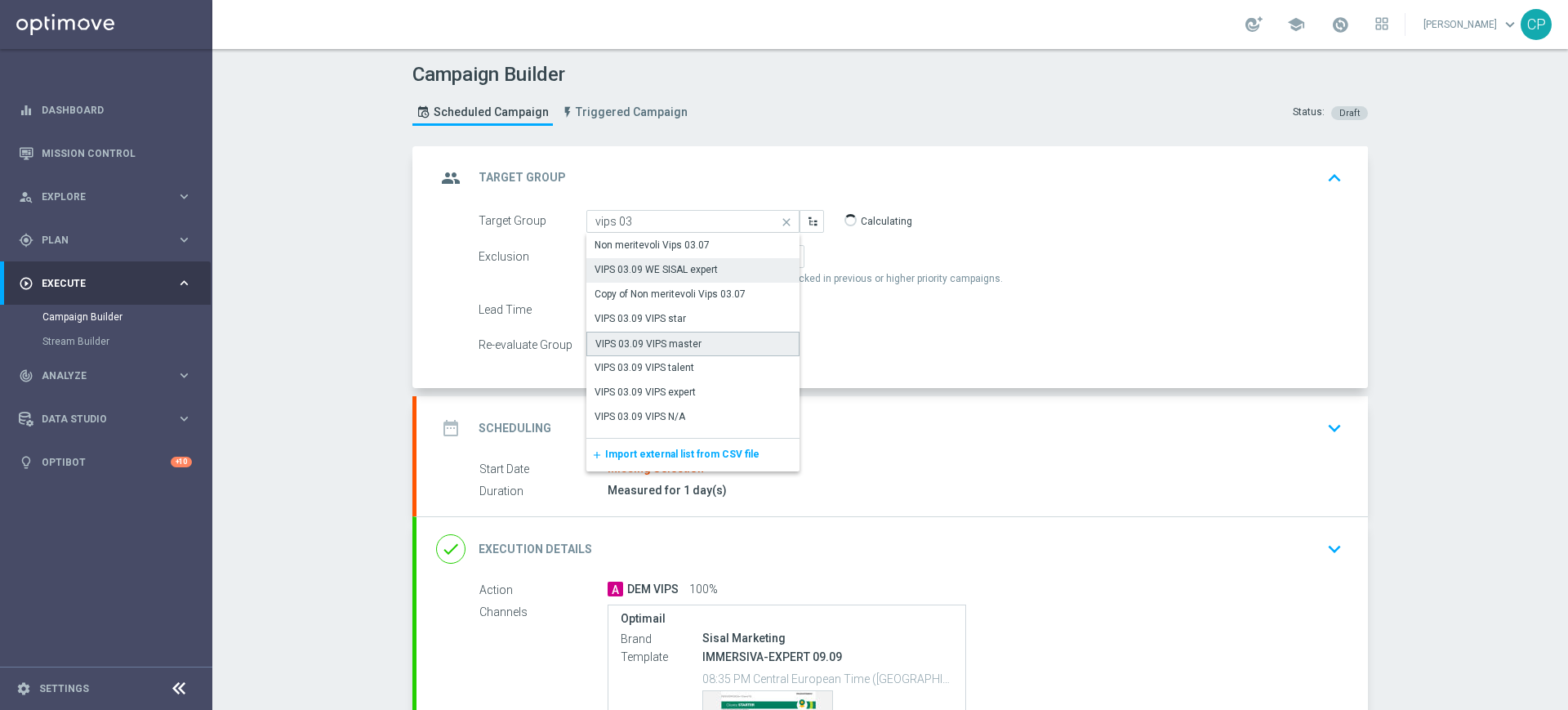
click at [686, 337] on div "VIPS 03.09 VIPS master" at bounding box center [648, 343] width 107 height 14
type input "VIPS 03.09 VIPS master"
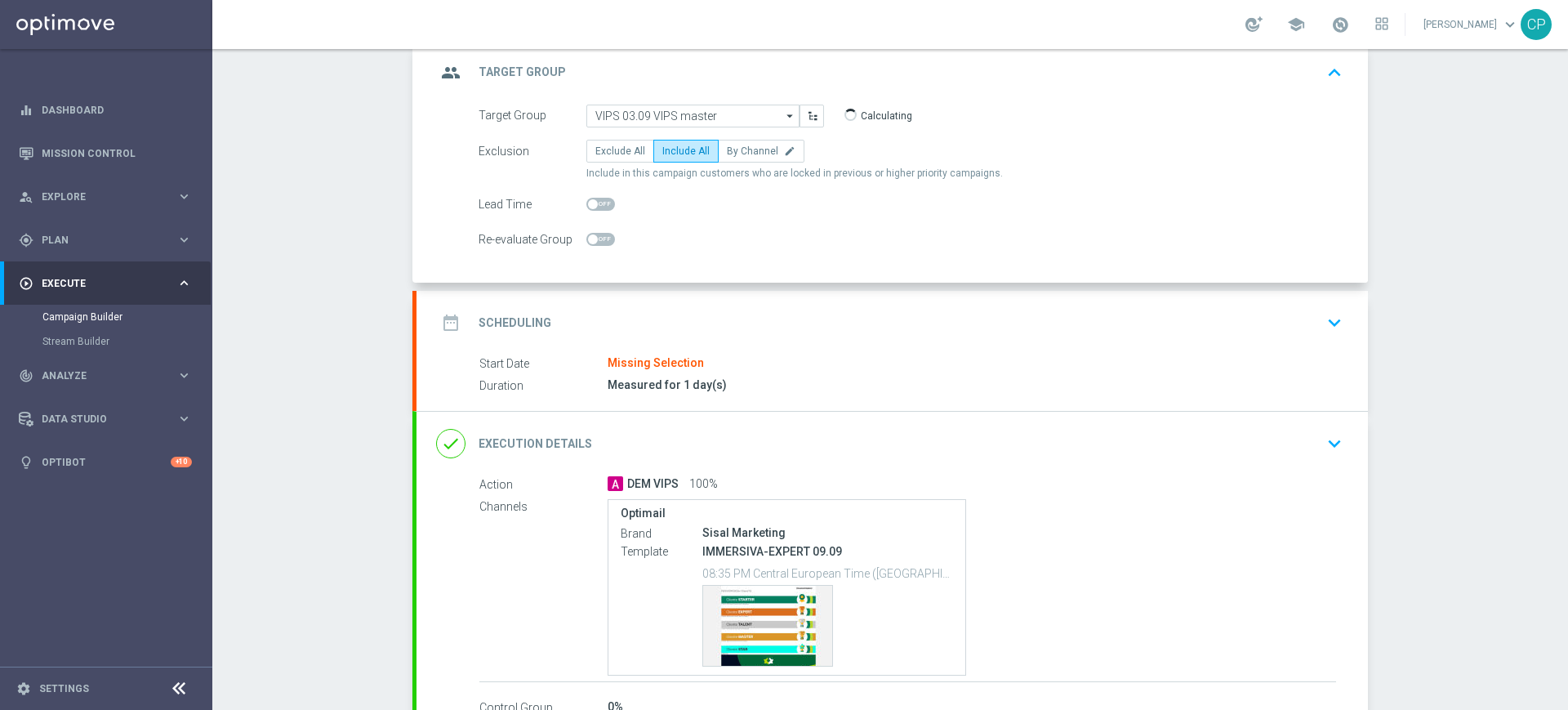
scroll to position [106, 0]
click at [1323, 317] on icon "keyboard_arrow_down" at bounding box center [1335, 321] width 25 height 25
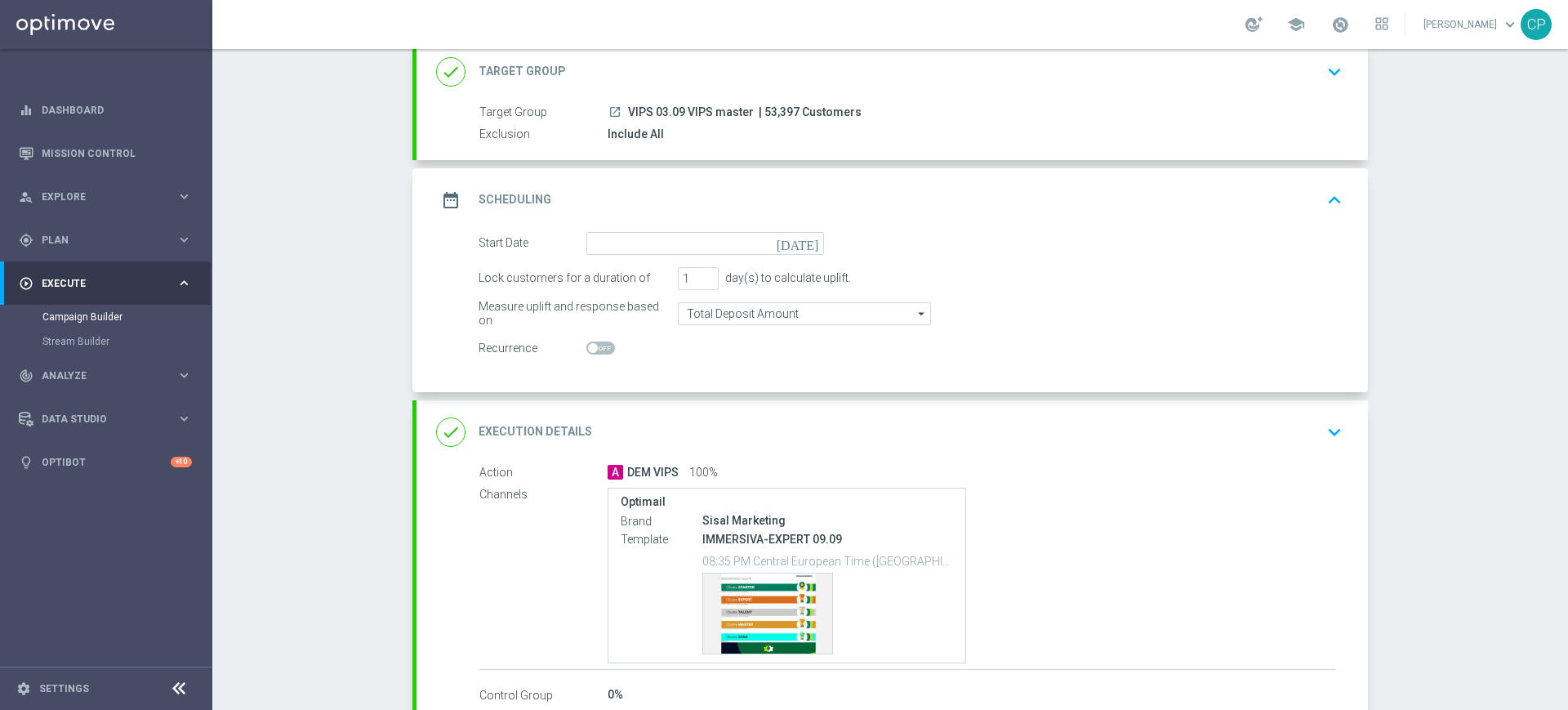
click at [809, 240] on icon "[DATE]" at bounding box center [800, 240] width 48 height 18
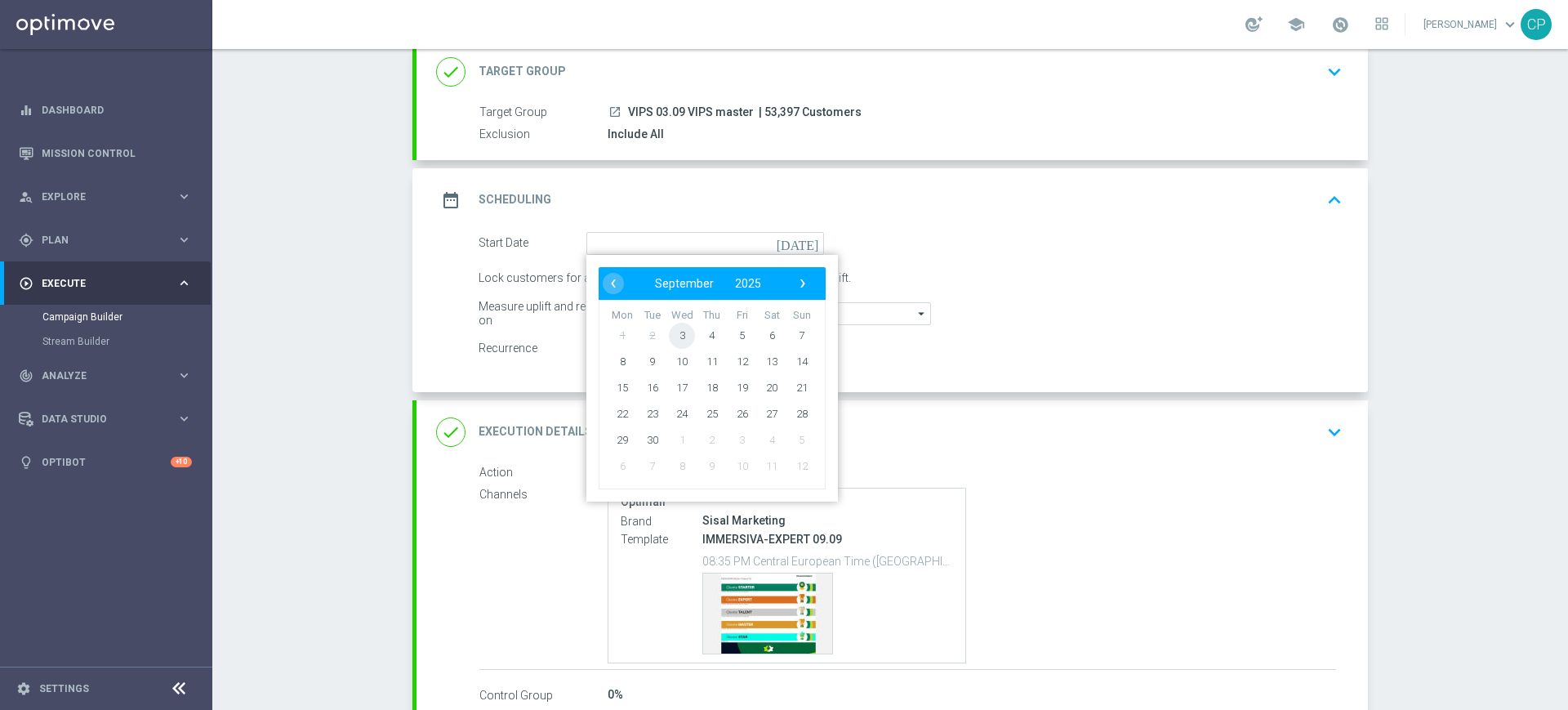
click at [674, 335] on span "3" at bounding box center [681, 335] width 26 height 26
type input "[DATE]"
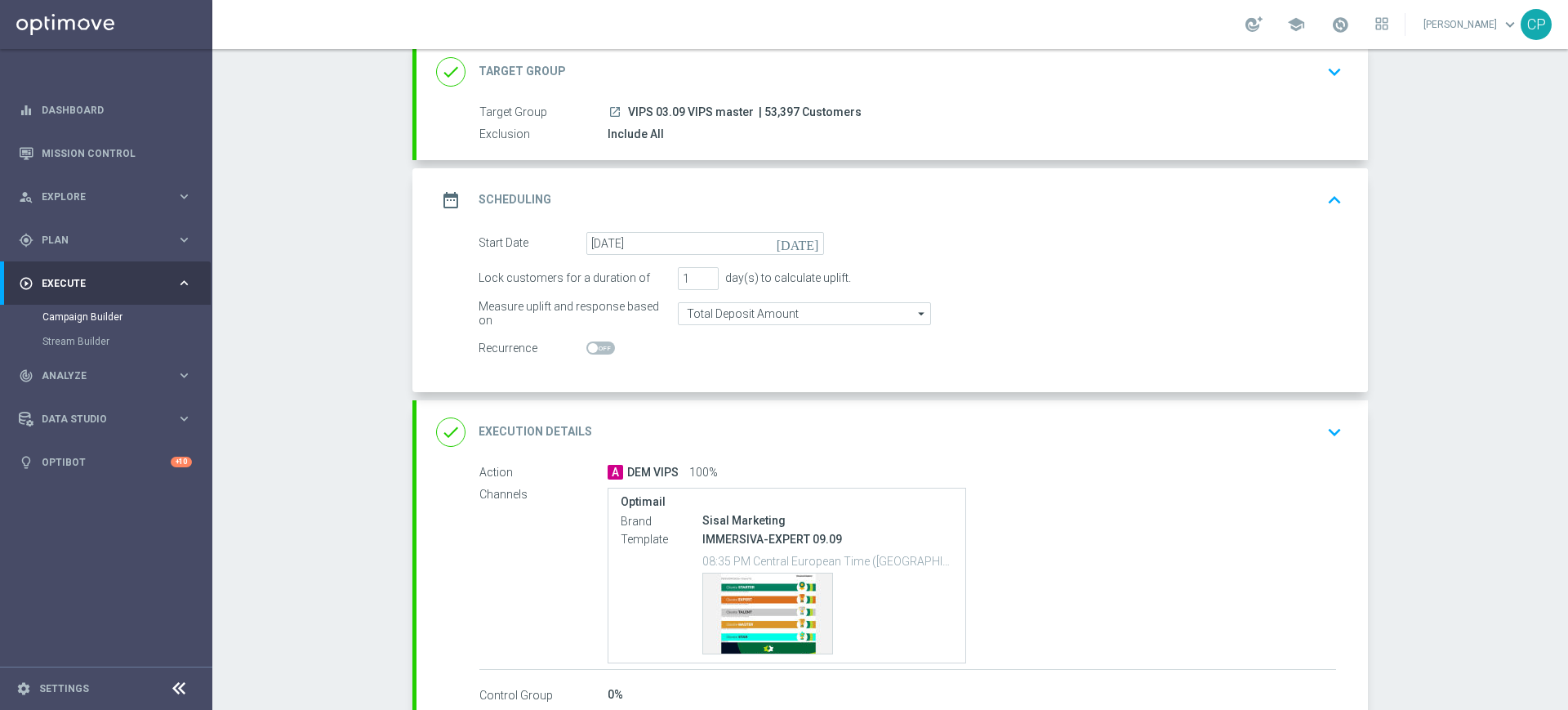
click at [947, 271] on div "Lock customers for a duration of 1 day(s) to calculate uplift." at bounding box center [910, 278] width 888 height 23
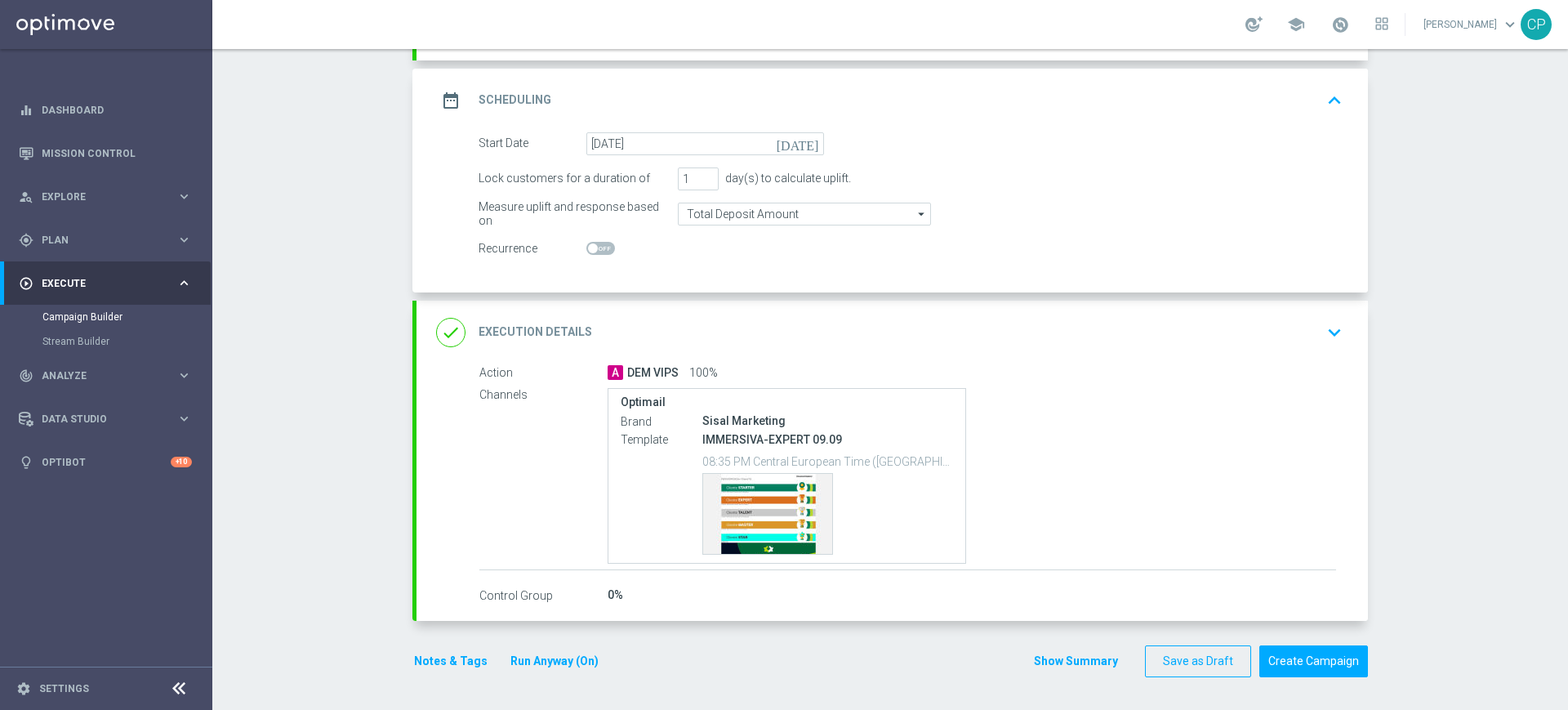
click at [1324, 329] on icon "keyboard_arrow_down" at bounding box center [1335, 332] width 25 height 25
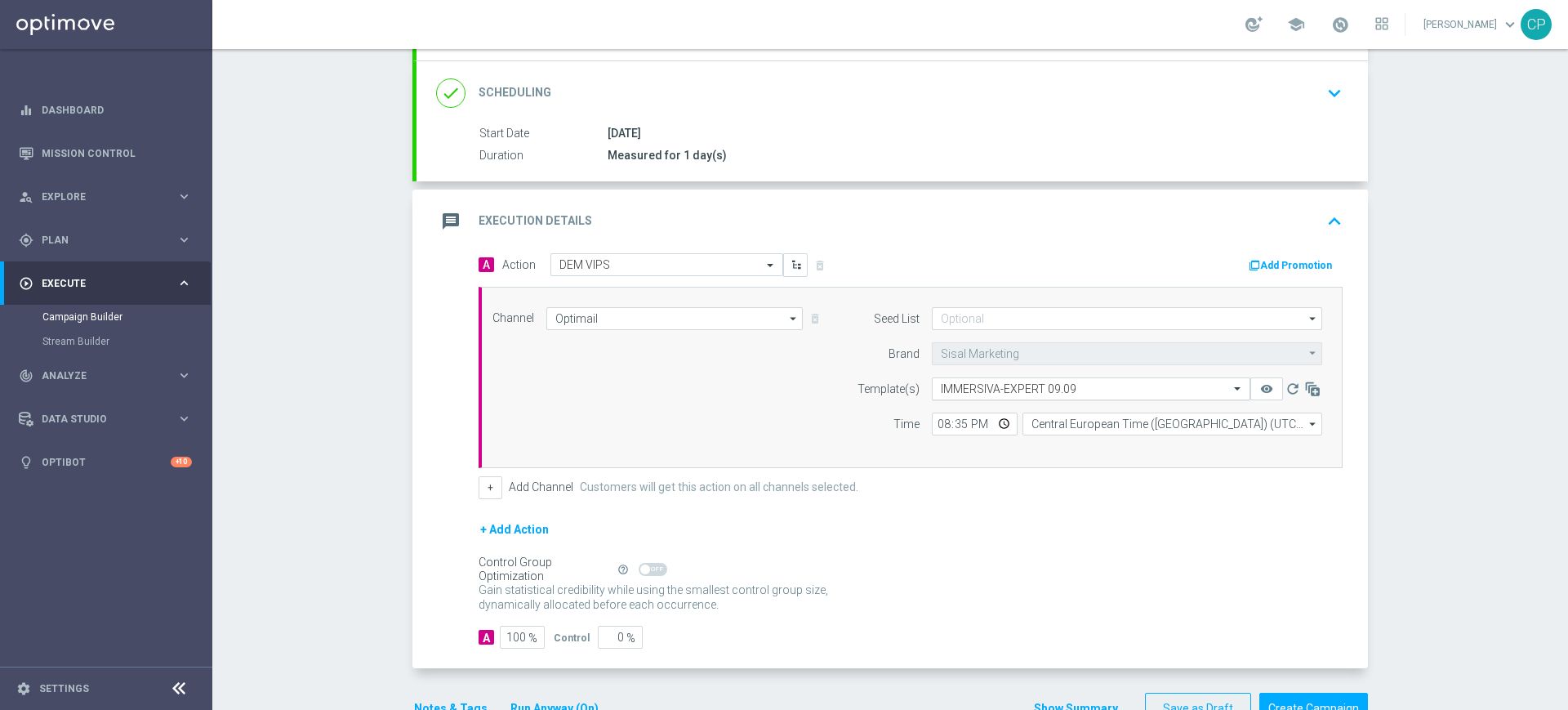
click at [1107, 387] on input "text" at bounding box center [1074, 389] width 268 height 14
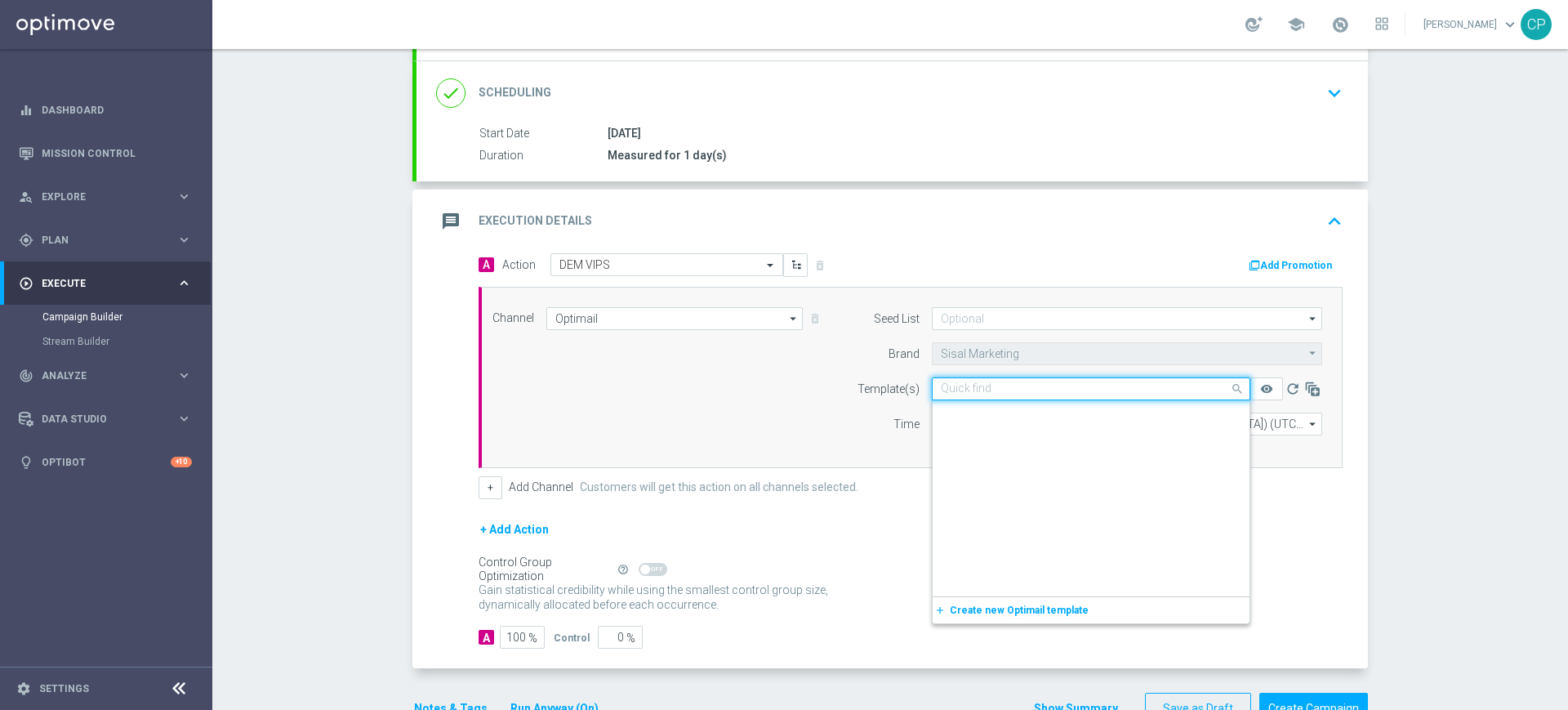
scroll to position [127469, 0]
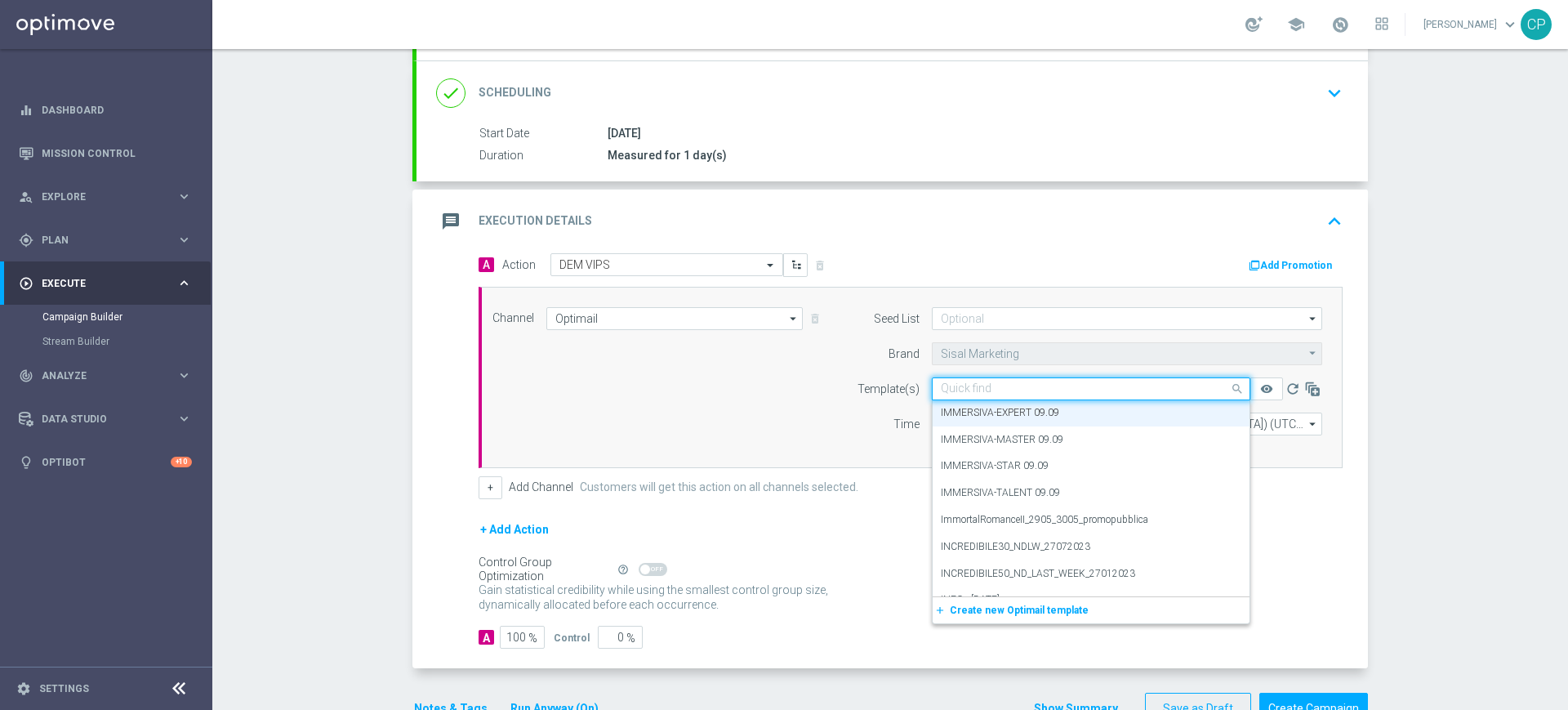
click at [1098, 389] on input "text" at bounding box center [1074, 389] width 268 height 14
click at [1026, 429] on div "IMMERSIVA-MASTER 09.09" at bounding box center [1091, 440] width 301 height 27
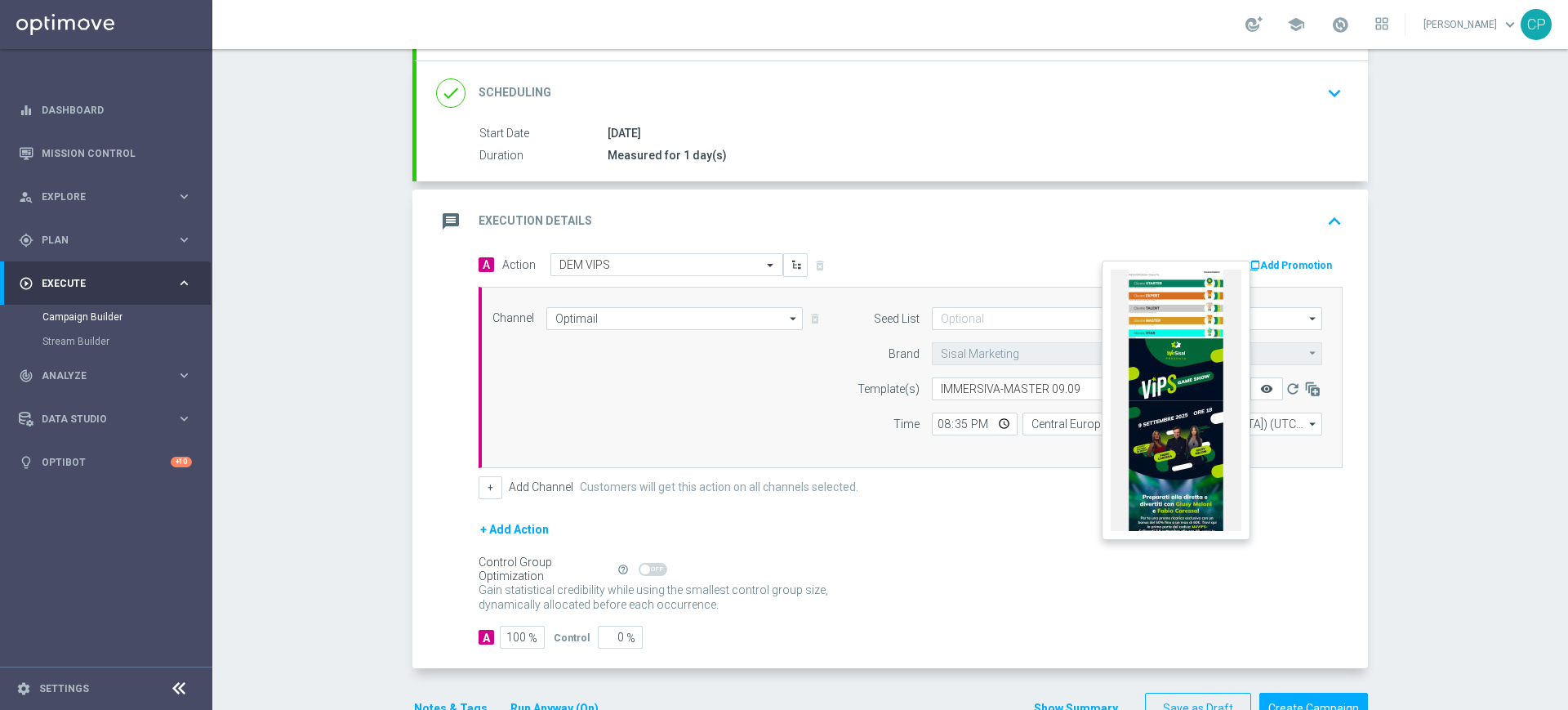
click at [1262, 387] on icon "remove_red_eye" at bounding box center [1266, 388] width 13 height 13
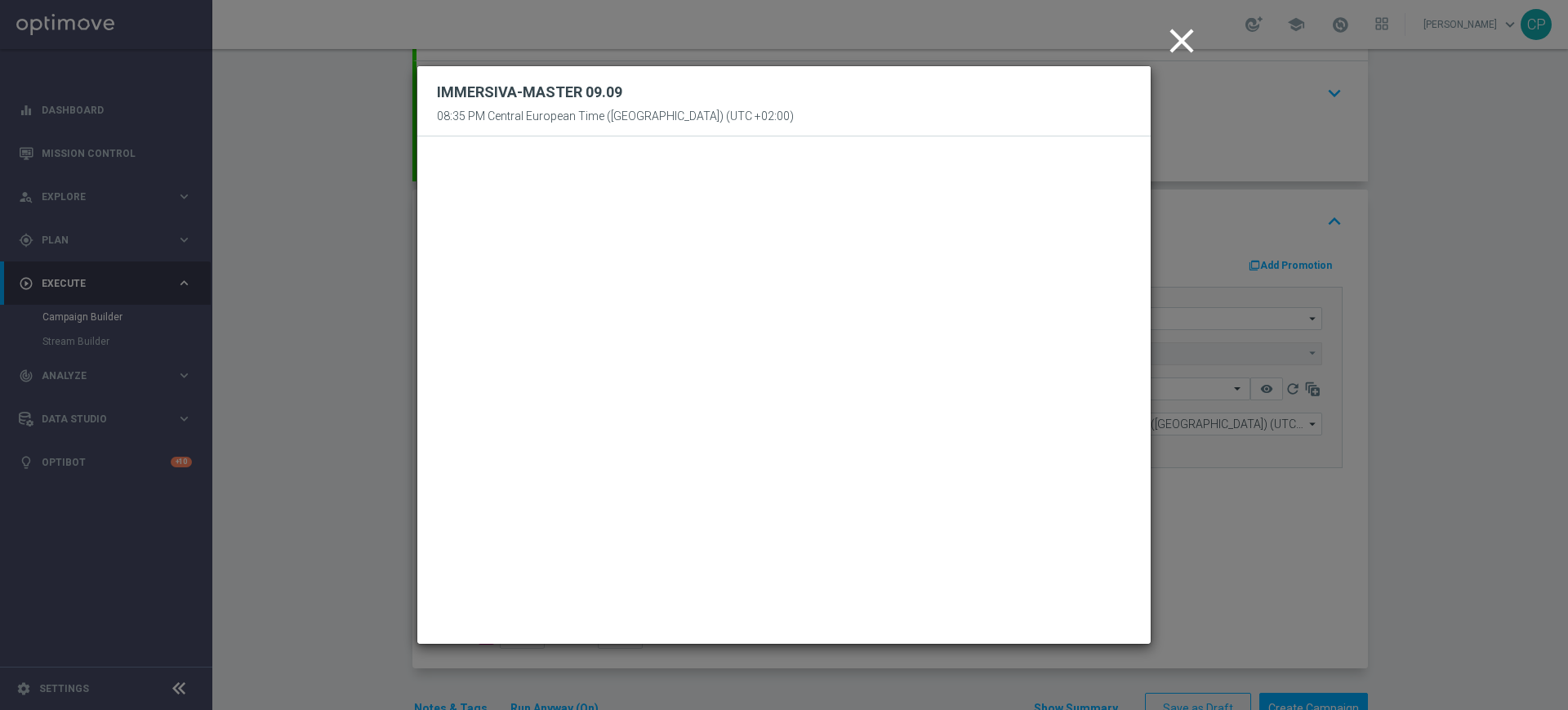
click at [1185, 43] on icon "close" at bounding box center [1182, 41] width 41 height 41
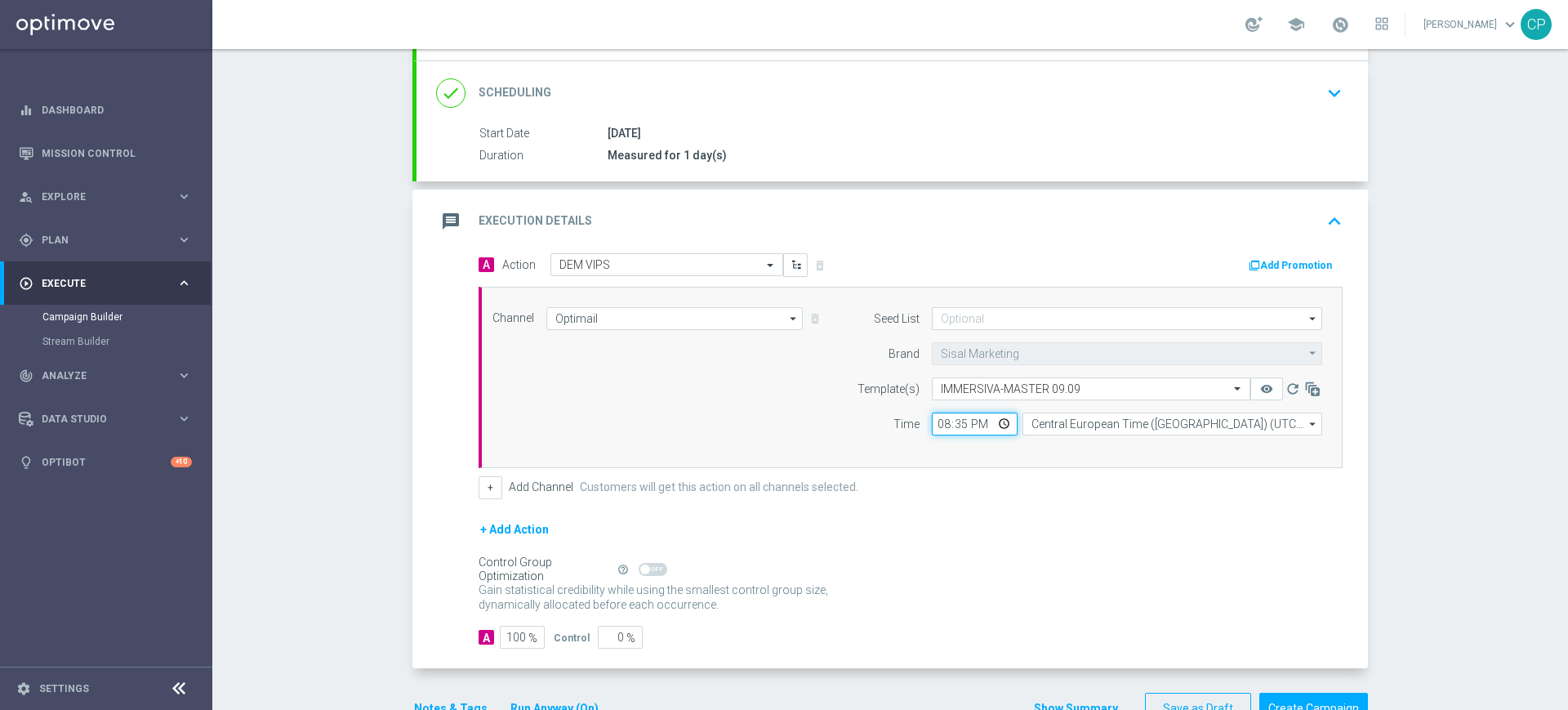
click at [952, 424] on input "20:35" at bounding box center [975, 423] width 85 height 23
type input "20:40"
click at [958, 443] on div "Seed List arrow_drop_down Show Selected 0 of 0" at bounding box center [1085, 377] width 498 height 140
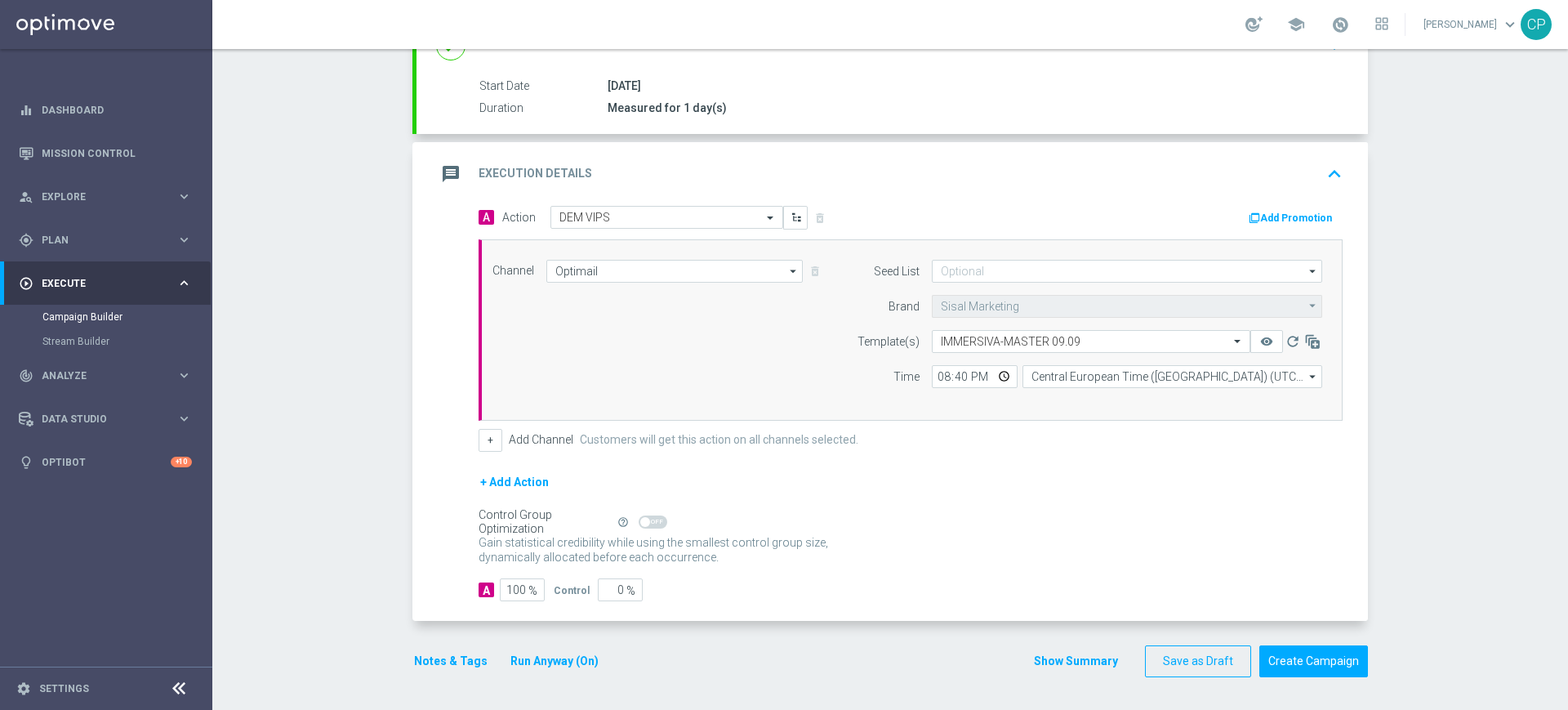
click at [846, 654] on div "Notes & Tags Run Anyway (On) Show Summary Save as Draft Create Campaign" at bounding box center [890, 661] width 956 height 32
click at [1295, 658] on button "Create Campaign" at bounding box center [1314, 661] width 109 height 32
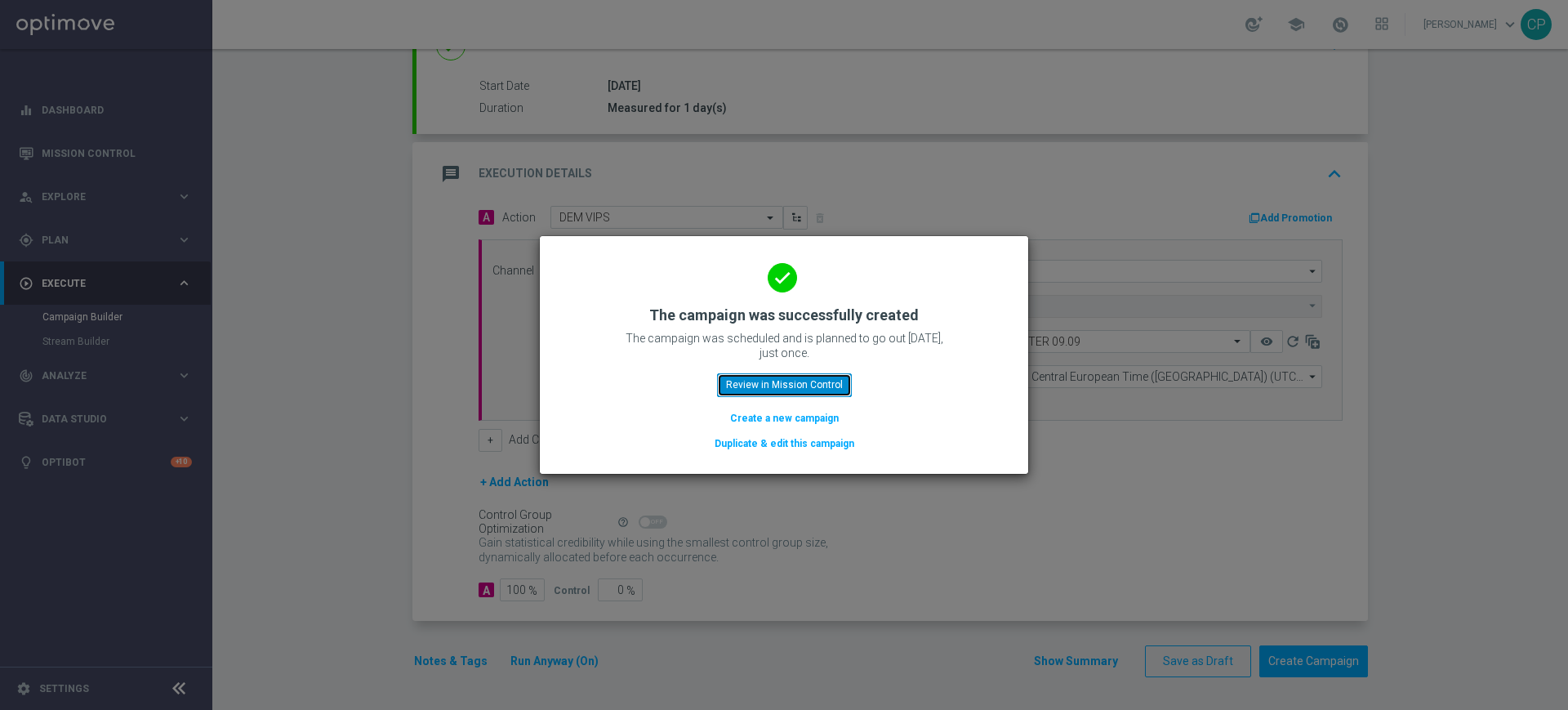
click at [744, 388] on button "Review in Mission Control" at bounding box center [784, 385] width 134 height 23
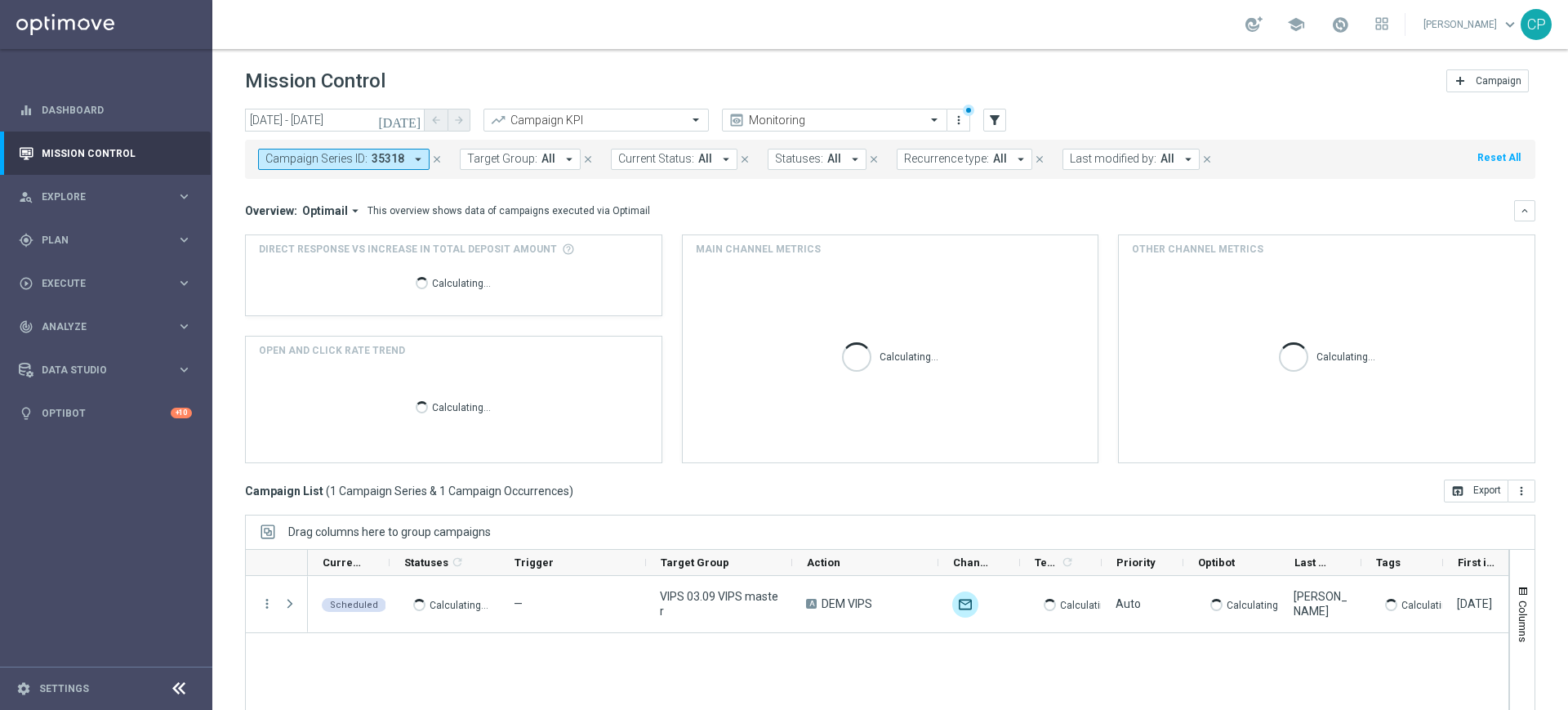
scroll to position [107, 0]
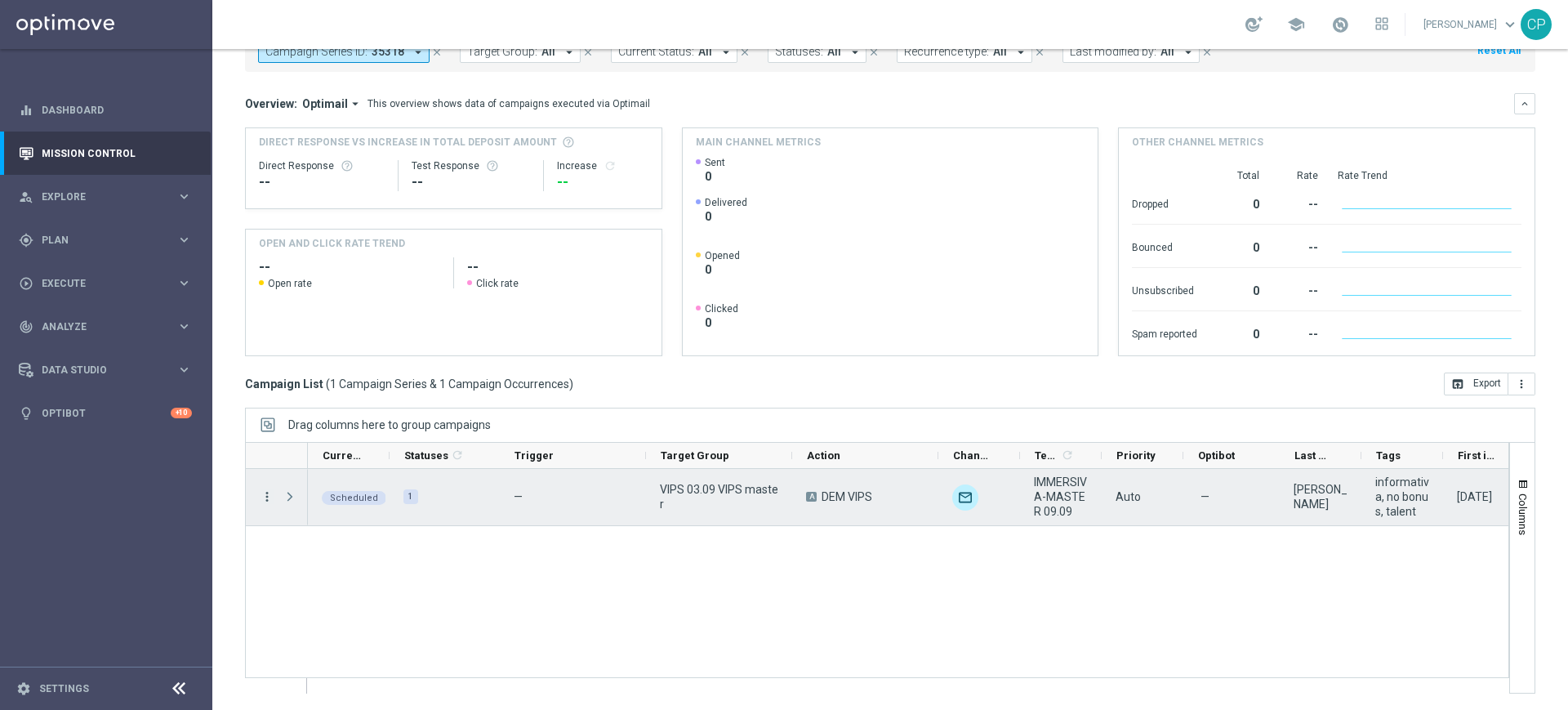
click at [266, 496] on icon "more_vert" at bounding box center [266, 496] width 14 height 14
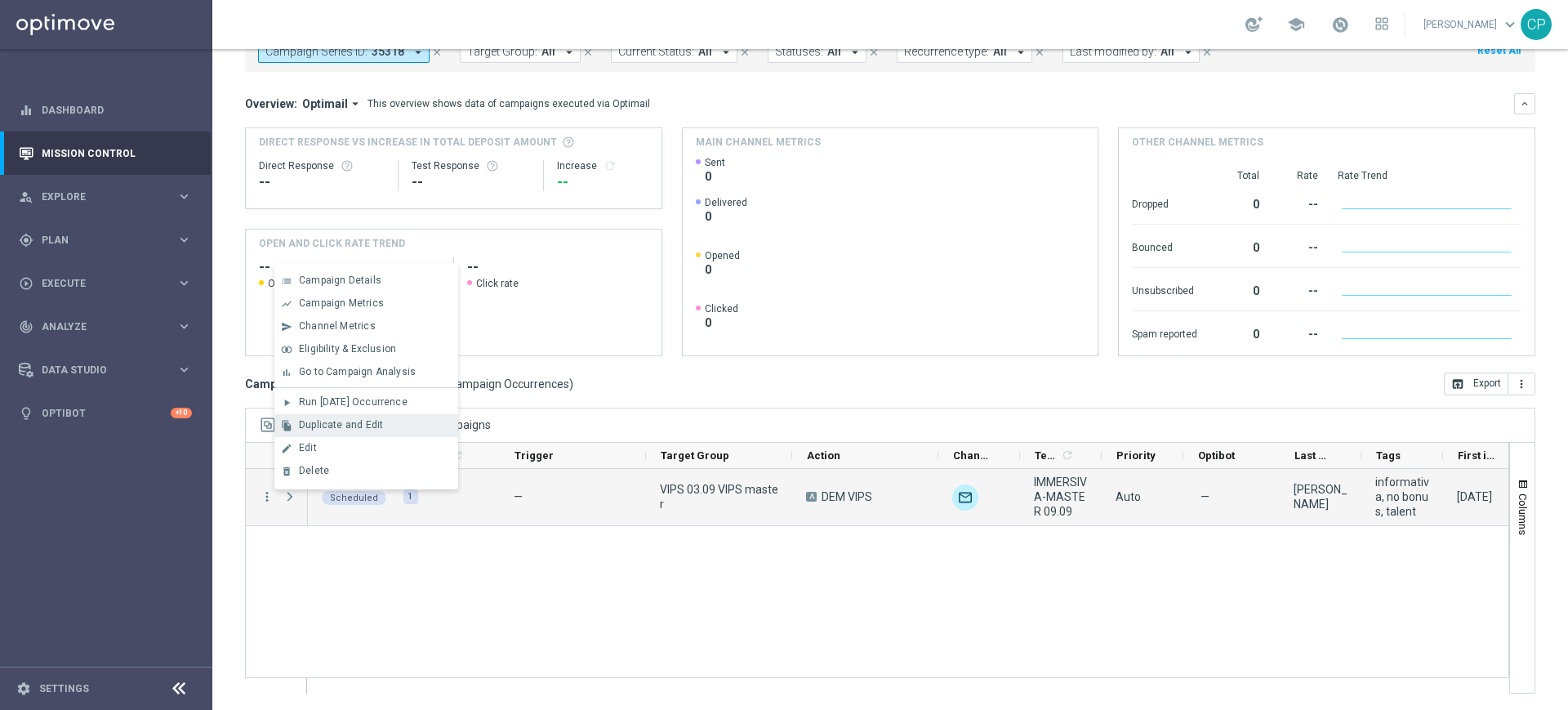
click at [328, 426] on span "Duplicate and Edit" at bounding box center [341, 425] width 85 height 12
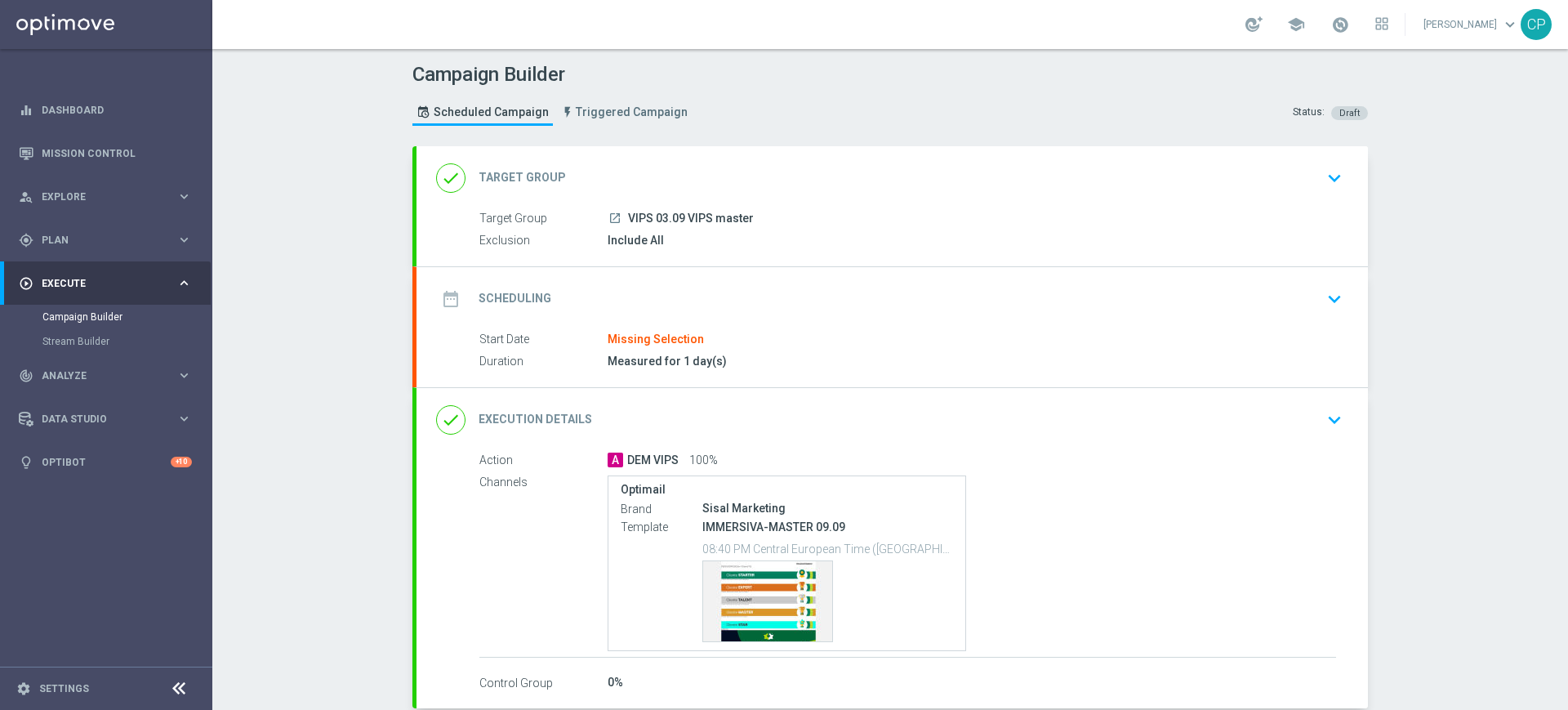
click at [1013, 198] on div "done Target Group keyboard_arrow_down" at bounding box center [893, 178] width 952 height 63
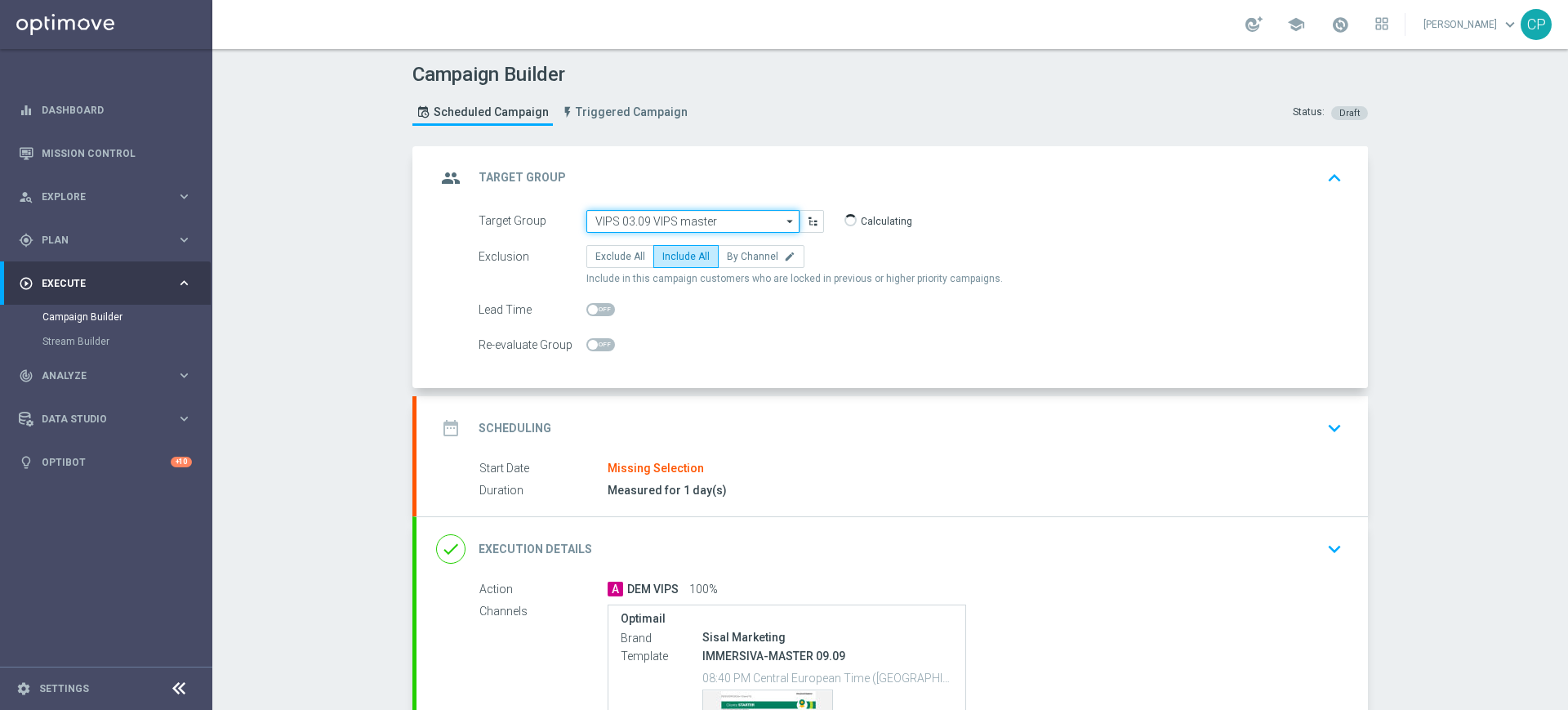
click at [700, 220] on input "VIPS 03.09 VIPS master" at bounding box center [693, 221] width 213 height 23
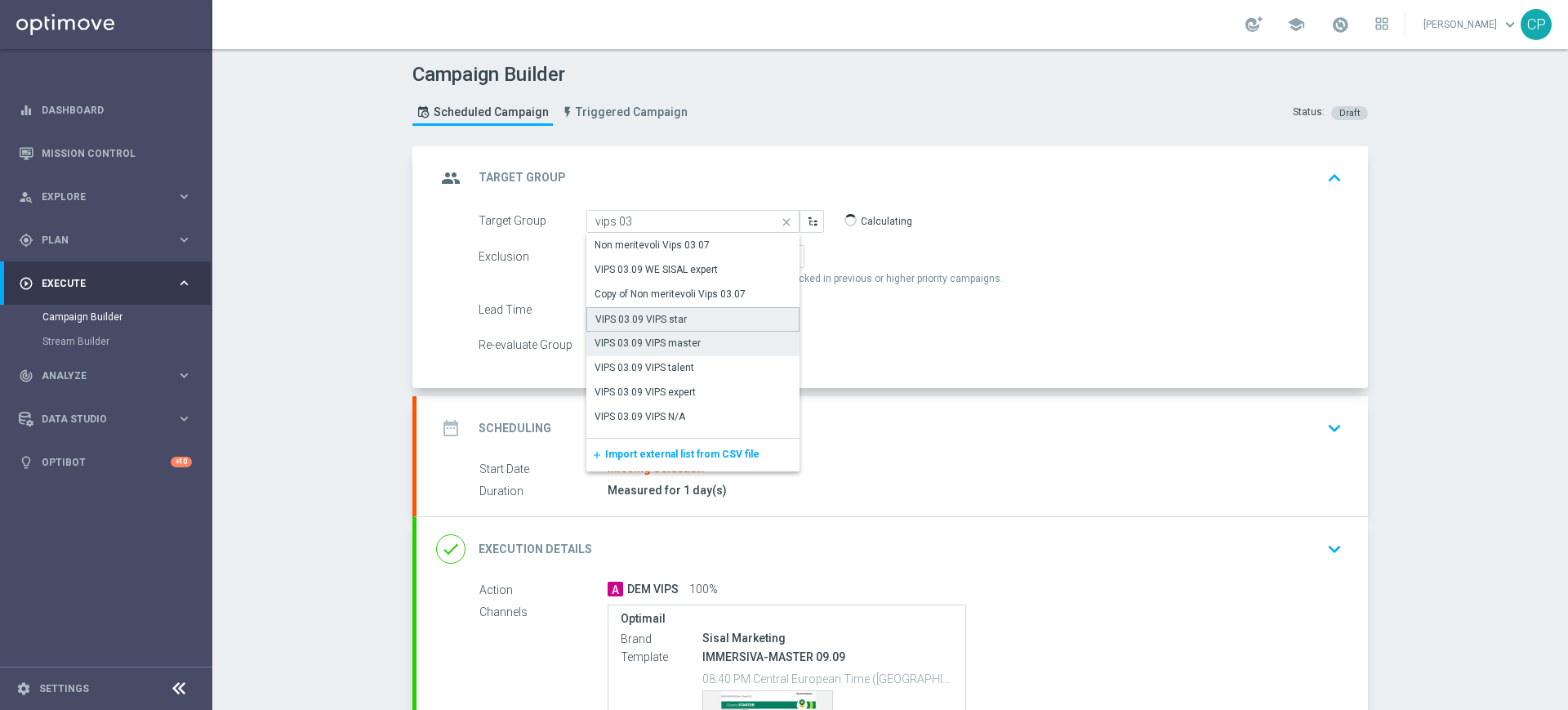
click at [688, 325] on div "VIPS 03.09 VIPS star" at bounding box center [693, 319] width 213 height 25
type input "VIPS 03.09 VIPS star"
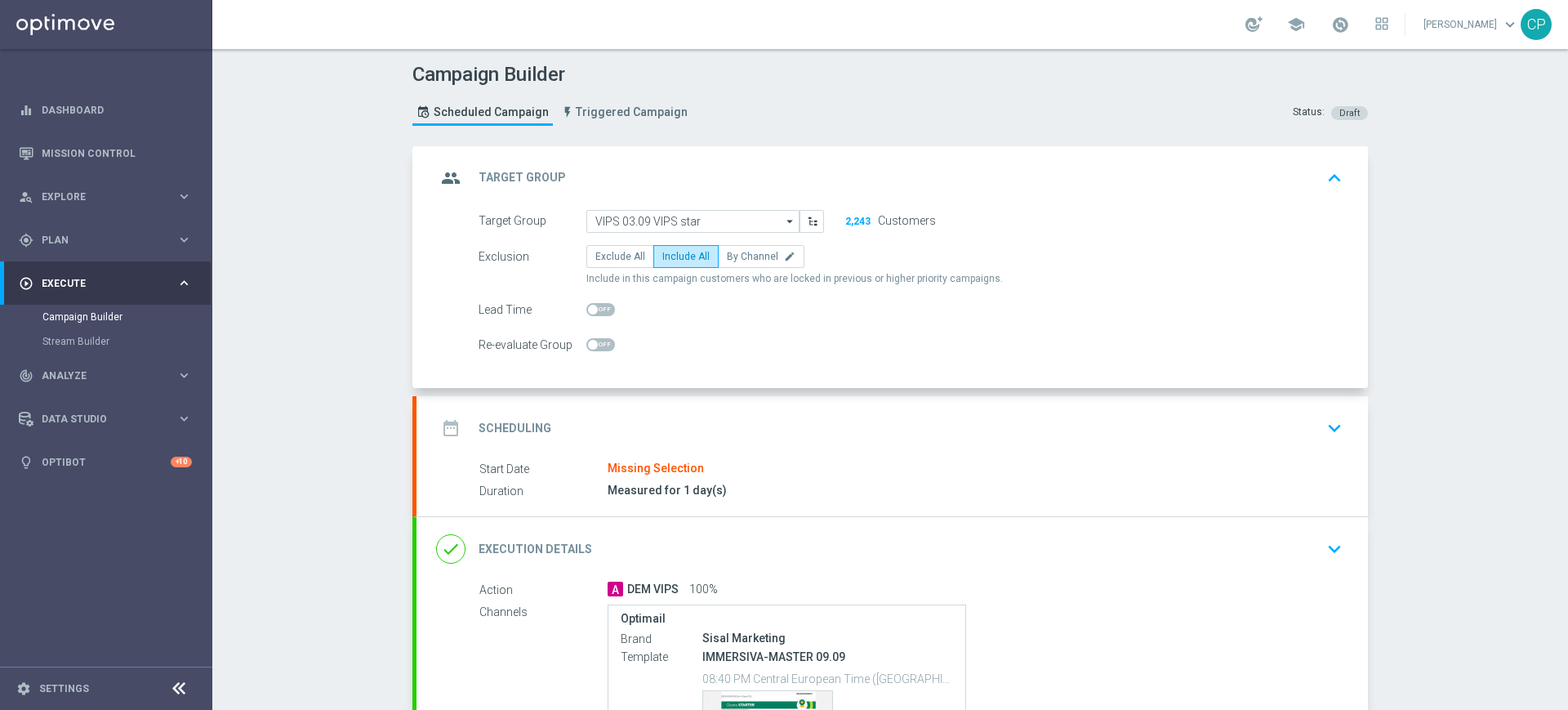
click at [1323, 423] on icon "keyboard_arrow_down" at bounding box center [1335, 428] width 25 height 25
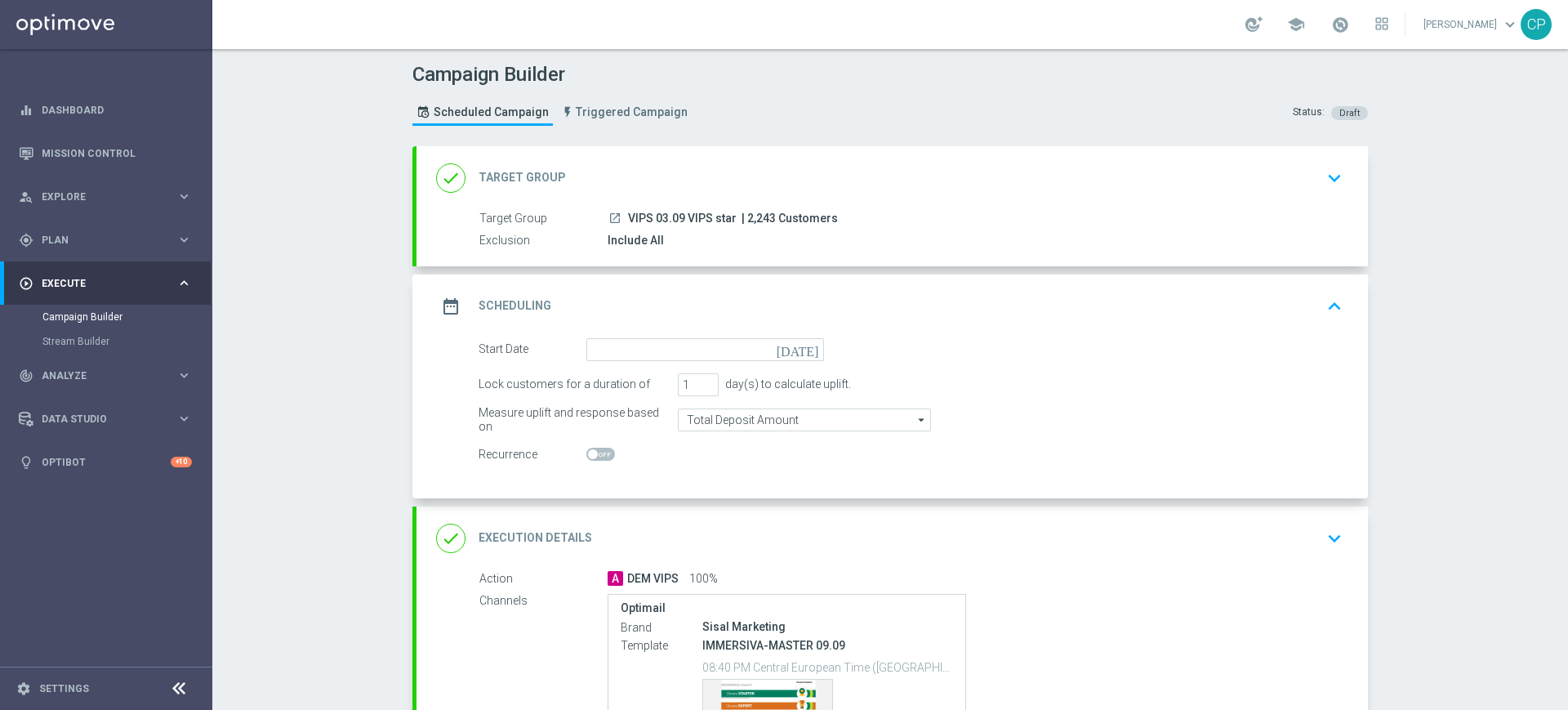
click at [806, 352] on icon "[DATE]" at bounding box center [800, 347] width 48 height 18
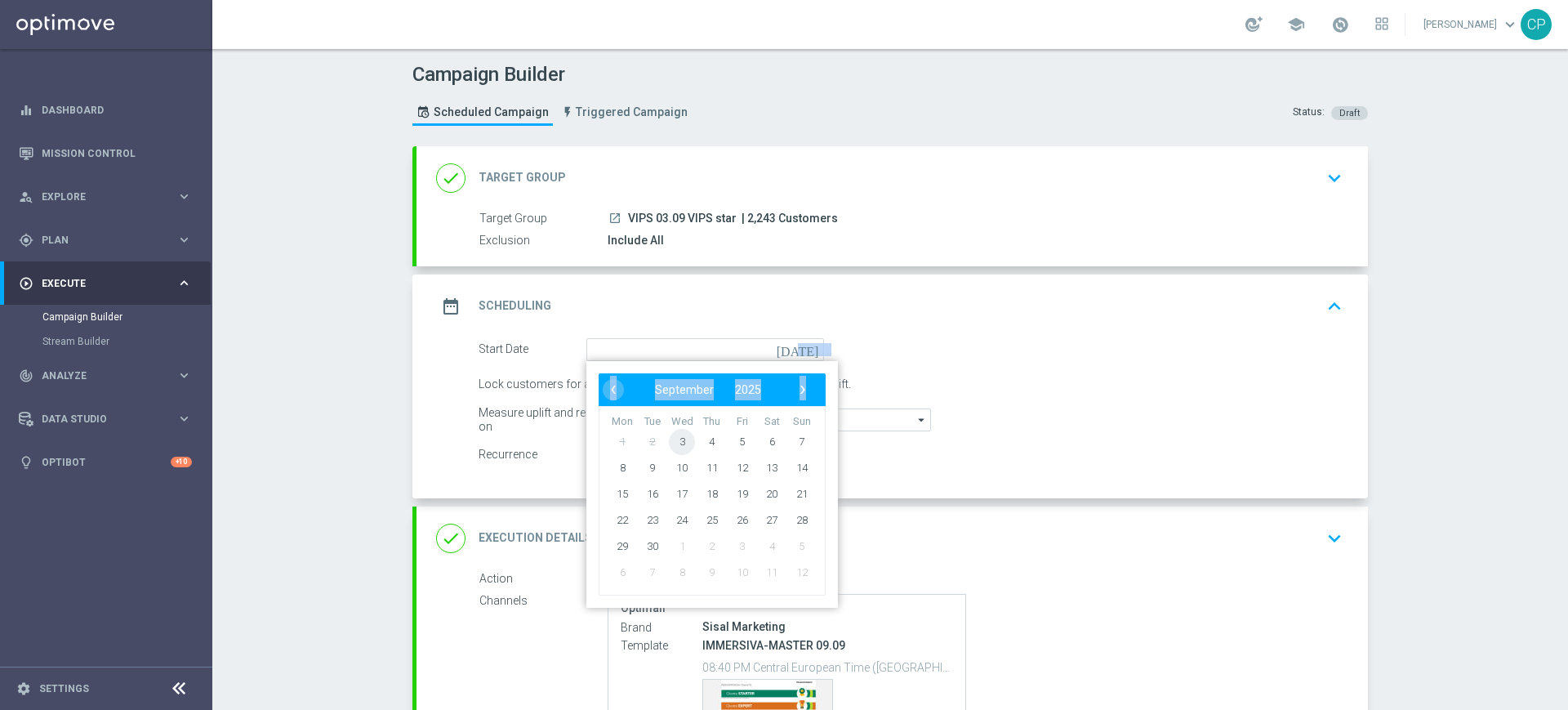
drag, startPoint x: 806, startPoint y: 352, endPoint x: 680, endPoint y: 454, distance: 162.1
click at [671, 361] on div "today ‹ ​ September ​ 2025 ​ › Mon Tue Wed Thu Fri Sat Sun 1 2 3 4 5 6 7 8 9" at bounding box center [705, 349] width 238 height 23
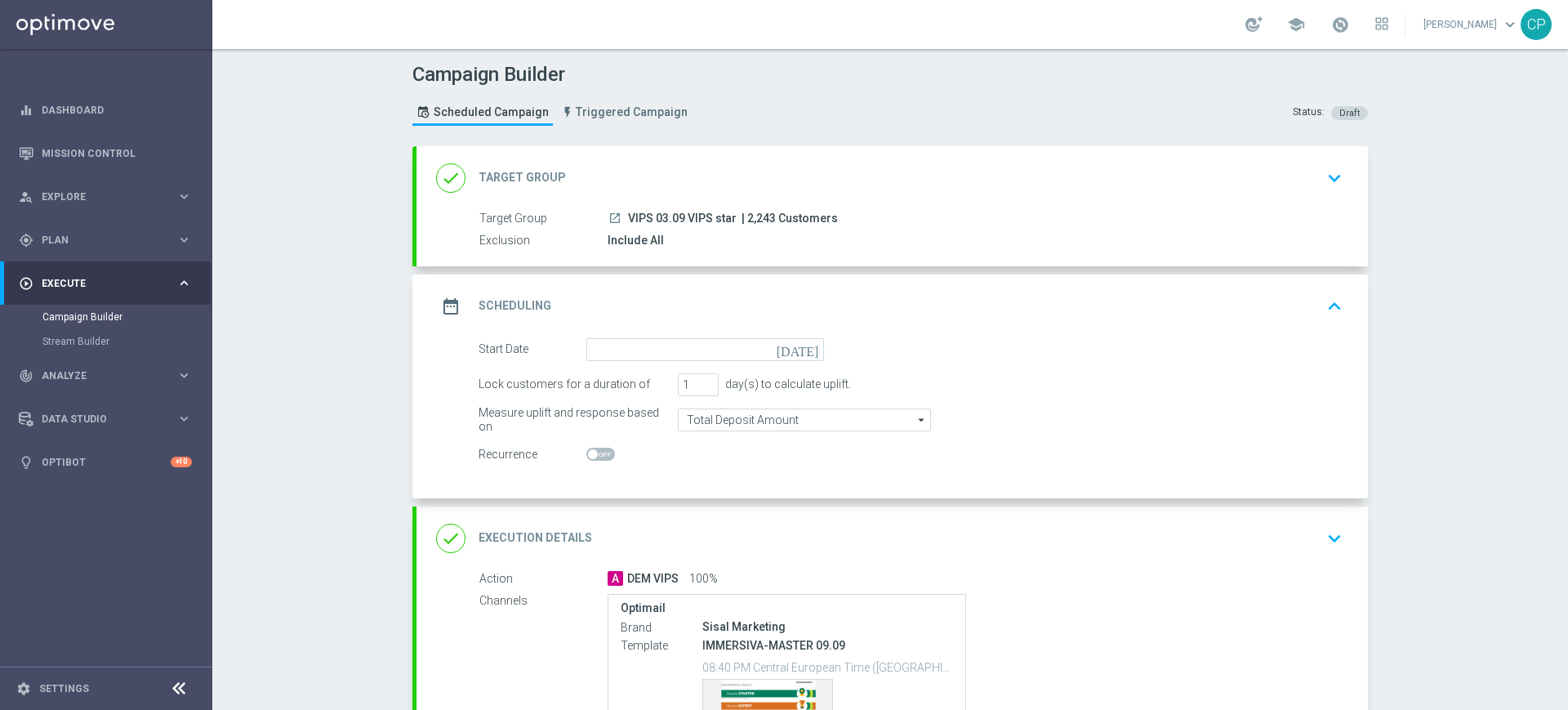
click at [899, 309] on div "date_range Scheduling keyboard_arrow_up" at bounding box center [892, 306] width 912 height 31
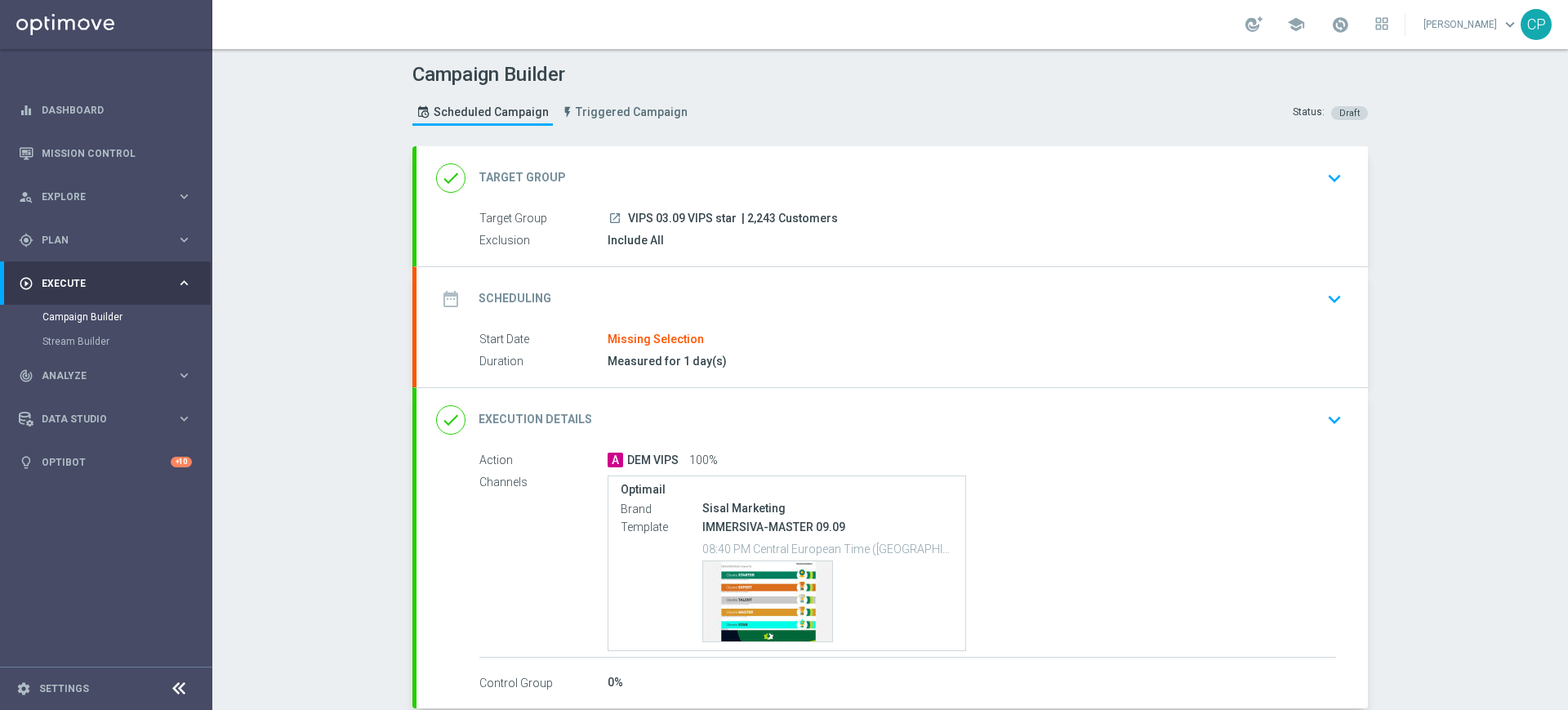
click at [695, 351] on div "Start Date Missing Selection Duration Measured for 1 day(s)" at bounding box center [893, 350] width 952 height 40
click at [1323, 293] on icon "keyboard_arrow_down" at bounding box center [1335, 298] width 25 height 25
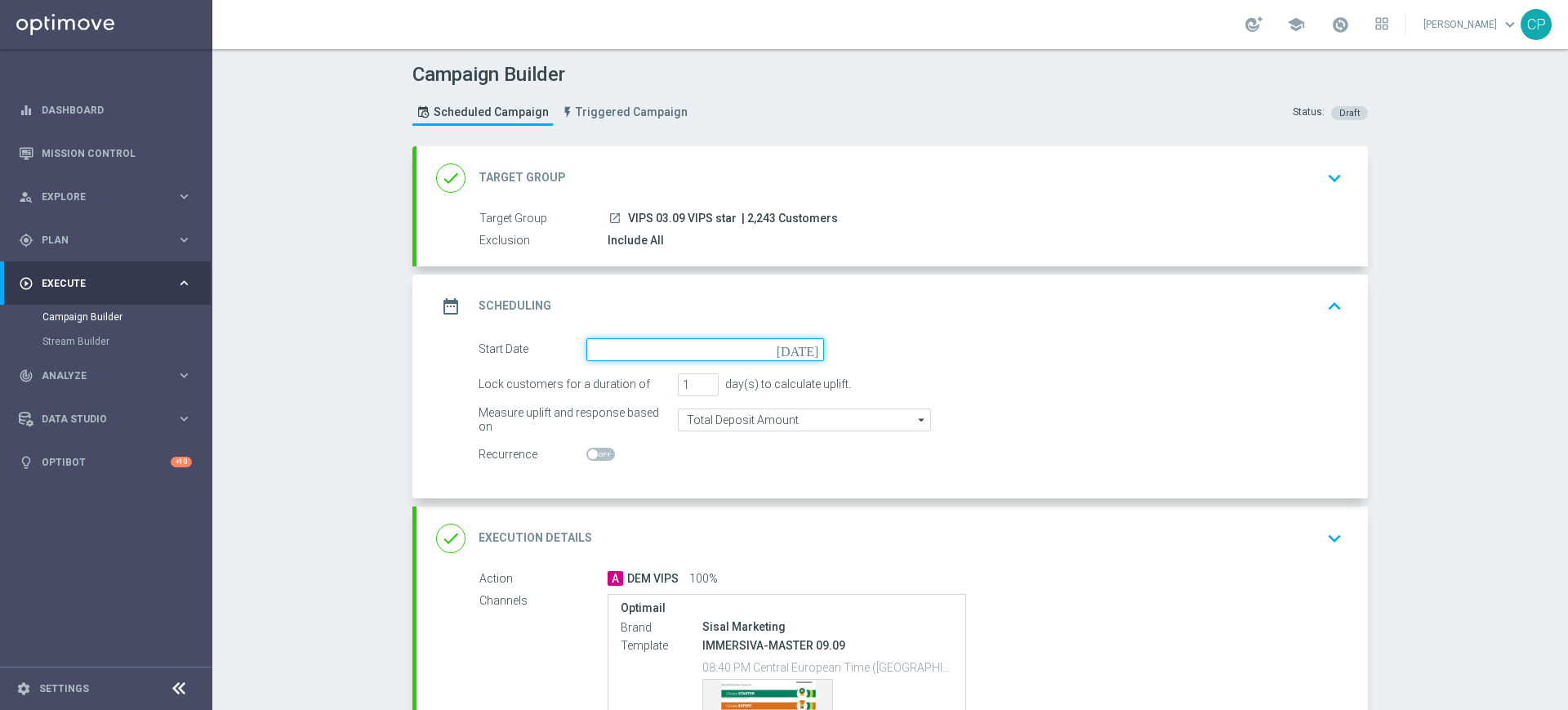
click at [795, 350] on input at bounding box center [705, 349] width 238 height 23
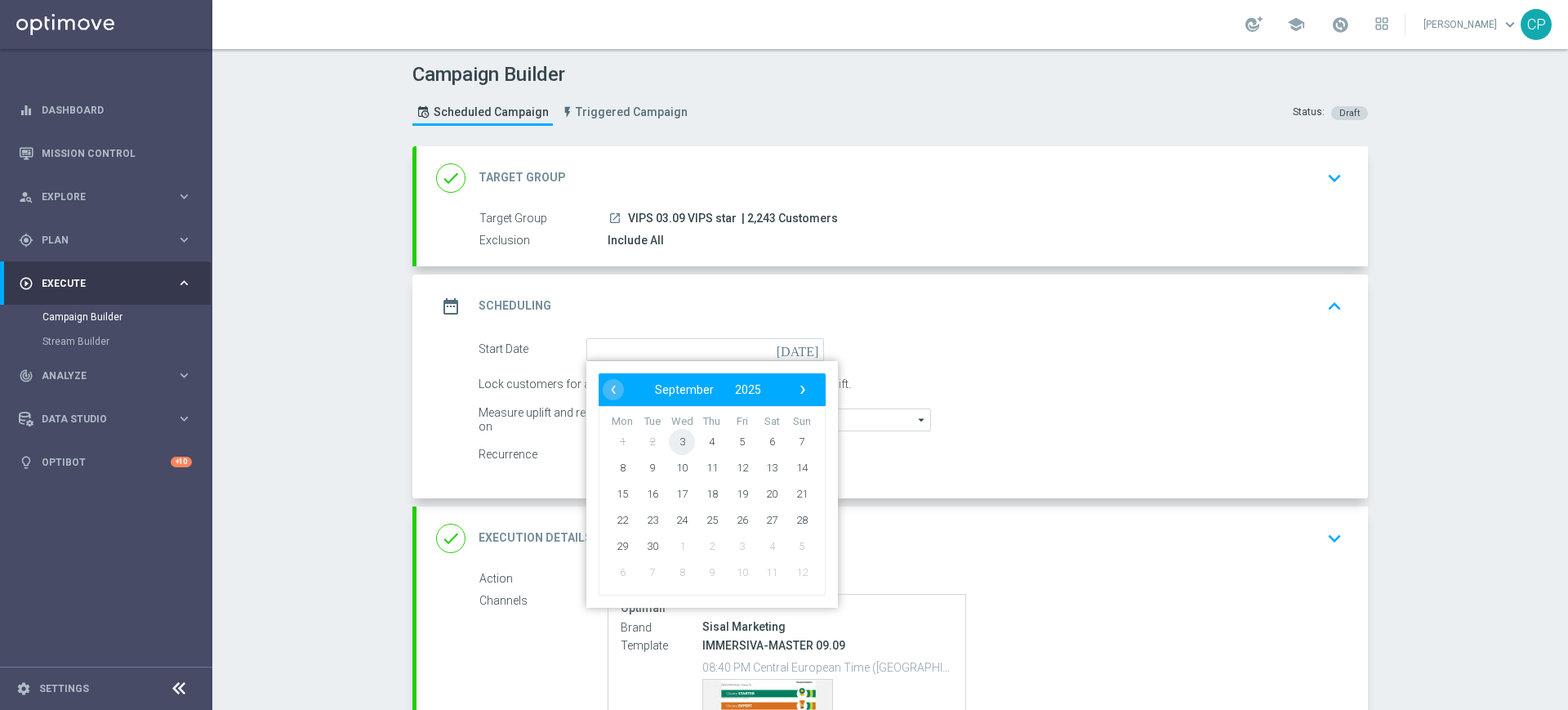
click at [669, 442] on span "3" at bounding box center [681, 440] width 26 height 26
type input "[DATE]"
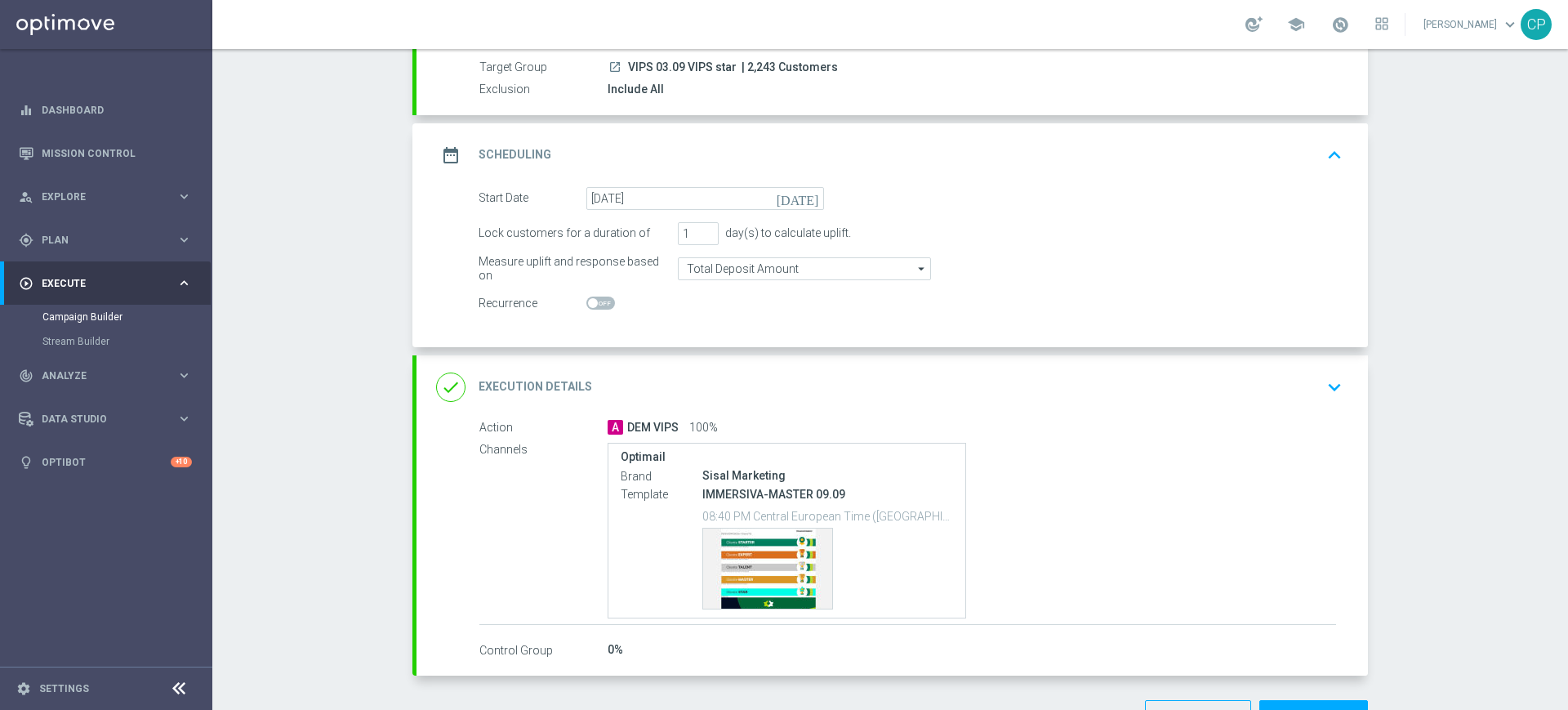
scroll to position [206, 0]
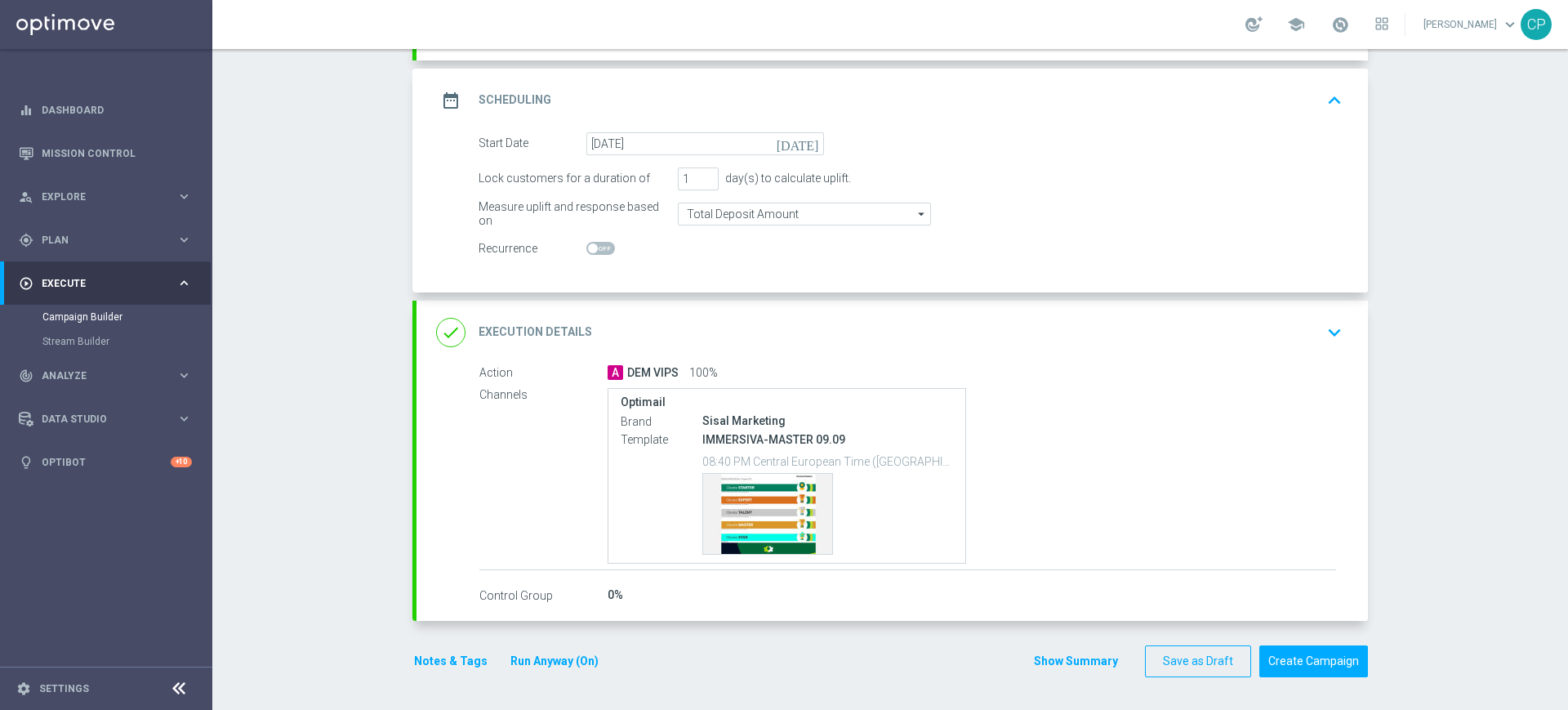
click at [1323, 325] on icon "keyboard_arrow_down" at bounding box center [1335, 332] width 25 height 25
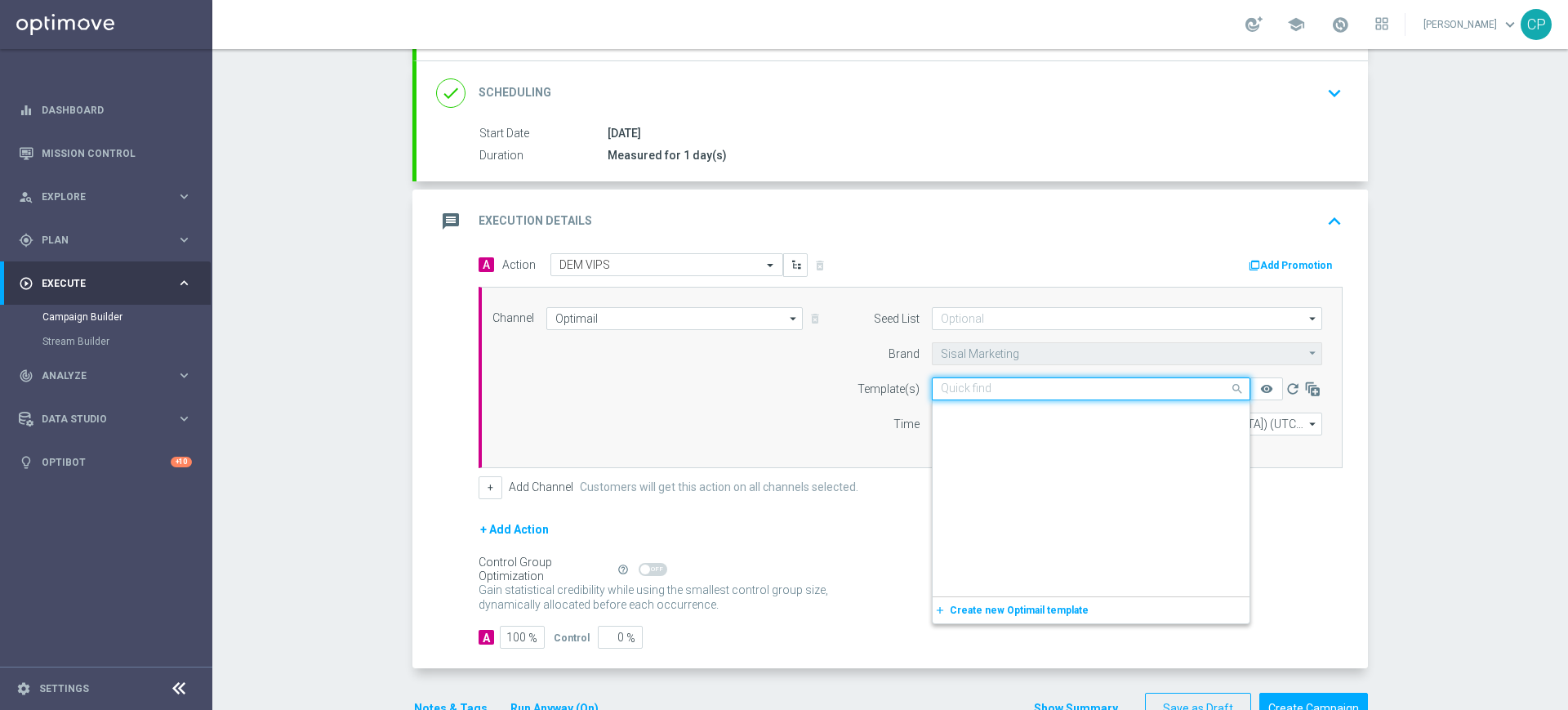
click at [1101, 388] on input "text" at bounding box center [1074, 389] width 268 height 14
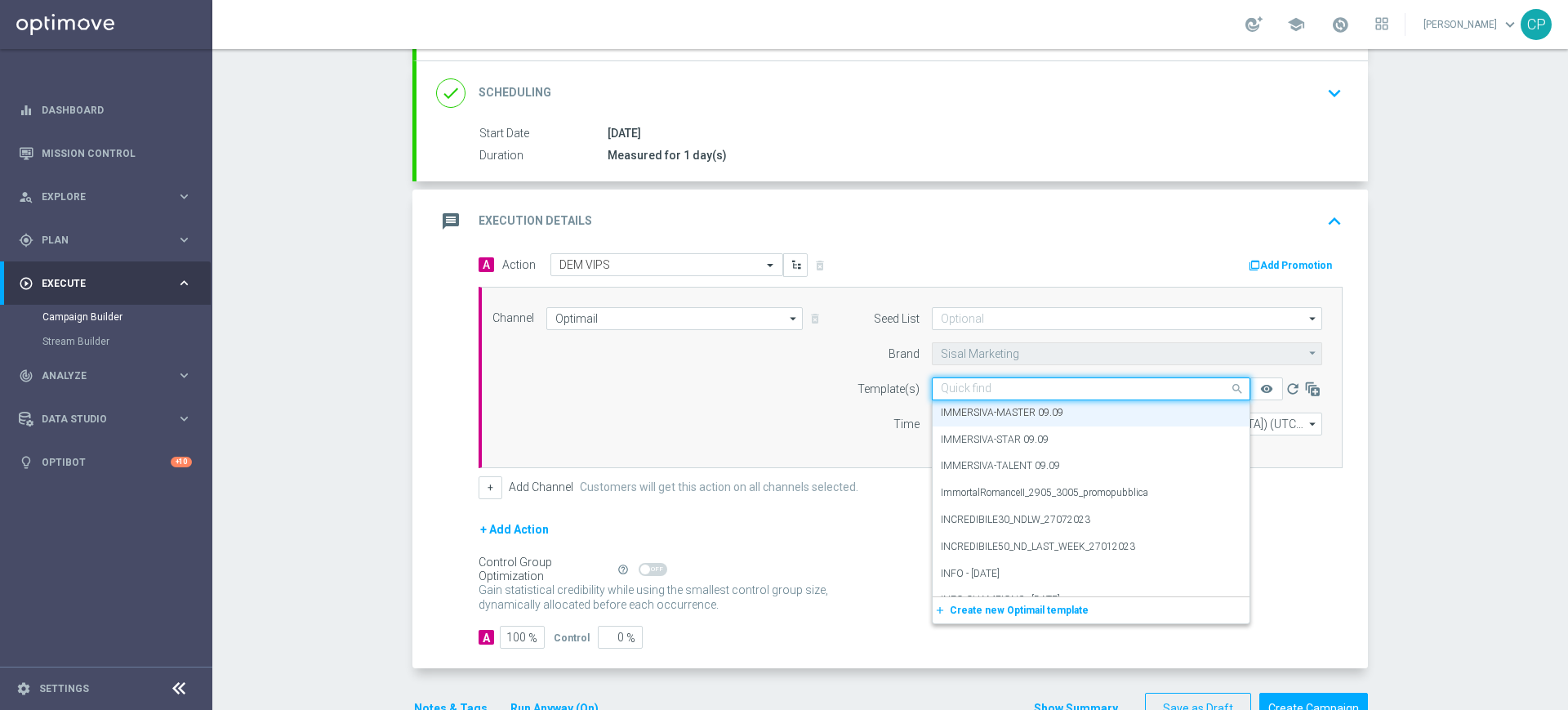
click at [1057, 386] on input "text" at bounding box center [1074, 389] width 268 height 14
click at [1008, 437] on label "IMMERSIVA-STAR 09.09" at bounding box center [995, 440] width 108 height 14
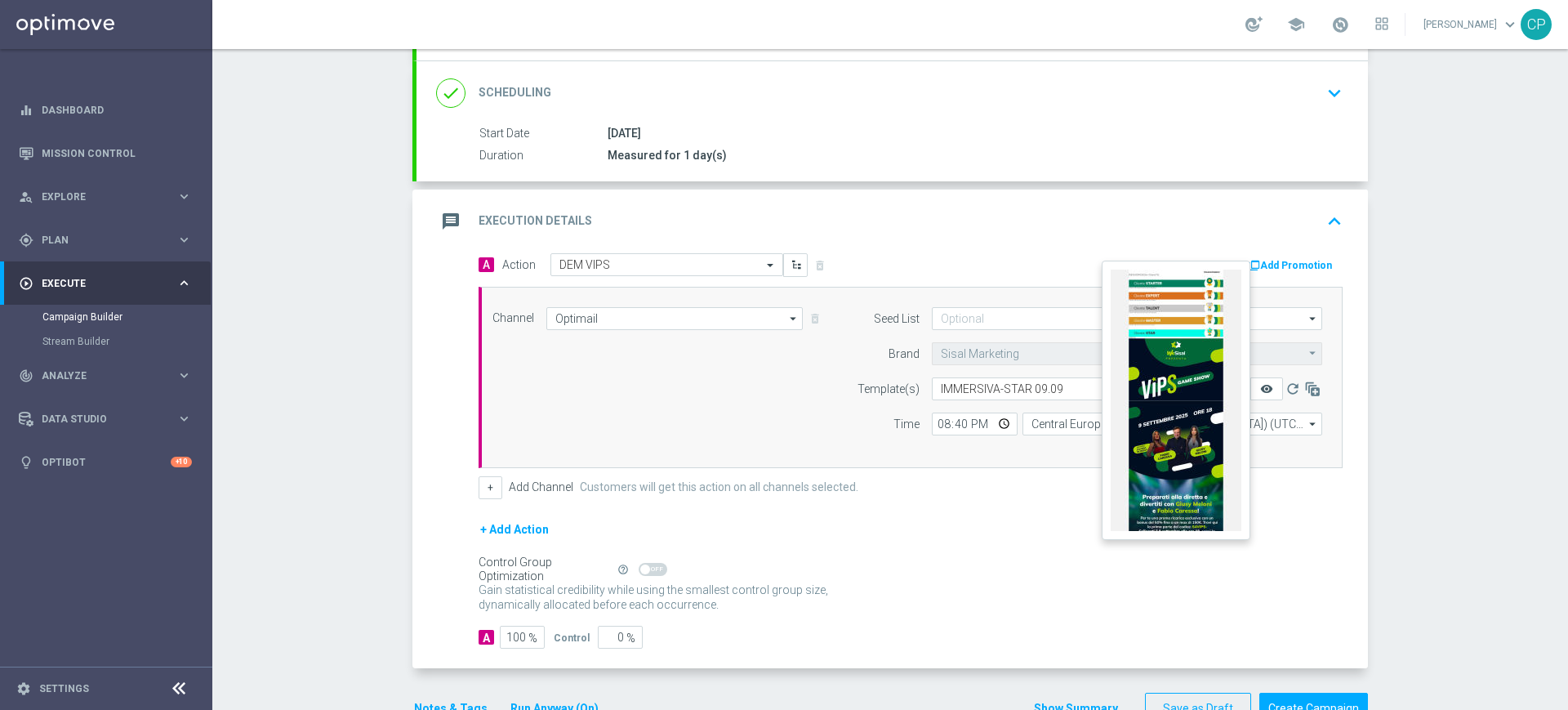
click at [1260, 390] on icon "remove_red_eye" at bounding box center [1266, 388] width 13 height 13
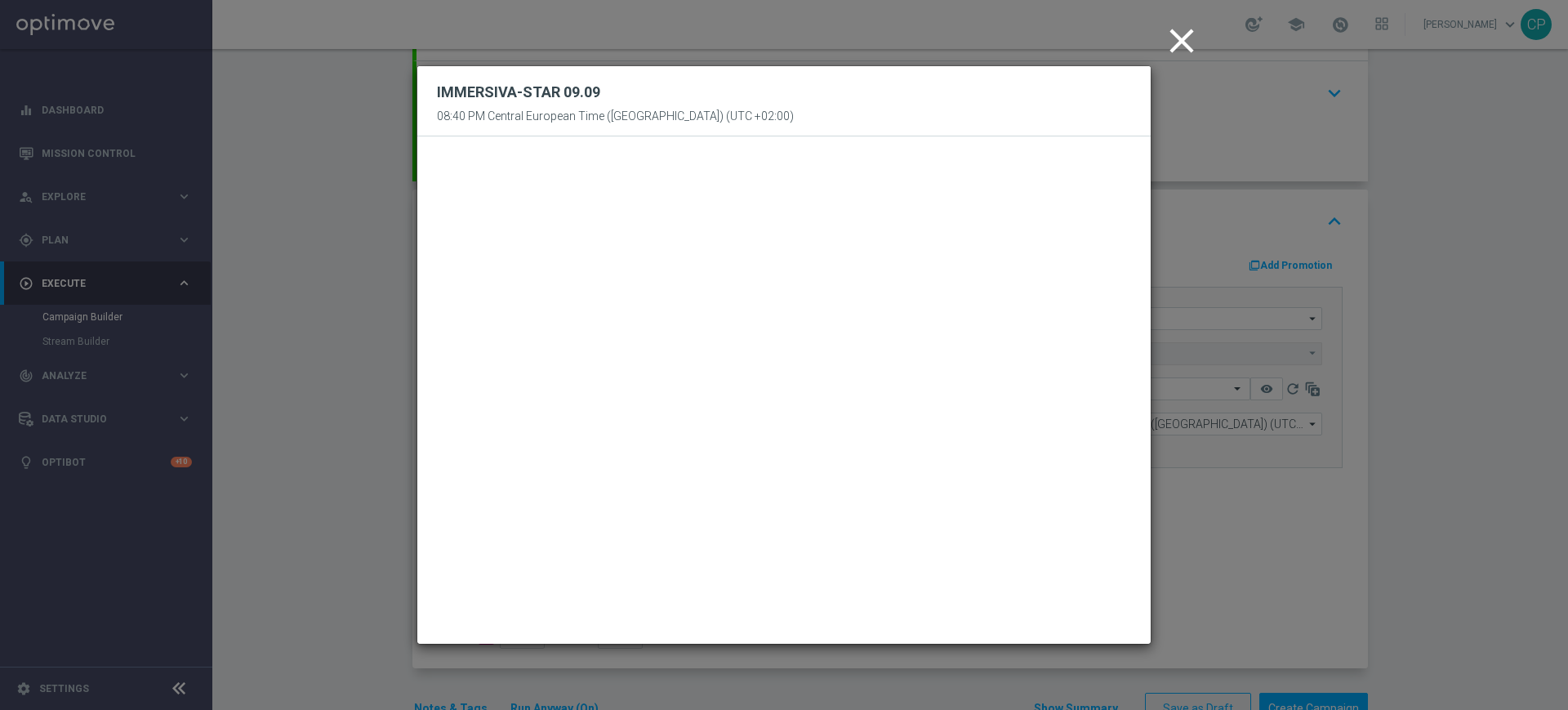
click at [1185, 36] on icon "close" at bounding box center [1182, 41] width 41 height 41
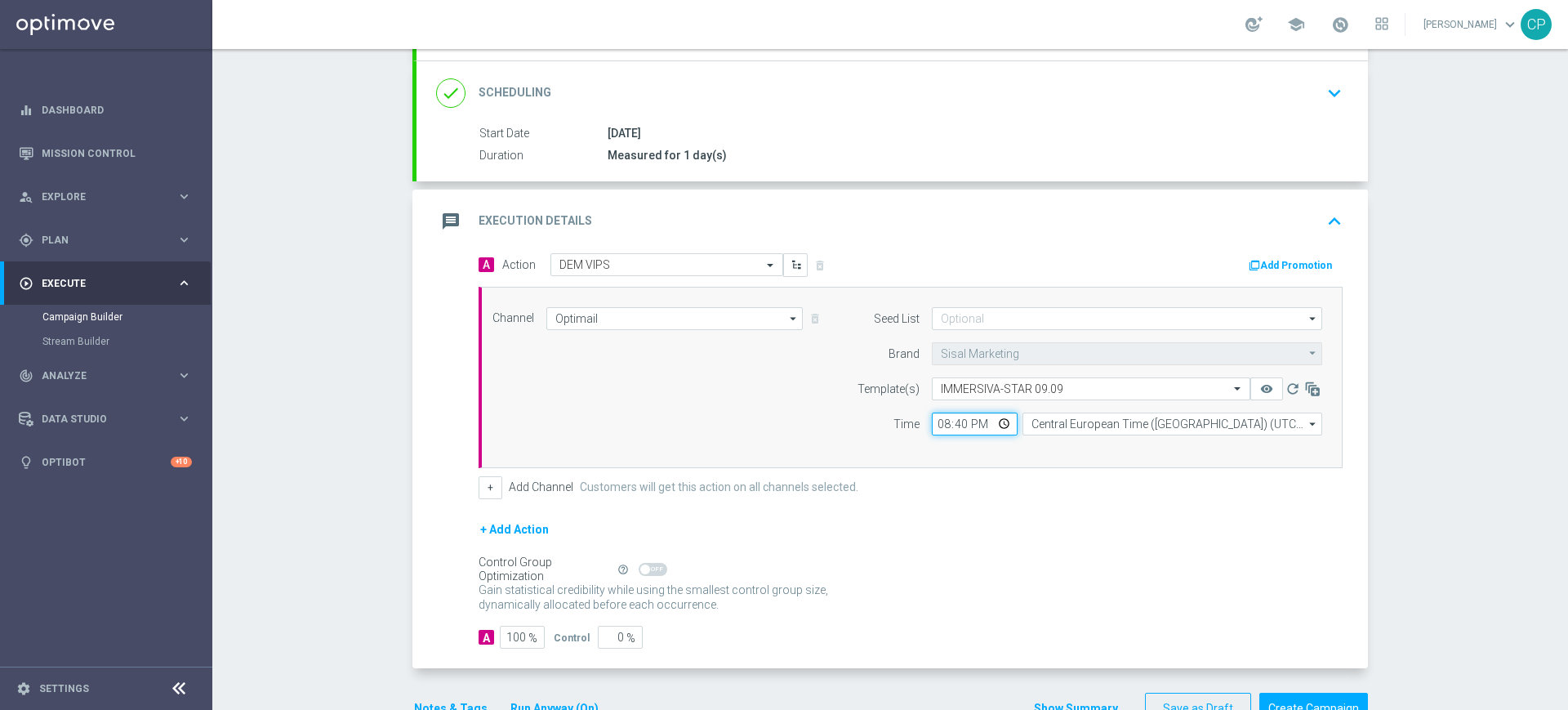
click at [956, 425] on input "20:40" at bounding box center [975, 423] width 85 height 23
type input "20:45"
click at [928, 494] on div "+ Add Channel Customers will get this action on all channels selected." at bounding box center [910, 487] width 864 height 23
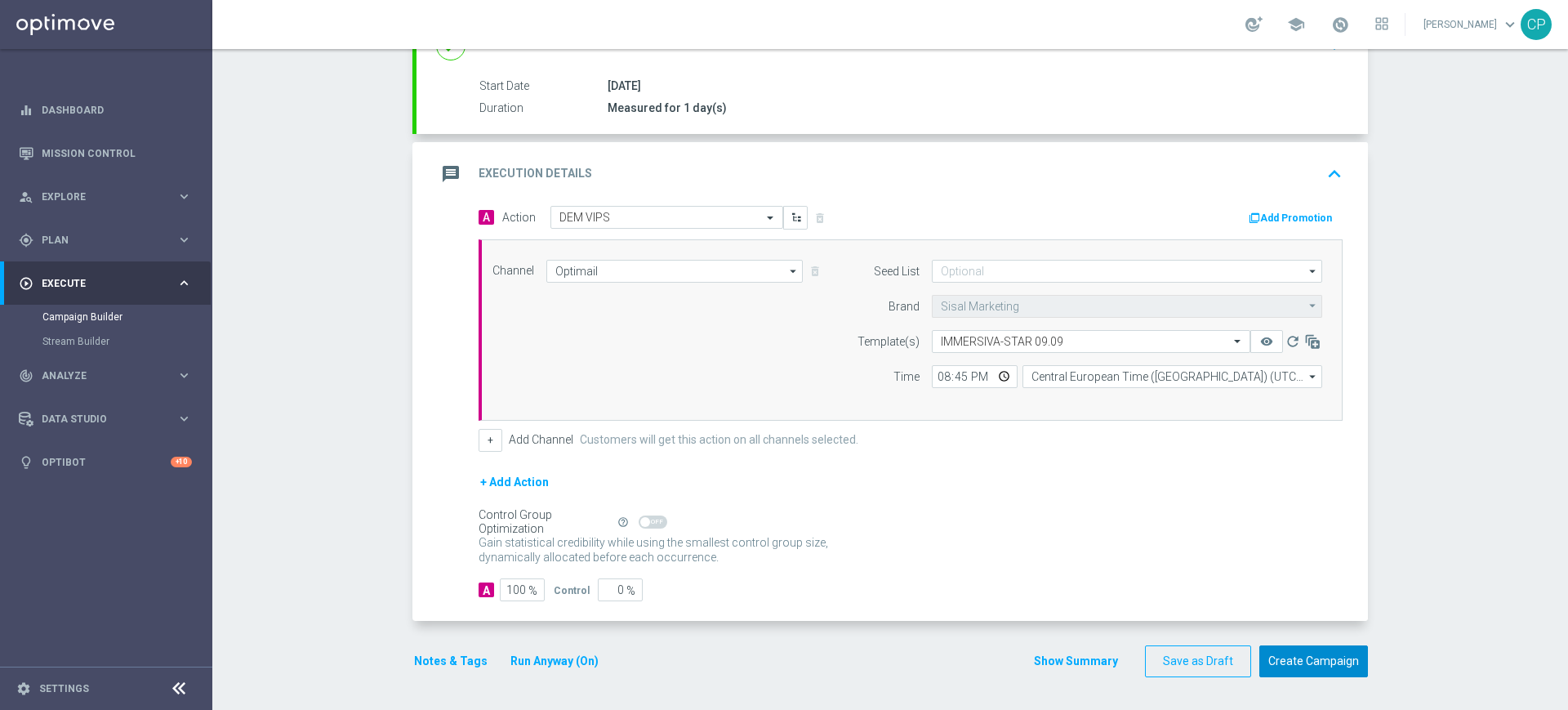
click at [1288, 660] on button "Create Campaign" at bounding box center [1314, 661] width 109 height 32
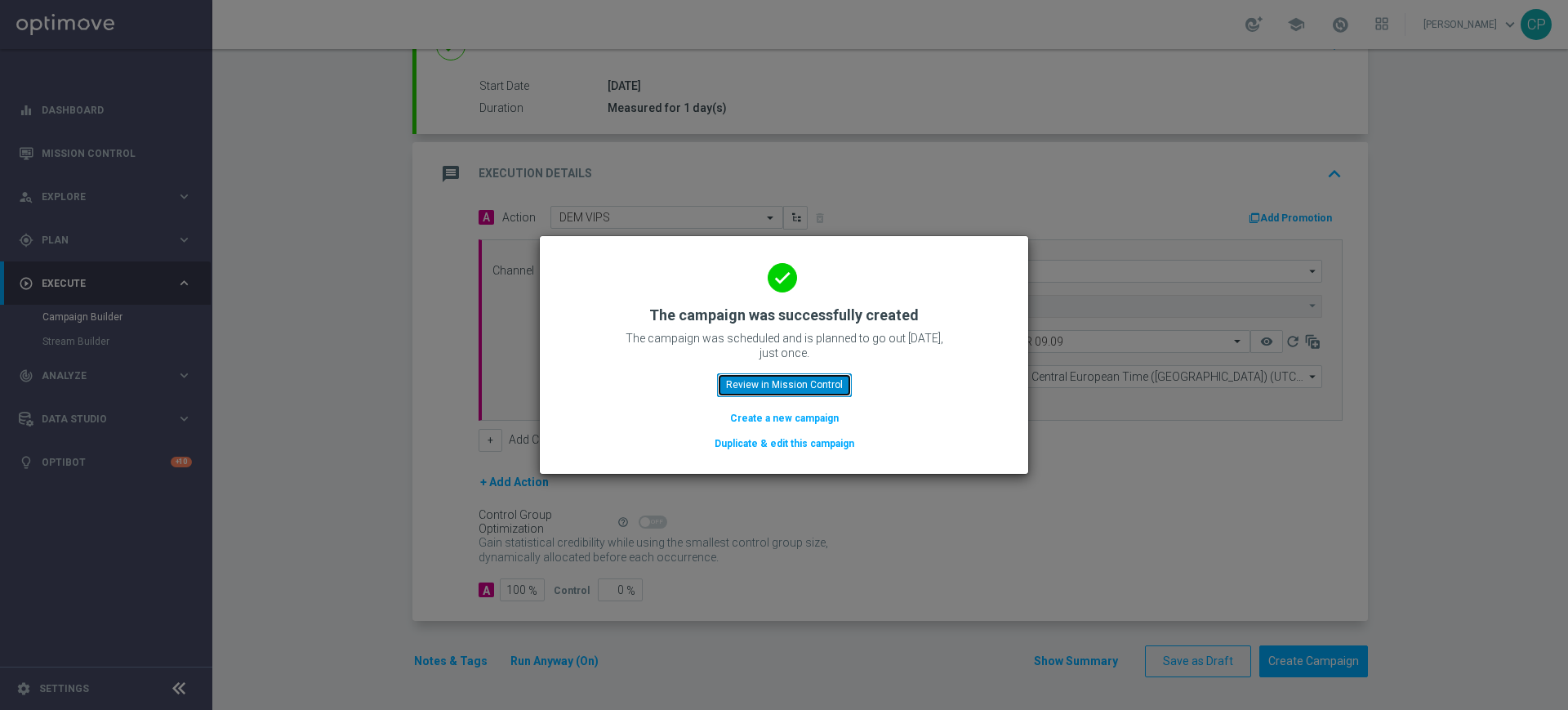
click at [778, 380] on button "Review in Mission Control" at bounding box center [784, 385] width 134 height 23
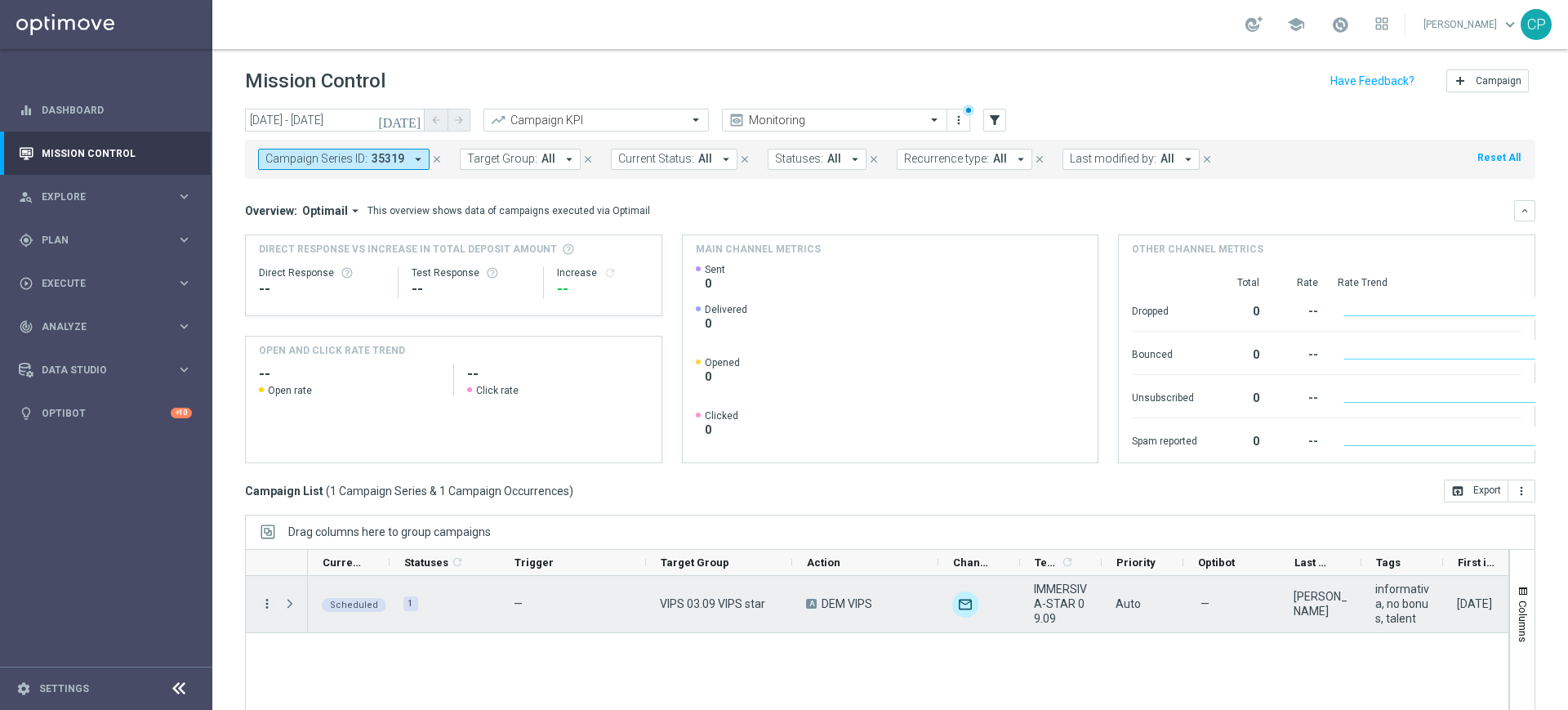
click at [265, 604] on icon "more_vert" at bounding box center [266, 603] width 14 height 14
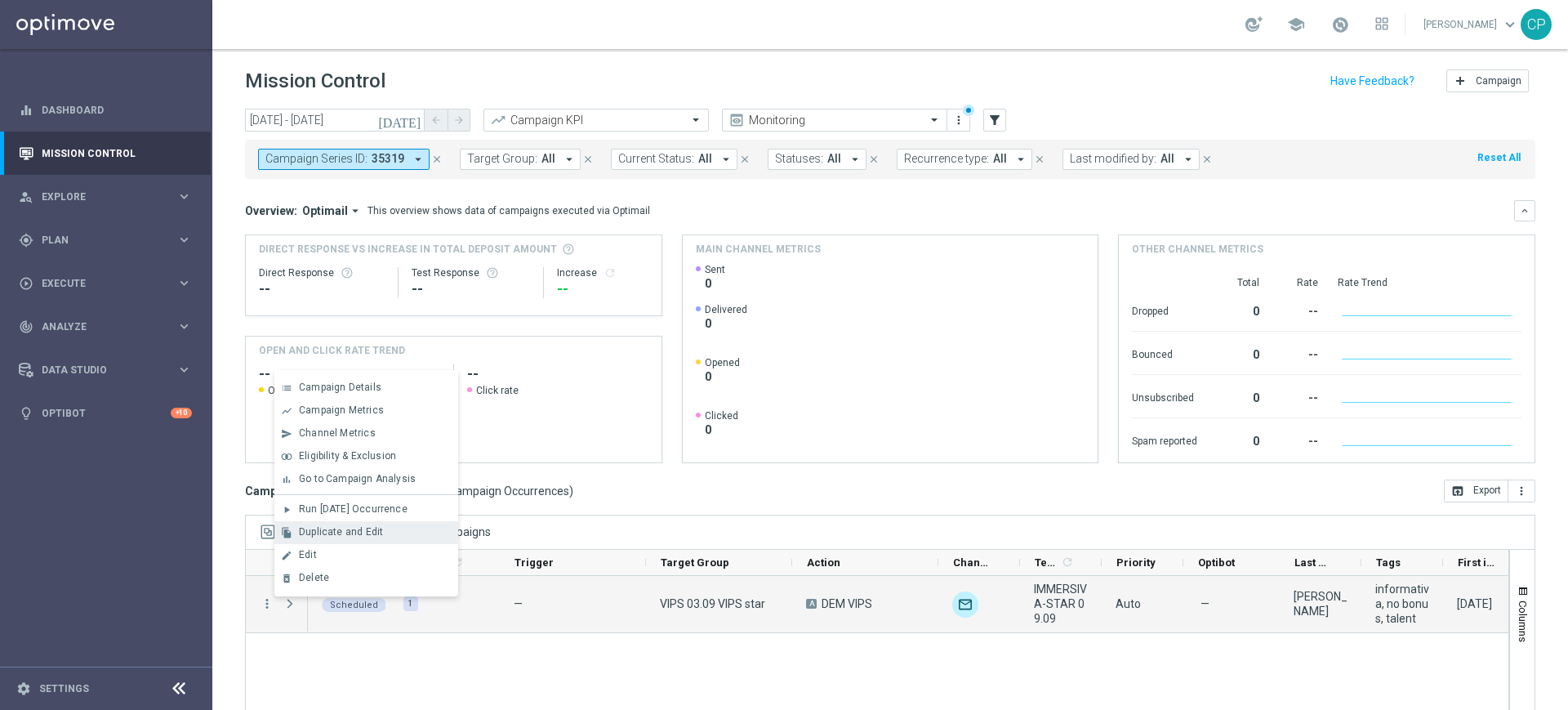
click at [318, 530] on span "Duplicate and Edit" at bounding box center [341, 532] width 85 height 12
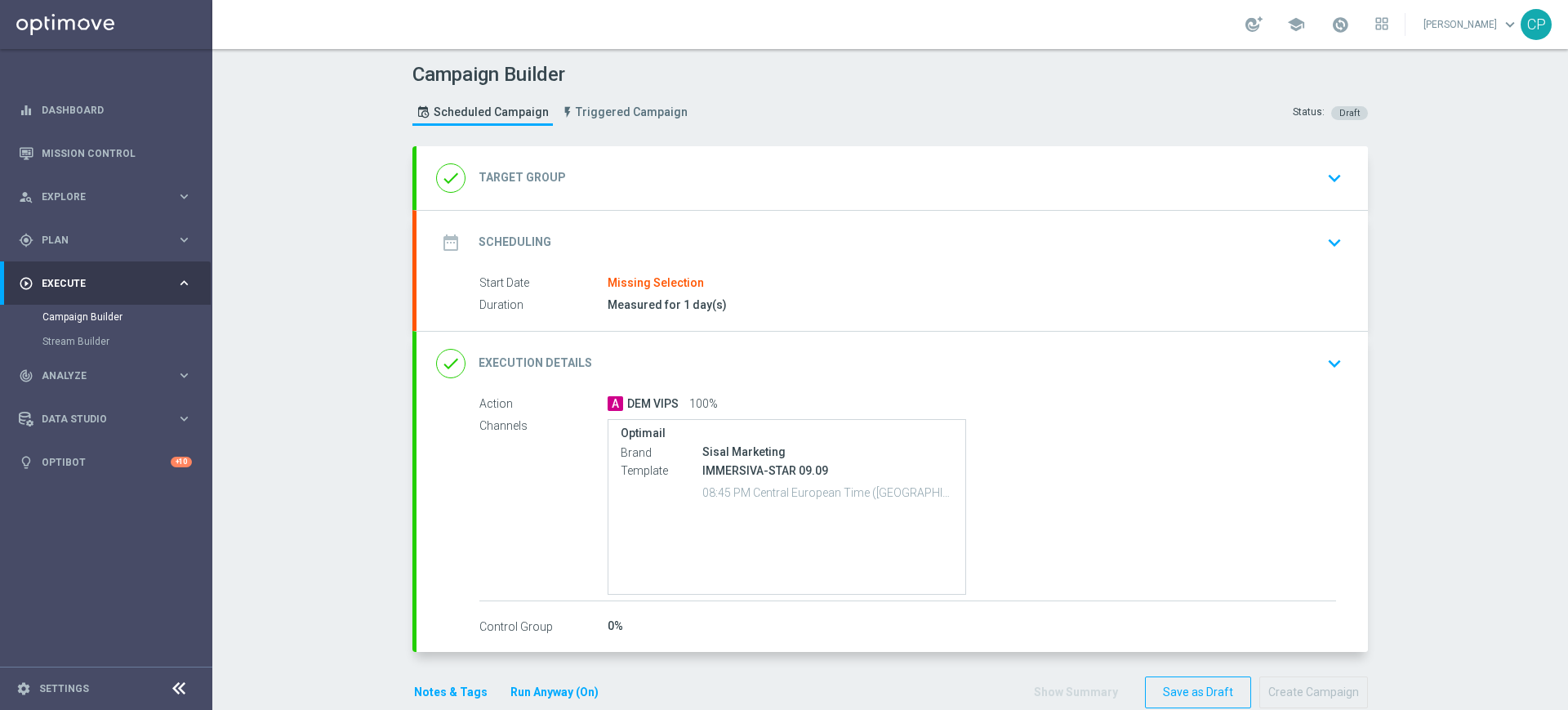
type input "VIPS 03.09 VIPS star"
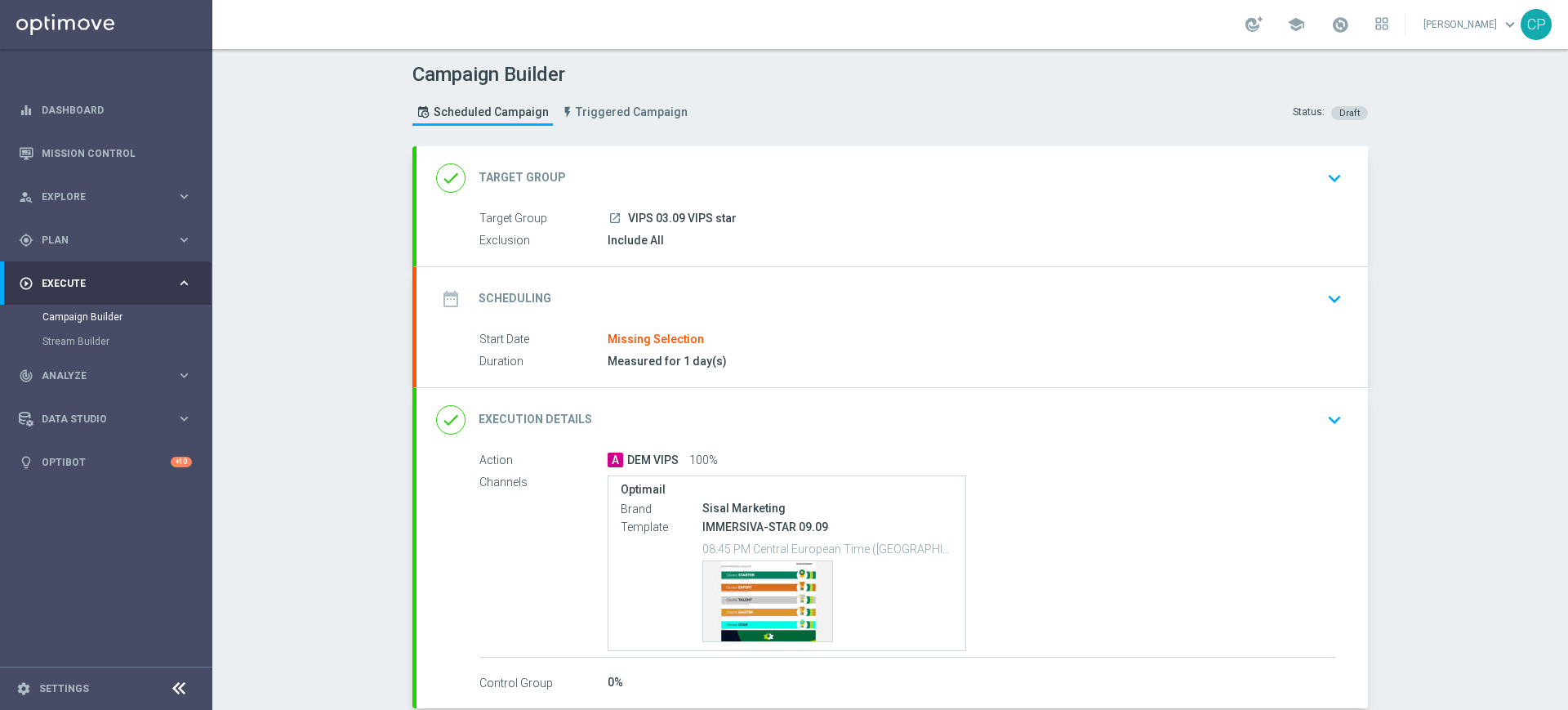
click at [940, 218] on div "launch VIPS 03.09 VIPS star" at bounding box center [972, 217] width 729 height 16
click at [1325, 172] on icon "keyboard_arrow_down" at bounding box center [1335, 178] width 25 height 25
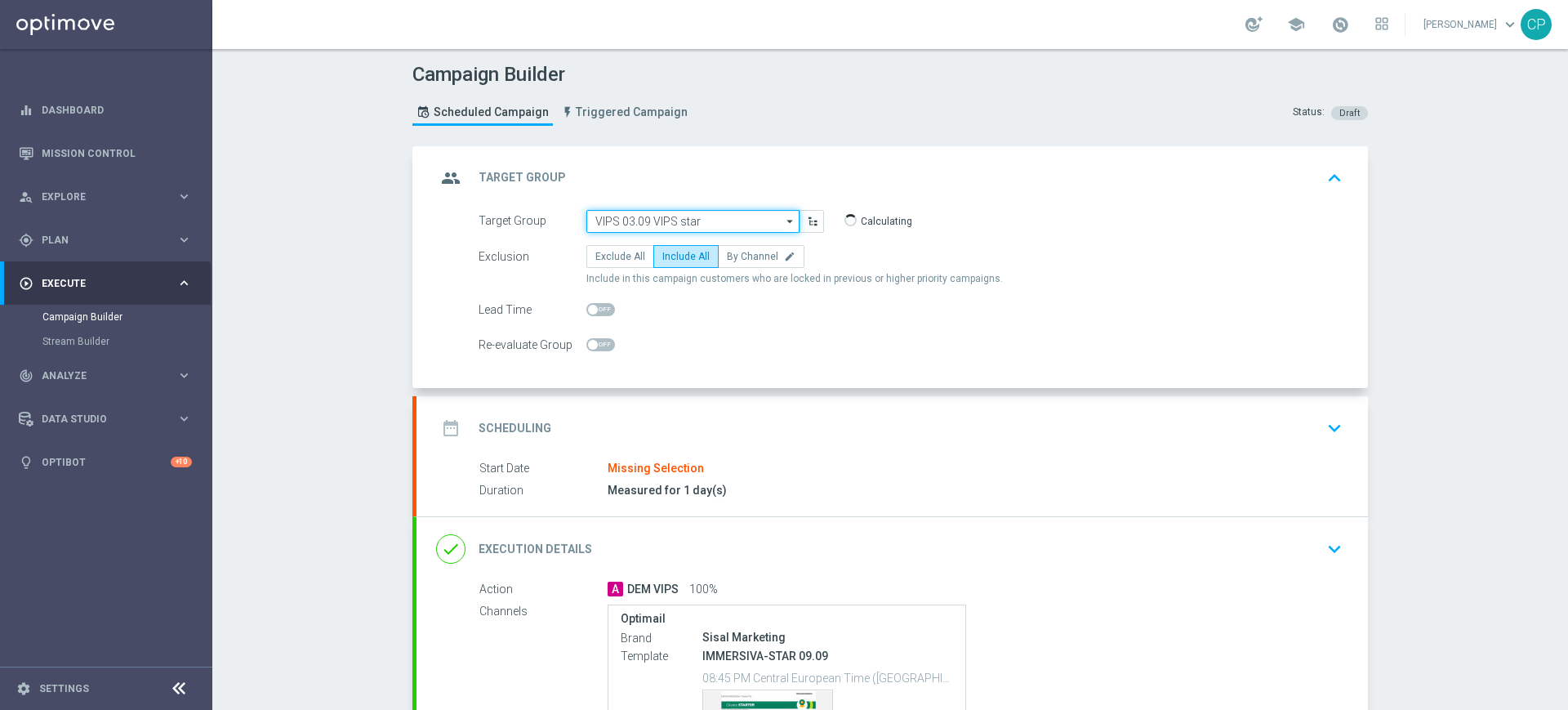
click at [718, 223] on input "VIPS 03.09 VIPS star" at bounding box center [693, 221] width 213 height 23
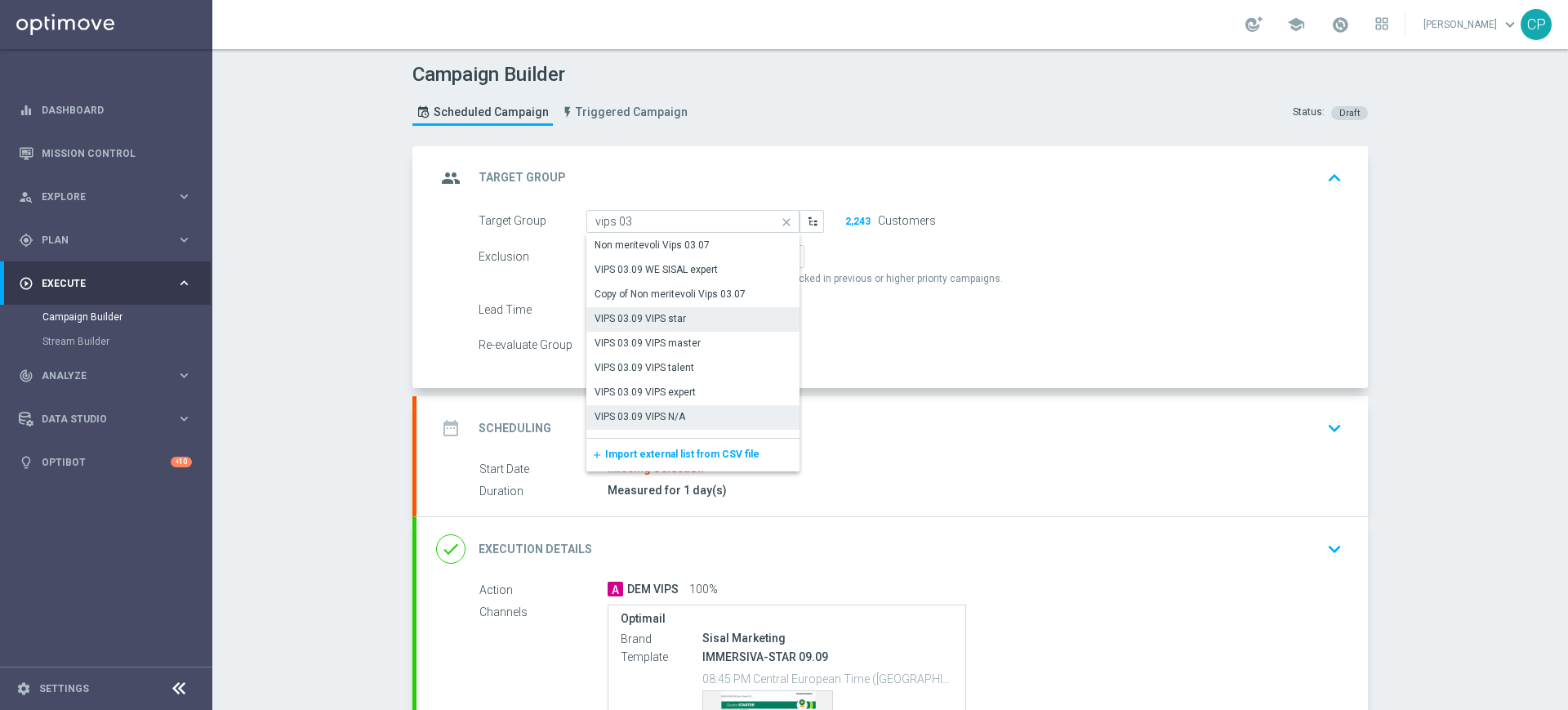
click at [673, 418] on div "VIPS 03.09 VIPS N/A" at bounding box center [640, 416] width 90 height 14
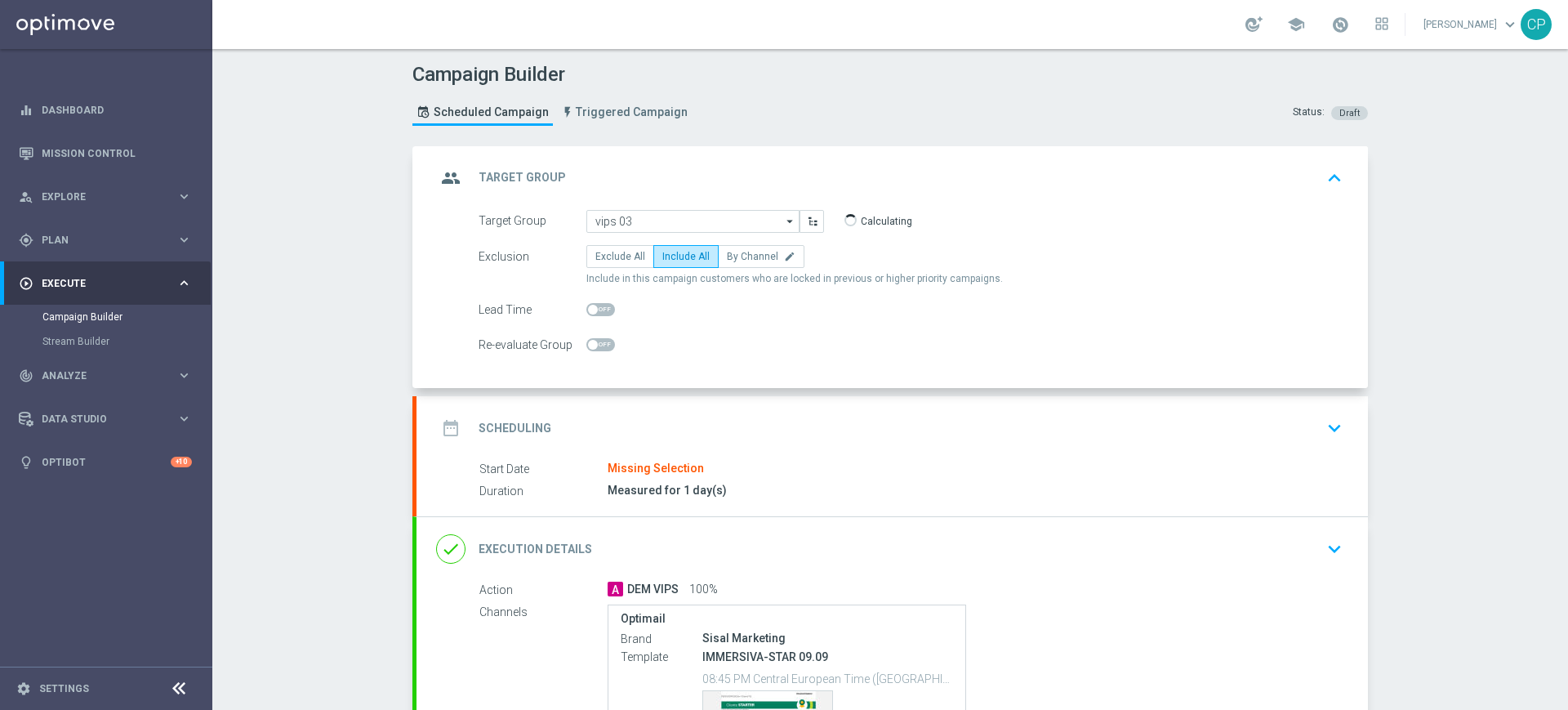
type input "VIPS 03.09 VIPS N/A"
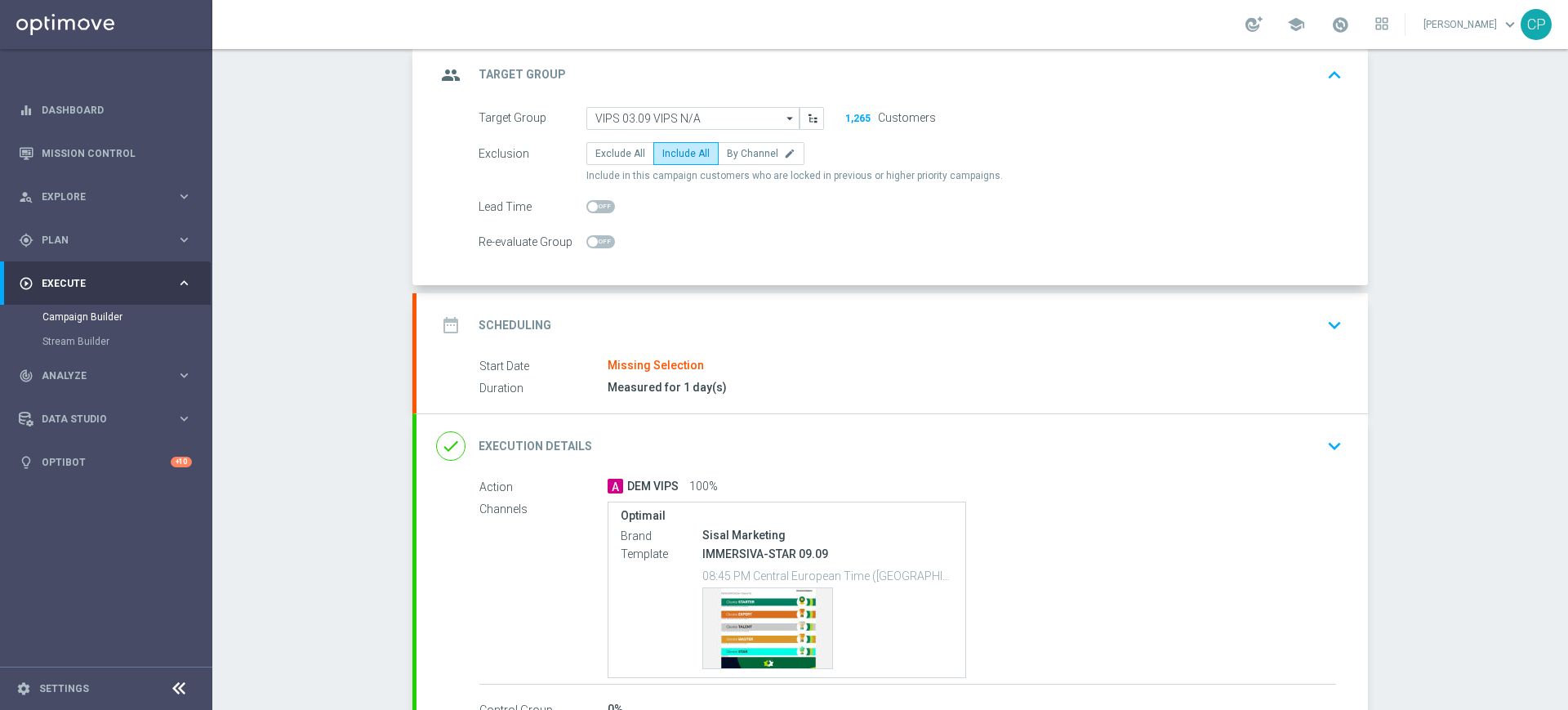
scroll to position [105, 0]
click at [1323, 320] on icon "keyboard_arrow_down" at bounding box center [1335, 323] width 25 height 25
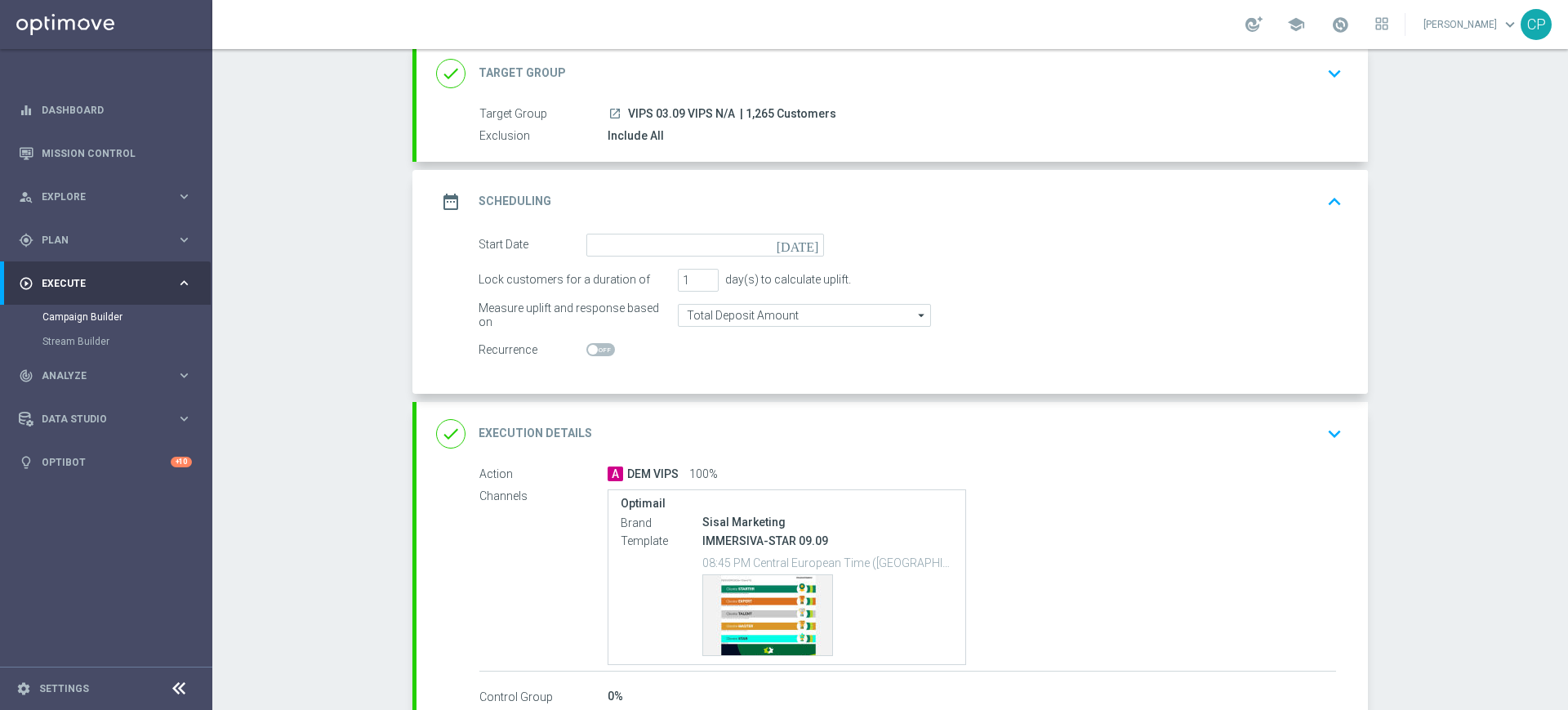
click at [804, 245] on icon "[DATE]" at bounding box center [800, 242] width 48 height 18
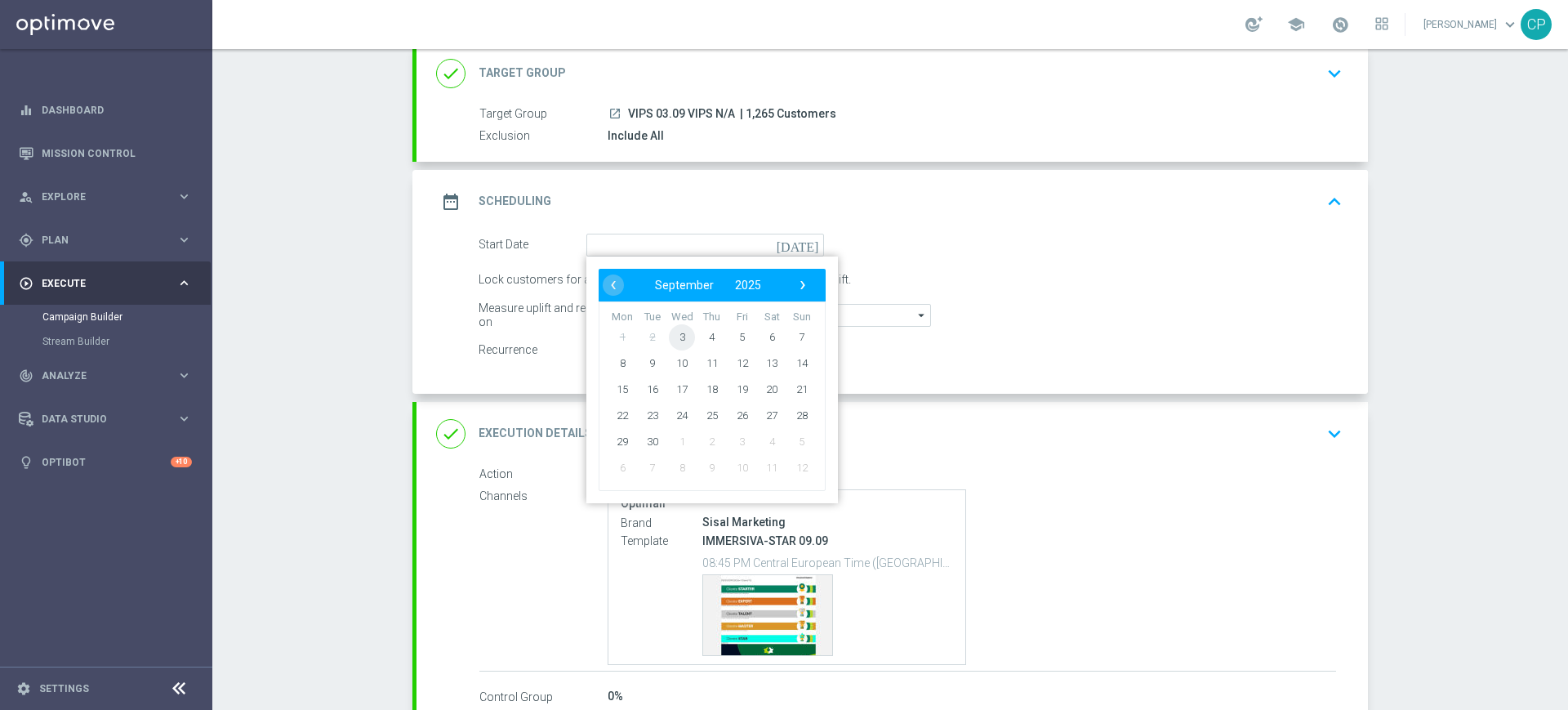
click at [672, 336] on span "3" at bounding box center [681, 336] width 26 height 26
type input "[DATE]"
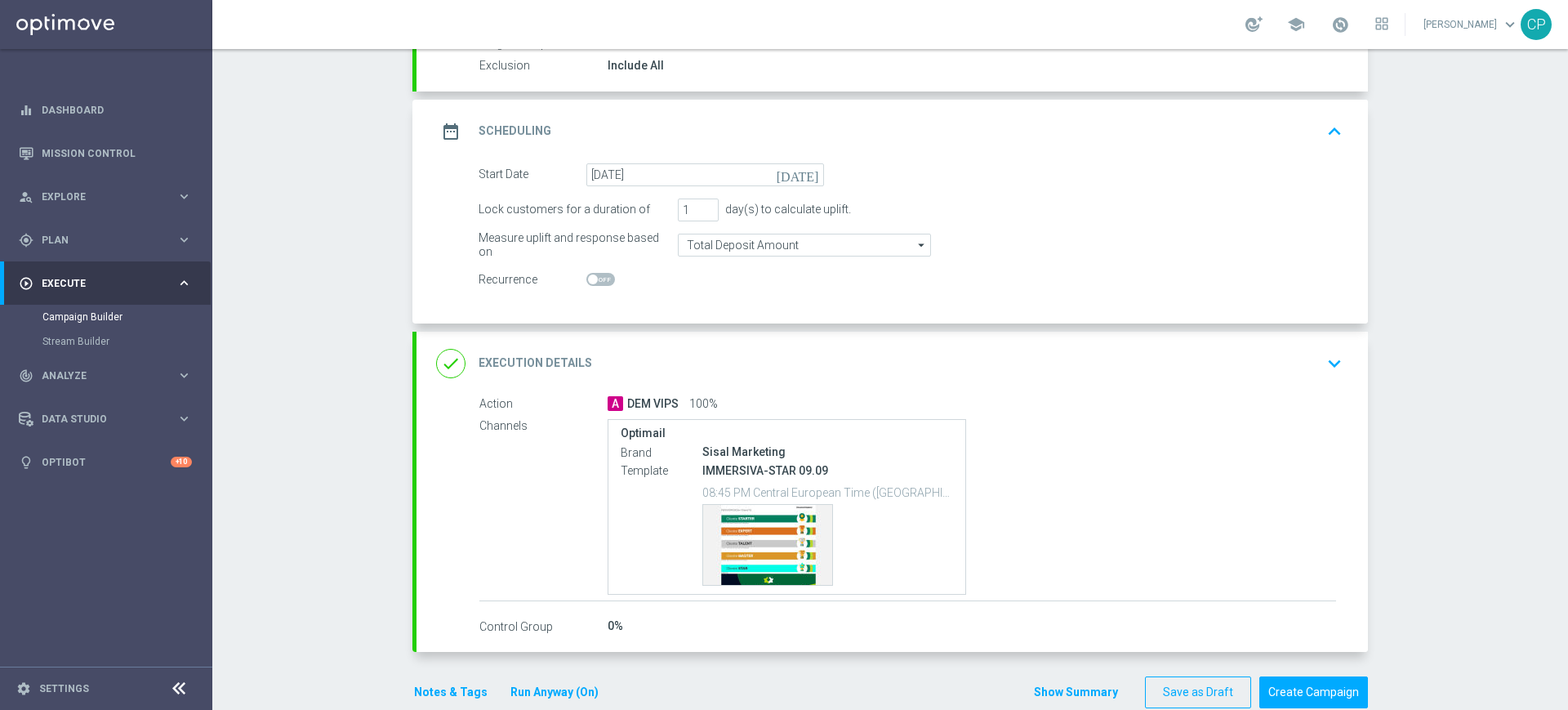
scroll to position [206, 0]
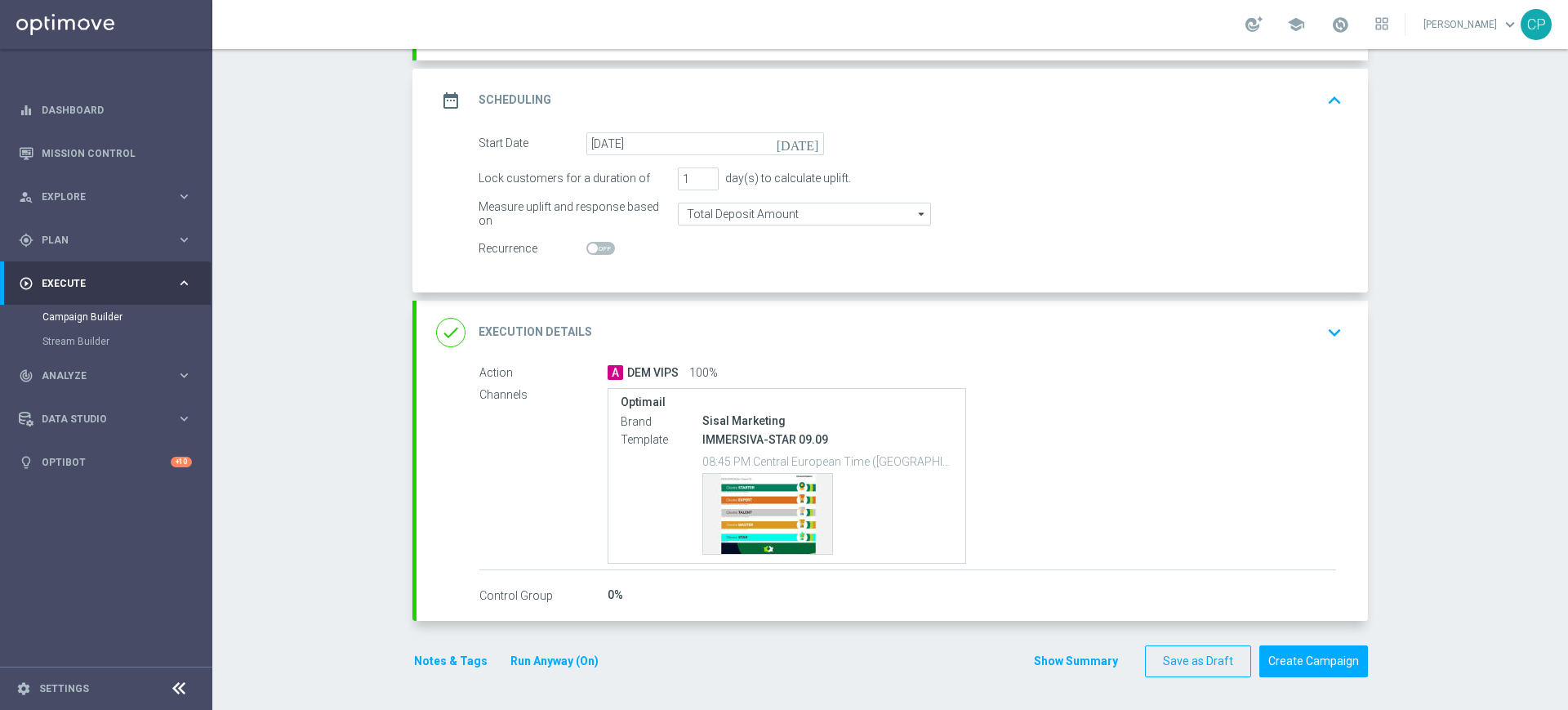
click at [1323, 327] on icon "keyboard_arrow_down" at bounding box center [1335, 332] width 25 height 25
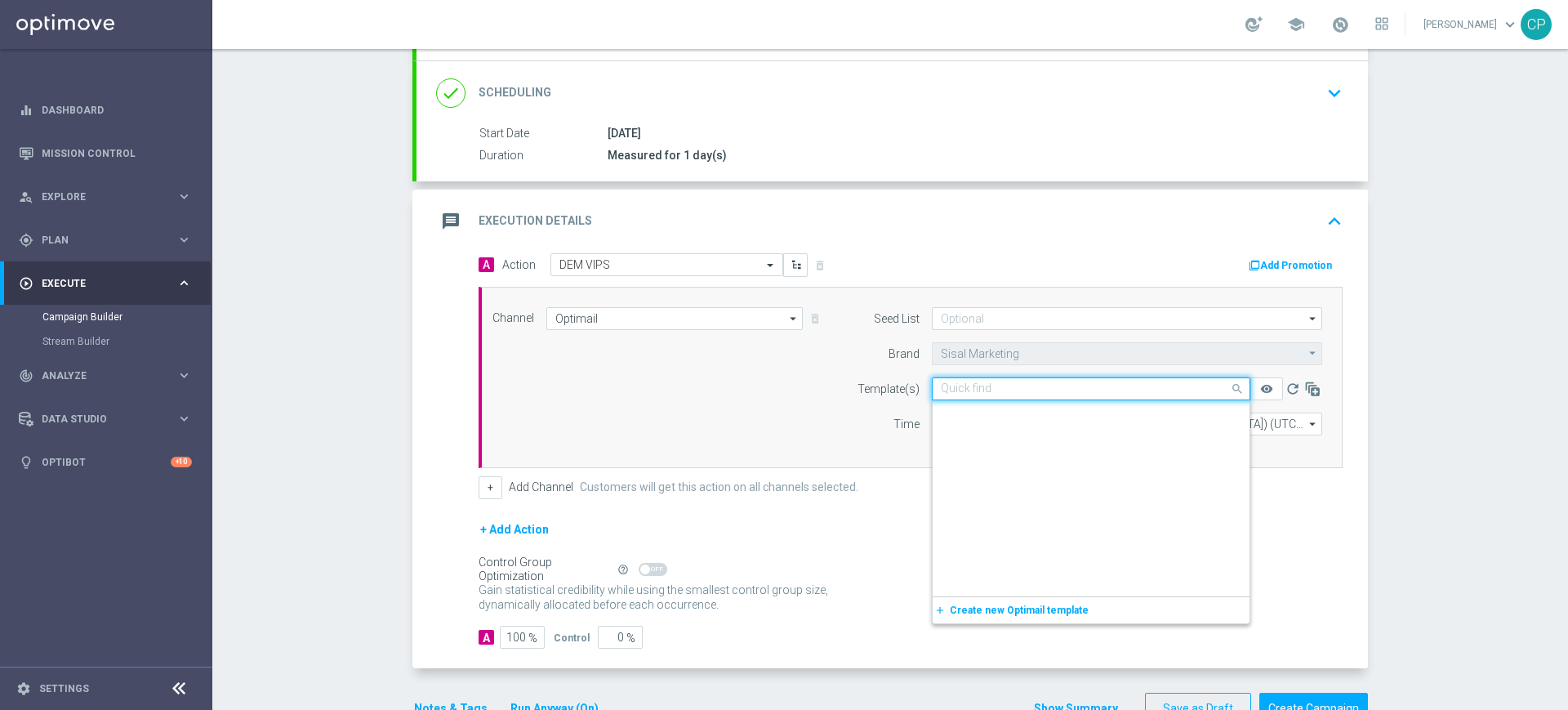
click at [1103, 387] on input "text" at bounding box center [1074, 389] width 268 height 14
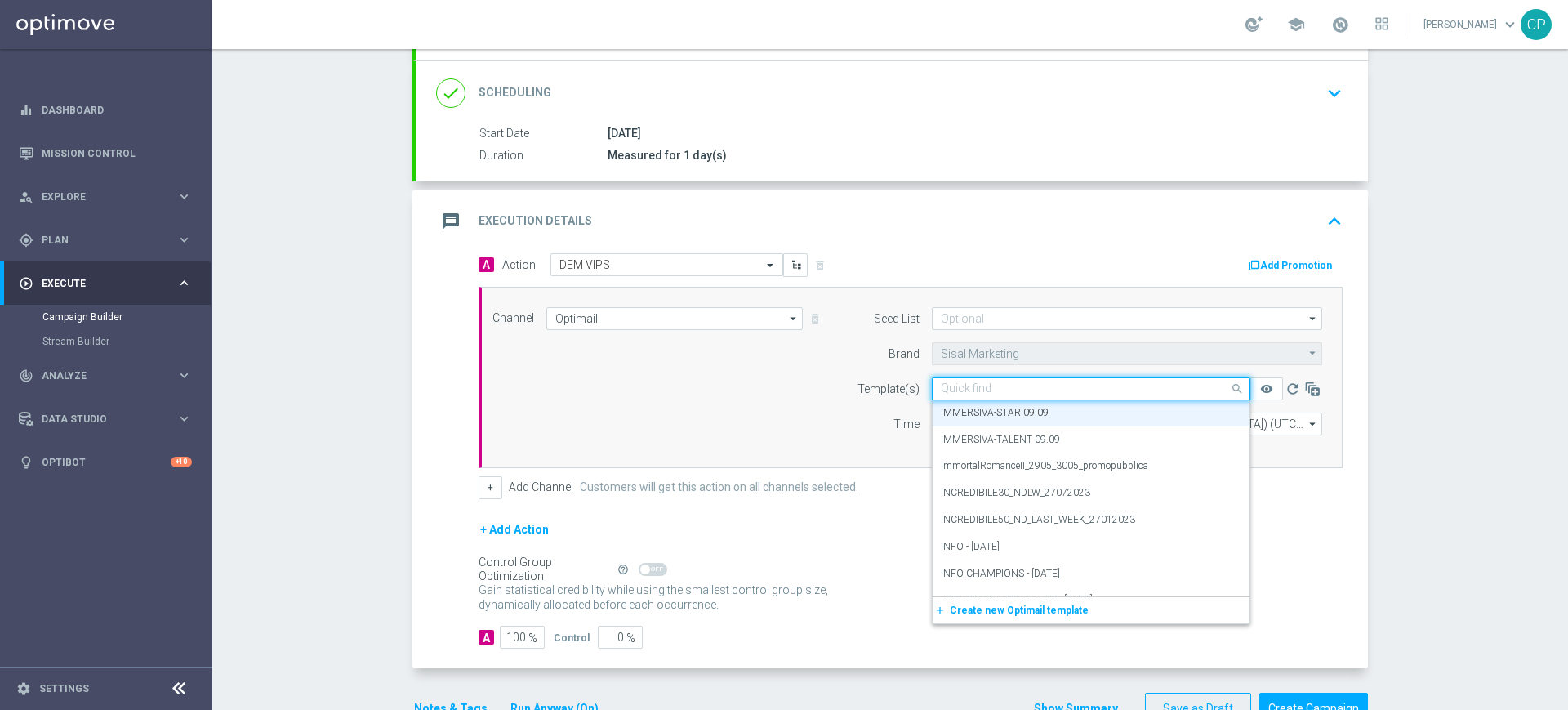
click at [1103, 387] on input "text" at bounding box center [1074, 389] width 268 height 14
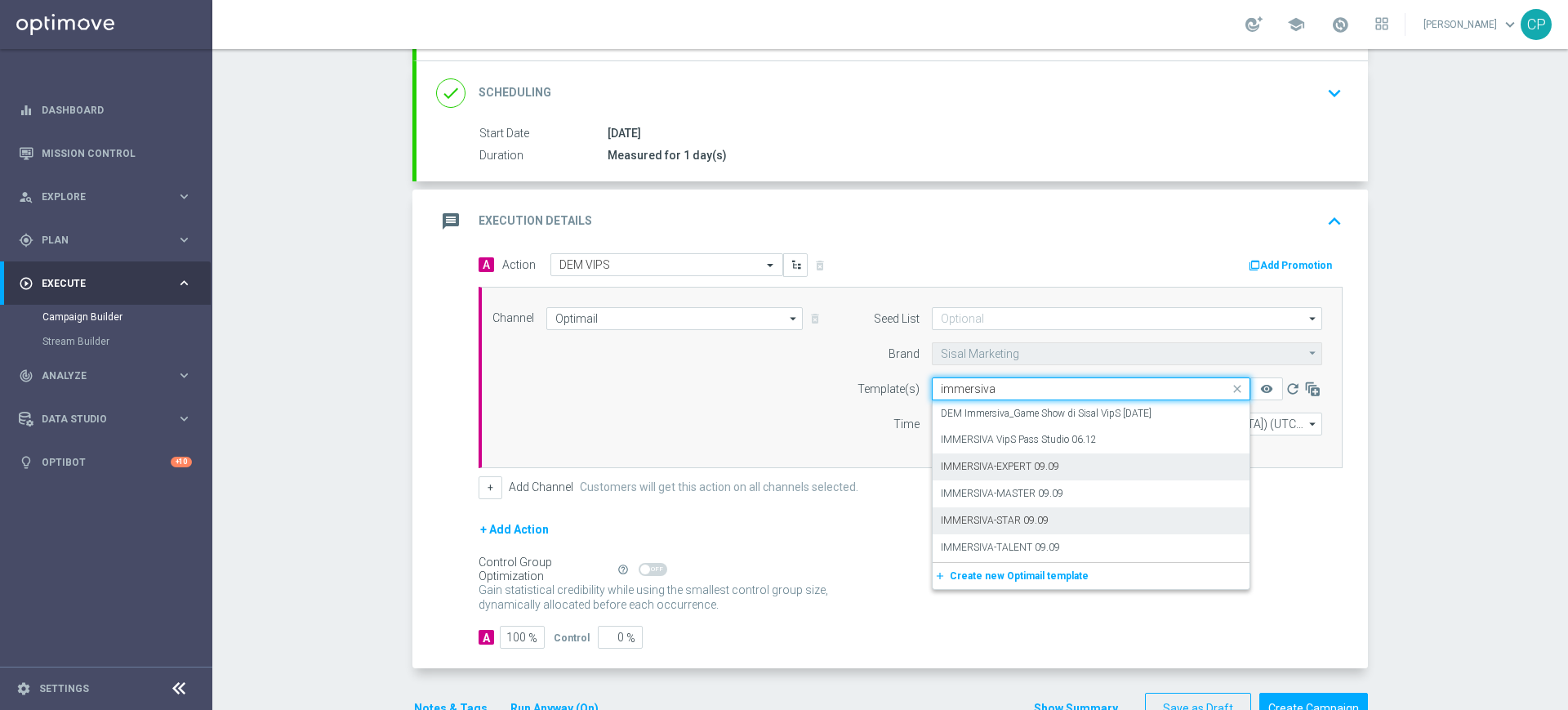
click at [983, 462] on label "IMMERSIVA-EXPERT 09.09" at bounding box center [1000, 467] width 118 height 14
type input "immersiva"
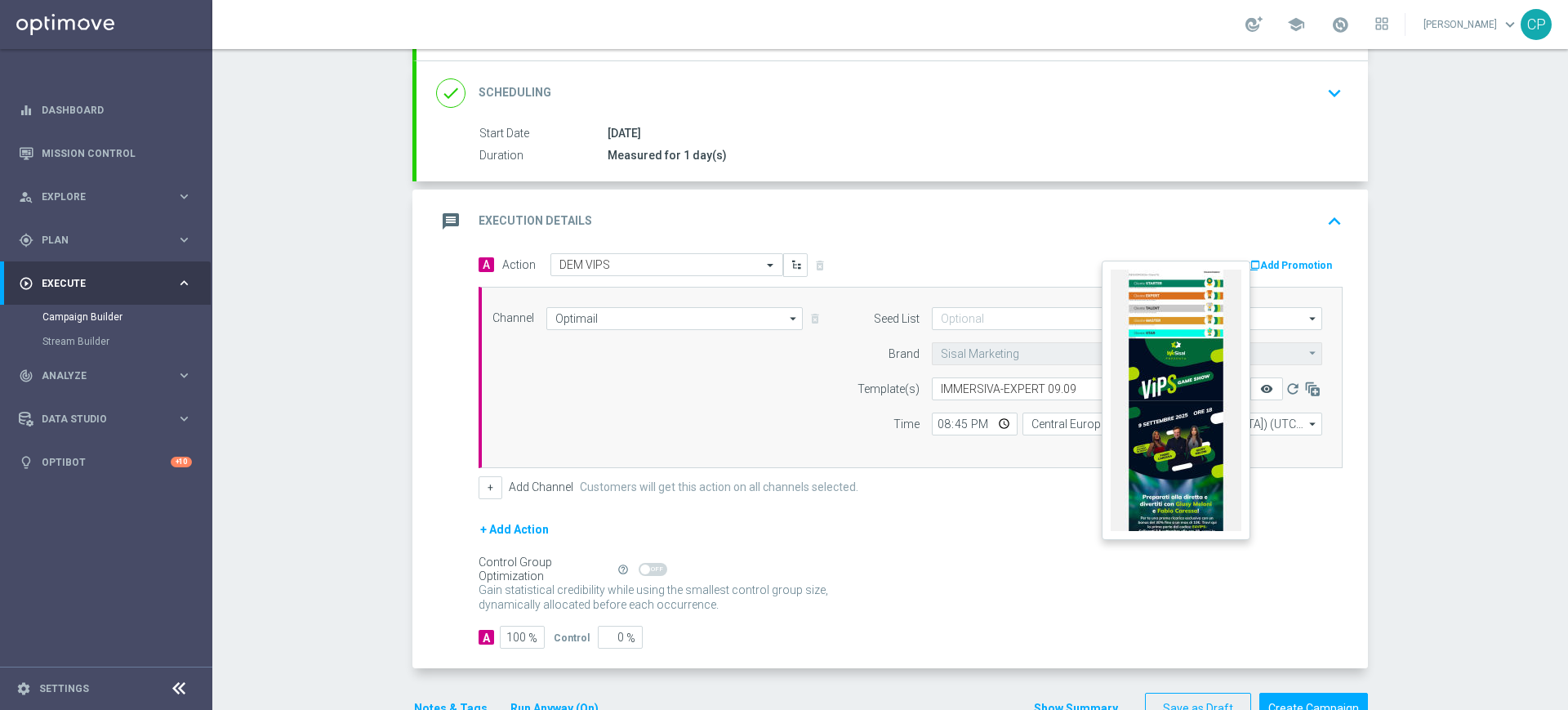
click at [1260, 385] on icon "remove_red_eye" at bounding box center [1266, 388] width 13 height 13
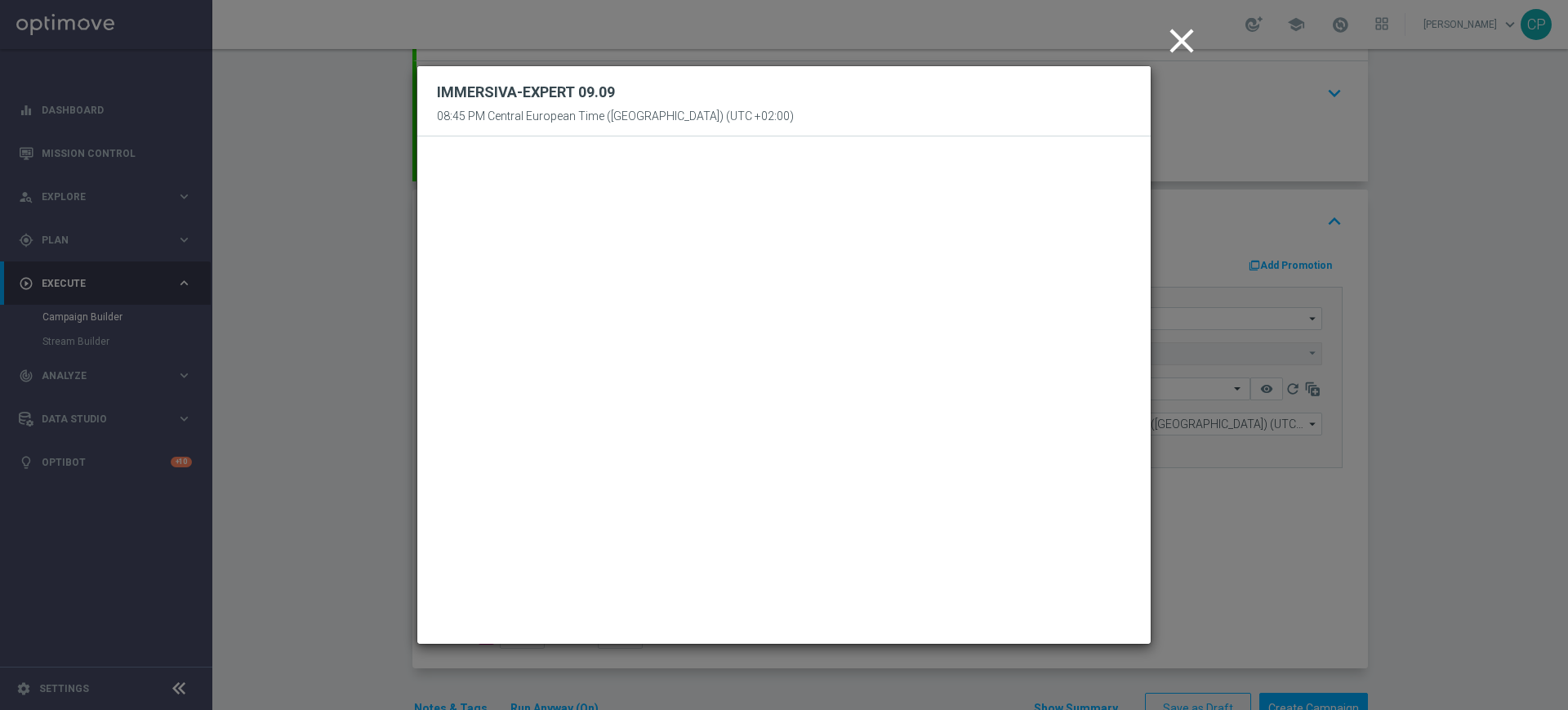
click at [1177, 41] on icon "close" at bounding box center [1182, 41] width 41 height 41
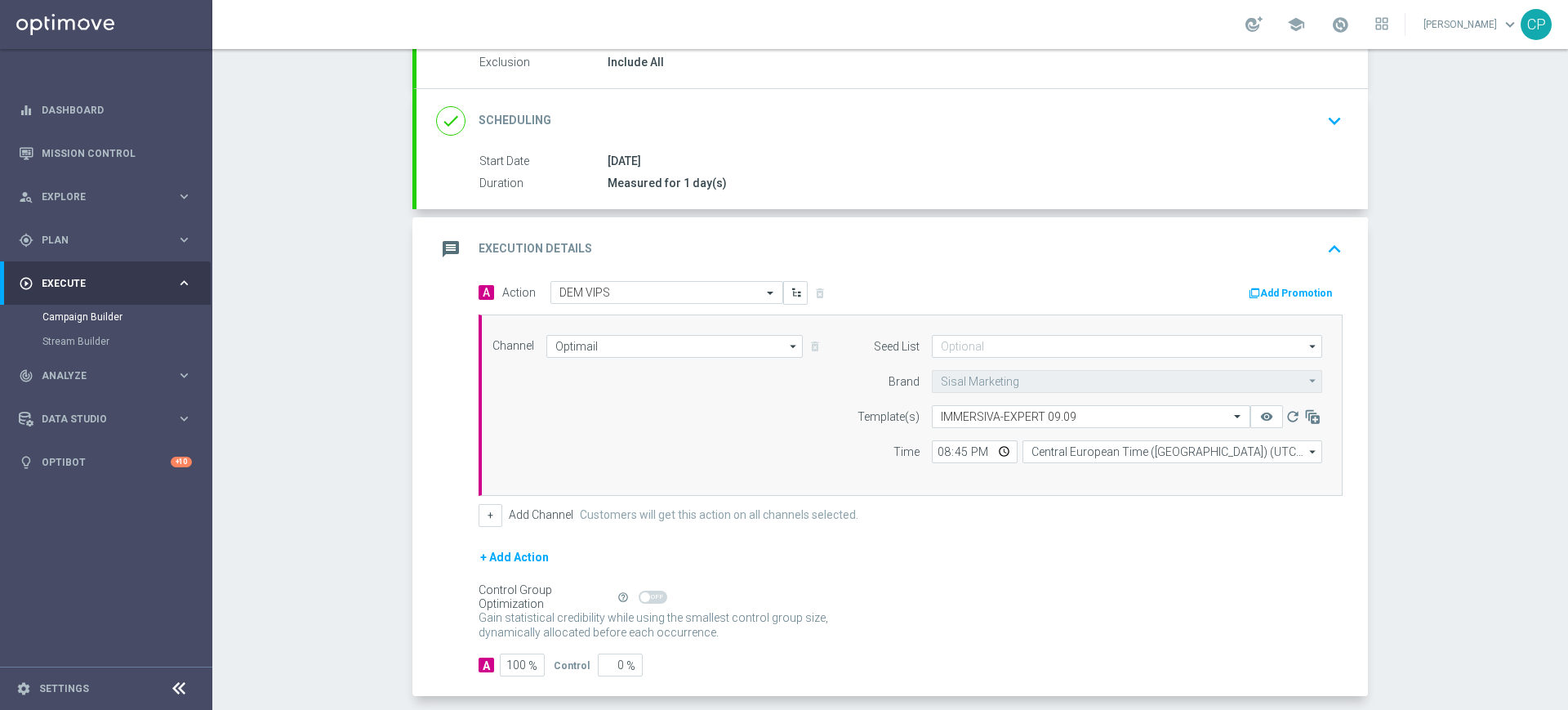
scroll to position [254, 0]
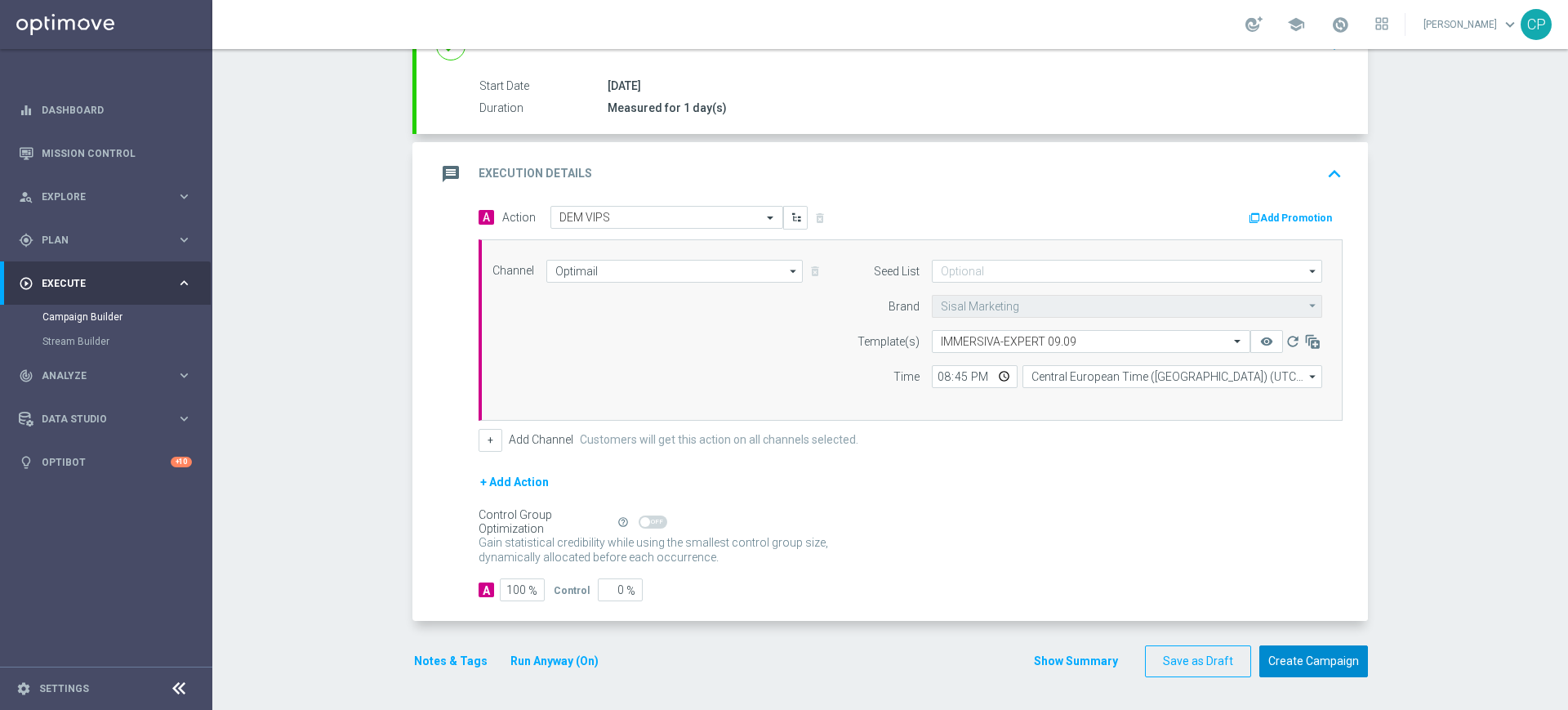
click at [1312, 658] on button "Create Campaign" at bounding box center [1314, 661] width 109 height 32
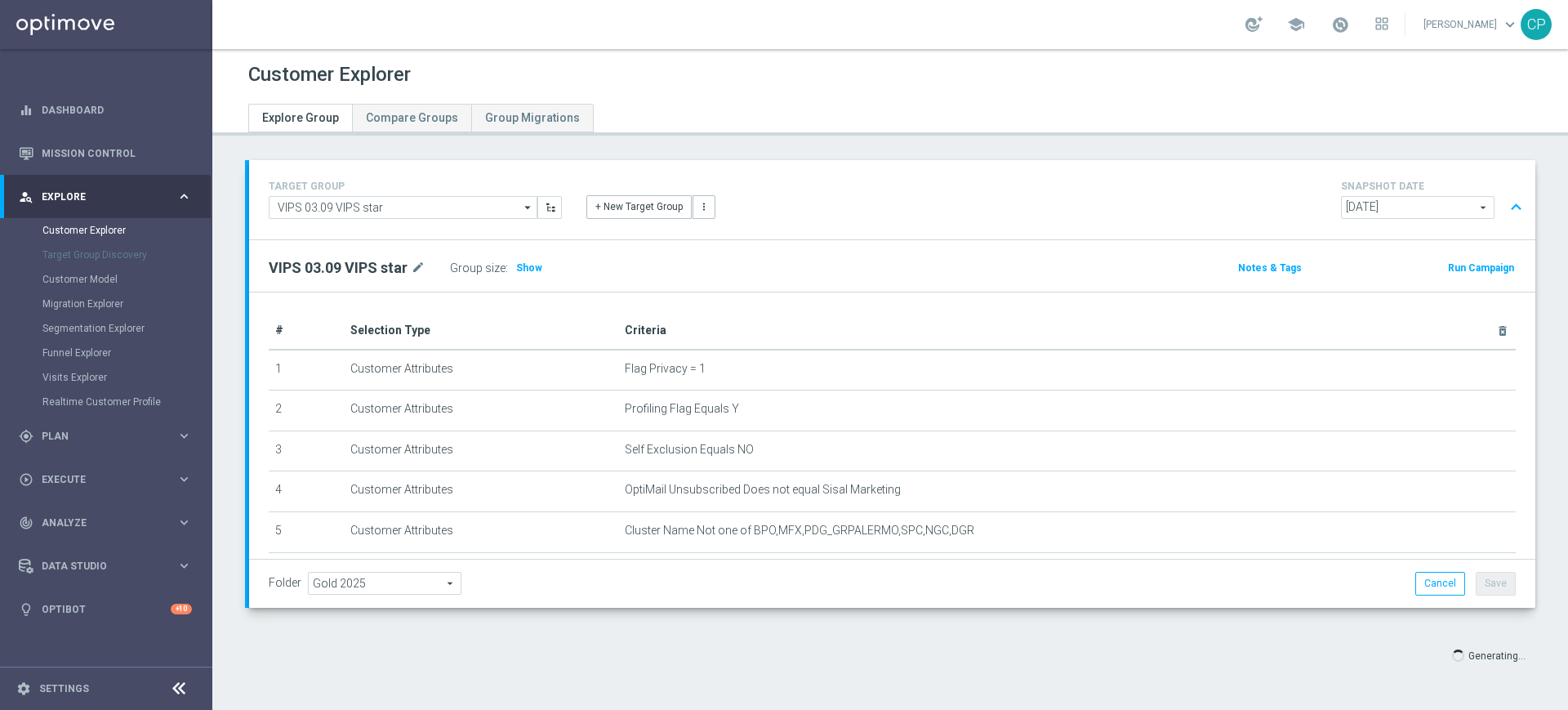
scroll to position [1, 0]
